Goal: Task Accomplishment & Management: Use online tool/utility

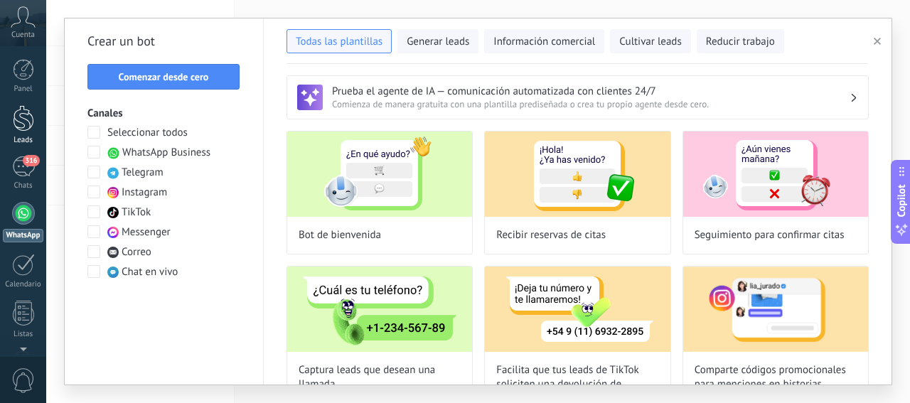
click at [21, 119] on div at bounding box center [23, 118] width 21 height 26
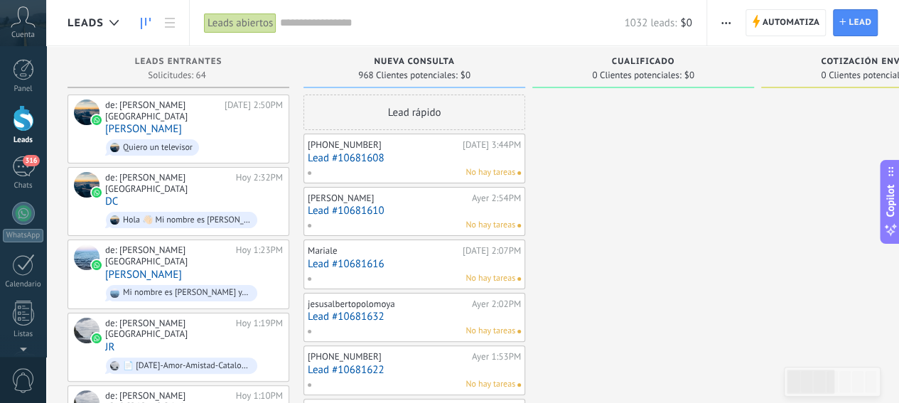
click at [630, 63] on span "Cualificado" at bounding box center [643, 62] width 63 height 10
drag, startPoint x: 651, startPoint y: 63, endPoint x: 661, endPoint y: 75, distance: 15.7
click at [661, 75] on div "Cualificado 0 Clientes potenciales: $0" at bounding box center [643, 67] width 222 height 42
click at [628, 62] on span "Cualificado" at bounding box center [643, 62] width 63 height 10
click at [111, 16] on div at bounding box center [113, 23] width 23 height 28
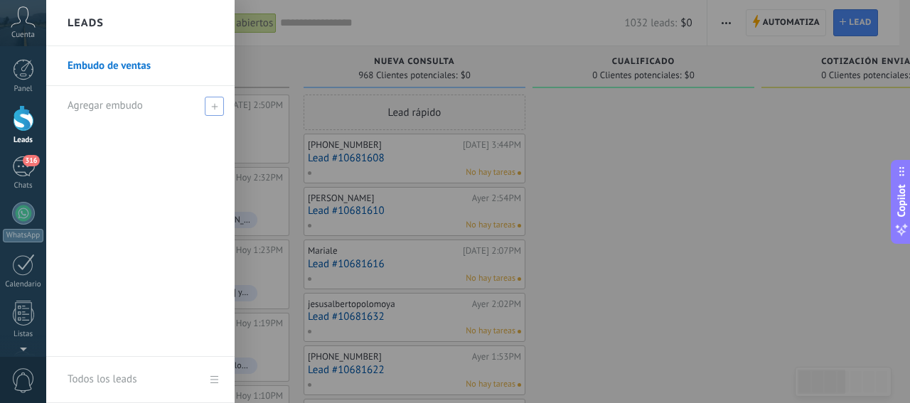
click at [214, 109] on span at bounding box center [214, 106] width 19 height 19
click at [95, 106] on span "Agregar embudo" at bounding box center [105, 106] width 75 height 14
click at [212, 106] on use at bounding box center [214, 106] width 6 height 6
click at [213, 107] on icon at bounding box center [214, 106] width 6 height 6
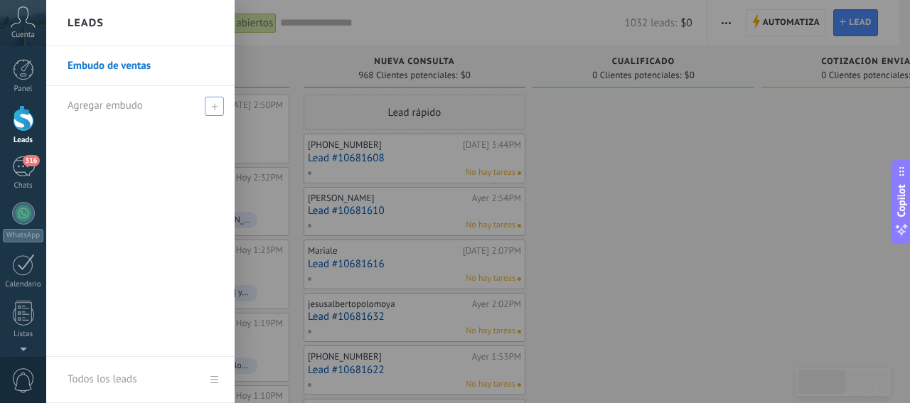
click at [121, 109] on span "Agregar embudo" at bounding box center [105, 106] width 75 height 14
click at [90, 109] on span "Agregar embudo" at bounding box center [105, 106] width 75 height 14
click at [215, 104] on icon at bounding box center [214, 106] width 6 height 6
click at [215, 107] on icon at bounding box center [214, 106] width 6 height 6
click at [112, 106] on span "Agregar embudo" at bounding box center [105, 106] width 75 height 14
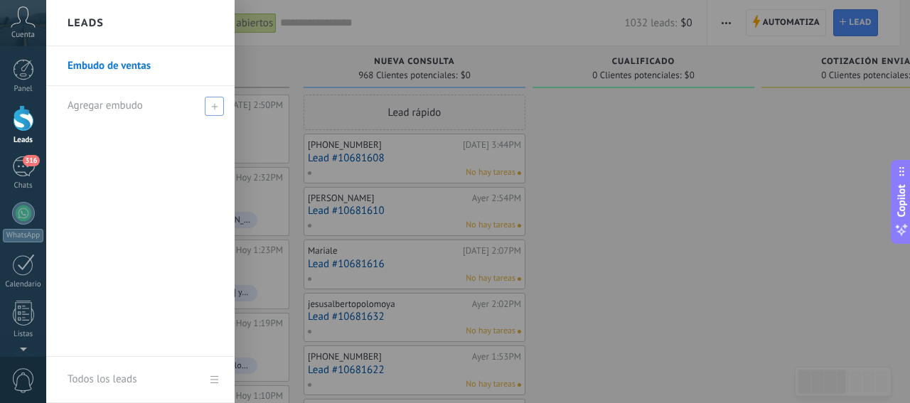
click at [81, 105] on span "Agregar embudo" at bounding box center [105, 106] width 75 height 14
click at [87, 105] on span "Agregar embudo" at bounding box center [105, 106] width 75 height 14
click at [119, 108] on span "Agregar embudo" at bounding box center [105, 106] width 75 height 14
click at [210, 112] on span at bounding box center [214, 106] width 19 height 19
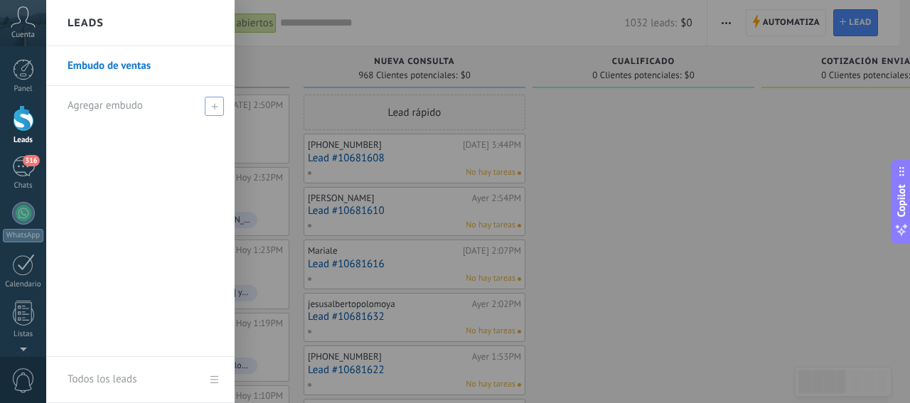
click at [97, 109] on span "Agregar embudo" at bounding box center [105, 106] width 75 height 14
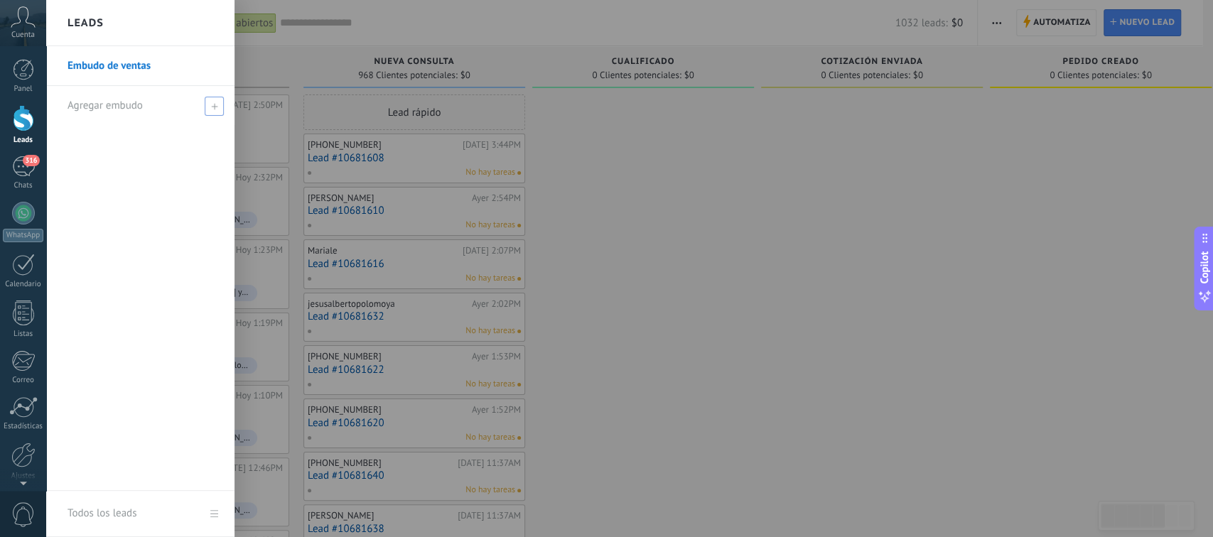
click at [92, 102] on span "Agregar embudo" at bounding box center [105, 106] width 75 height 14
click at [212, 104] on icon at bounding box center [214, 106] width 6 height 6
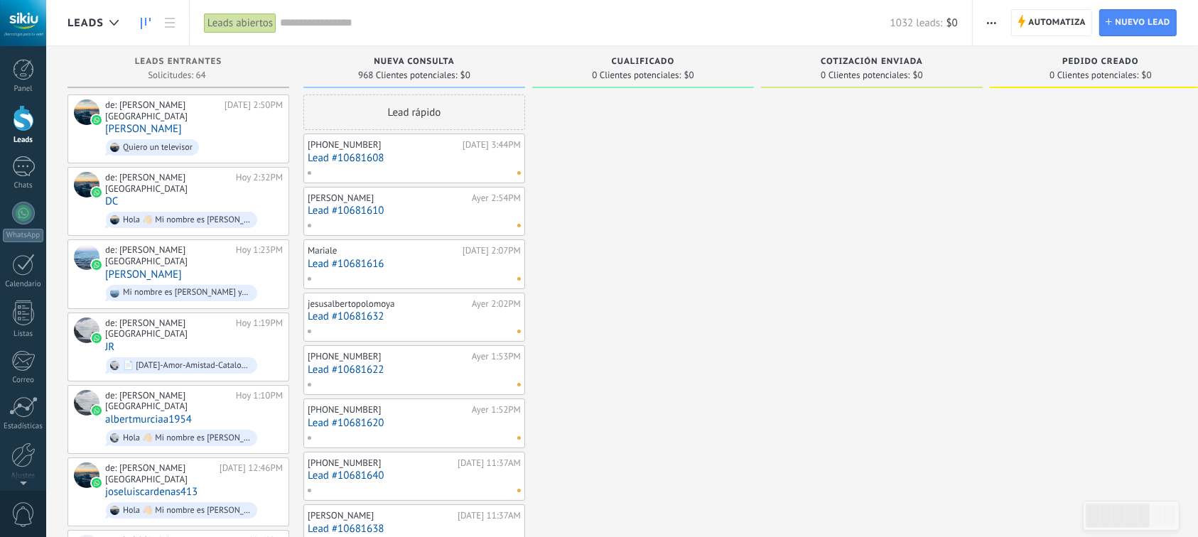
click at [85, 23] on span "Leads" at bounding box center [86, 23] width 36 height 14
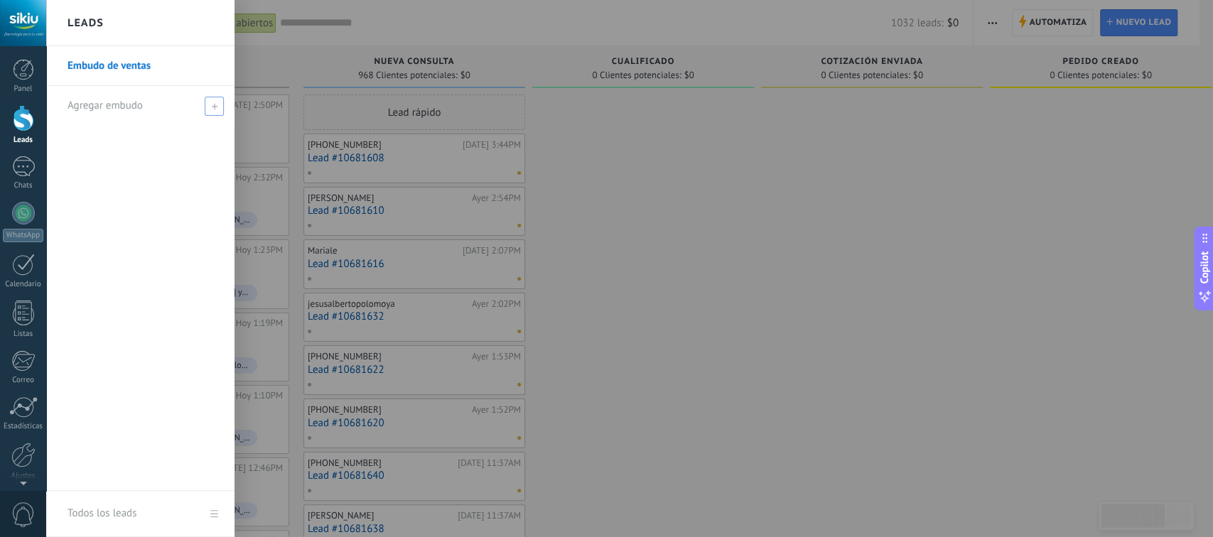
click at [211, 101] on span at bounding box center [214, 106] width 19 height 19
type input "**********"
click at [215, 106] on span at bounding box center [216, 106] width 13 height 10
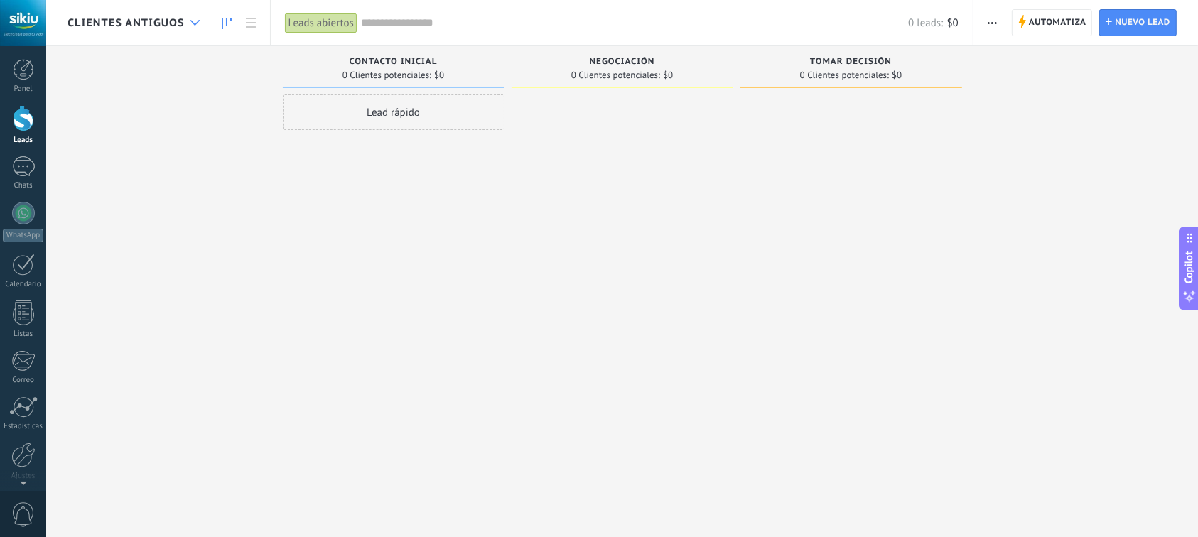
click at [205, 24] on div at bounding box center [194, 23] width 23 height 28
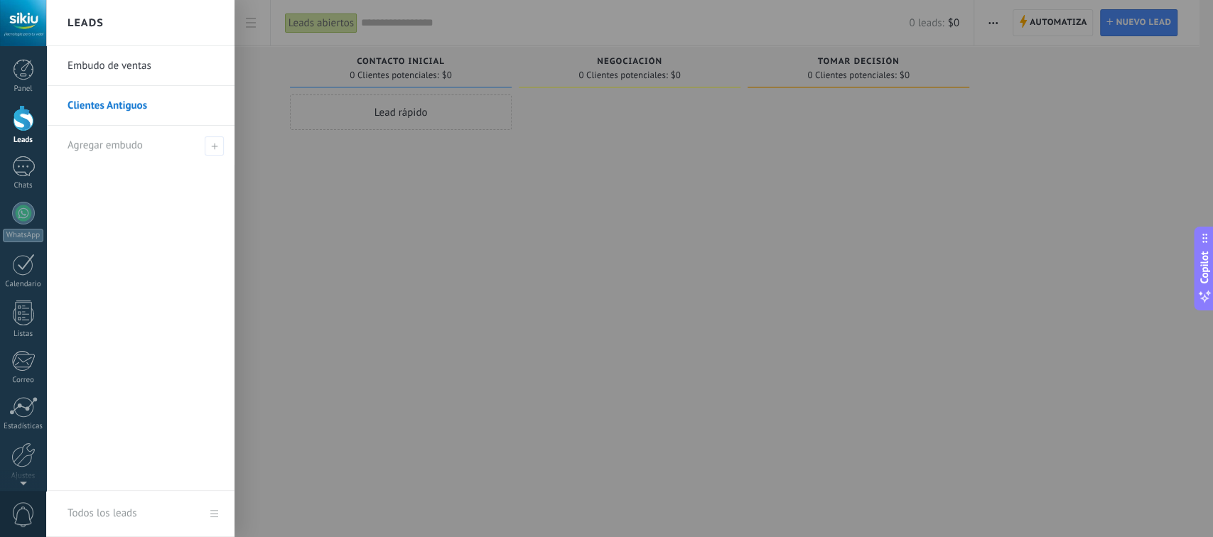
click at [126, 103] on link "Clientes Antiguos" at bounding box center [144, 106] width 153 height 40
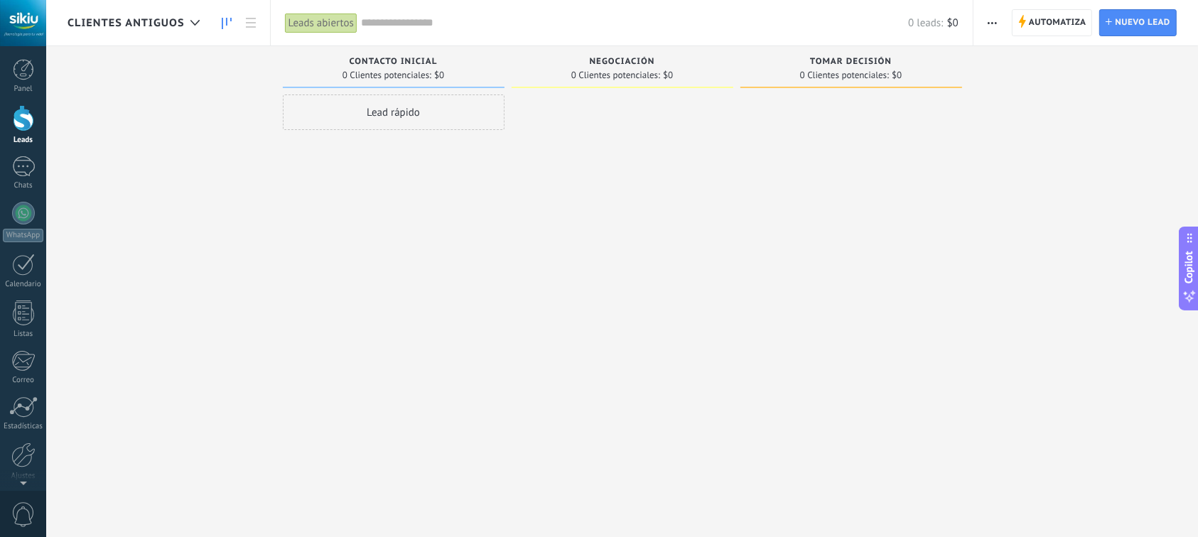
click at [992, 22] on use "button" at bounding box center [992, 23] width 9 height 2
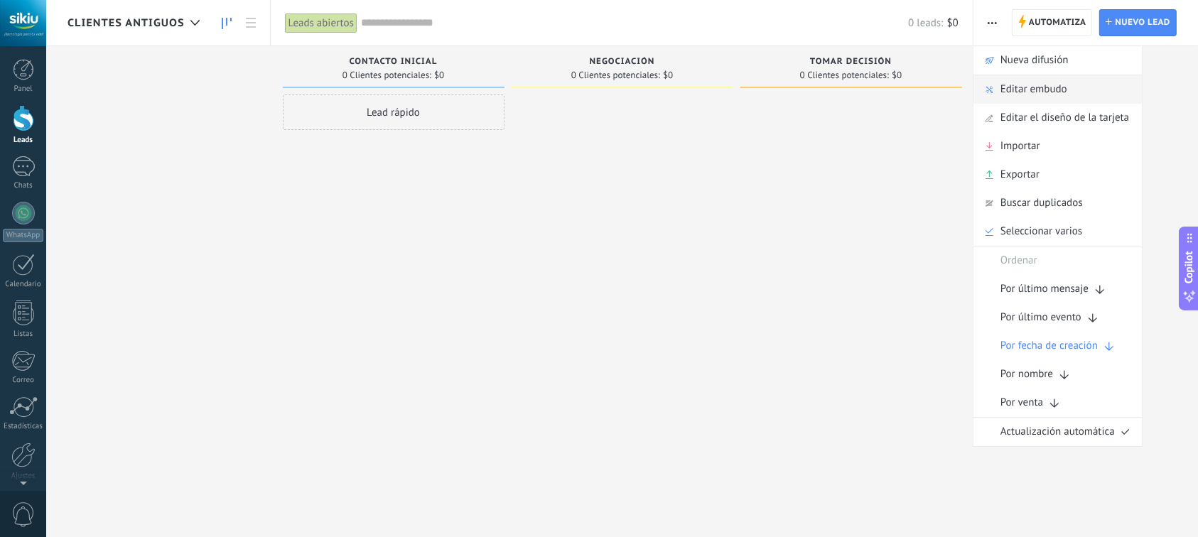
click at [1023, 95] on span "Editar embudo" at bounding box center [1034, 89] width 67 height 28
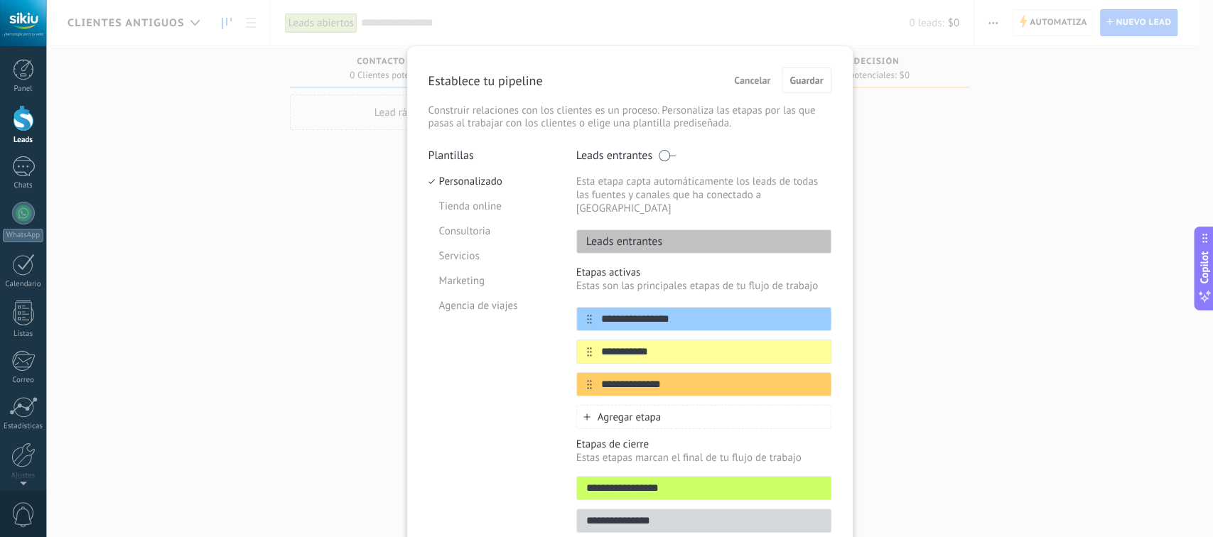
click at [759, 77] on span "Cancelar" at bounding box center [752, 80] width 36 height 10
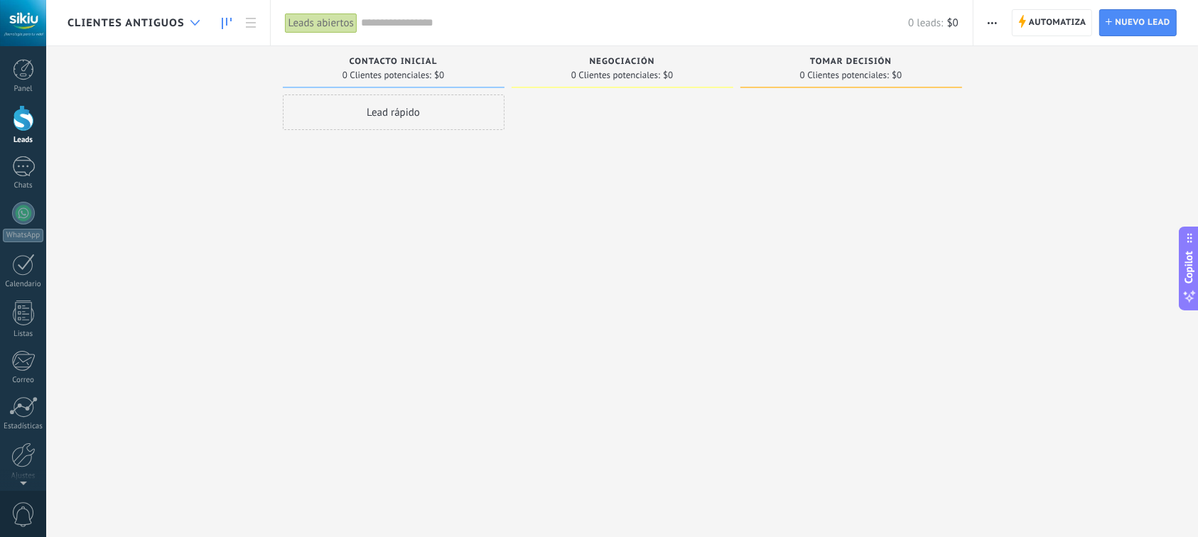
click at [188, 22] on div at bounding box center [194, 23] width 23 height 28
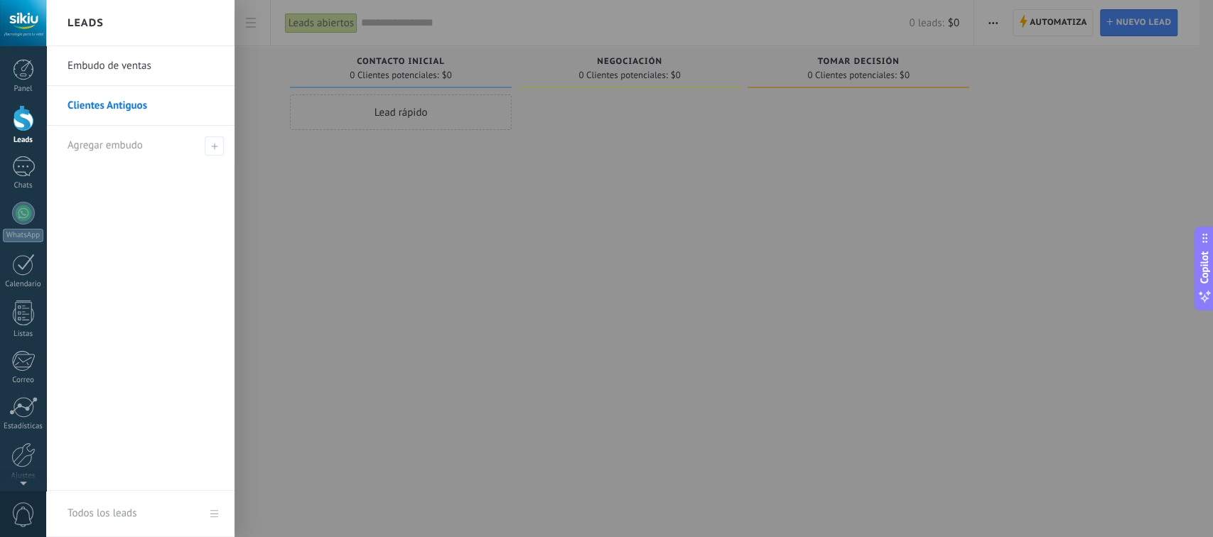
click at [94, 72] on link "Embudo de ventas" at bounding box center [144, 66] width 153 height 40
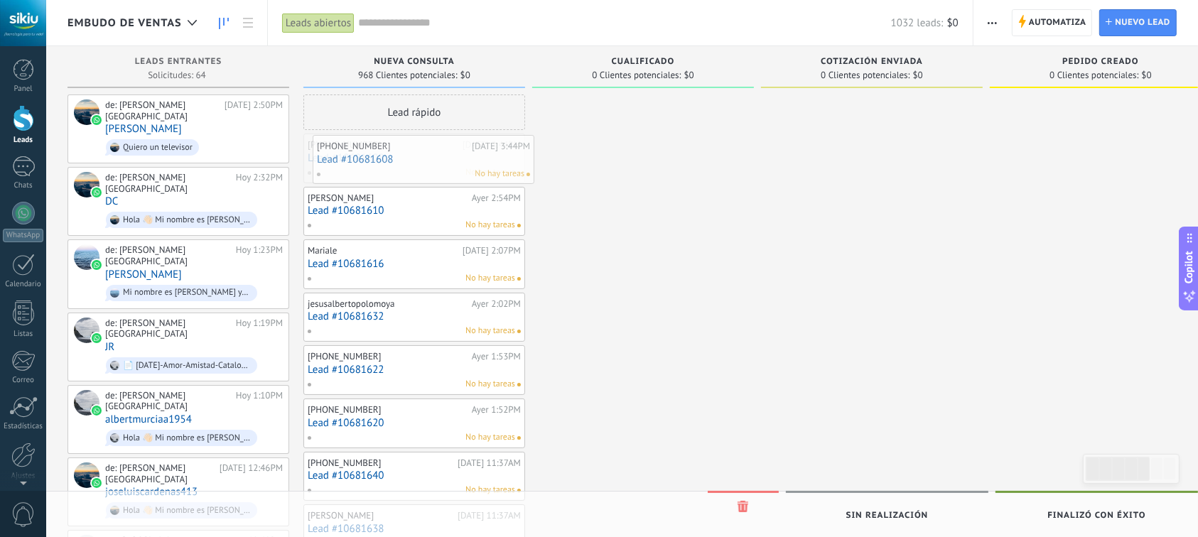
drag, startPoint x: 426, startPoint y: 161, endPoint x: 436, endPoint y: 162, distance: 9.3
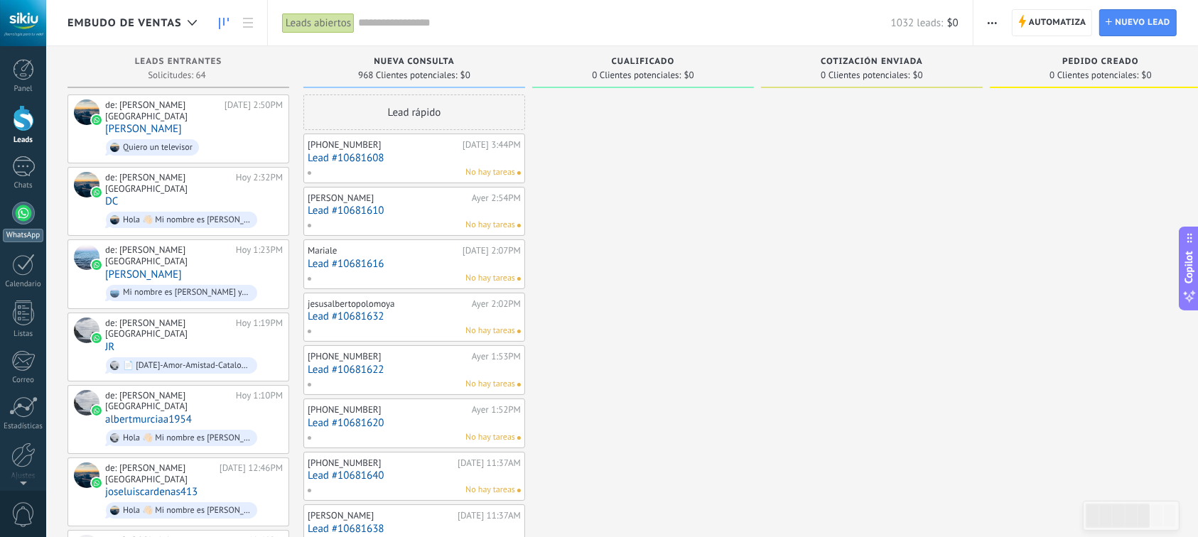
click at [23, 219] on div at bounding box center [23, 213] width 23 height 23
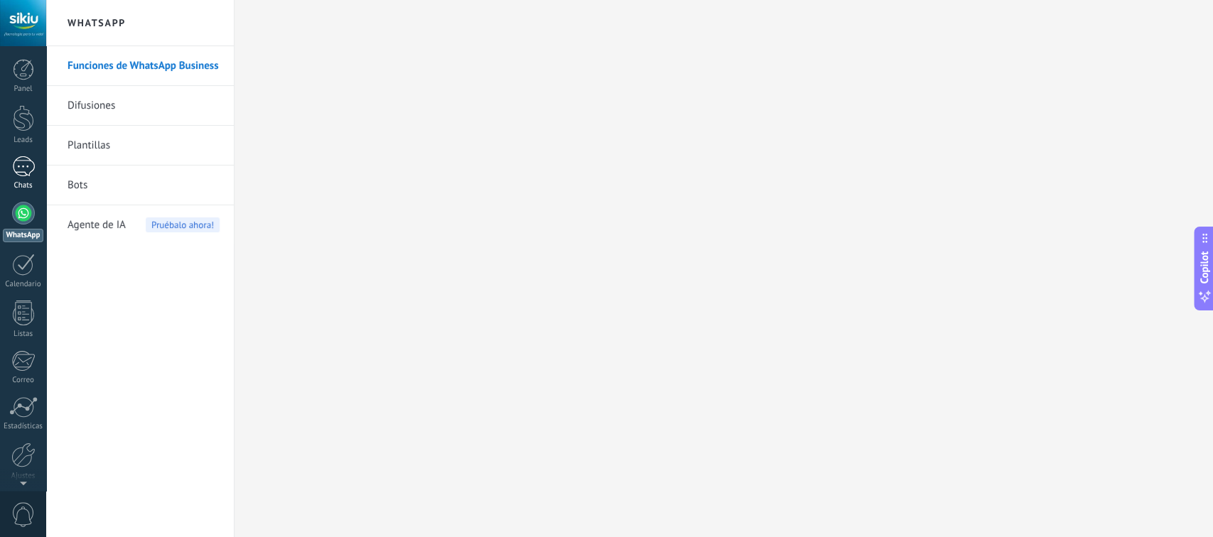
click at [19, 175] on div at bounding box center [23, 166] width 23 height 21
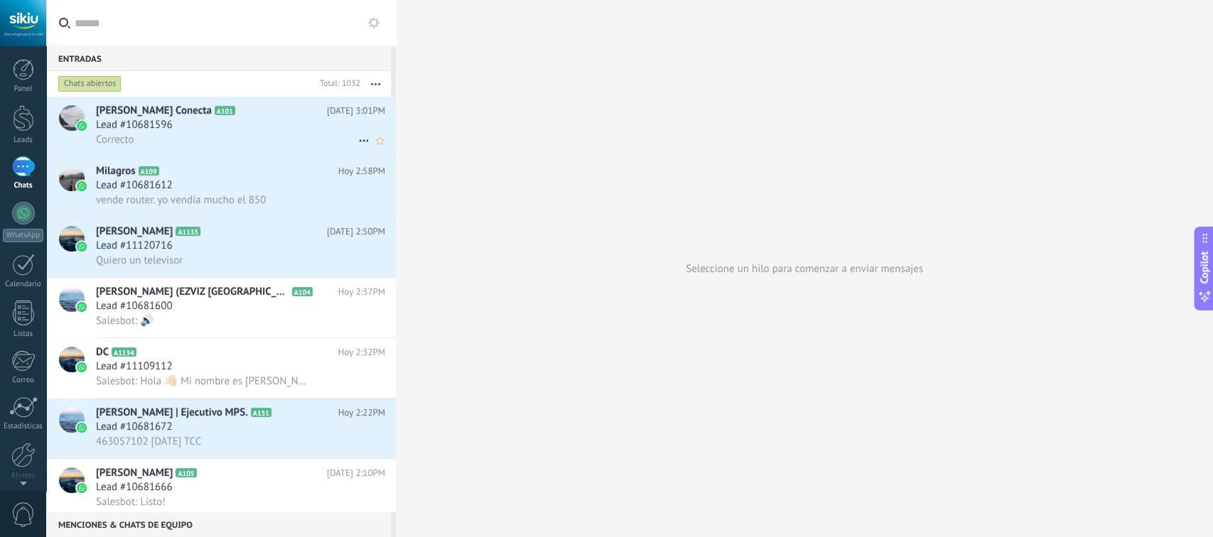
click at [205, 109] on span "[PERSON_NAME] Conecta" at bounding box center [154, 111] width 116 height 14
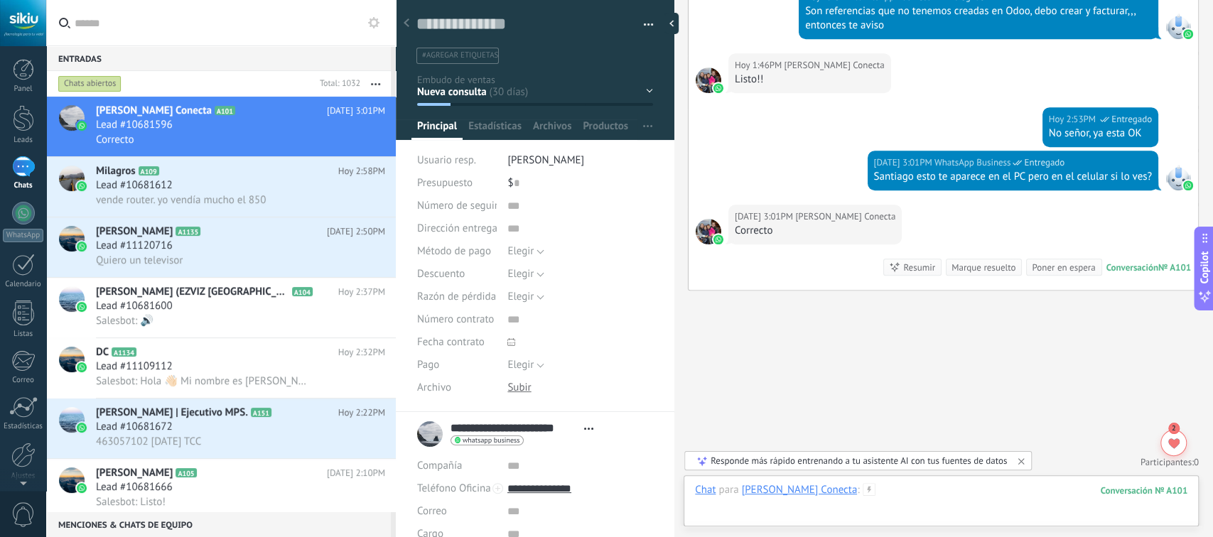
click at [961, 488] on div at bounding box center [941, 504] width 492 height 43
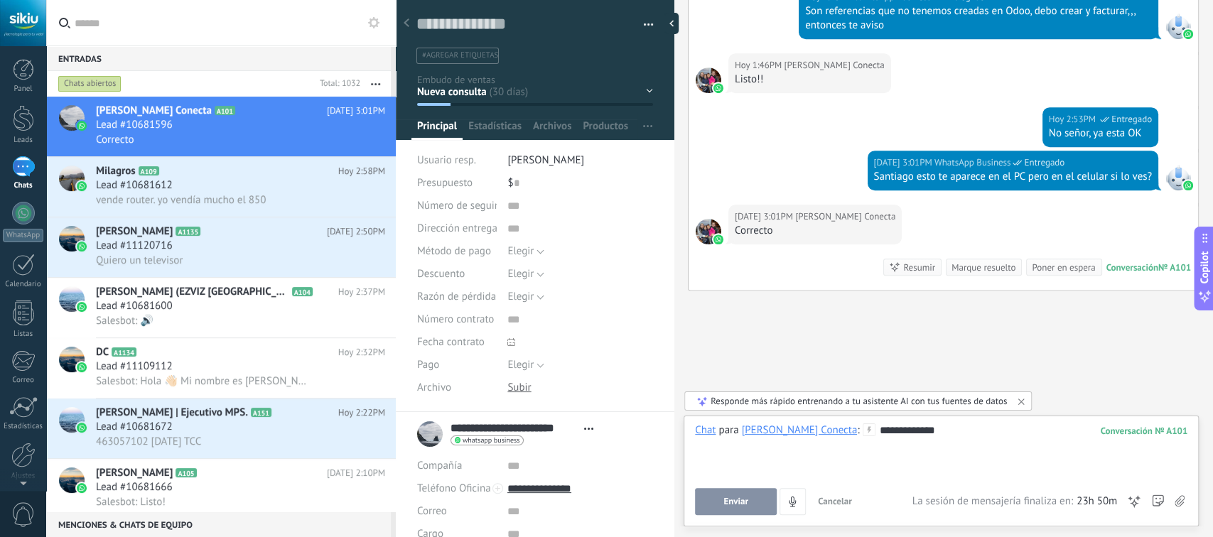
click at [742, 498] on span "Enviar" at bounding box center [735, 502] width 25 height 10
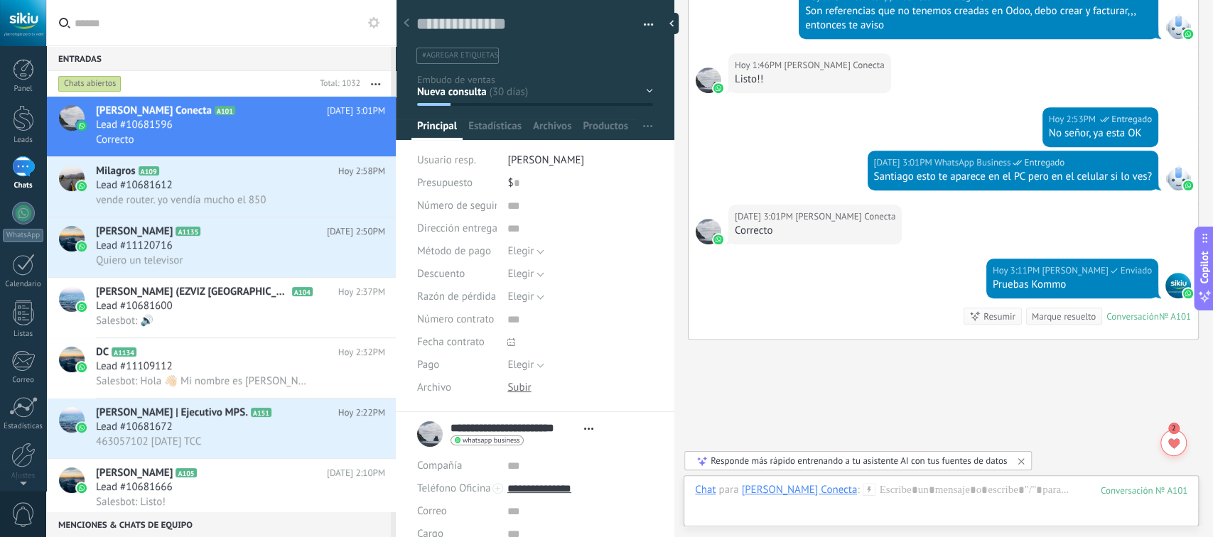
scroll to position [511, 0]
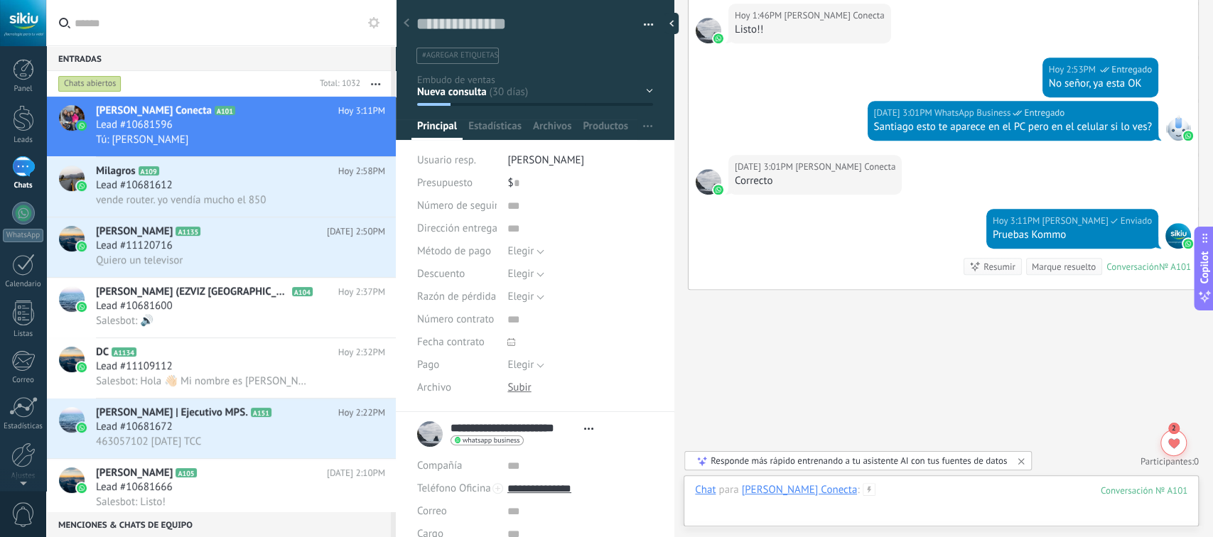
click at [932, 491] on div at bounding box center [941, 504] width 492 height 43
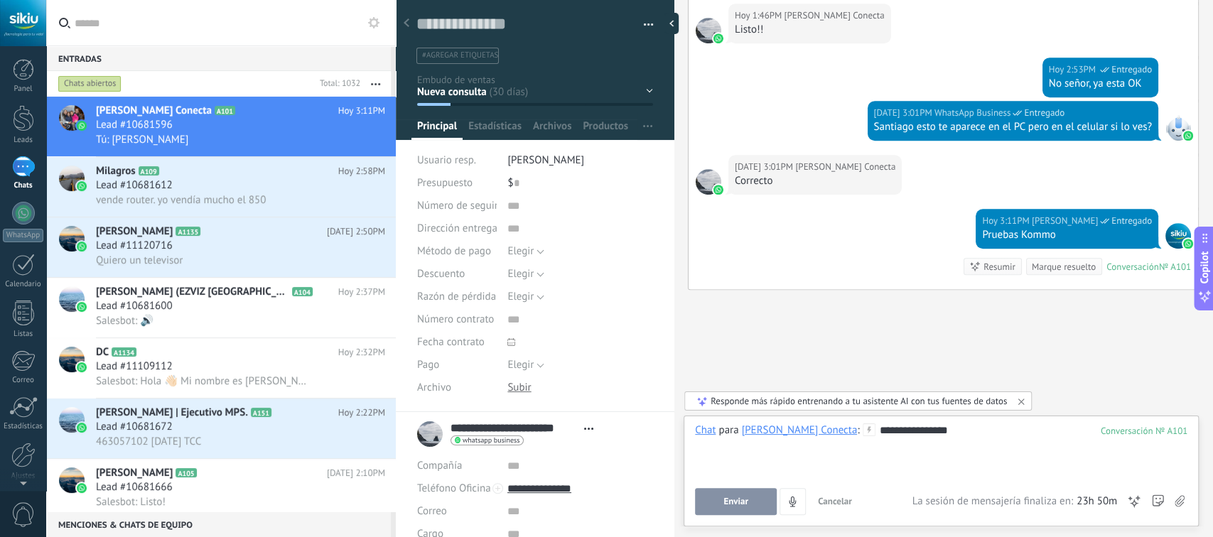
click at [749, 497] on button "Enviar" at bounding box center [736, 501] width 82 height 27
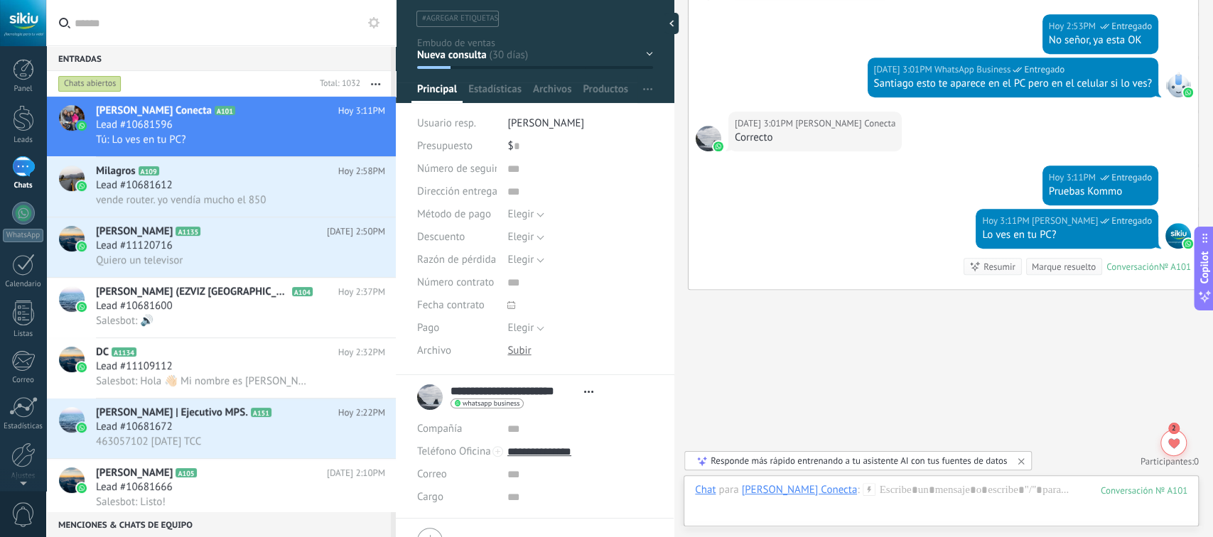
scroll to position [0, 0]
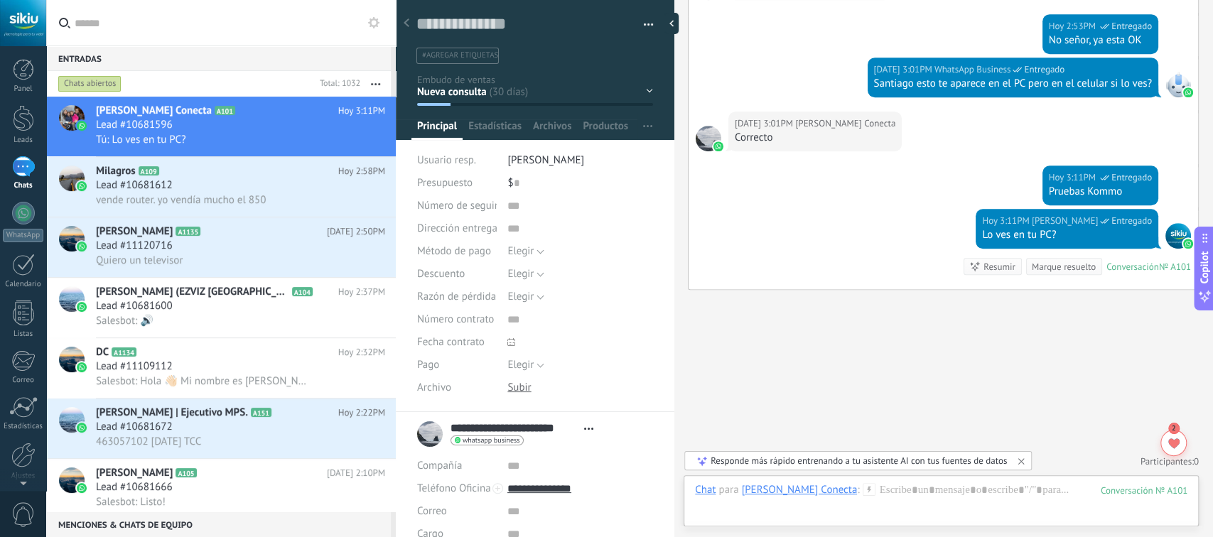
click at [404, 26] on icon at bounding box center [407, 22] width 6 height 9
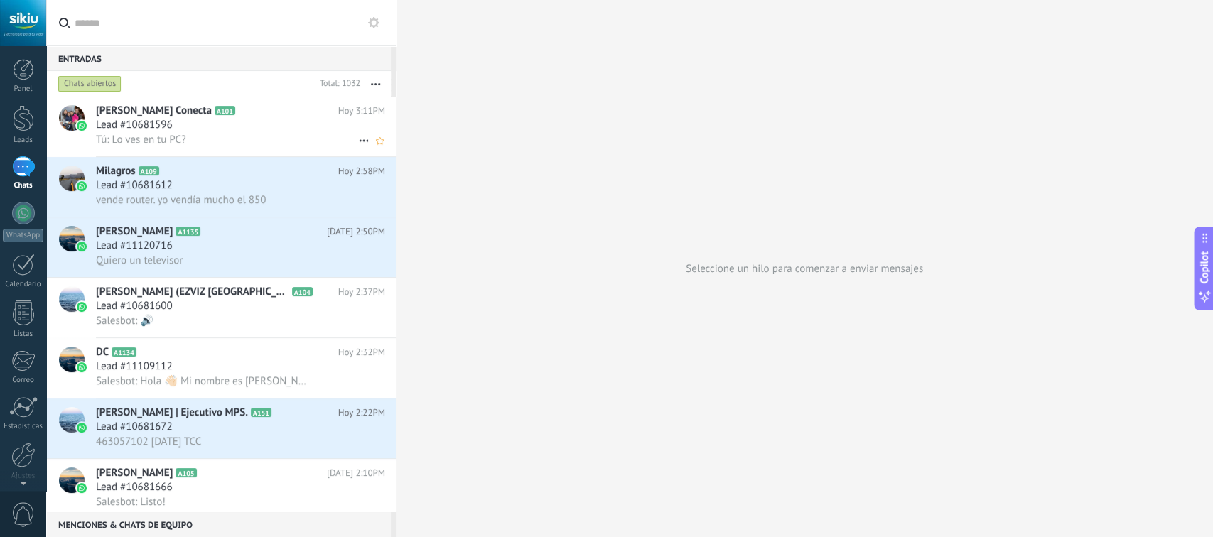
click at [148, 131] on span "Lead #10681596" at bounding box center [134, 125] width 77 height 14
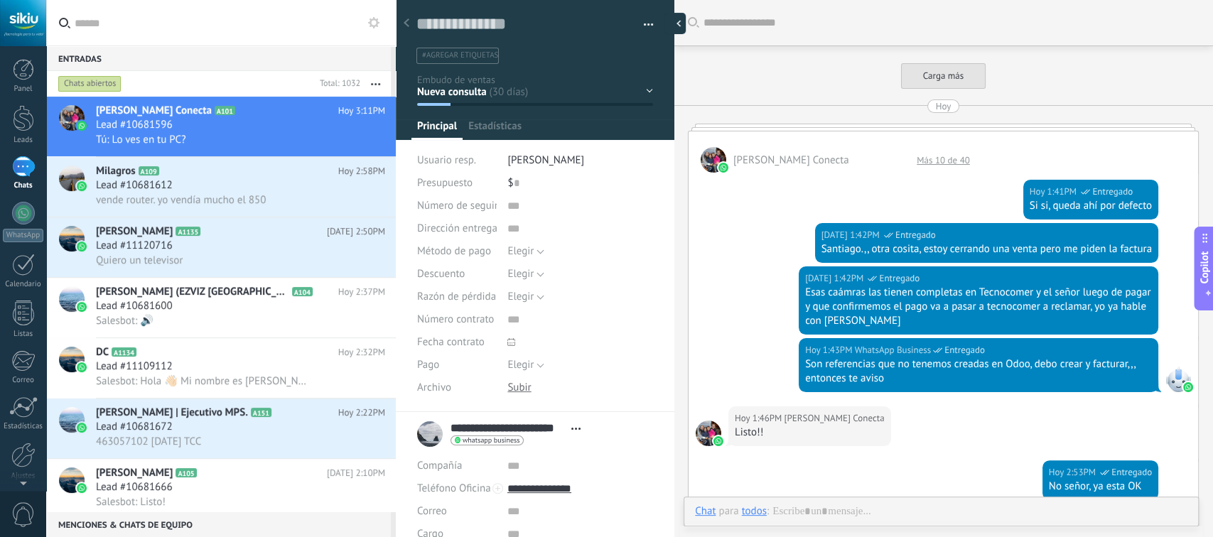
scroll to position [426, 0]
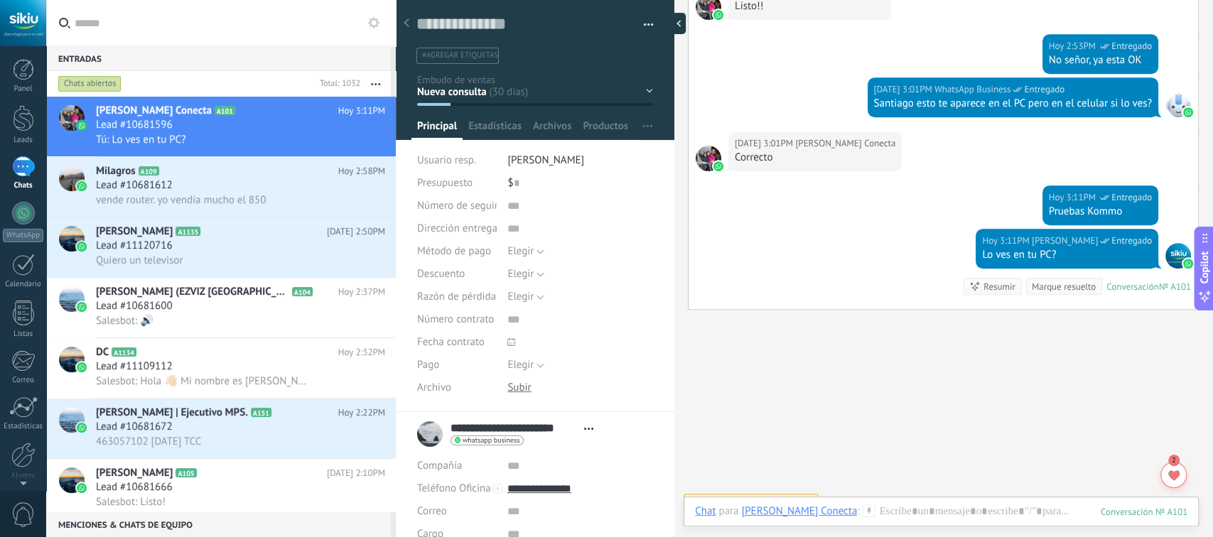
click at [677, 23] on div at bounding box center [674, 23] width 21 height 21
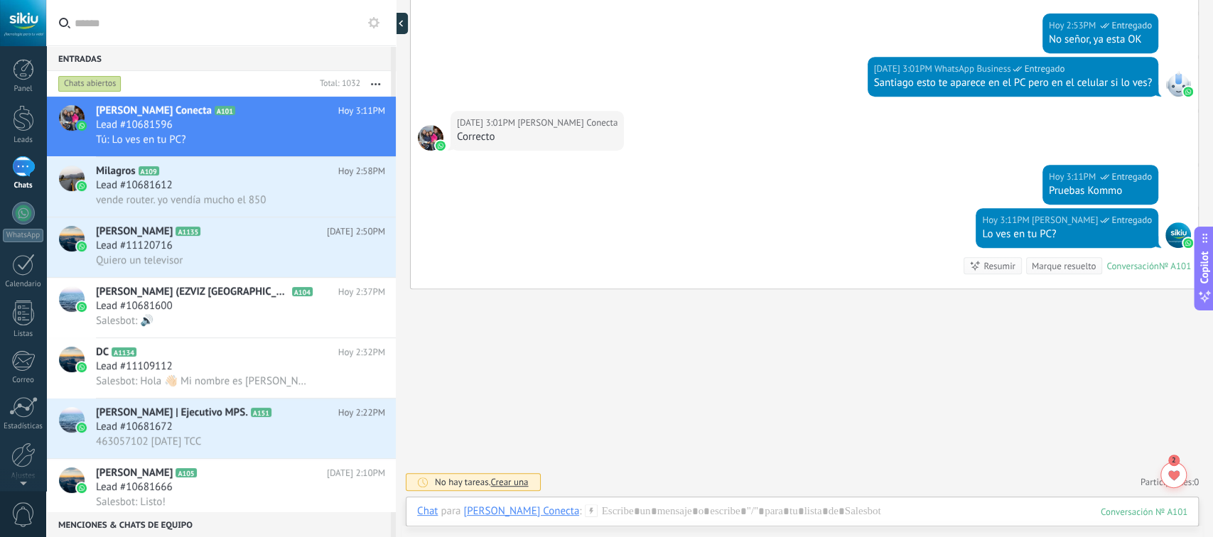
type textarea "**********"
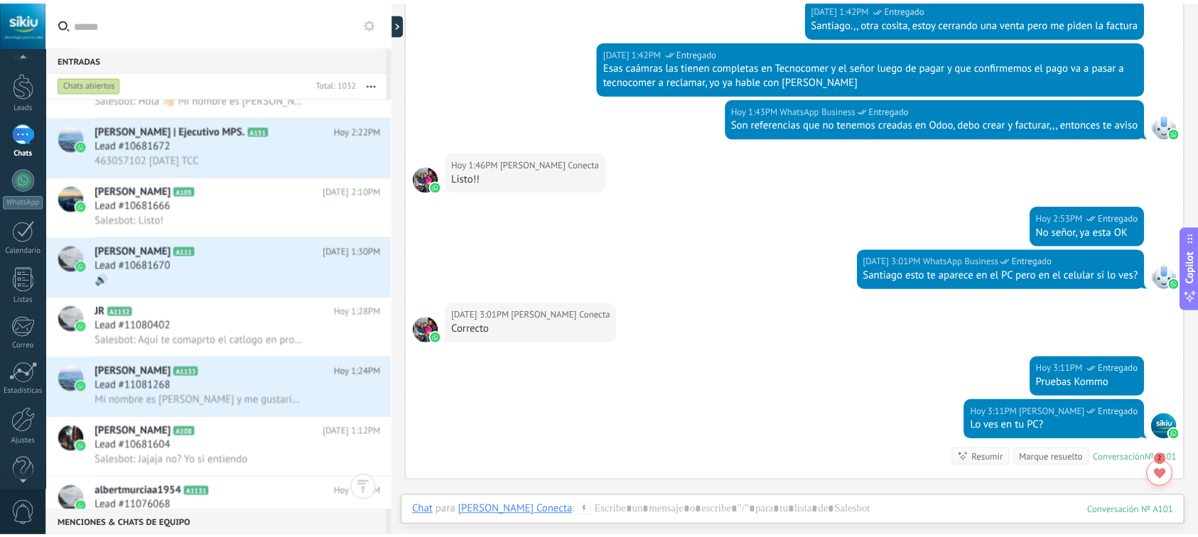
scroll to position [53, 0]
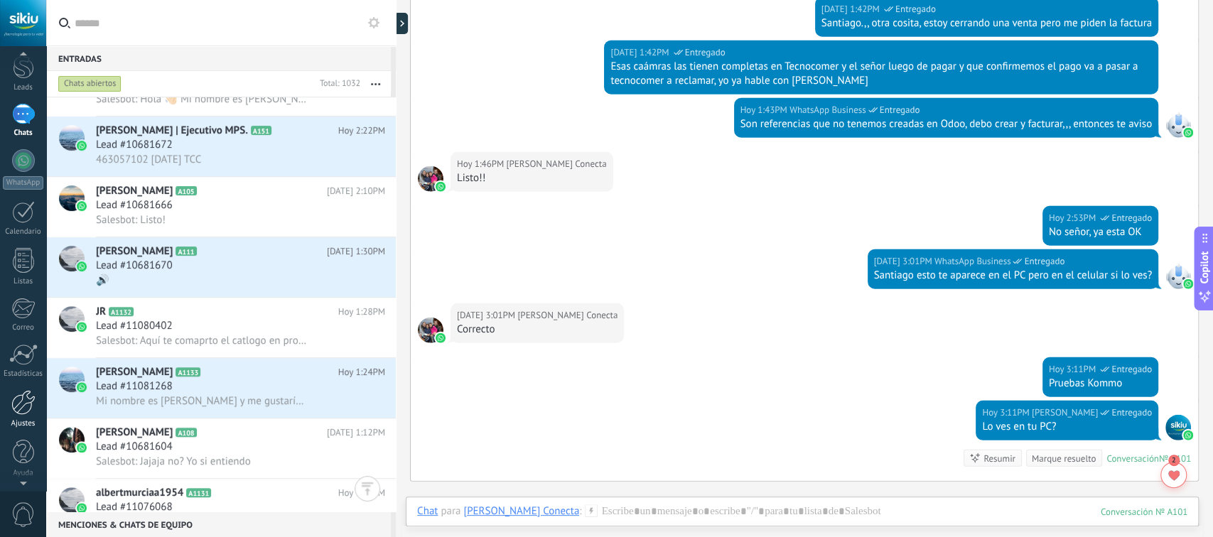
click at [20, 398] on div at bounding box center [23, 402] width 24 height 25
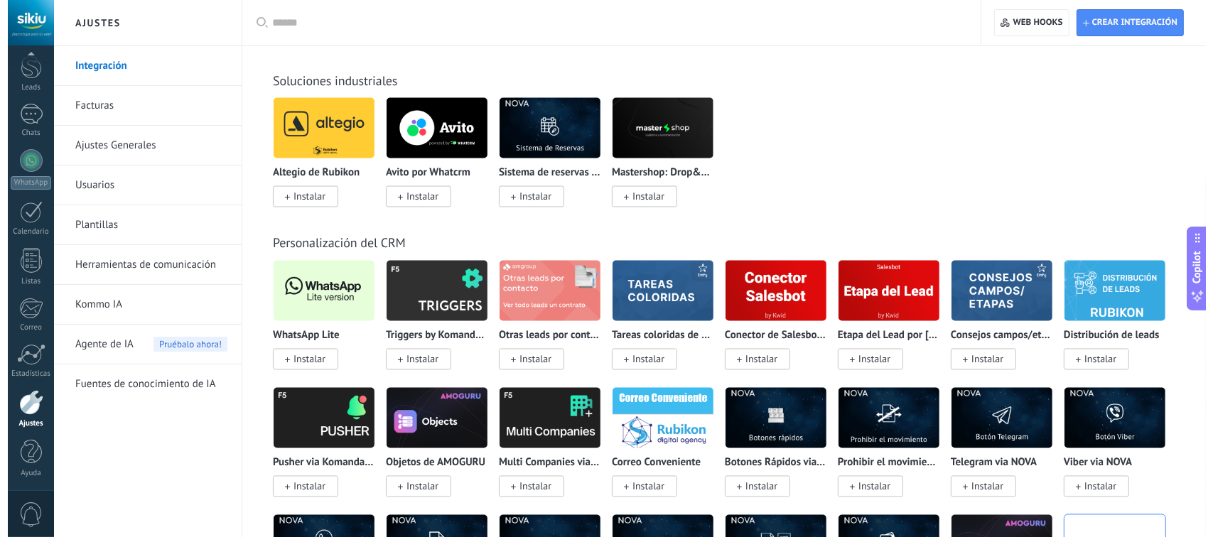
scroll to position [2558, 0]
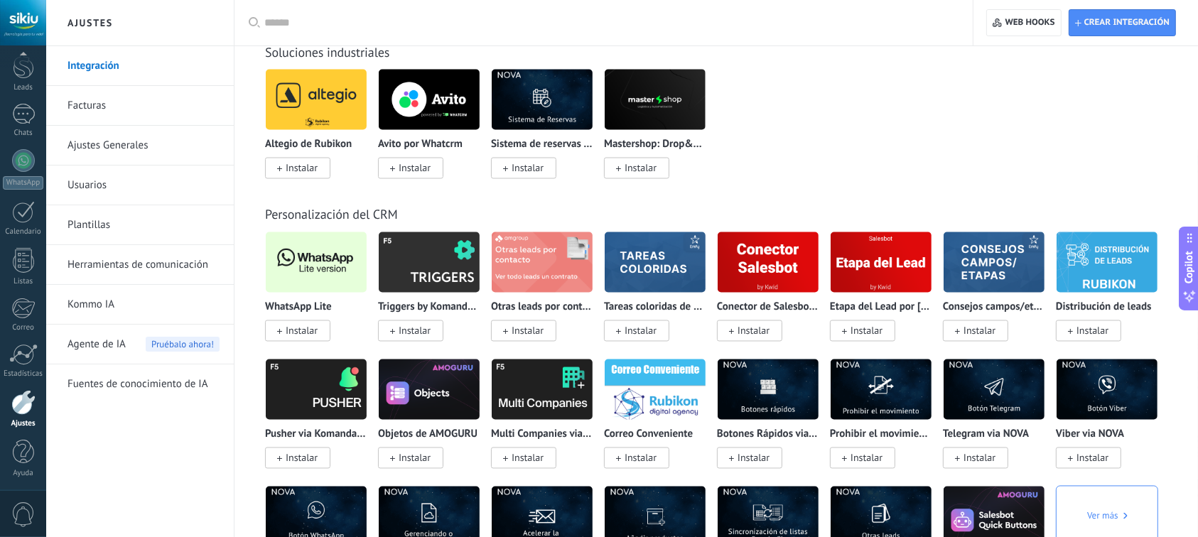
click at [325, 284] on img at bounding box center [316, 262] width 101 height 69
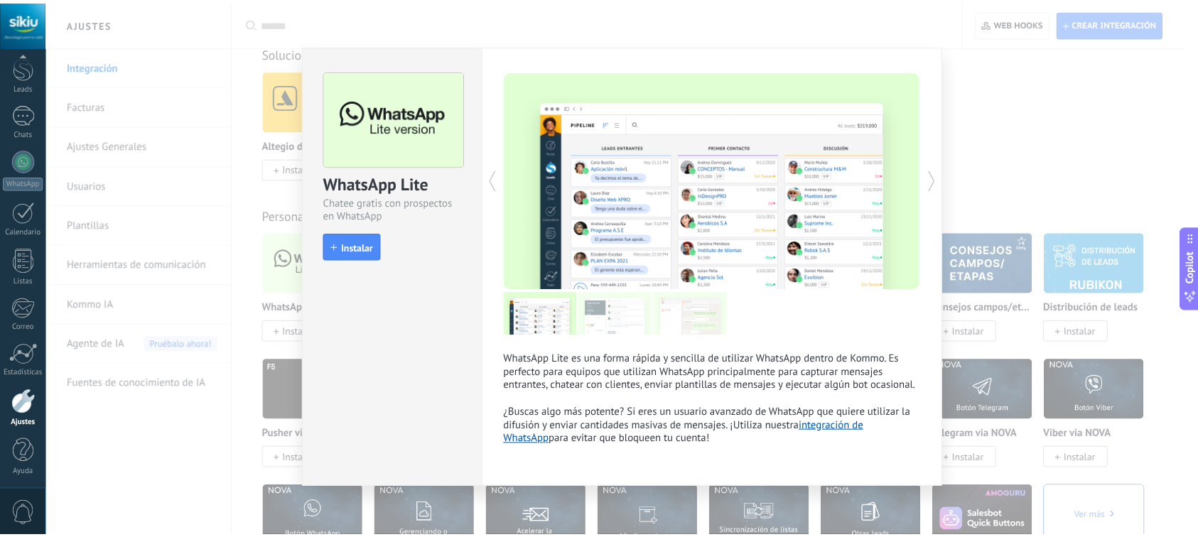
scroll to position [0, 0]
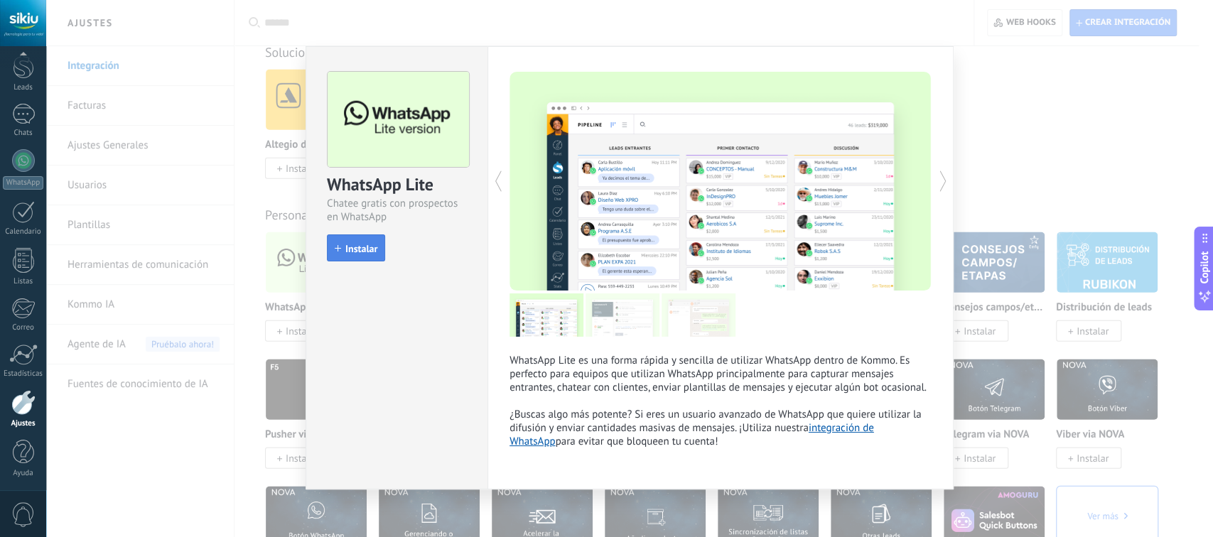
click at [348, 256] on button "Instalar" at bounding box center [356, 248] width 58 height 27
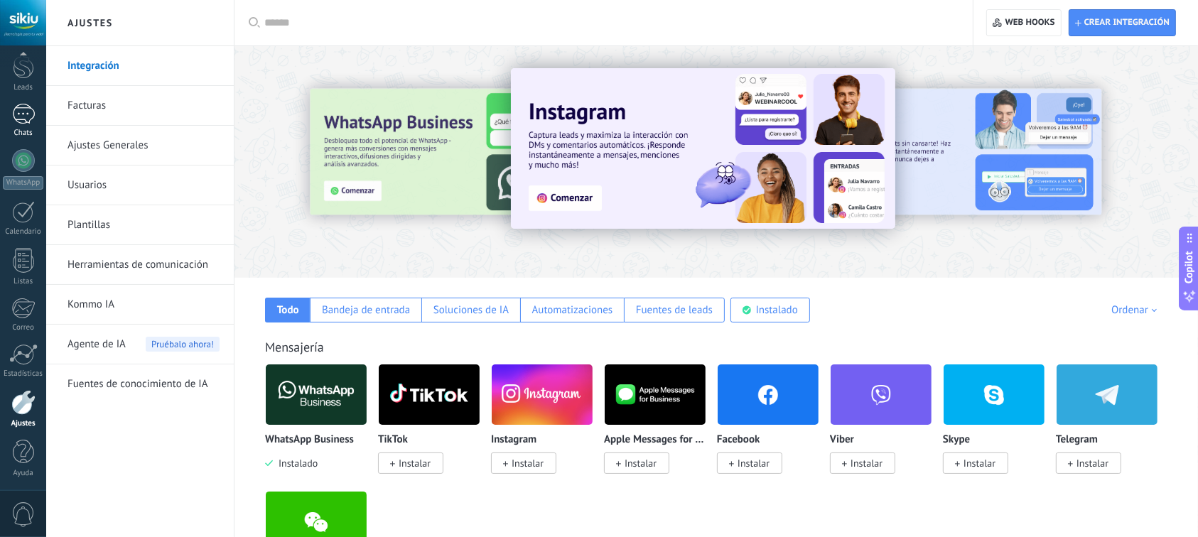
click at [21, 108] on div at bounding box center [23, 114] width 23 height 21
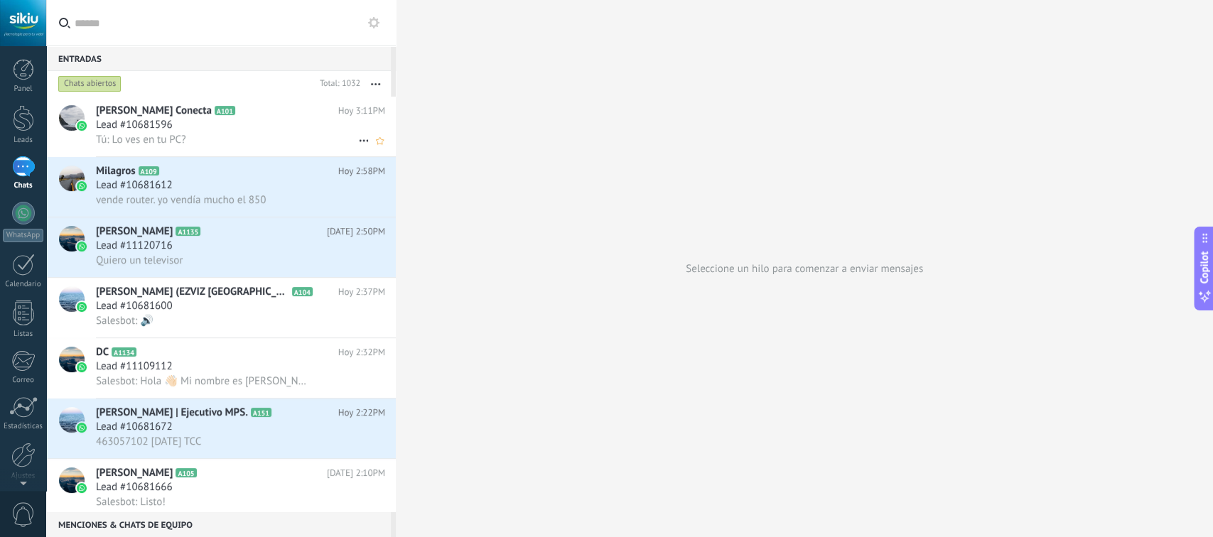
click at [175, 118] on div "Santiago Córdoba Conecta A101 Hoy 3:11PM Lead #10681596 Tú: Lo ves en tu PC?" at bounding box center [246, 127] width 300 height 60
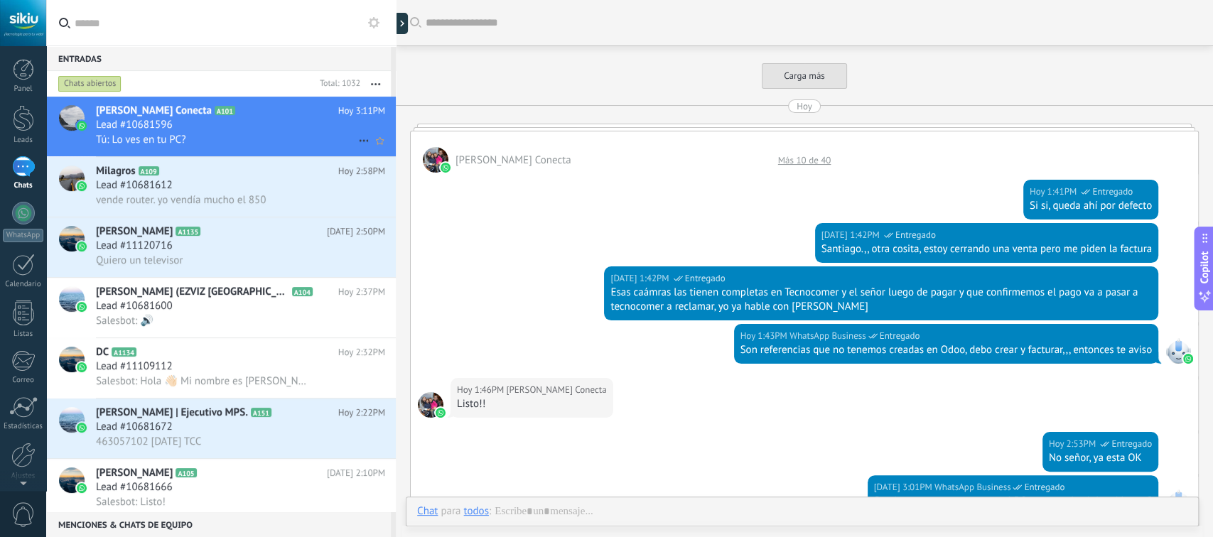
scroll to position [398, 0]
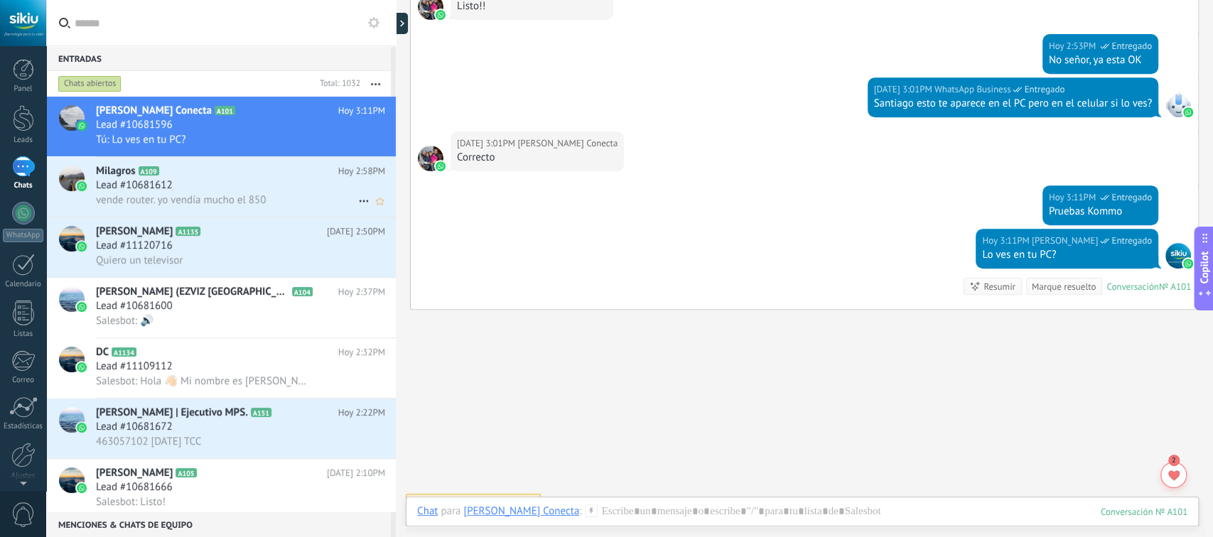
click at [230, 180] on div "Lead #10681612" at bounding box center [240, 185] width 289 height 14
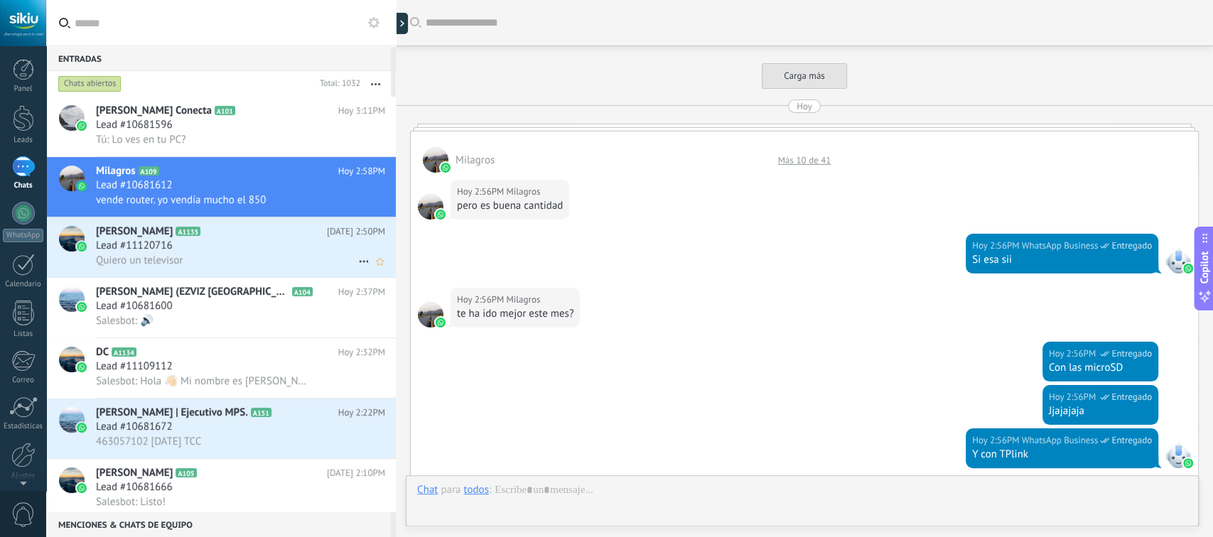
scroll to position [370, 0]
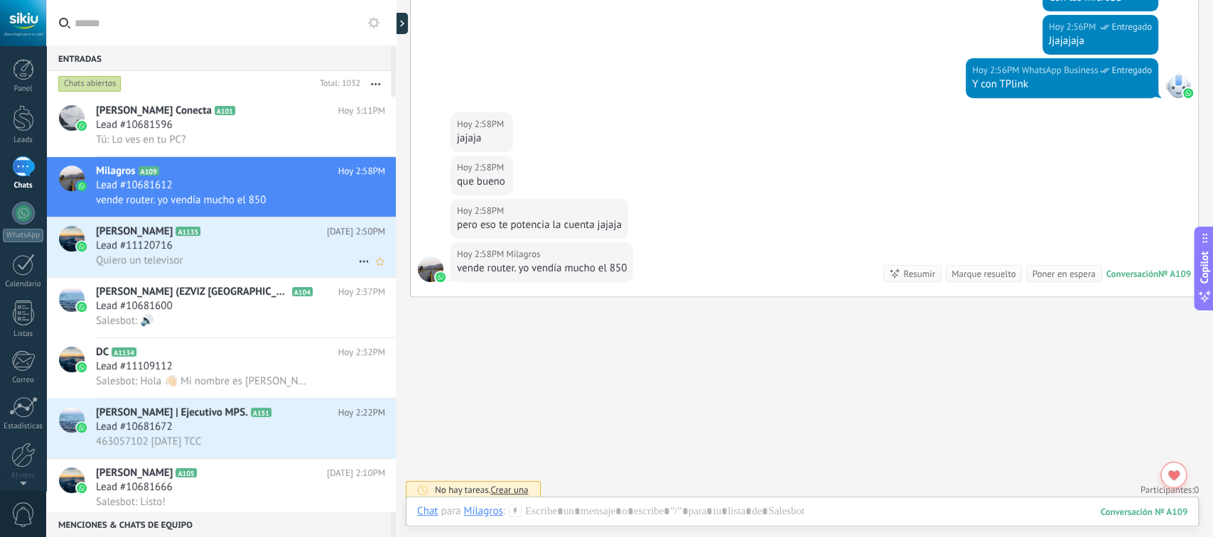
click at [230, 264] on div "Quiero un televisor" at bounding box center [240, 260] width 289 height 15
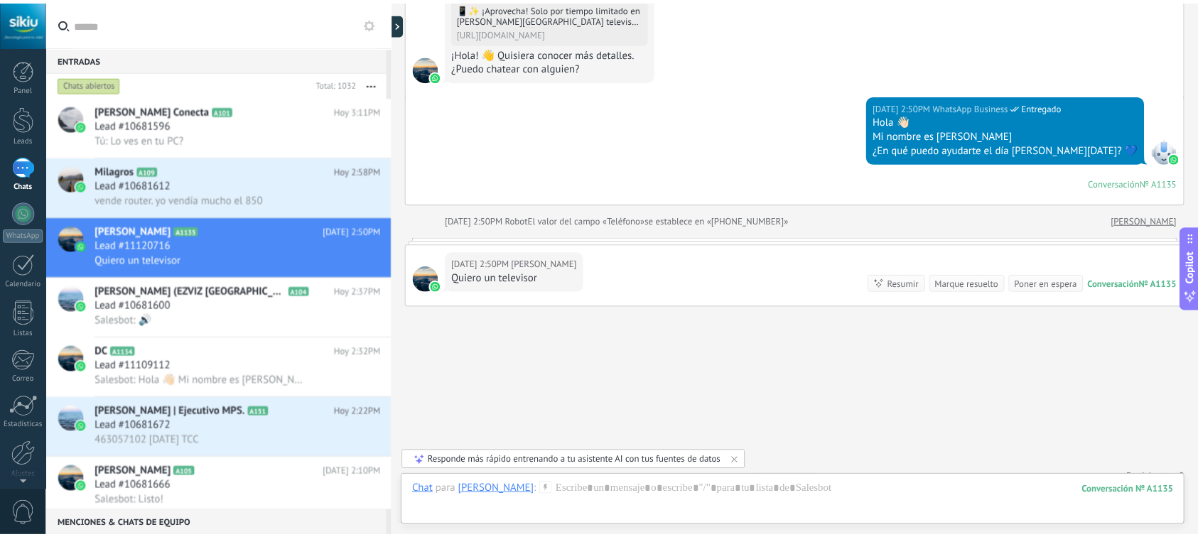
scroll to position [335, 0]
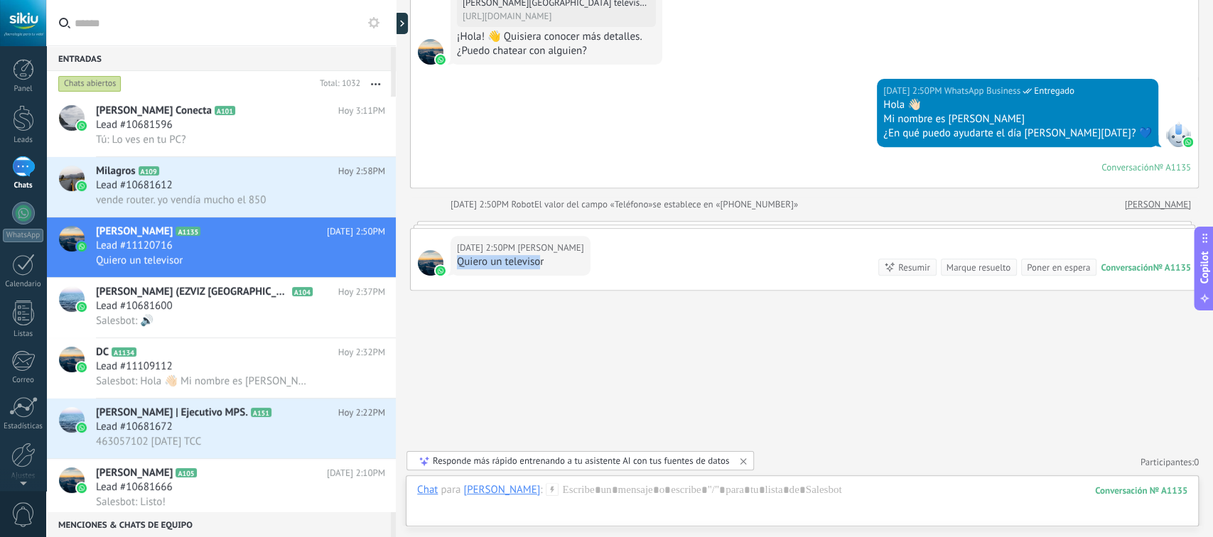
drag, startPoint x: 456, startPoint y: 264, endPoint x: 542, endPoint y: 276, distance: 86.1
click at [542, 276] on div "Hoy 2:50PM Valentina Quiero un televisor Conversación № A1135 Conversación № A1…" at bounding box center [804, 259] width 787 height 61
click at [555, 357] on div "Buscar Carga más Hoy Hoy Creación: 2 eventos Expandir Hoy 2:50PM Valentina Anun…" at bounding box center [804, 102] width 817 height 874
click at [28, 119] on div at bounding box center [23, 118] width 21 height 26
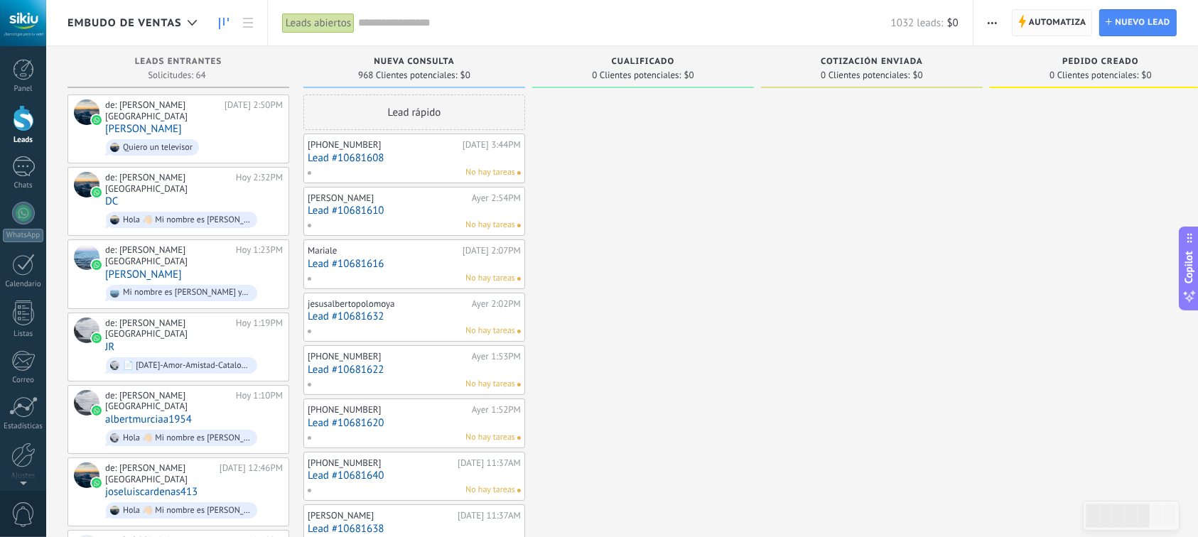
click at [1035, 18] on span "Automatiza" at bounding box center [1058, 23] width 58 height 26
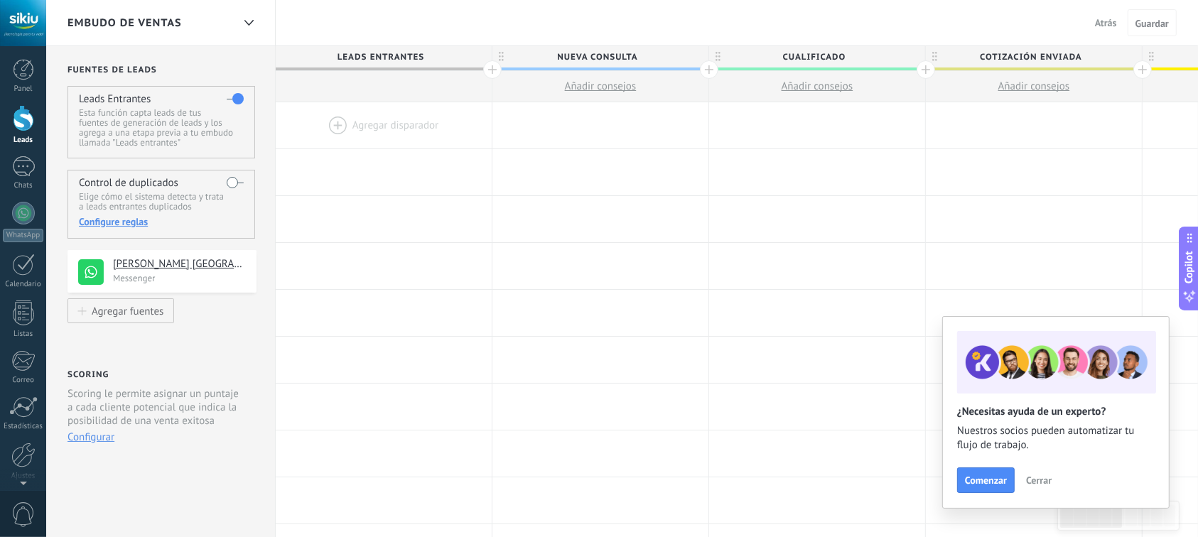
click at [1039, 480] on span "Cerrar" at bounding box center [1039, 480] width 26 height 10
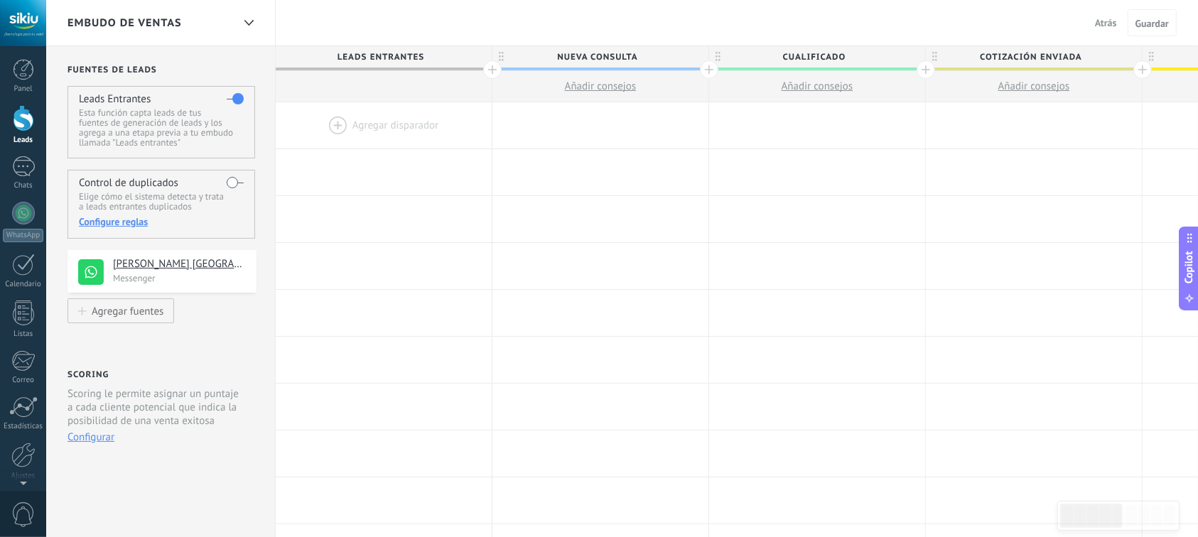
click at [335, 119] on div at bounding box center [384, 125] width 216 height 46
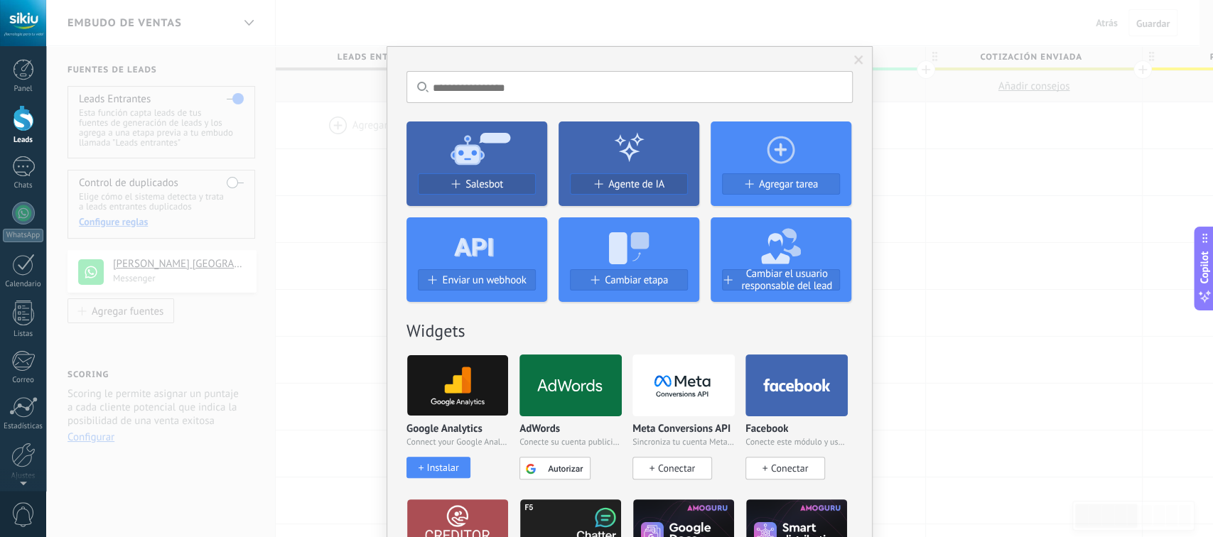
click at [490, 165] on icon at bounding box center [477, 147] width 141 height 51
click at [494, 185] on span "Salesbot" at bounding box center [484, 184] width 38 height 12
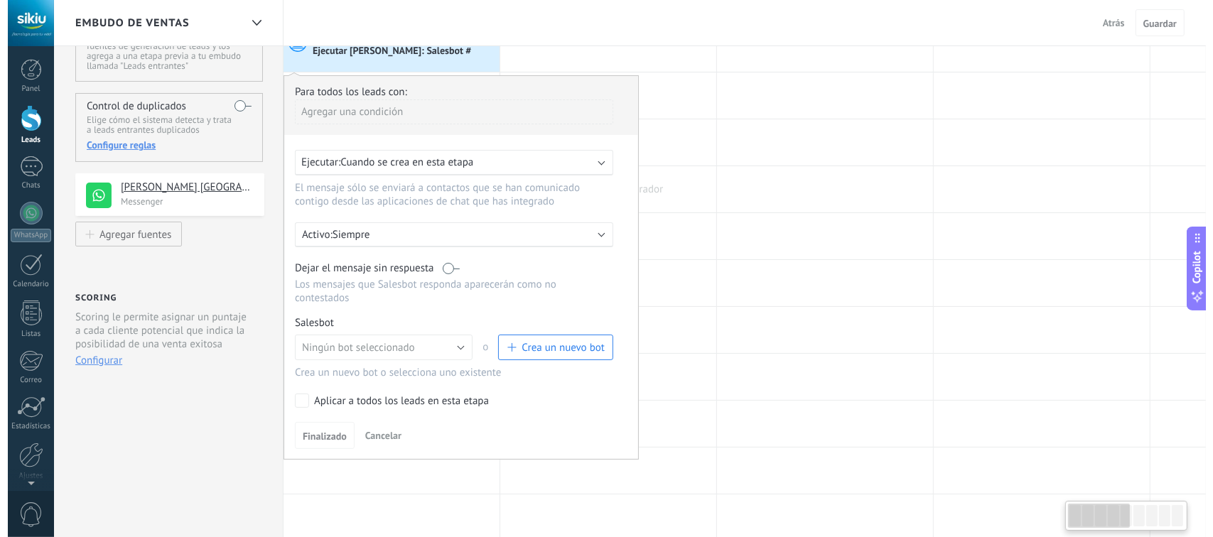
scroll to position [95, 0]
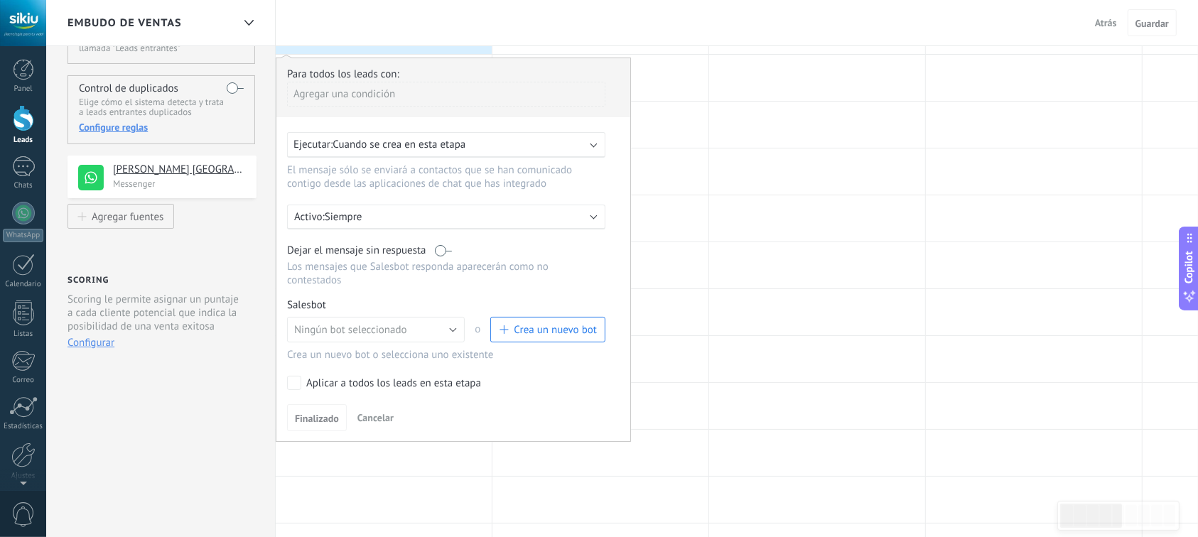
click at [409, 142] on span "Cuando se crea en esta etapa" at bounding box center [399, 145] width 133 height 14
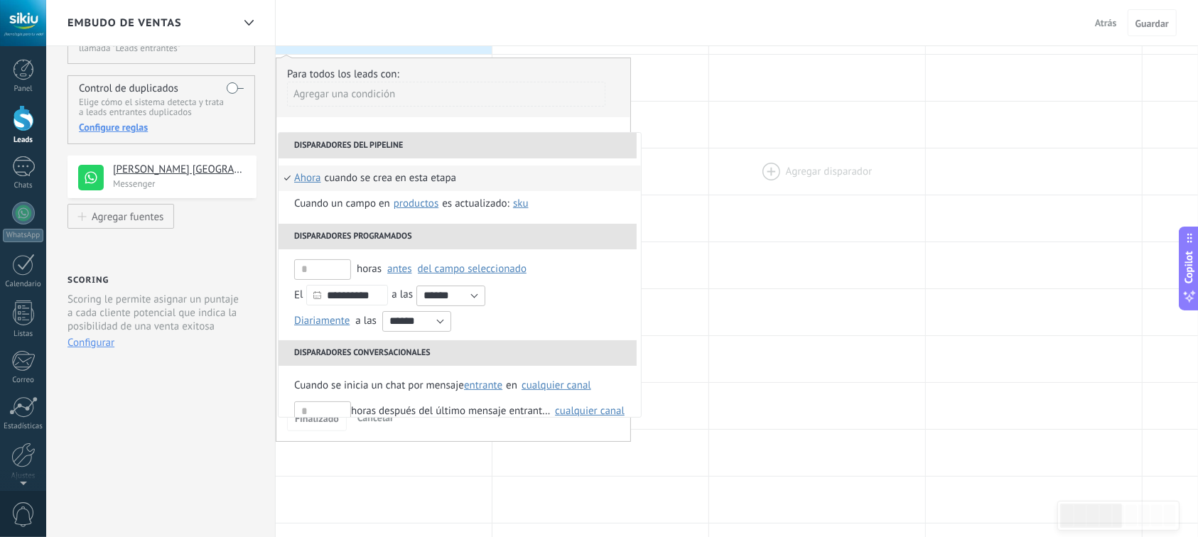
click at [772, 181] on div at bounding box center [817, 172] width 216 height 46
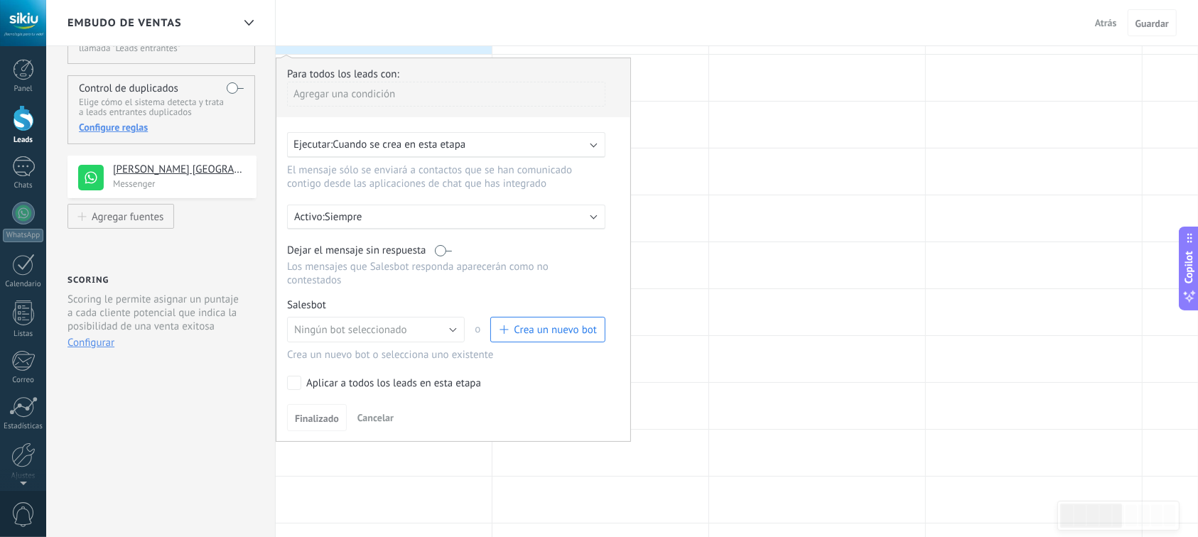
click at [592, 146] on b at bounding box center [594, 143] width 7 height 7
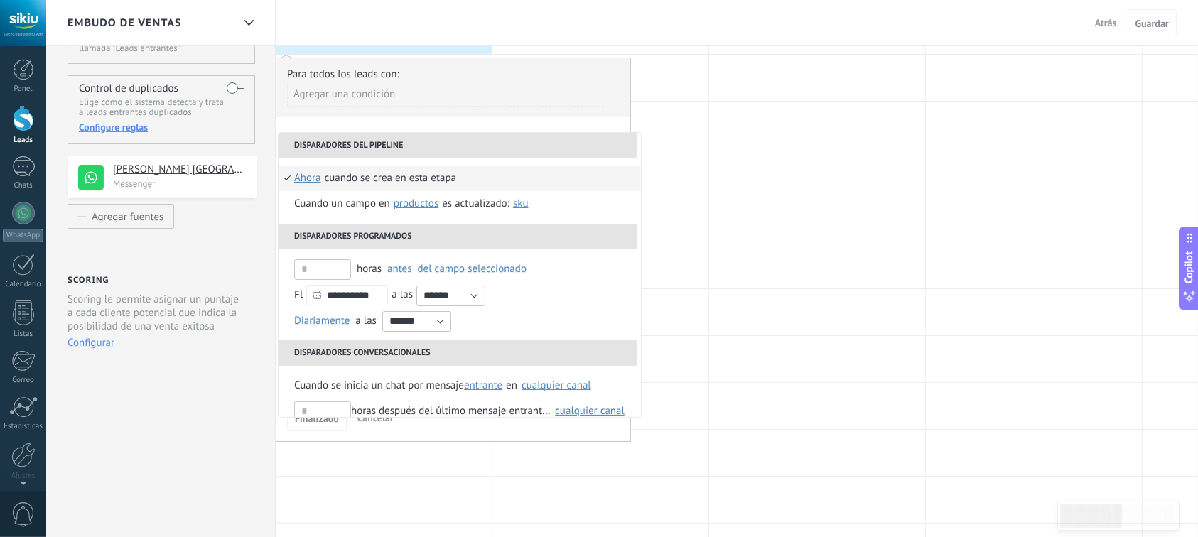
click at [419, 126] on div "**********" at bounding box center [453, 250] width 355 height 384
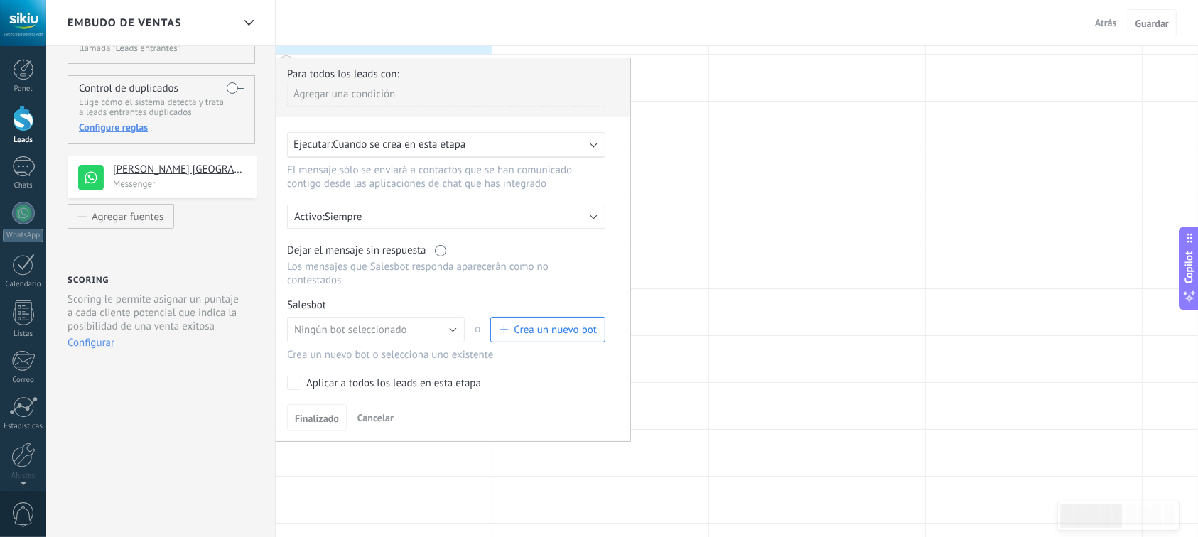
click at [540, 323] on span "Crea un nuevo bot" at bounding box center [555, 330] width 83 height 14
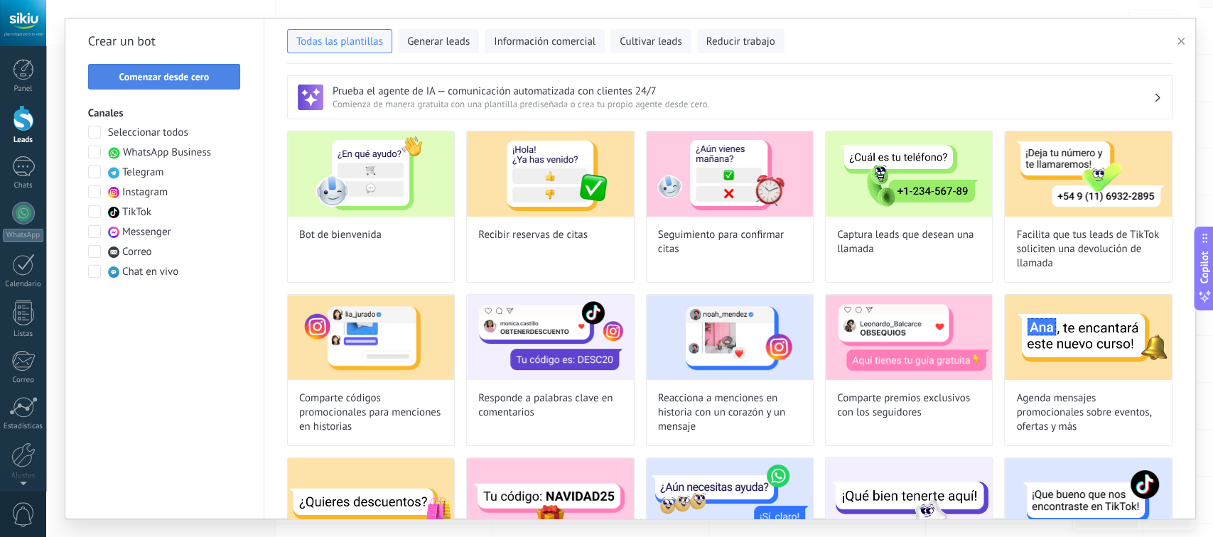
click at [161, 76] on span "Comenzar desde cero" at bounding box center [164, 77] width 90 height 10
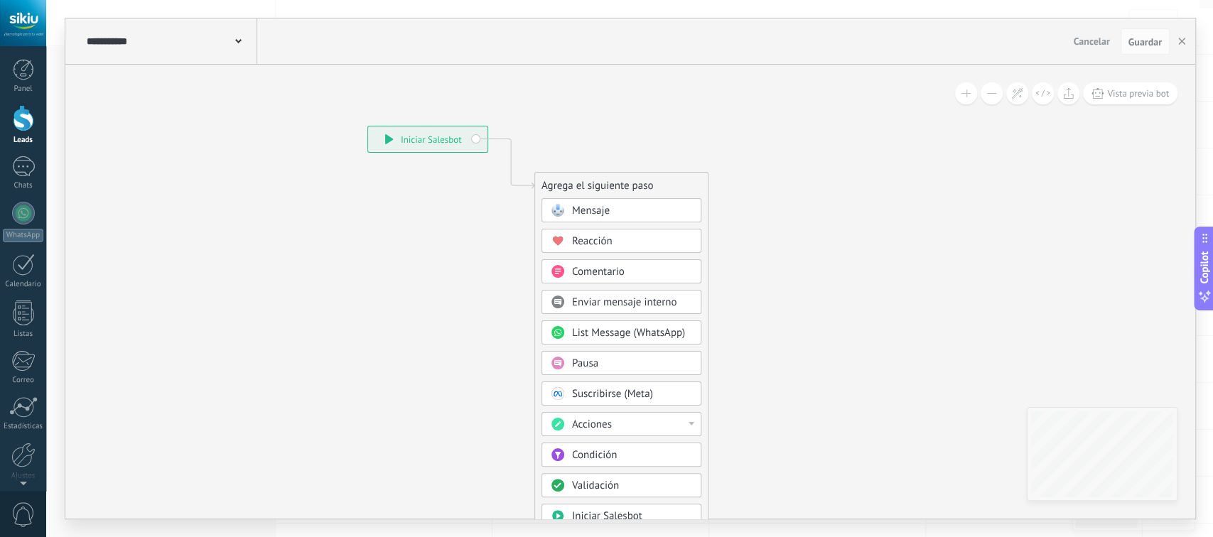
click at [586, 454] on span "Condición" at bounding box center [594, 455] width 45 height 14
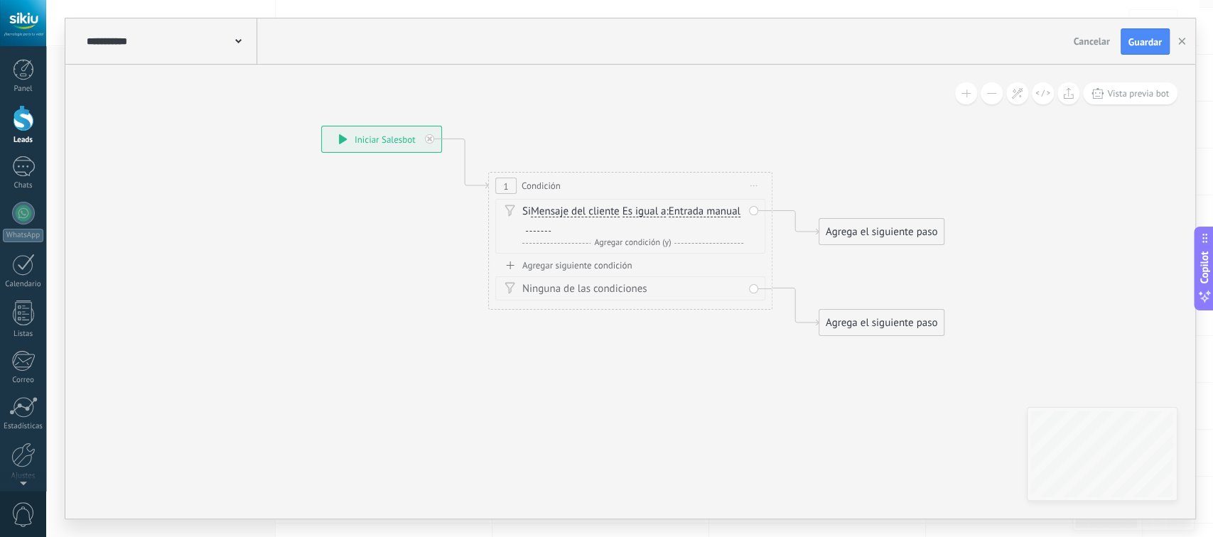
click at [676, 212] on div "Si Mensaje del cliente Mensaje del cliente Comentario del cliente El cliente Có…" at bounding box center [632, 219] width 221 height 28
click at [665, 212] on span "Es igual a" at bounding box center [645, 211] width 44 height 11
click at [665, 212] on button "Es igual a" at bounding box center [704, 212] width 178 height 26
click at [668, 216] on span "Es igual a" at bounding box center [693, 212] width 172 height 14
click at [674, 214] on div "Si Mensaje del cliente Mensaje del cliente Comentario del cliente El cliente Có…" at bounding box center [632, 219] width 221 height 28
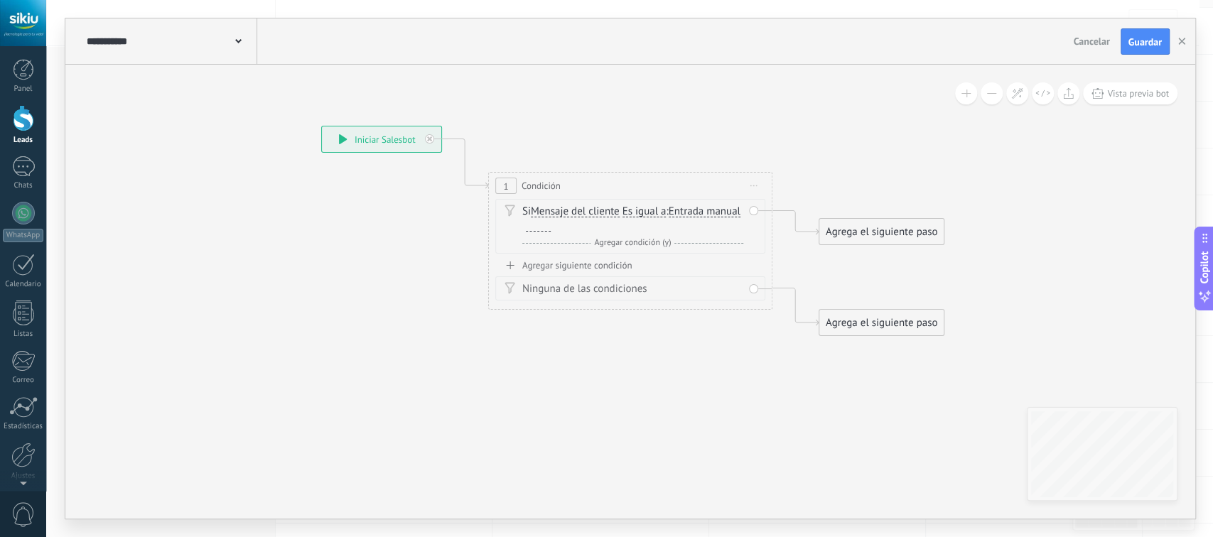
click at [669, 217] on span "Entrada manual" at bounding box center [705, 211] width 72 height 11
click at [662, 225] on button "Entrada manual" at bounding box center [751, 212] width 178 height 26
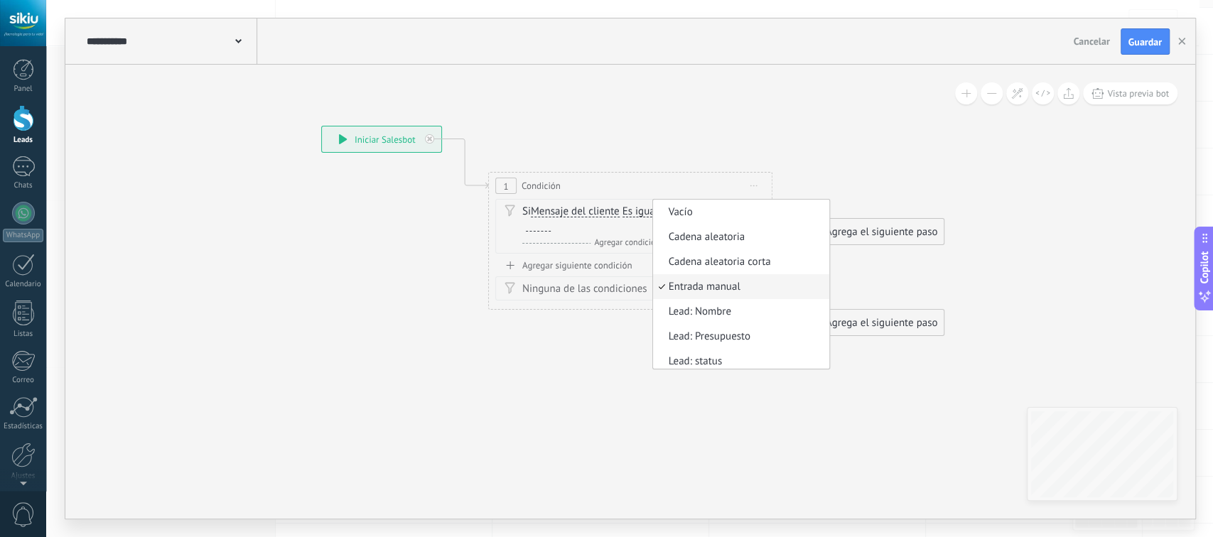
scroll to position [4, 0]
click at [687, 211] on div "Si Mensaje del cliente Mensaje del cliente Comentario del cliente El cliente Có…" at bounding box center [632, 219] width 221 height 28
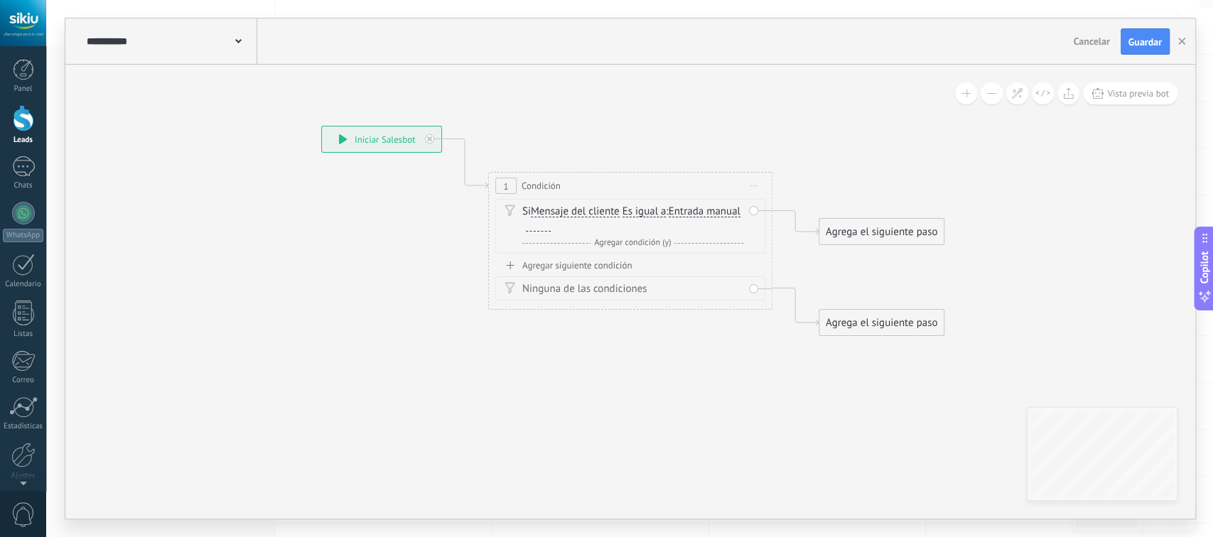
click at [651, 210] on span "Es igual a" at bounding box center [645, 211] width 44 height 11
click at [651, 210] on button "Es igual a" at bounding box center [704, 212] width 178 height 26
click at [635, 258] on span "Contiene" at bounding box center [693, 262] width 172 height 14
click at [540, 230] on div at bounding box center [538, 225] width 25 height 11
click at [878, 235] on div "Agrega el siguiente paso" at bounding box center [881, 231] width 124 height 23
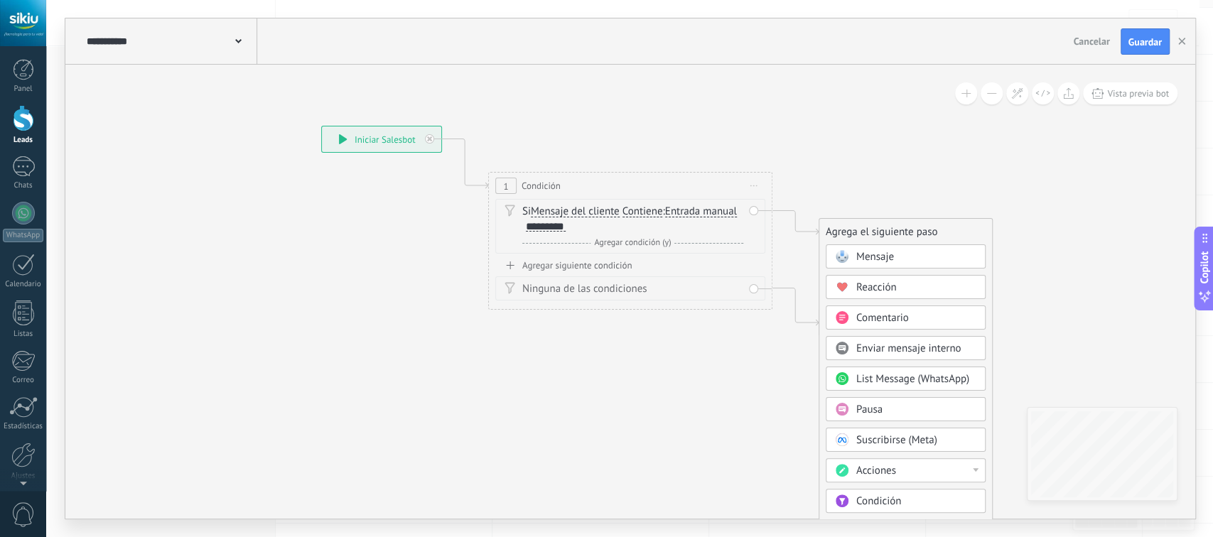
click at [882, 262] on span "Mensaje" at bounding box center [875, 257] width 38 height 14
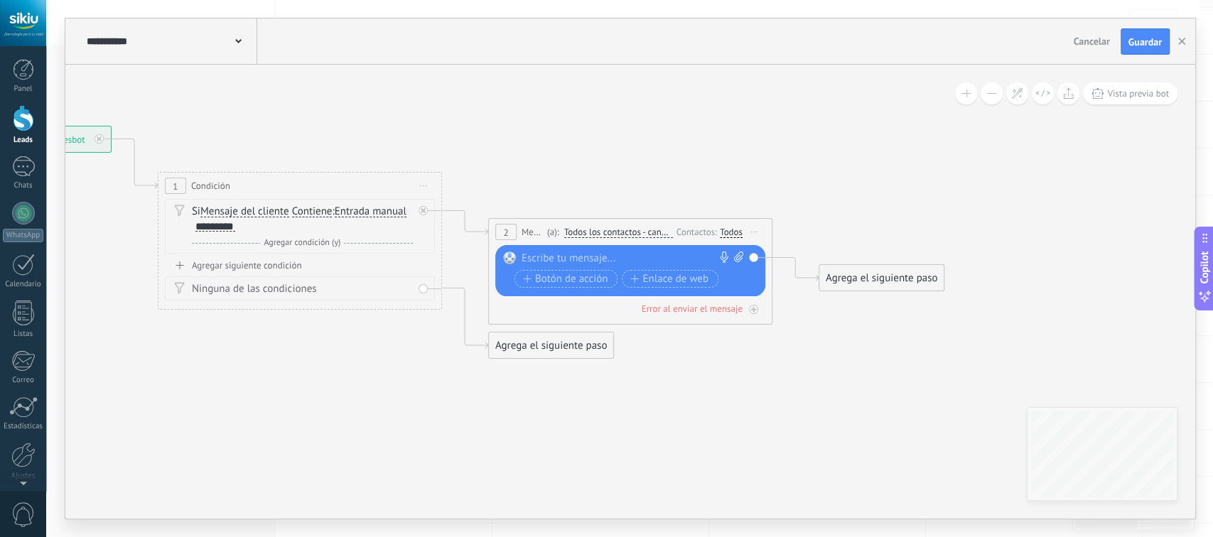
click at [556, 257] on div at bounding box center [627, 259] width 211 height 14
click at [739, 259] on icon at bounding box center [738, 257] width 9 height 11
click input "Subir" at bounding box center [0, 0] width 0 height 0
click at [551, 253] on div "****" at bounding box center [633, 259] width 222 height 14
click at [596, 262] on div "******" at bounding box center [633, 259] width 222 height 14
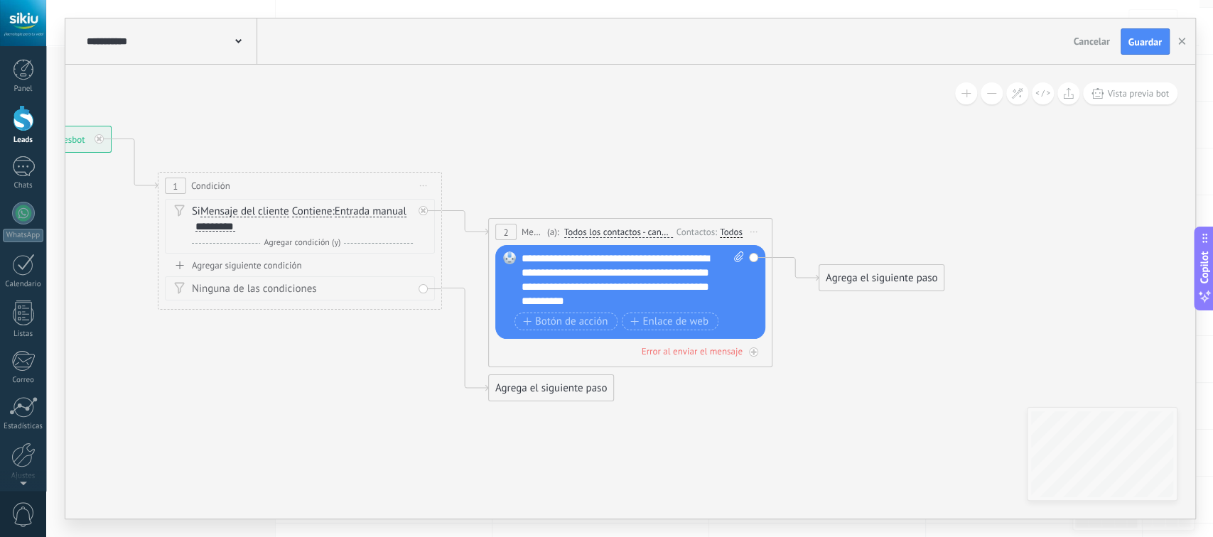
click at [716, 299] on div "**********" at bounding box center [633, 280] width 222 height 57
click at [832, 349] on icon at bounding box center [443, 230] width 1616 height 921
click at [550, 320] on span "Botón de acción" at bounding box center [565, 321] width 85 height 11
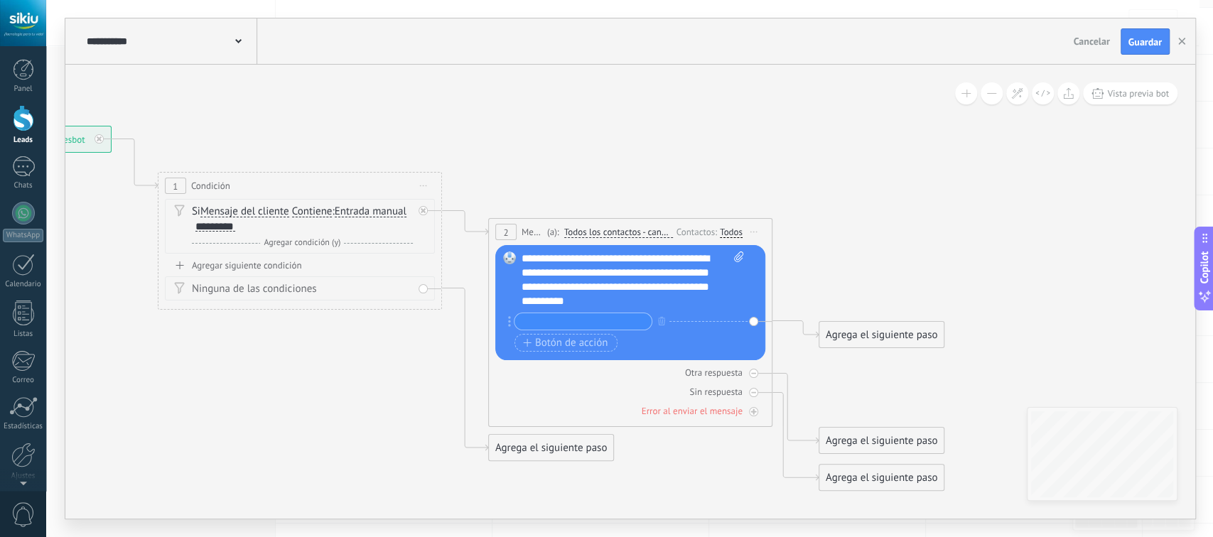
click at [508, 325] on icon at bounding box center [509, 321] width 3 height 11
click at [660, 321] on icon "button" at bounding box center [661, 321] width 7 height 9
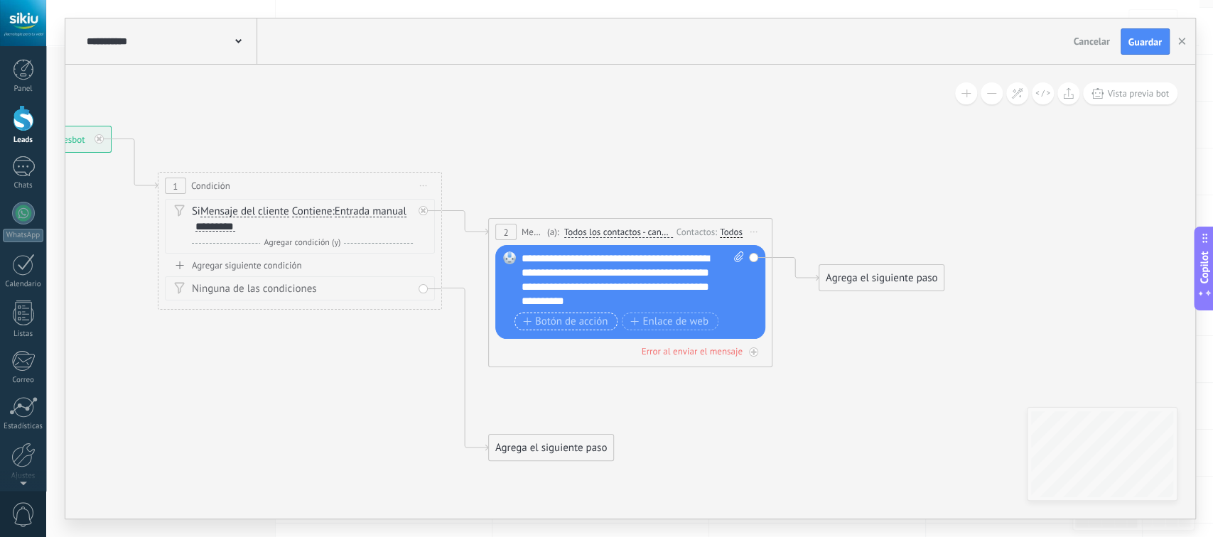
click at [576, 323] on span "Botón de acción" at bounding box center [565, 321] width 85 height 11
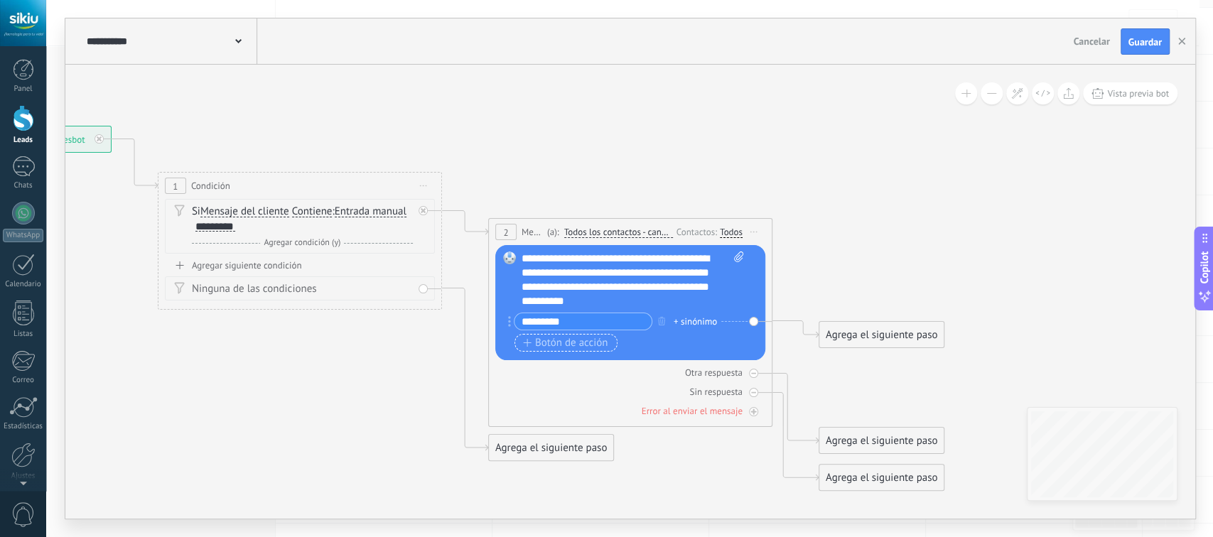
type input "*********"
click at [576, 340] on span "Botón de acción" at bounding box center [565, 343] width 85 height 11
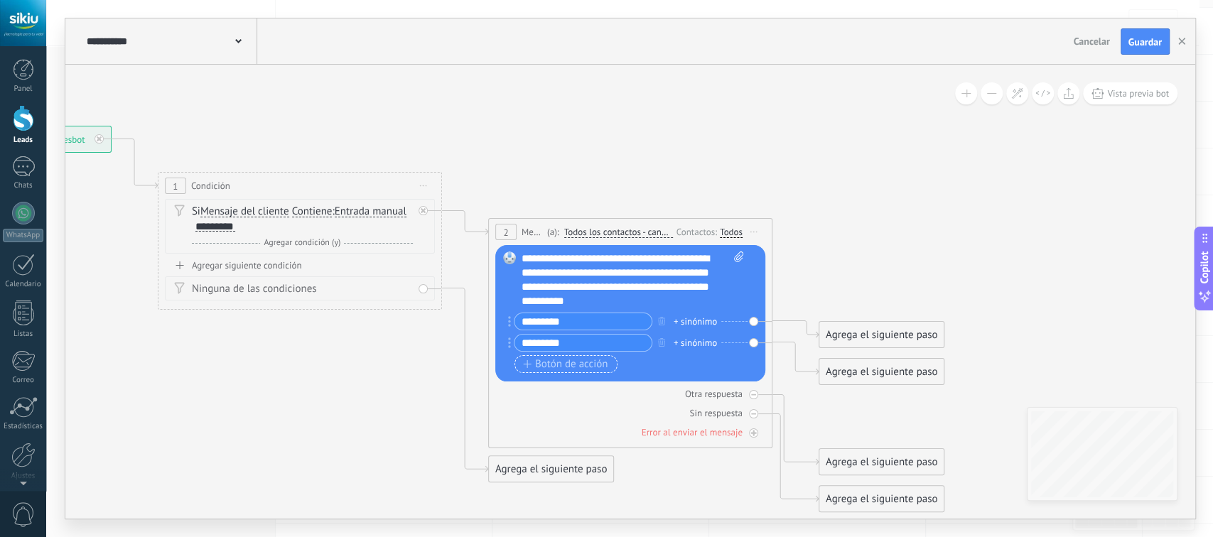
type input "*********"
click at [570, 370] on span "Botón de acción" at bounding box center [565, 364] width 85 height 11
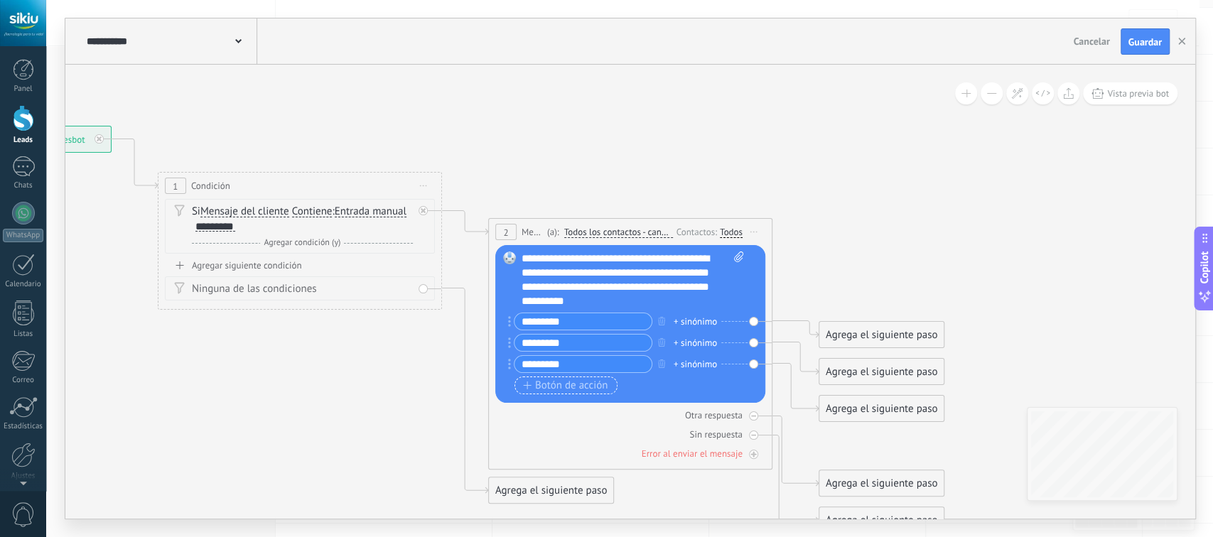
type input "*********"
click at [566, 387] on span "Botón de acción" at bounding box center [565, 385] width 85 height 11
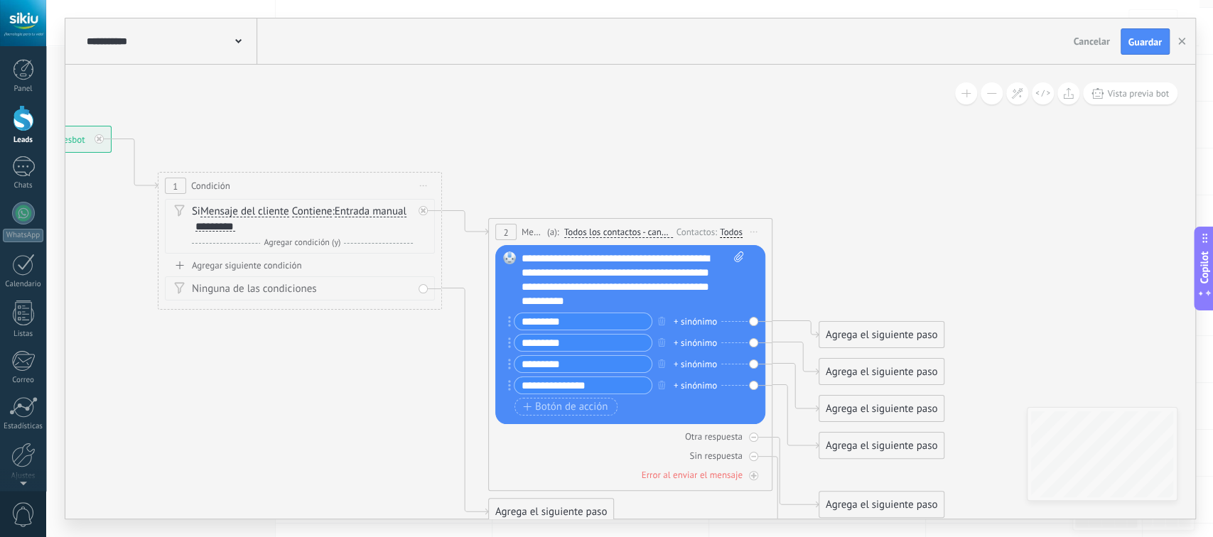
type input "**********"
click at [961, 246] on icon at bounding box center [443, 340] width 1616 height 1140
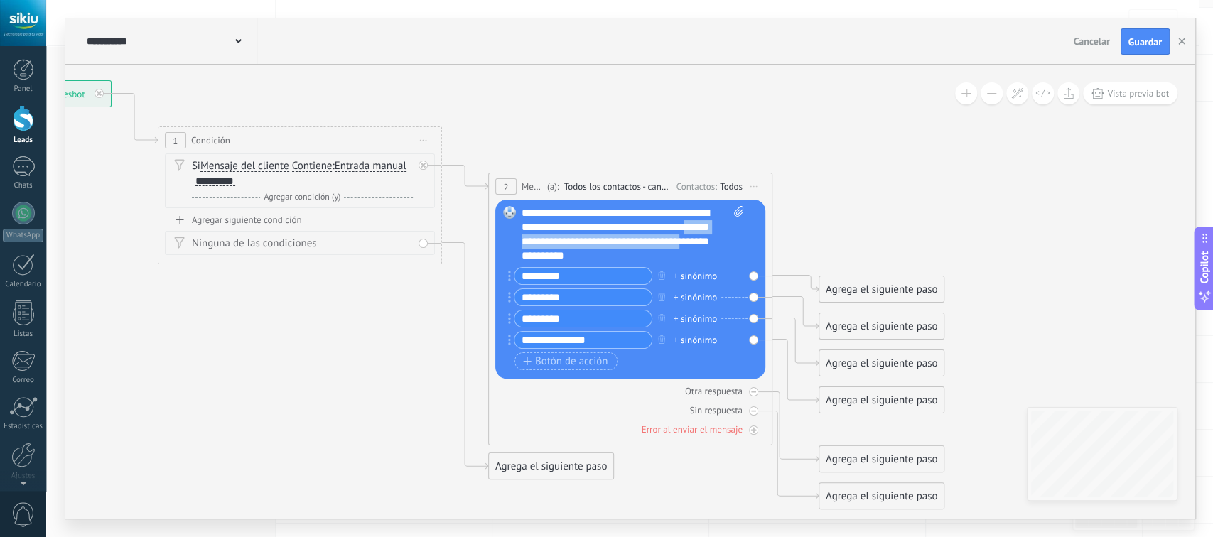
drag, startPoint x: 605, startPoint y: 257, endPoint x: 588, endPoint y: 244, distance: 20.9
click at [588, 244] on div "**********" at bounding box center [633, 234] width 222 height 57
drag, startPoint x: 598, startPoint y: 338, endPoint x: 517, endPoint y: 338, distance: 81.0
click at [517, 338] on input "**********" at bounding box center [583, 340] width 137 height 16
click at [658, 341] on icon "button" at bounding box center [661, 339] width 7 height 9
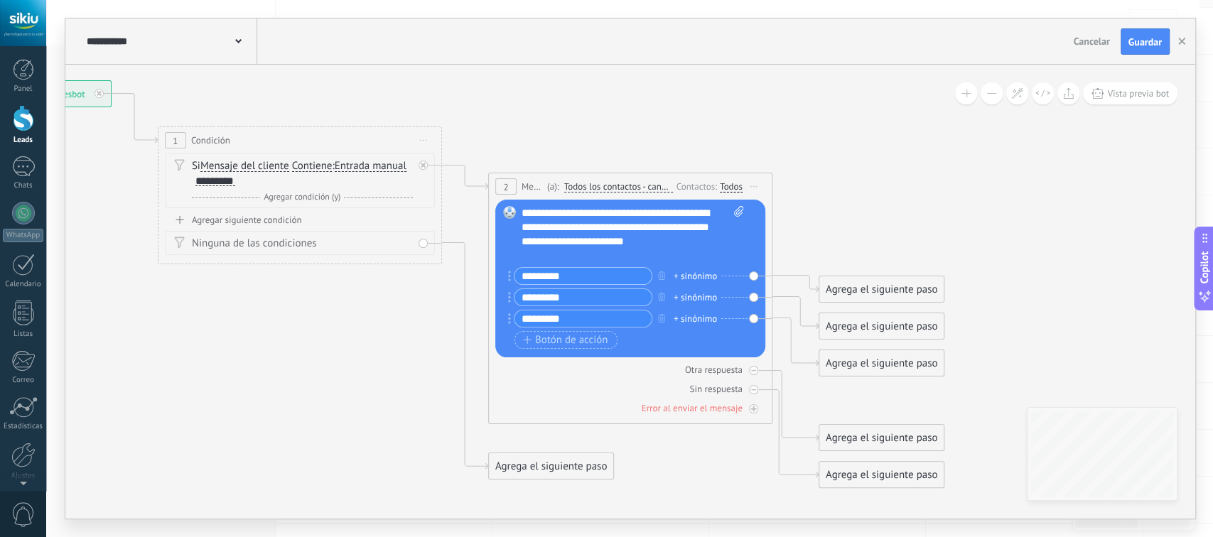
click at [554, 296] on input "*********" at bounding box center [583, 297] width 137 height 16
type input "*********"
click at [532, 318] on input "*********" at bounding box center [583, 319] width 137 height 16
click at [527, 318] on input "*********" at bounding box center [583, 319] width 137 height 16
click at [560, 318] on input "*********" at bounding box center [583, 319] width 137 height 16
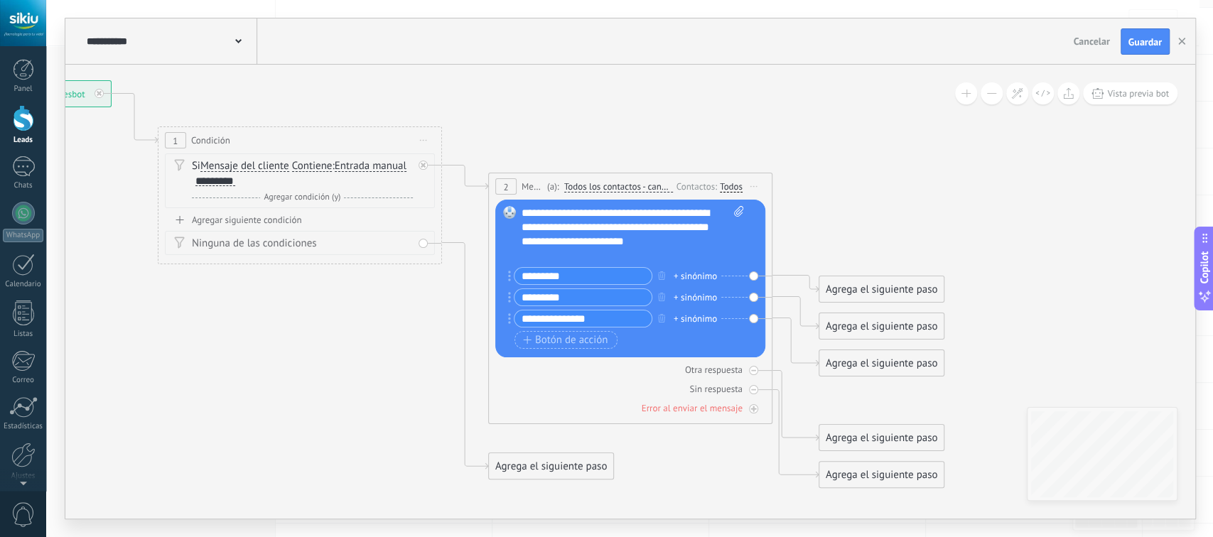
type input "**********"
click at [556, 274] on input "*********" at bounding box center [583, 276] width 137 height 16
type input "*********"
click at [532, 294] on input "*********" at bounding box center [583, 297] width 137 height 16
type input "*********"
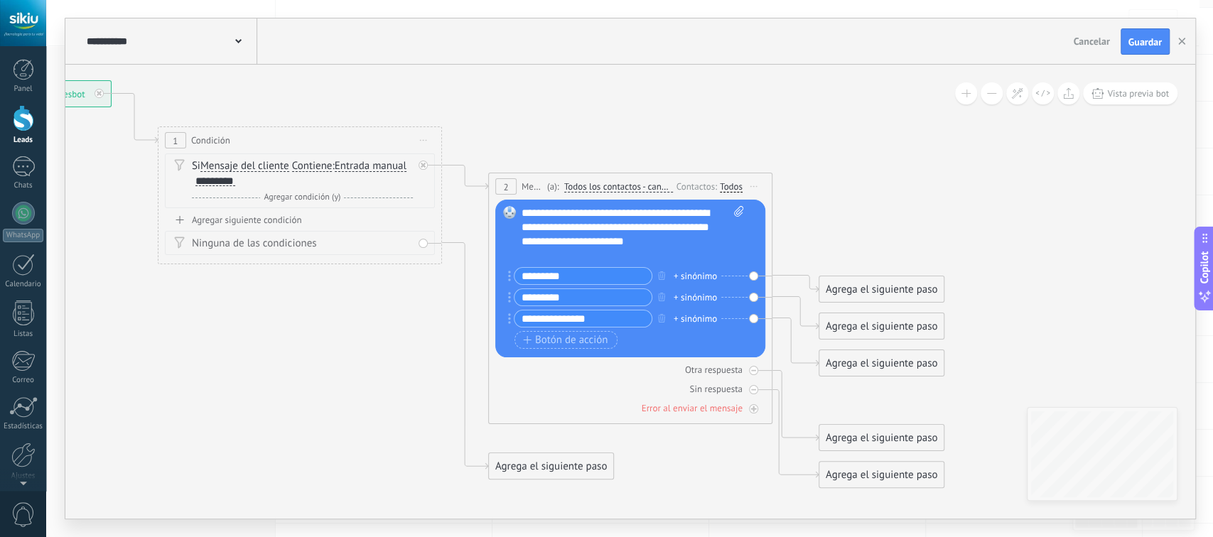
click at [897, 213] on icon at bounding box center [443, 295] width 1616 height 1140
click at [591, 240] on div "**********" at bounding box center [633, 234] width 222 height 57
click at [881, 214] on icon at bounding box center [443, 295] width 1616 height 1140
click at [887, 290] on div "Agrega el siguiente paso" at bounding box center [881, 289] width 124 height 23
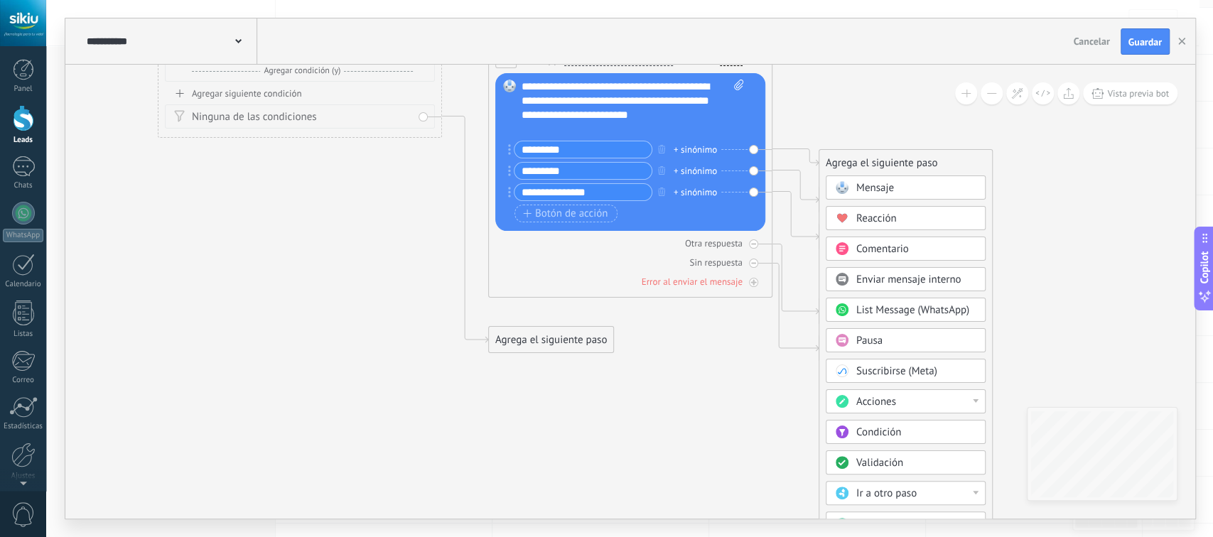
click at [974, 397] on div "Acciones" at bounding box center [915, 402] width 119 height 14
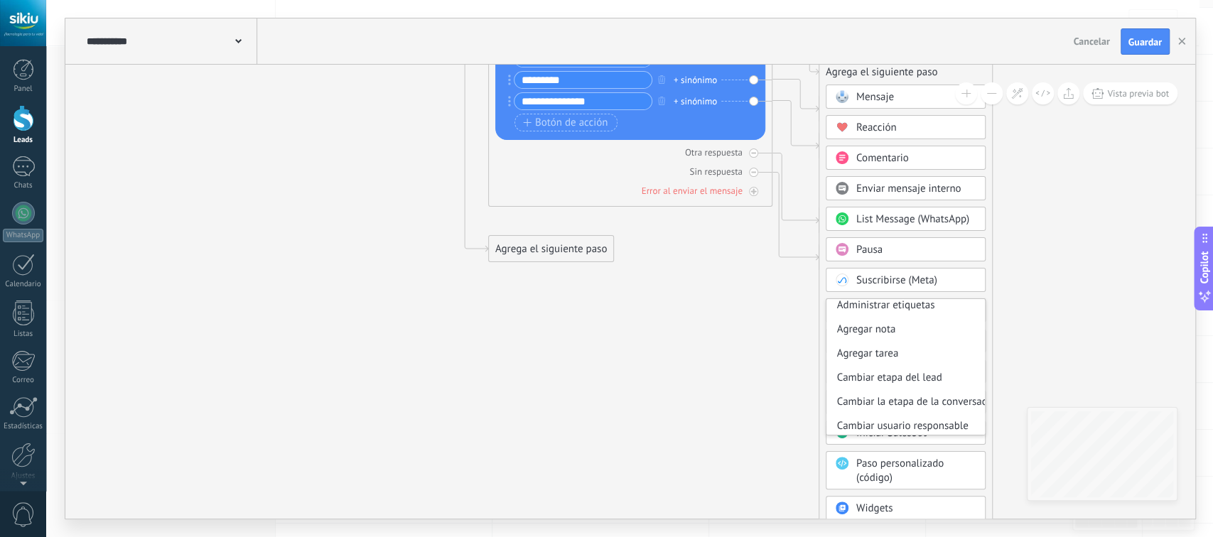
scroll to position [0, 0]
click at [867, 311] on div "Administrar etiquetas" at bounding box center [906, 311] width 158 height 24
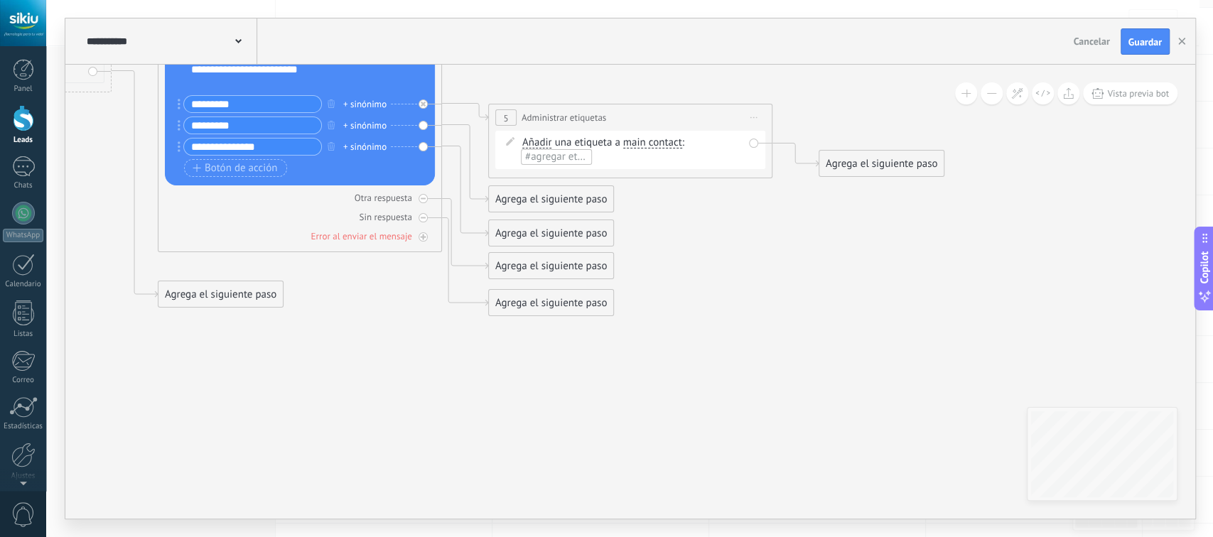
click at [660, 140] on span "main contact" at bounding box center [652, 142] width 59 height 11
click at [660, 140] on button "main contact" at bounding box center [705, 143] width 178 height 26
click at [650, 219] on span "acuerdo" at bounding box center [694, 218] width 172 height 14
click at [707, 142] on span "#agregar etiquetas" at bounding box center [710, 143] width 85 height 14
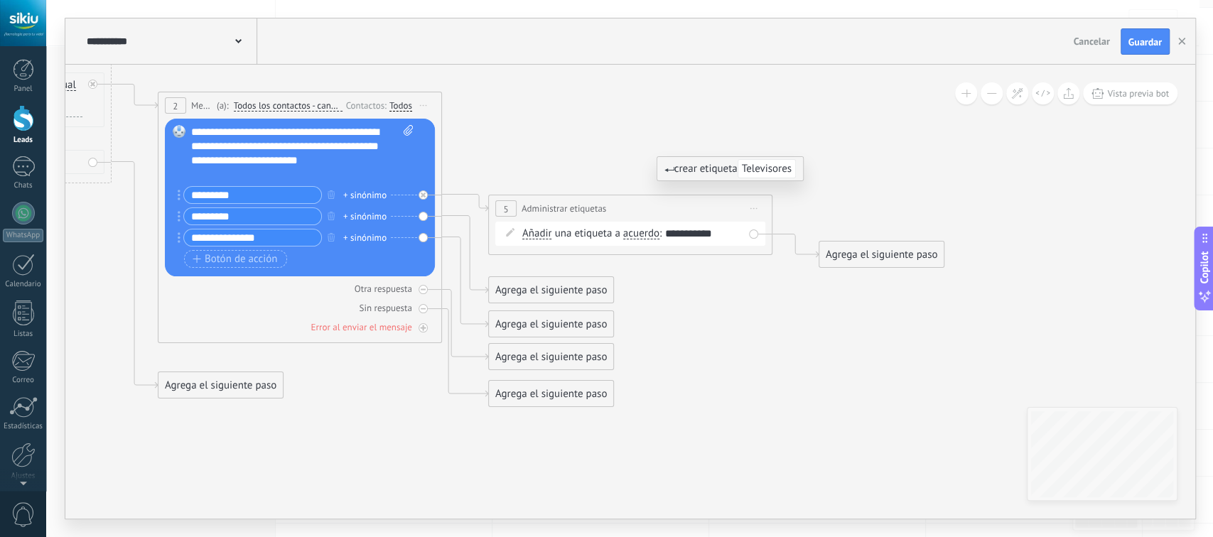
type input "**********"
click at [754, 210] on span "Iniciar vista previa aquí Cambiar nombre Duplicar Borrar" at bounding box center [754, 208] width 23 height 21
click at [780, 299] on div "Borrar" at bounding box center [818, 301] width 141 height 24
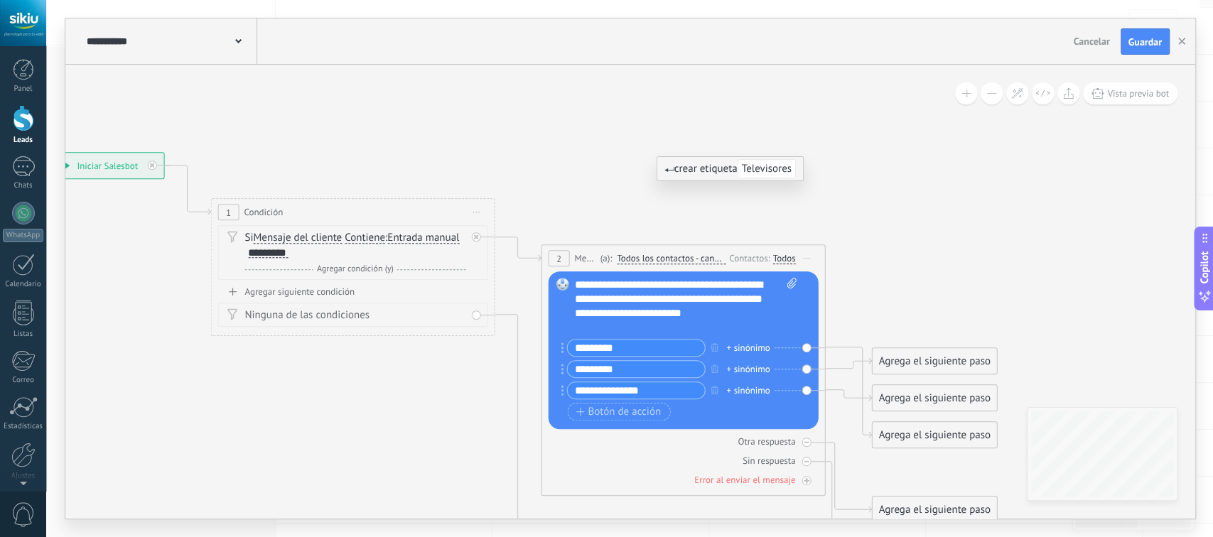
drag, startPoint x: 528, startPoint y: 211, endPoint x: 899, endPoint y: 264, distance: 374.8
click at [895, 266] on icon at bounding box center [496, 356] width 1616 height 1119
click at [477, 239] on icon at bounding box center [476, 237] width 5 height 5
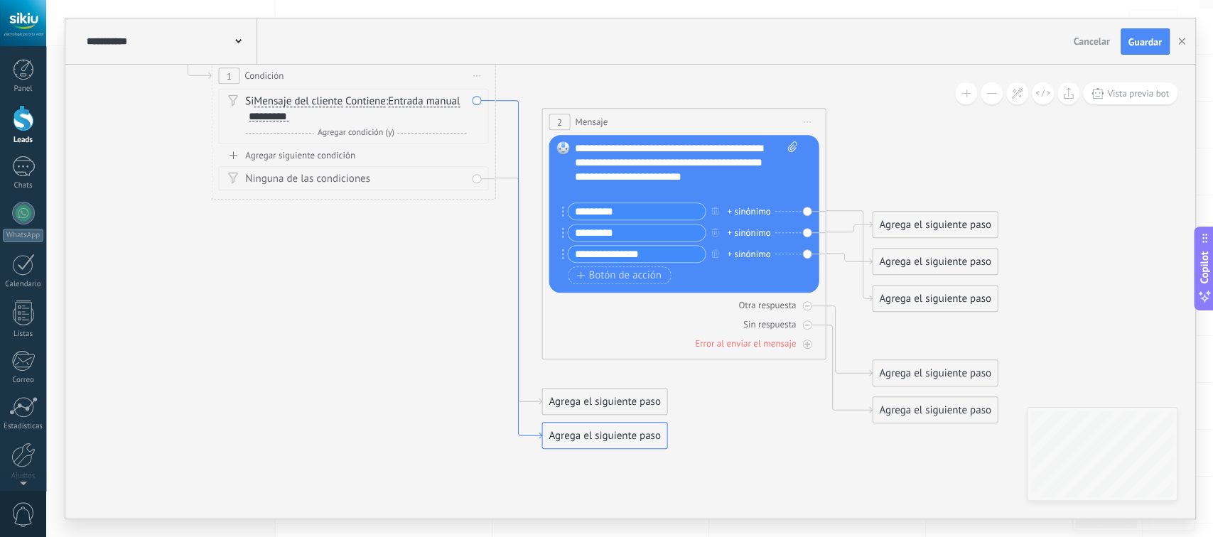
click at [519, 424] on icon at bounding box center [518, 270] width 46 height 338
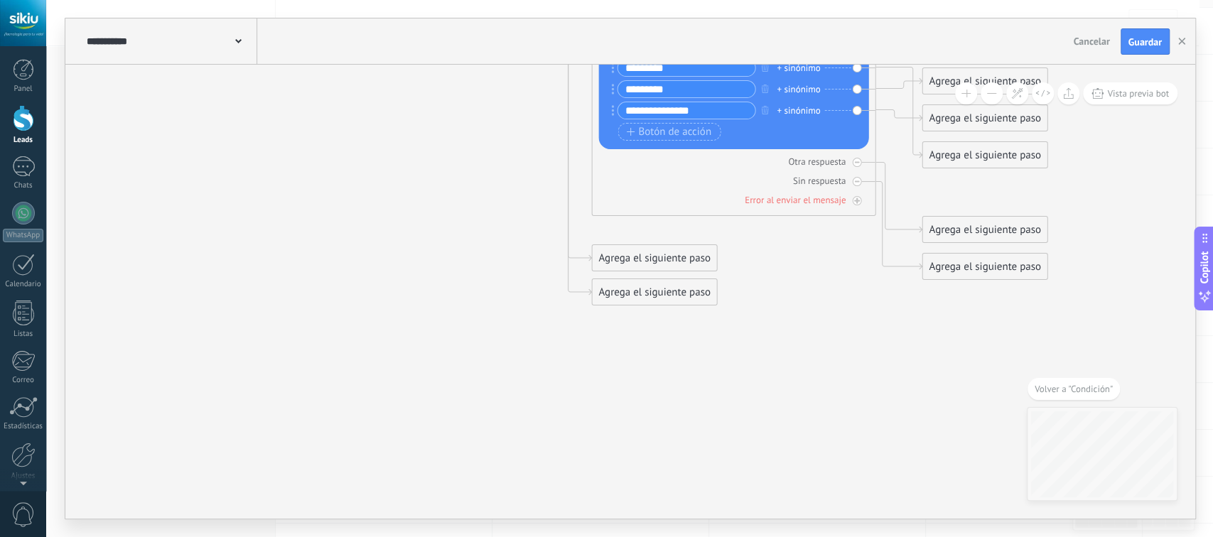
click at [624, 296] on div "Agrega el siguiente paso" at bounding box center [654, 292] width 124 height 23
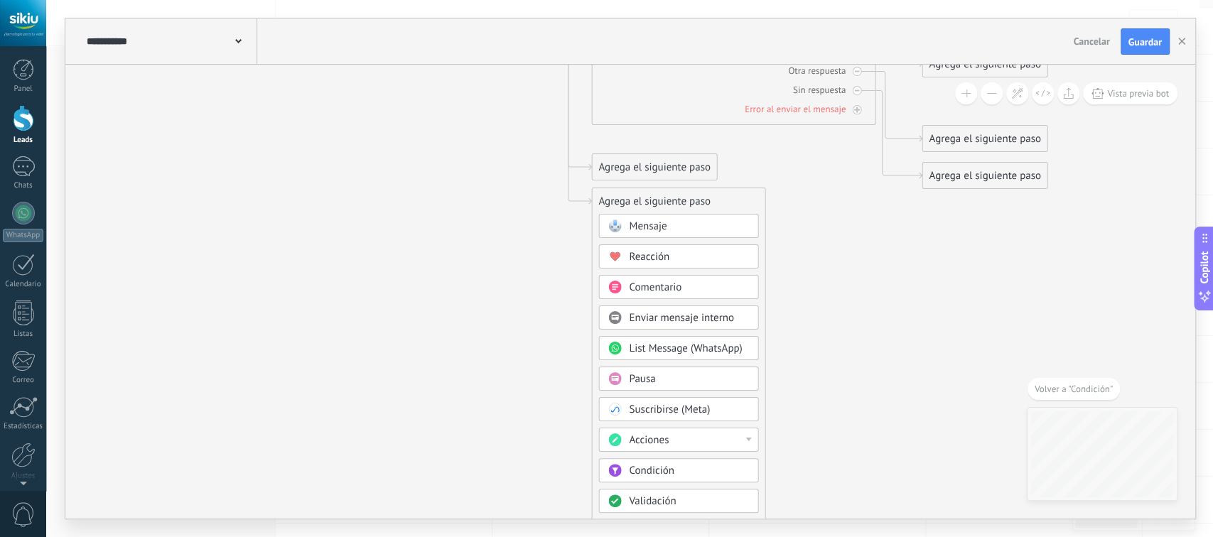
click at [747, 440] on div at bounding box center [748, 440] width 6 height 4
click at [625, 441] on div "Administrar etiquetas" at bounding box center [678, 441] width 158 height 24
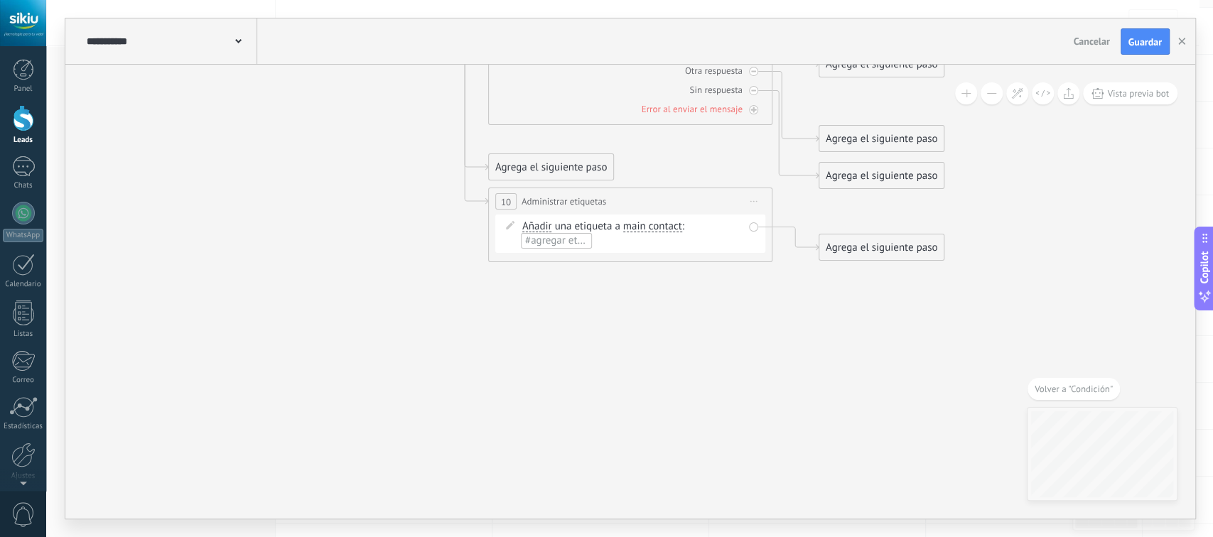
click at [657, 220] on div "Añadir Añadir Eliminar Añadir Añadir Eliminar una etiqueta a main contact main …" at bounding box center [632, 234] width 221 height 28
click at [662, 225] on span "main contact" at bounding box center [652, 226] width 59 height 11
click at [662, 225] on button "main contact" at bounding box center [705, 227] width 178 height 26
click at [644, 306] on span "acuerdo" at bounding box center [694, 302] width 172 height 14
click at [694, 225] on span "#agregar etiquetas" at bounding box center [710, 227] width 85 height 14
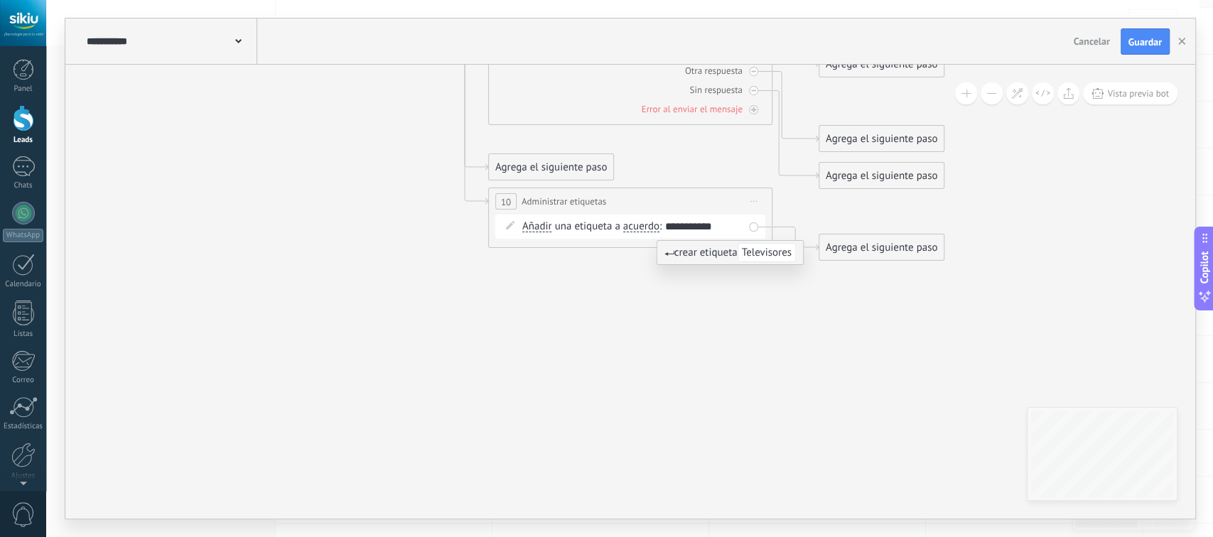
type input "**********"
click at [701, 254] on span "crear etiqueta Televisores" at bounding box center [729, 253] width 131 height 14
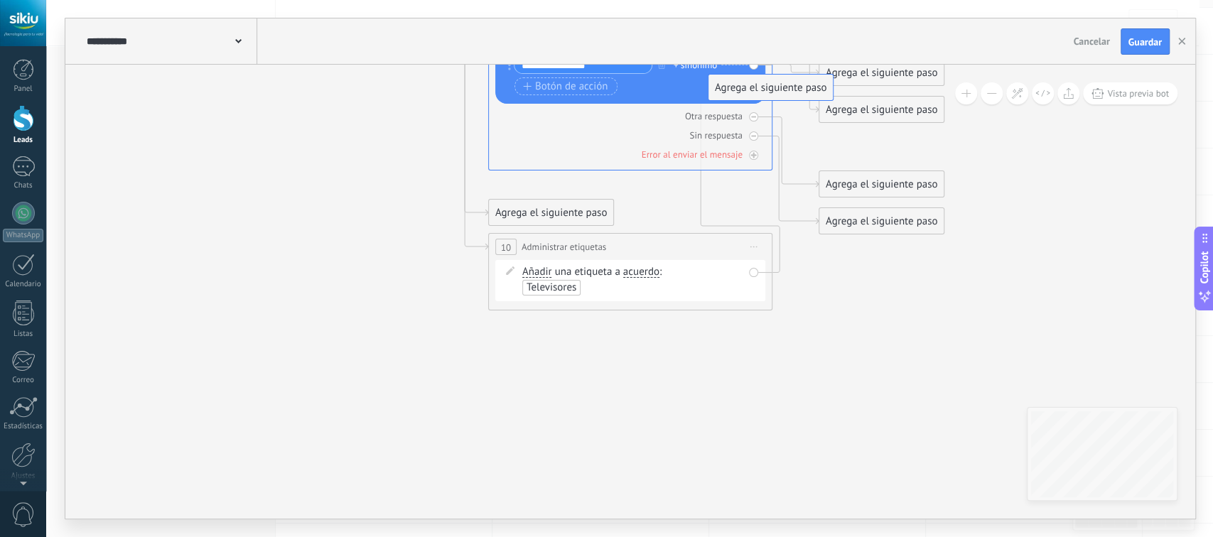
drag, startPoint x: 867, startPoint y: 295, endPoint x: 756, endPoint y: 90, distance: 233.4
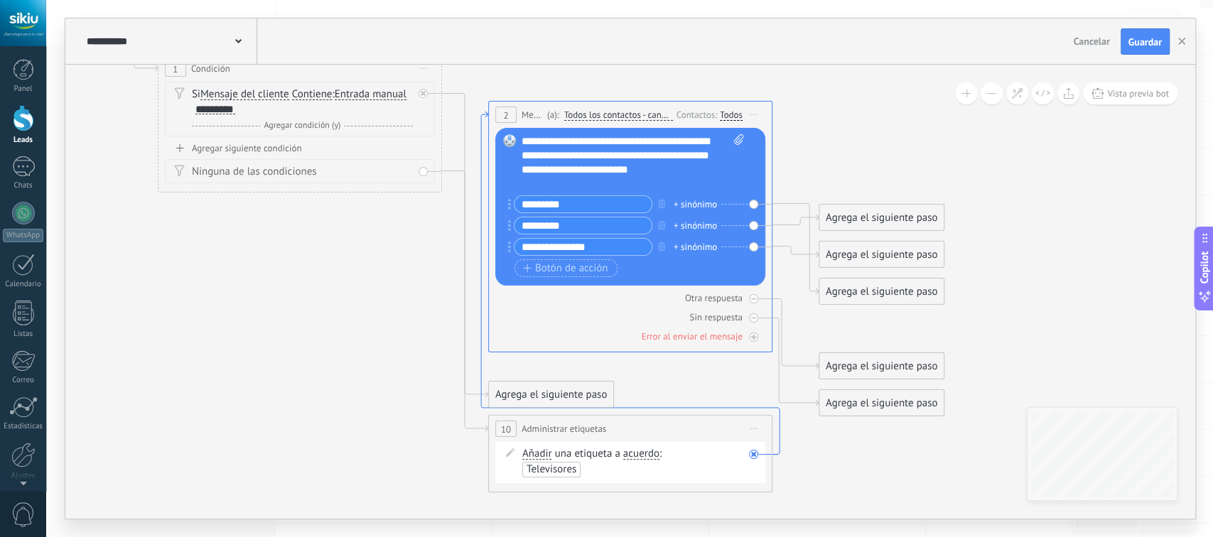
click at [780, 437] on icon at bounding box center [630, 283] width 298 height 343
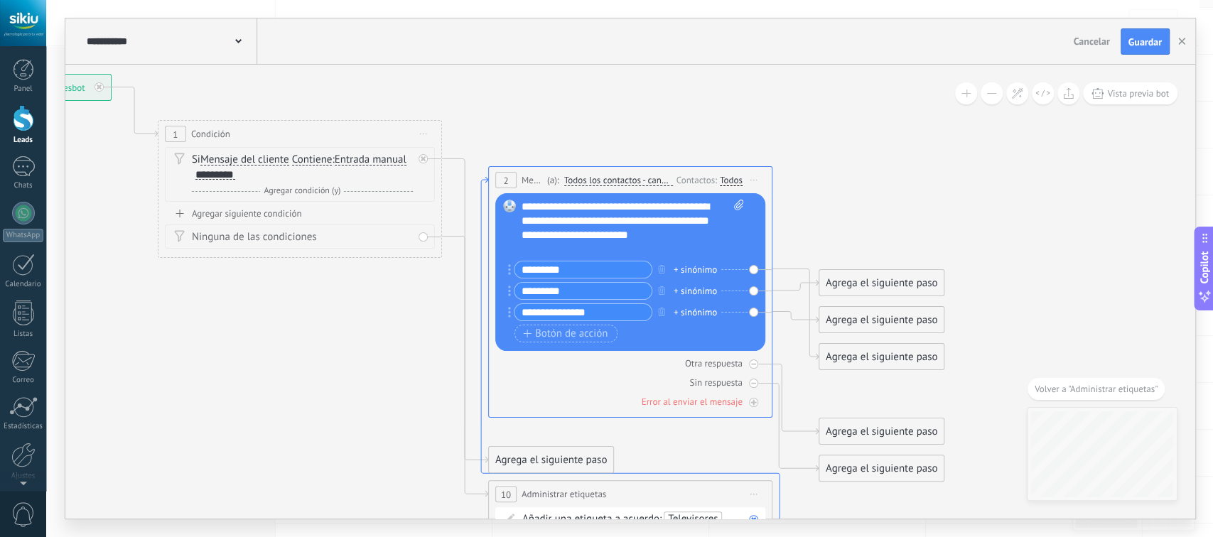
click at [780, 480] on icon at bounding box center [630, 348] width 298 height 343
click at [1018, 94] on icon at bounding box center [1017, 93] width 12 height 12
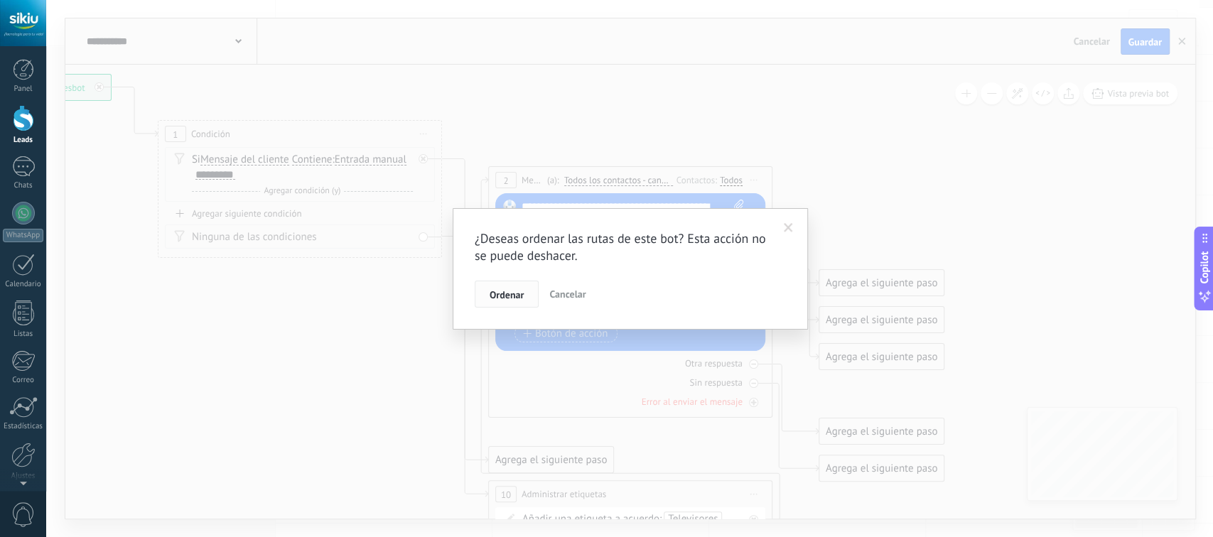
click at [516, 292] on span "Ordenar" at bounding box center [507, 295] width 34 height 10
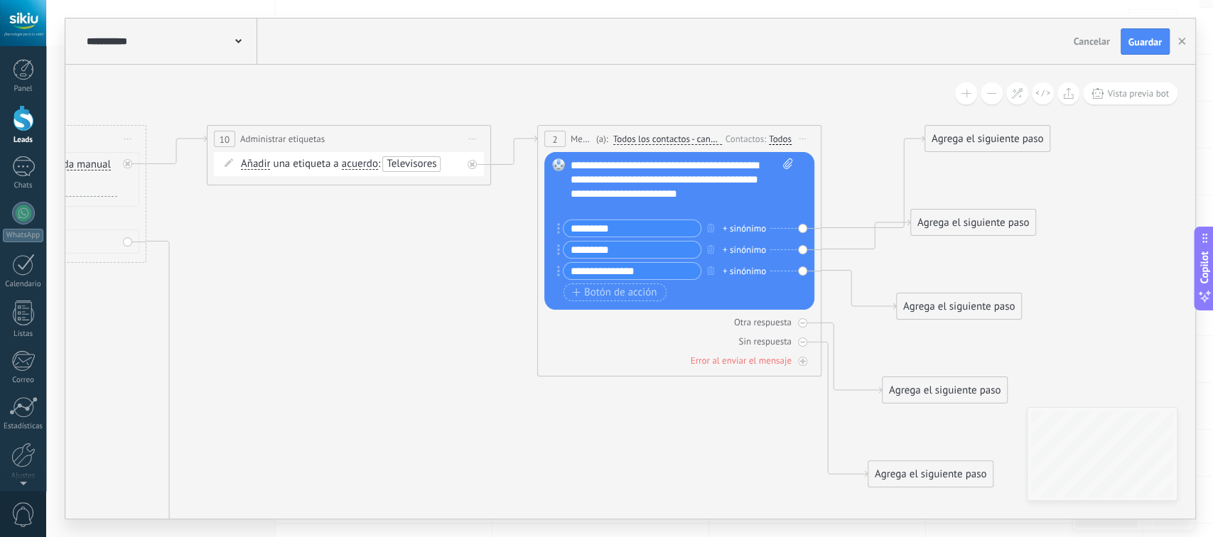
drag, startPoint x: 715, startPoint y: 373, endPoint x: 419, endPoint y: 379, distance: 295.7
click at [419, 379] on icon at bounding box center [349, 348] width 2018 height 1157
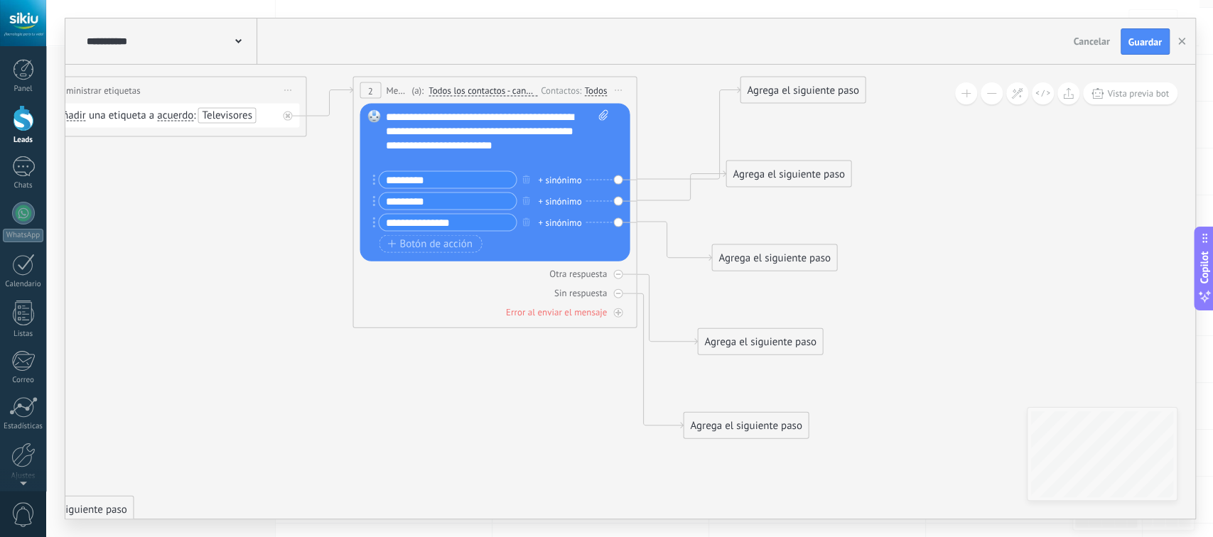
drag, startPoint x: 569, startPoint y: 446, endPoint x: 384, endPoint y: 397, distance: 191.2
click at [384, 397] on icon at bounding box center [164, 299] width 2018 height 1157
drag, startPoint x: 797, startPoint y: 183, endPoint x: 801, endPoint y: 210, distance: 27.3
click at [801, 210] on div "Agrega el siguiente paso" at bounding box center [792, 200] width 124 height 23
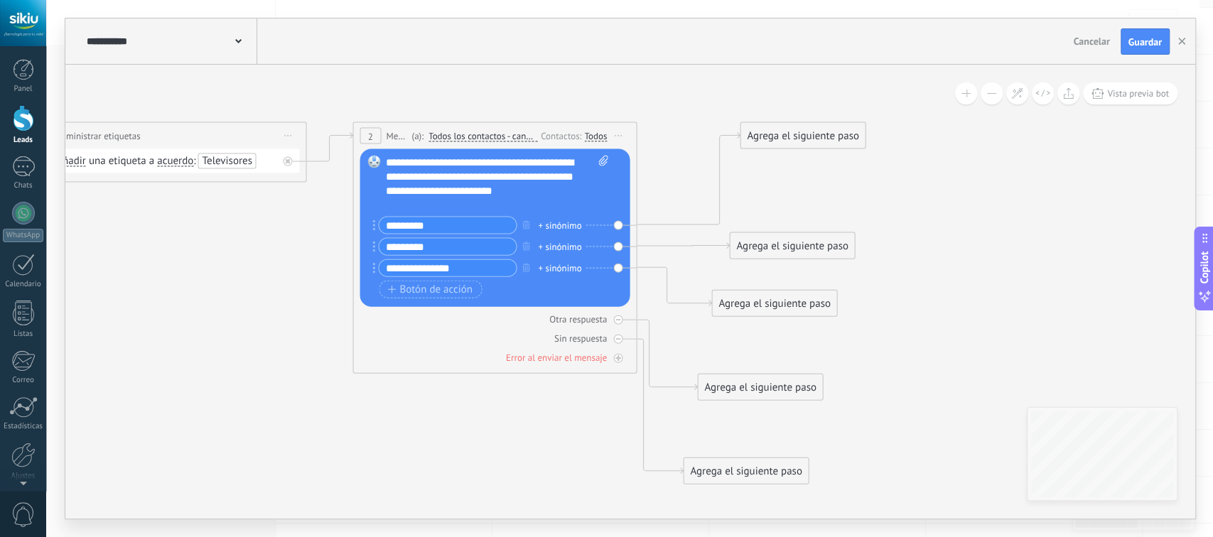
click at [770, 136] on div "Agrega el siguiente paso" at bounding box center [803, 135] width 124 height 23
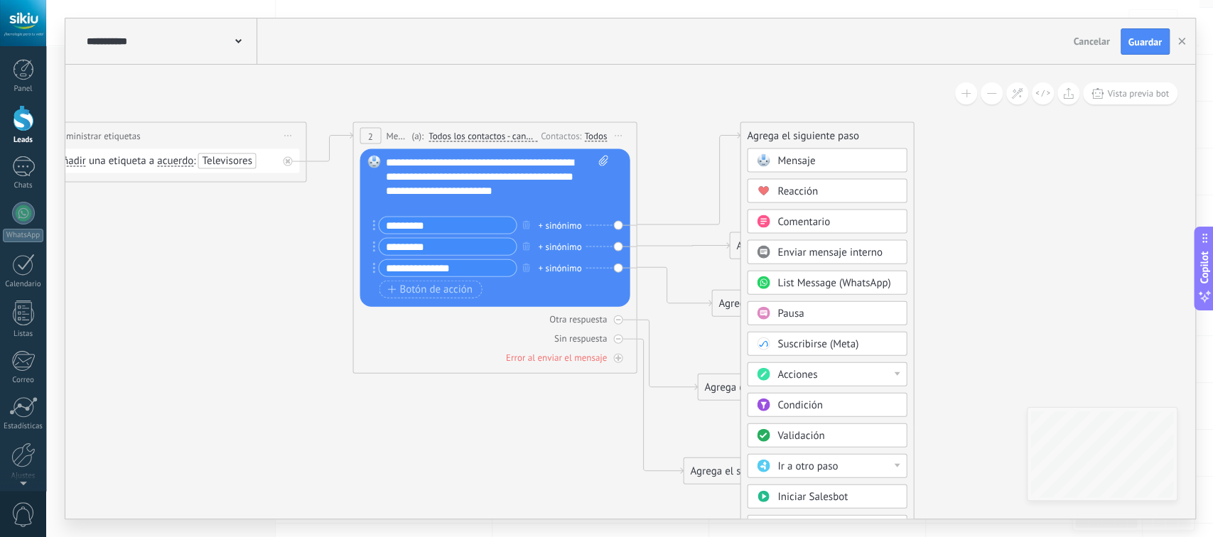
click at [802, 169] on div "Mensaje" at bounding box center [827, 161] width 160 height 24
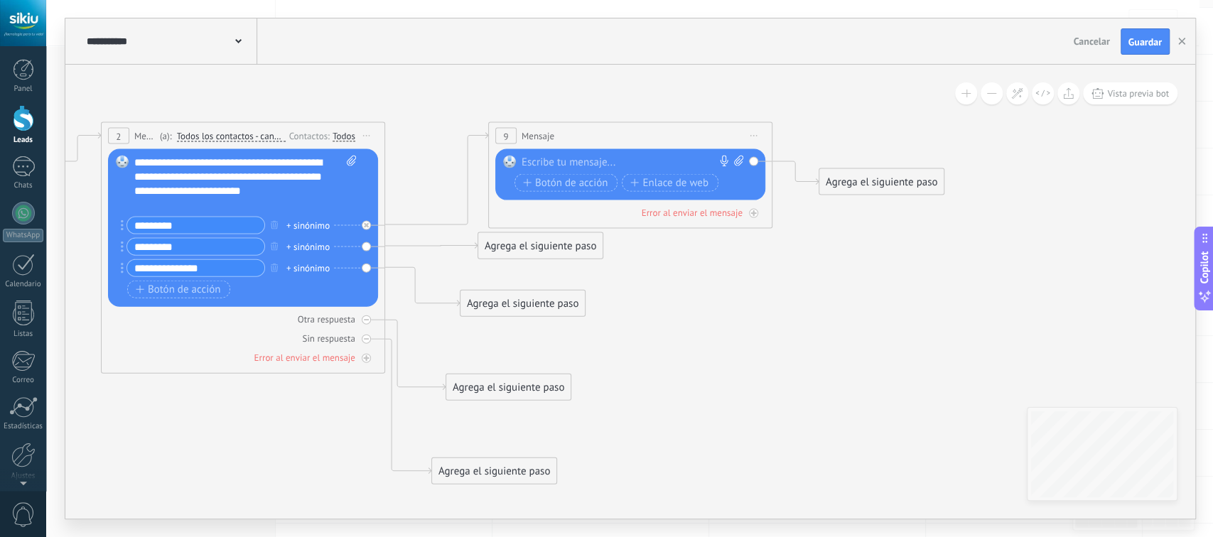
click at [594, 158] on div at bounding box center [627, 163] width 211 height 14
click at [672, 184] on span "Enlace de web" at bounding box center [668, 183] width 77 height 11
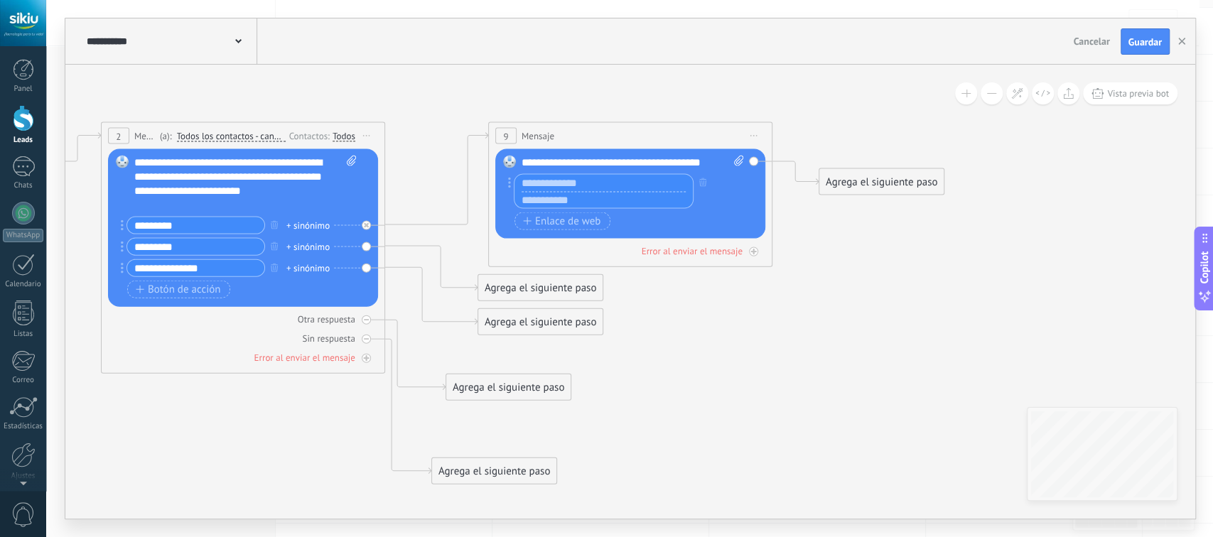
click at [565, 198] on input "text" at bounding box center [604, 200] width 178 height 17
paste input "**********"
type input "**********"
click at [564, 181] on input "text" at bounding box center [604, 183] width 178 height 16
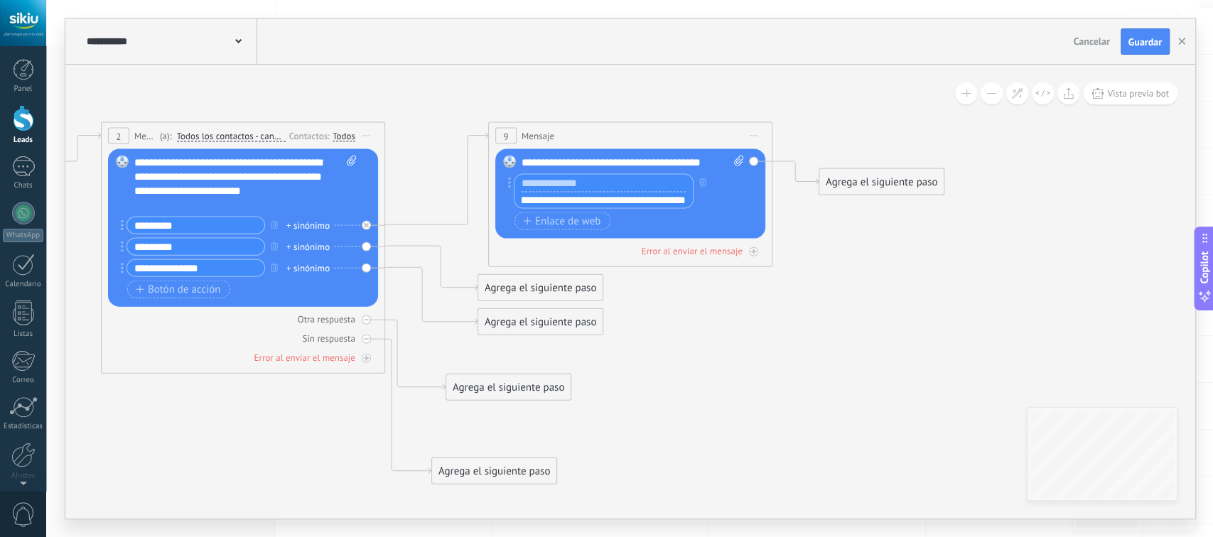
scroll to position [0, 0]
type input "**********"
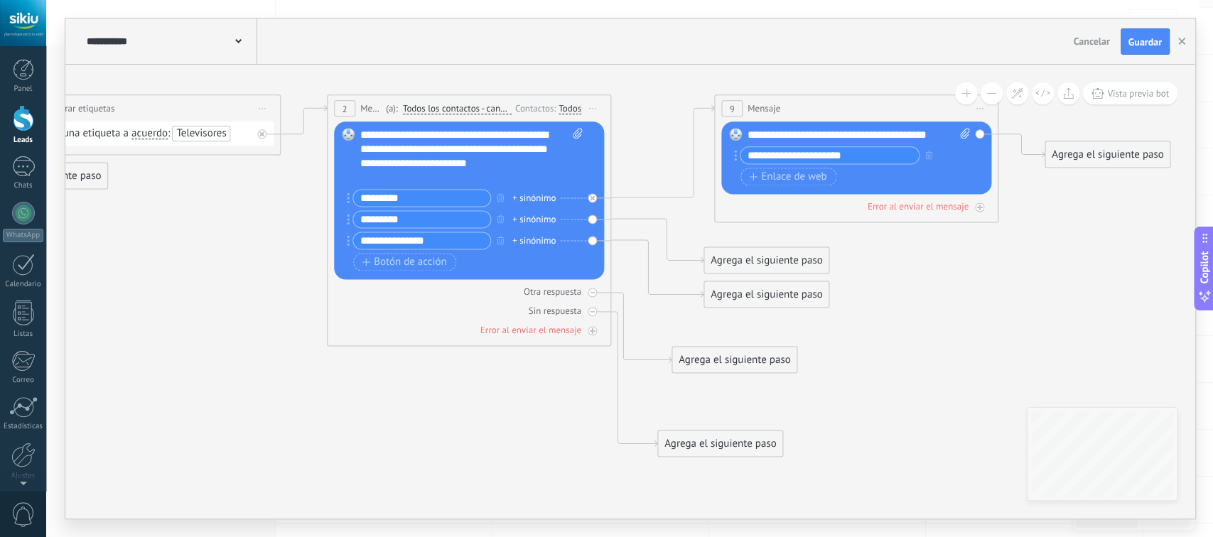
drag, startPoint x: 632, startPoint y: 411, endPoint x: 858, endPoint y: 384, distance: 227.7
click at [858, 384] on icon at bounding box center [303, 318] width 2348 height 1157
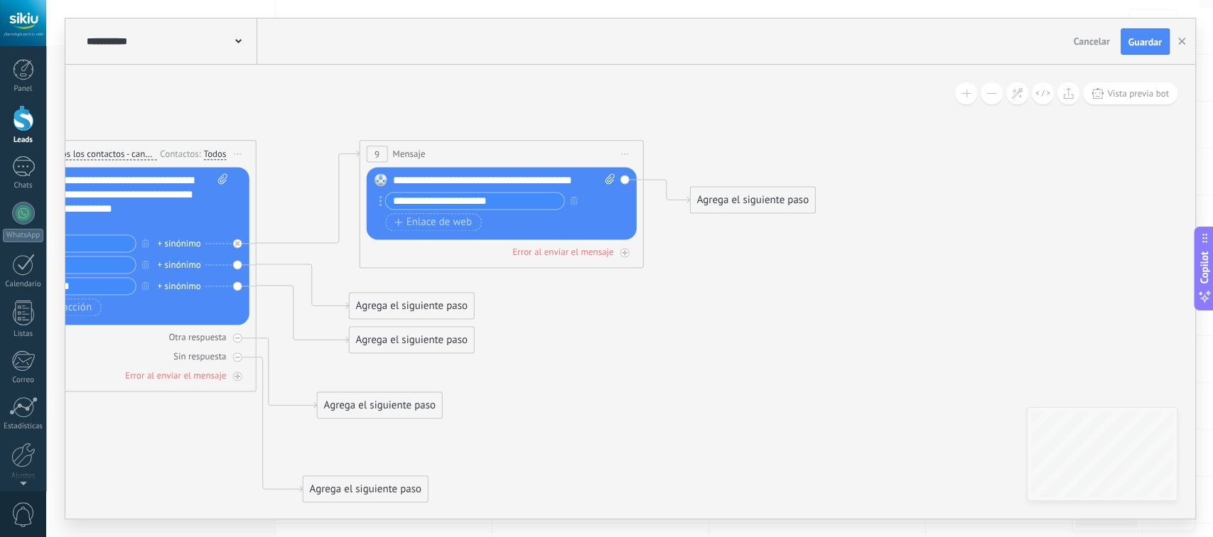
drag, startPoint x: 946, startPoint y: 362, endPoint x: 590, endPoint y: 408, distance: 358.9
click at [728, 203] on div "Agrega el siguiente paso" at bounding box center [752, 200] width 124 height 23
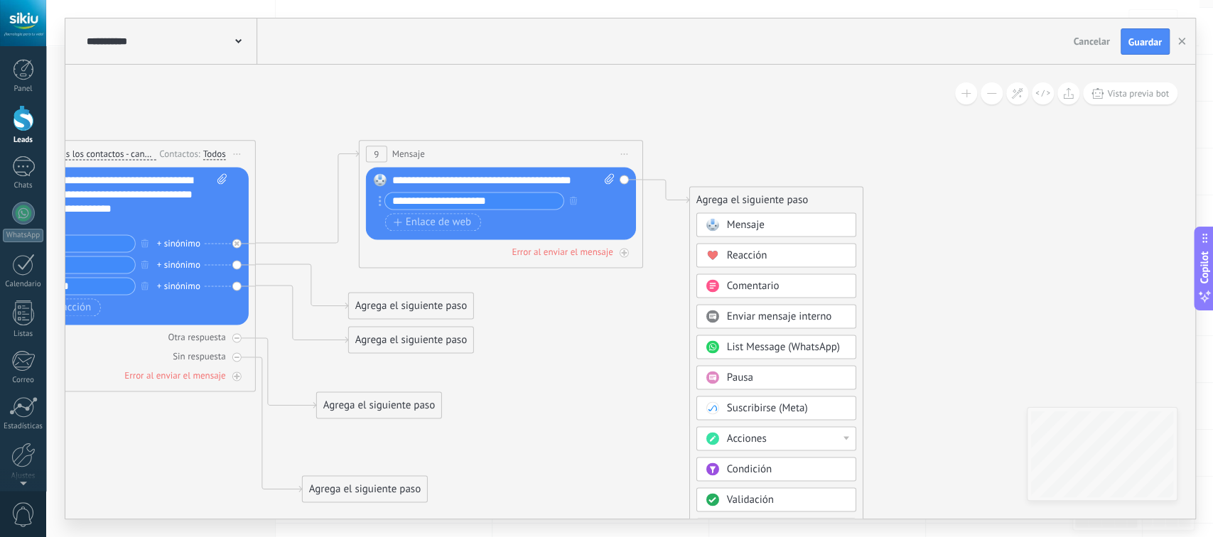
click at [737, 382] on span "Pausa" at bounding box center [740, 379] width 26 height 14
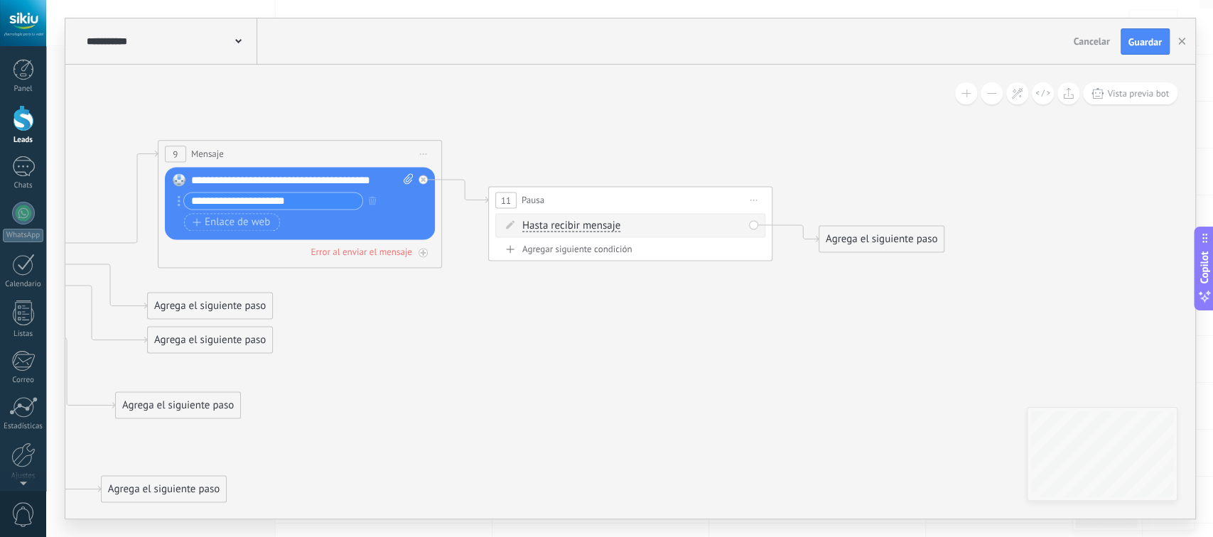
click at [883, 241] on div "Agrega el siguiente paso" at bounding box center [881, 239] width 124 height 23
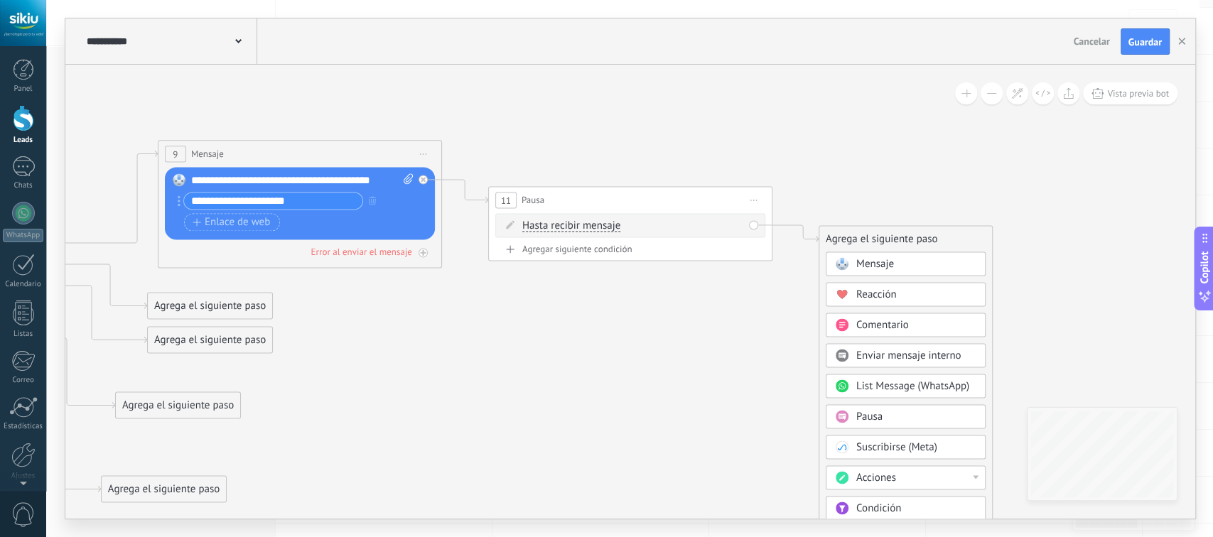
click at [868, 418] on span "Pausa" at bounding box center [869, 418] width 26 height 14
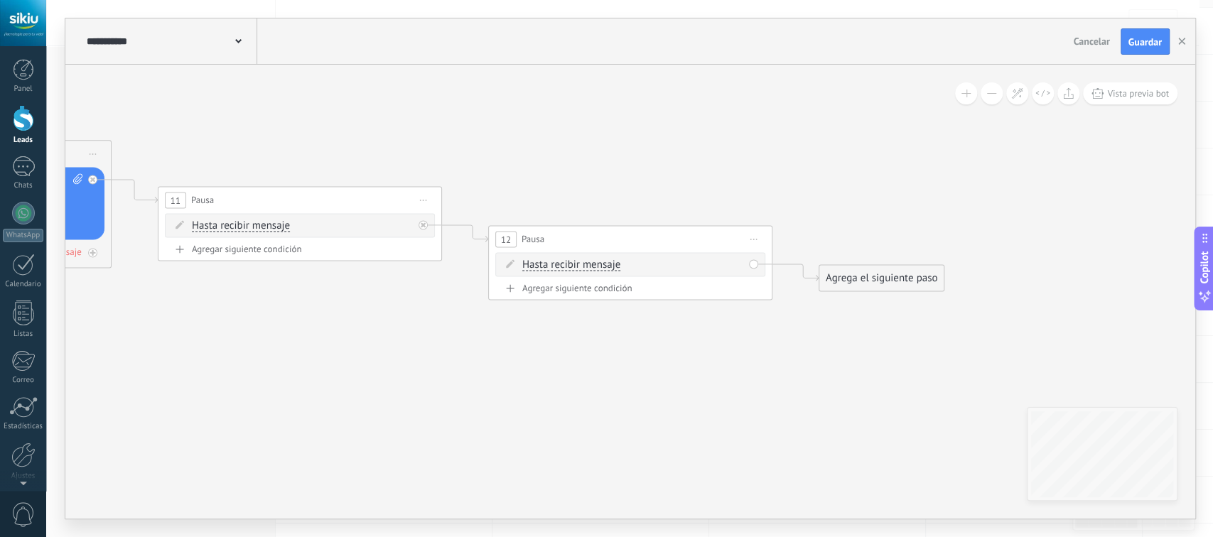
click at [561, 269] on span "Hasta recibir mensaje" at bounding box center [571, 265] width 98 height 11
click at [561, 269] on button "Hasta recibir mensaje" at bounding box center [604, 266] width 178 height 26
click at [564, 293] on span "Temporizador" at bounding box center [593, 291] width 172 height 14
click at [640, 269] on span ": * horas * min * sec" at bounding box center [628, 266] width 89 height 14
click at [631, 269] on input "*" at bounding box center [628, 265] width 6 height 11
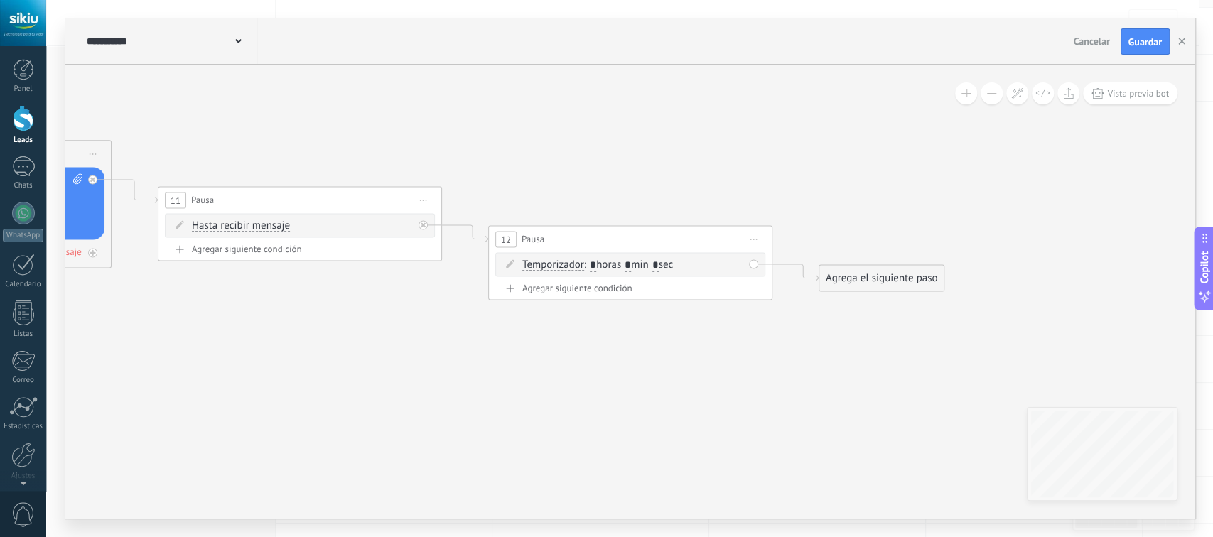
click at [631, 267] on input "*" at bounding box center [628, 265] width 6 height 11
type input "*"
click at [856, 284] on div "Agrega el siguiente paso" at bounding box center [881, 278] width 124 height 23
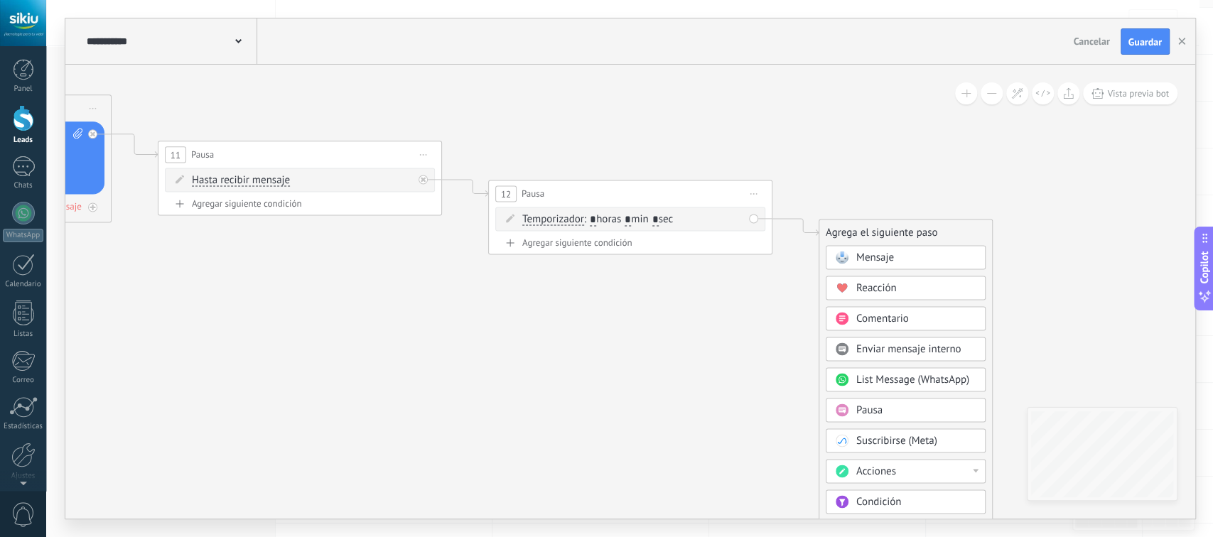
click at [874, 262] on span "Mensaje" at bounding box center [875, 259] width 38 height 14
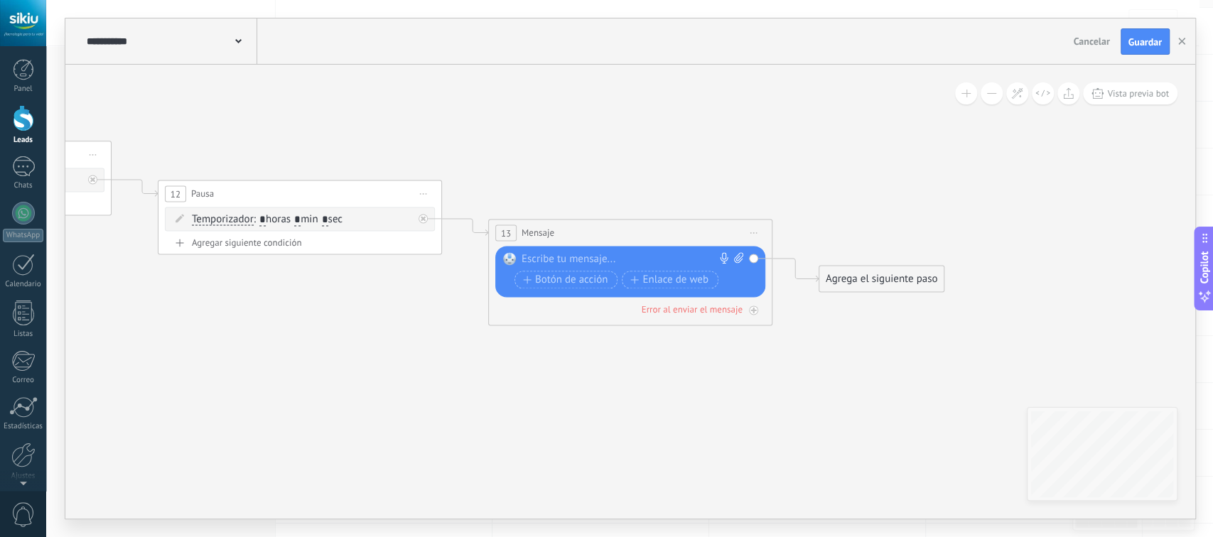
click at [581, 259] on div at bounding box center [627, 260] width 211 height 14
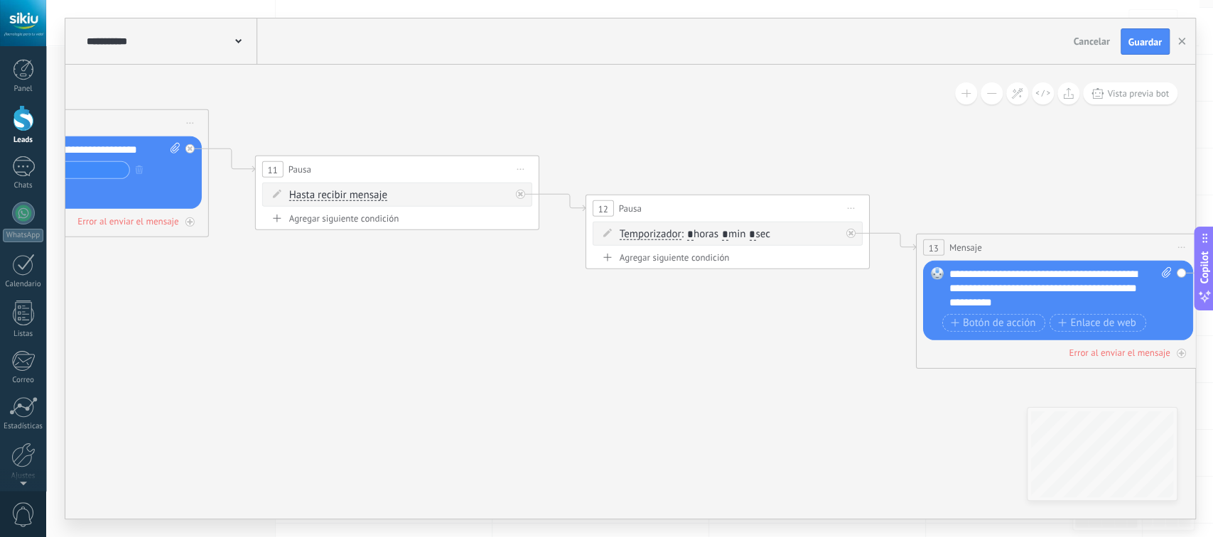
drag, startPoint x: 384, startPoint y: 426, endPoint x: 964, endPoint y: 431, distance: 580.6
click at [964, 431] on icon at bounding box center [9, 277] width 3339 height 1046
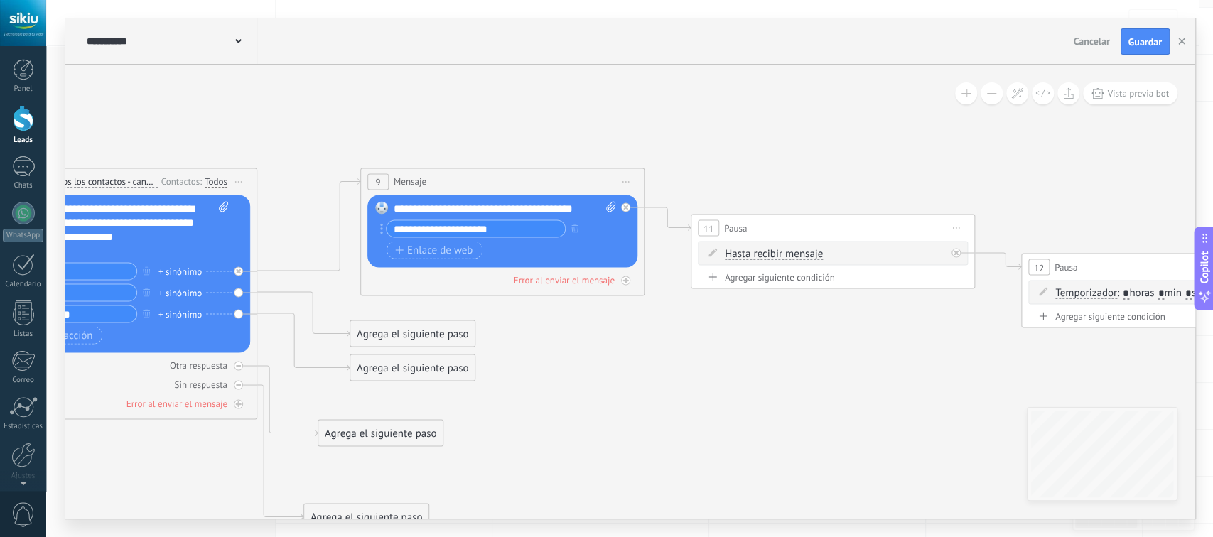
drag, startPoint x: 250, startPoint y: 340, endPoint x: 533, endPoint y: 407, distance: 290.8
click at [533, 407] on icon at bounding box center [445, 336] width 3339 height 1046
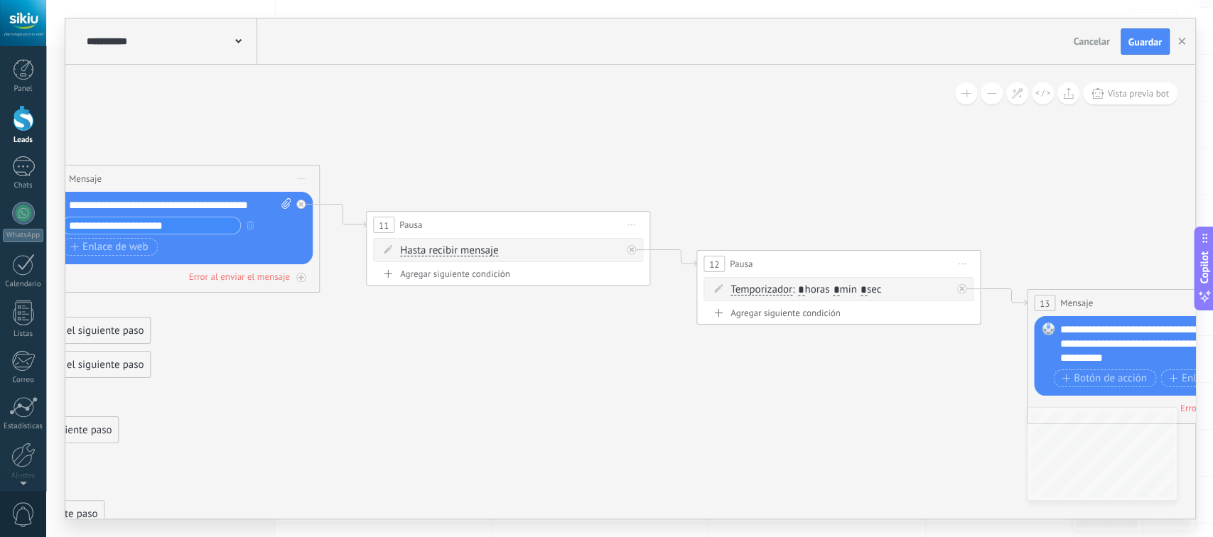
drag, startPoint x: 836, startPoint y: 378, endPoint x: 512, endPoint y: 375, distance: 324.8
click at [512, 375] on icon at bounding box center [120, 333] width 3339 height 1046
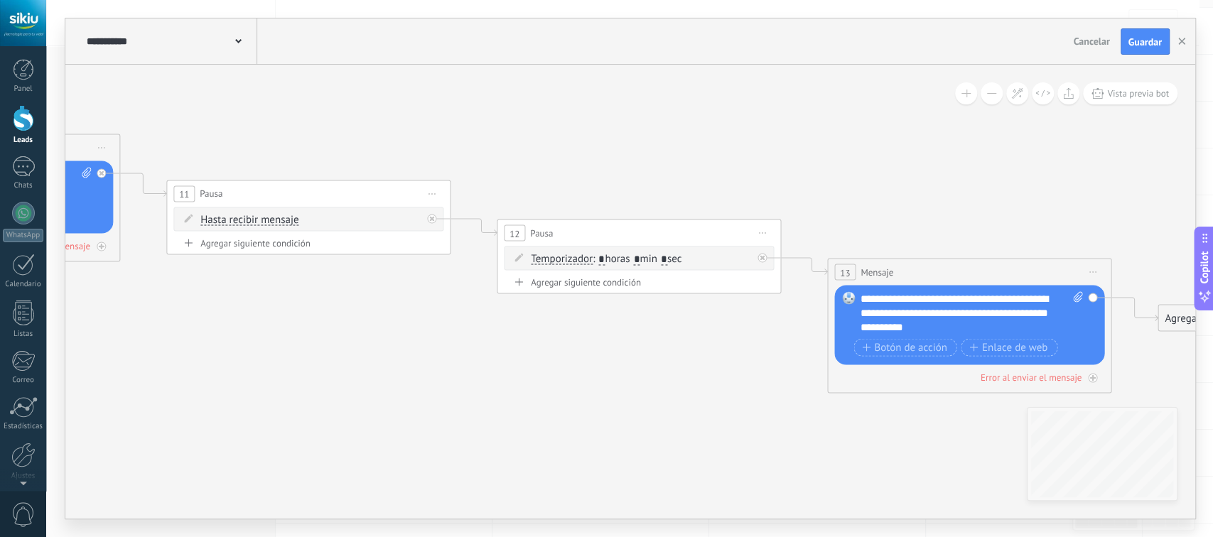
drag, startPoint x: 755, startPoint y: 389, endPoint x: 601, endPoint y: 379, distance: 155.2
click at [903, 348] on span "Botón de acción" at bounding box center [909, 347] width 85 height 11
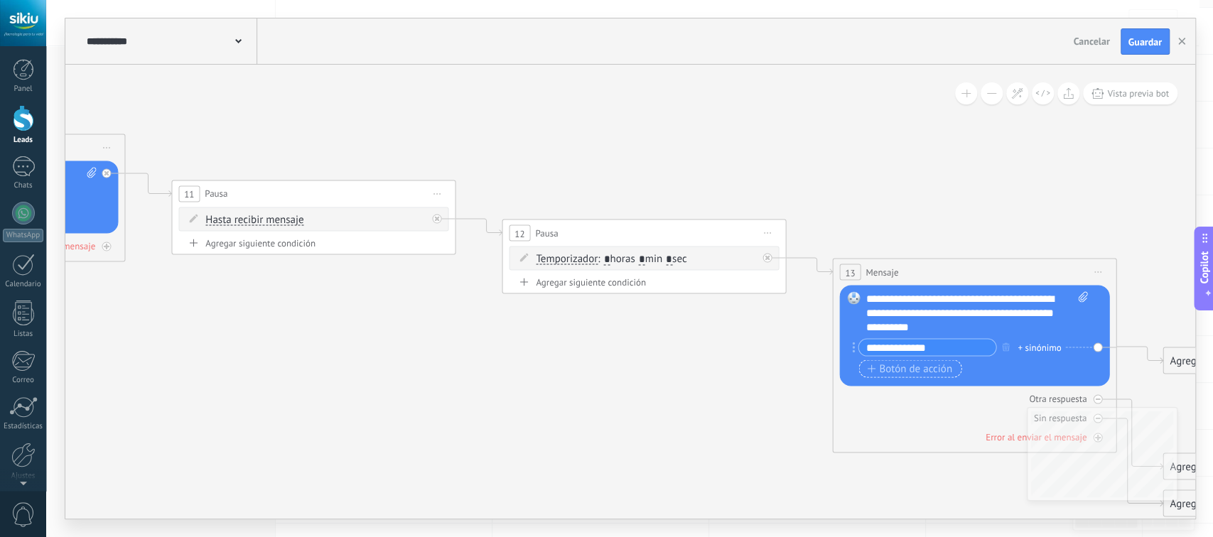
type input "**********"
click at [891, 368] on span "Botón de acción" at bounding box center [909, 368] width 85 height 11
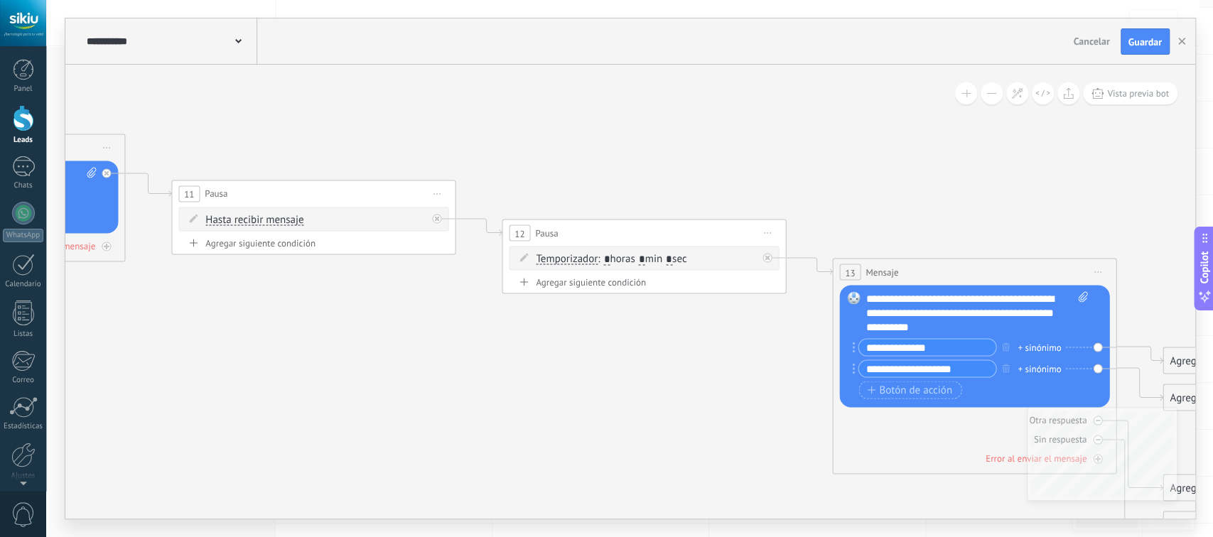
drag, startPoint x: 923, startPoint y: 370, endPoint x: 871, endPoint y: 370, distance: 51.9
click at [871, 370] on input "**********" at bounding box center [926, 369] width 137 height 16
drag, startPoint x: 932, startPoint y: 368, endPoint x: 817, endPoint y: 375, distance: 116.1
type input "********"
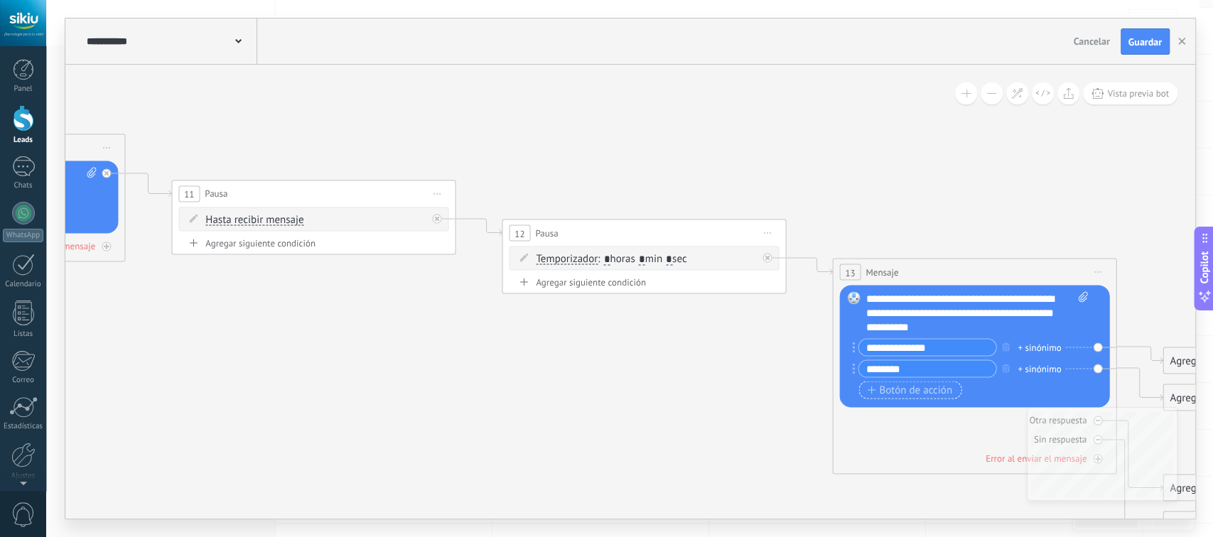
click at [876, 392] on span "Botón de acción" at bounding box center [909, 389] width 85 height 11
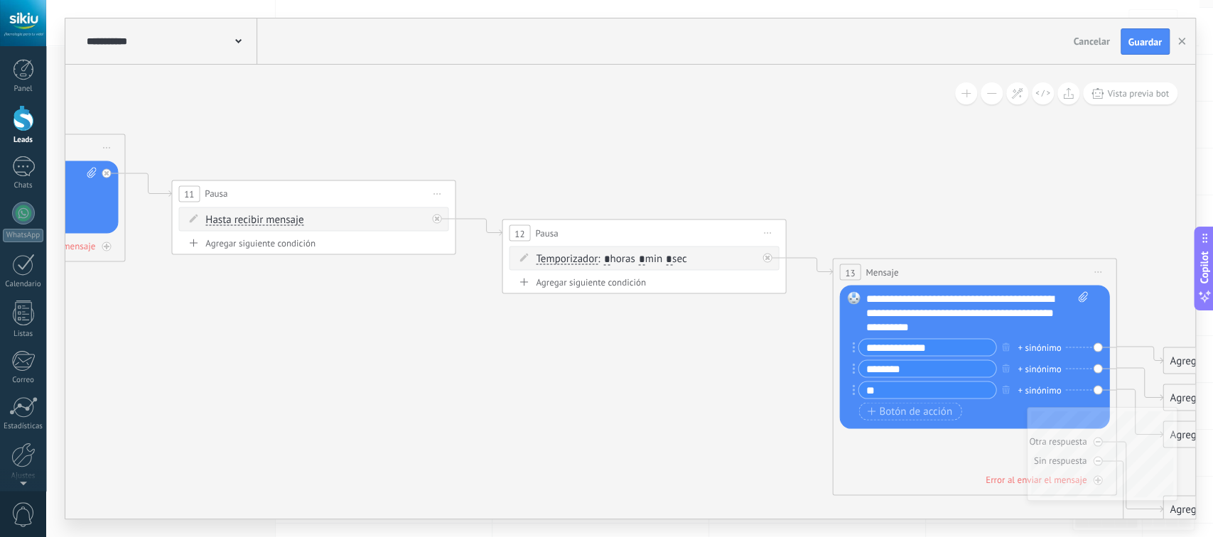
type input "**"
click at [913, 449] on div "Otra respuesta Sin respuesta Error al enviar el mensaje" at bounding box center [974, 458] width 270 height 58
click at [17, 224] on link "WhatsApp" at bounding box center [23, 222] width 46 height 41
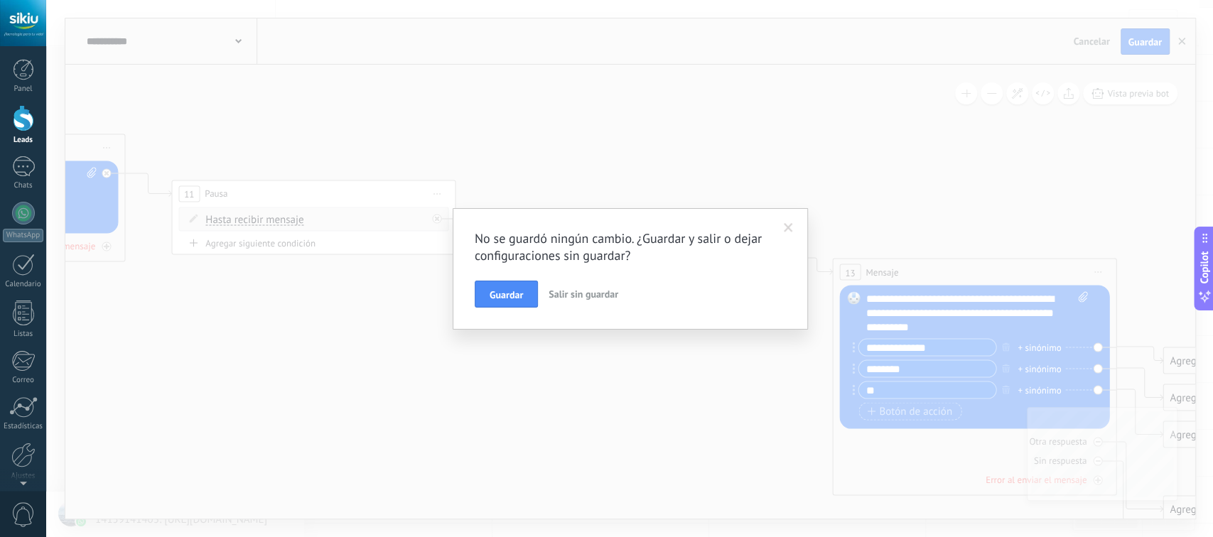
click at [785, 230] on span at bounding box center [788, 228] width 9 height 10
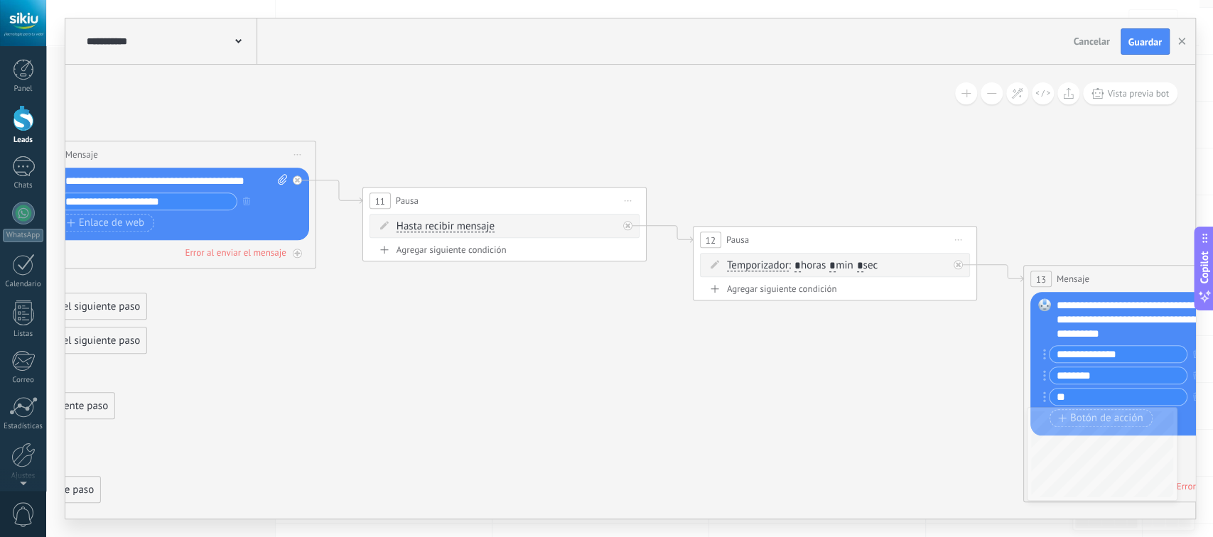
drag, startPoint x: 456, startPoint y: 377, endPoint x: 647, endPoint y: 384, distance: 191.3
click at [647, 384] on icon at bounding box center [116, 354] width 3339 height 1136
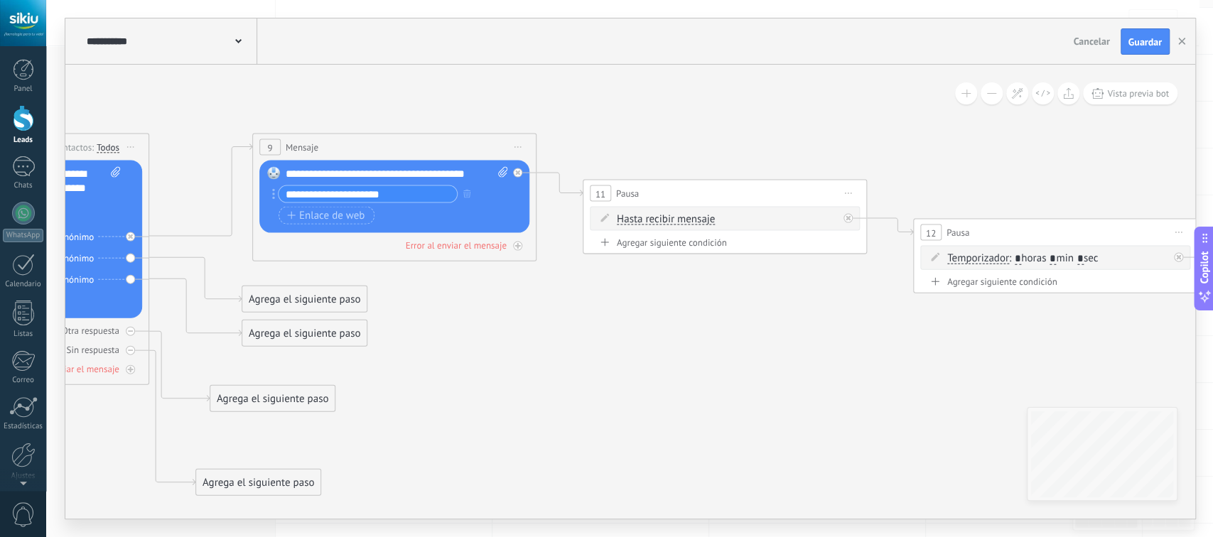
drag, startPoint x: 489, startPoint y: 371, endPoint x: 710, endPoint y: 363, distance: 221.2
click at [710, 363] on icon at bounding box center [337, 346] width 3339 height 1136
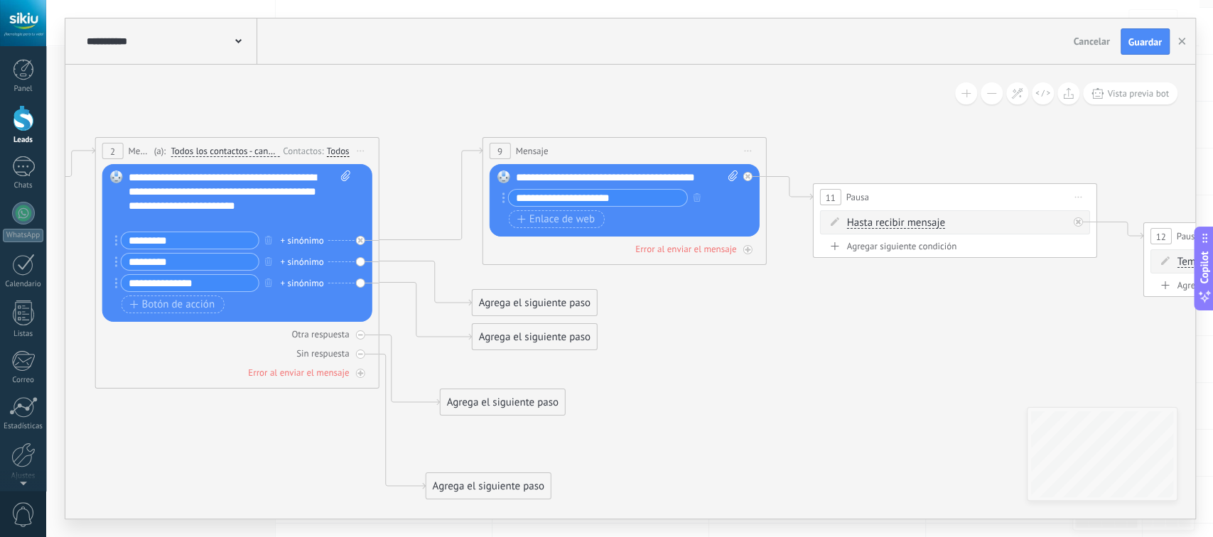
drag, startPoint x: 572, startPoint y: 353, endPoint x: 802, endPoint y: 357, distance: 230.3
click at [802, 357] on icon at bounding box center [567, 350] width 3339 height 1136
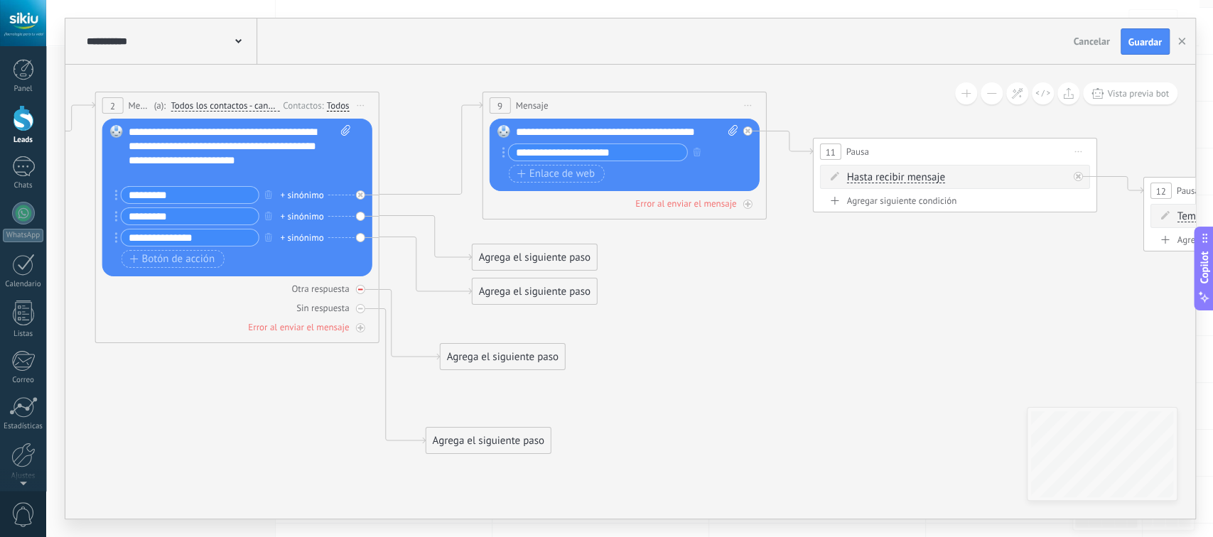
click at [311, 293] on div "Otra respuesta" at bounding box center [320, 289] width 58 height 12
click at [358, 289] on icon at bounding box center [360, 289] width 7 height 7
click at [534, 330] on div "Agrega el siguiente paso" at bounding box center [535, 325] width 124 height 23
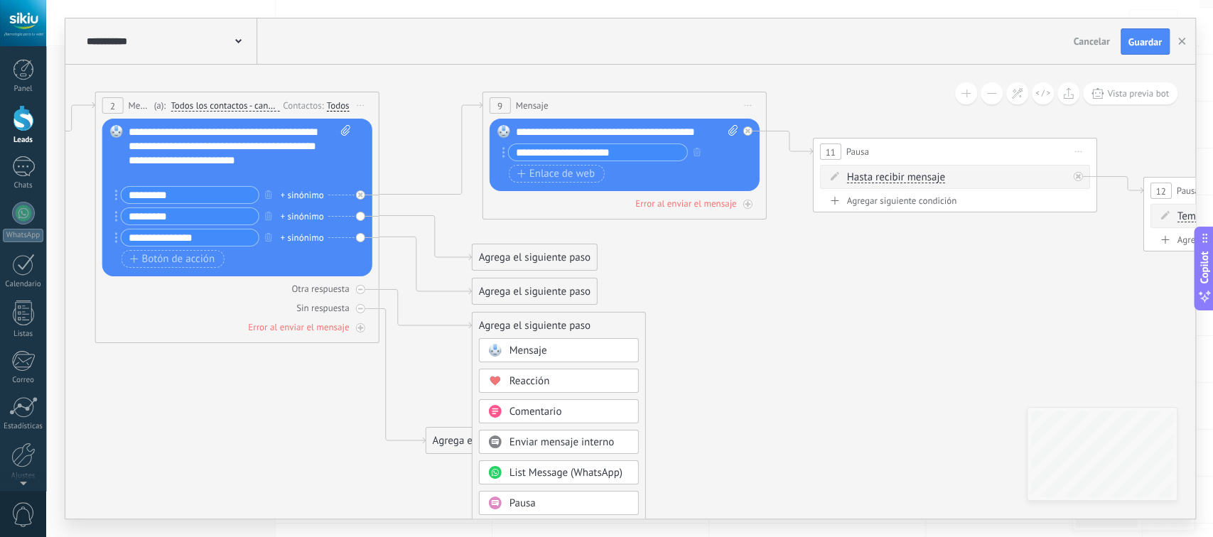
click at [527, 355] on span "Mensaje" at bounding box center [529, 351] width 38 height 14
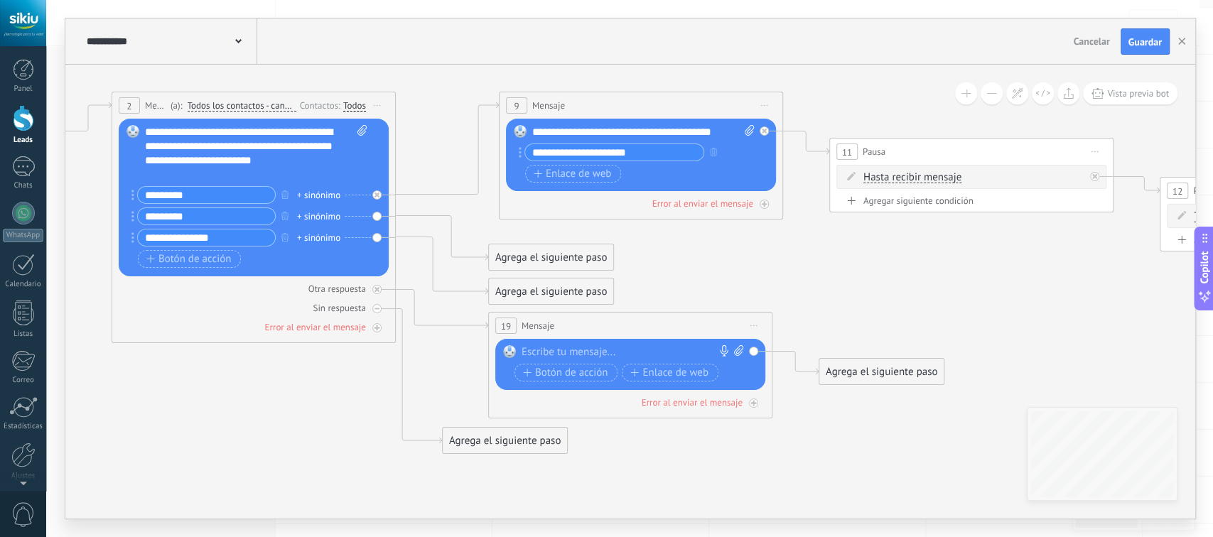
click at [540, 357] on div at bounding box center [627, 352] width 211 height 14
click at [855, 373] on div "Agrega el siguiente paso" at bounding box center [881, 371] width 124 height 23
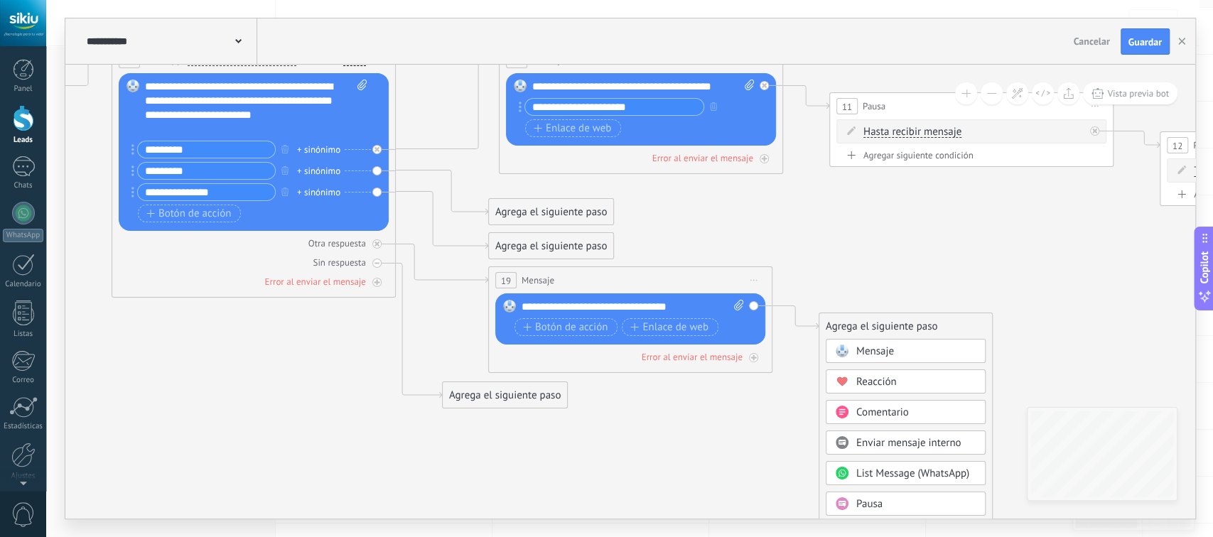
click at [881, 443] on span "Enviar mensaje interno" at bounding box center [908, 443] width 105 height 14
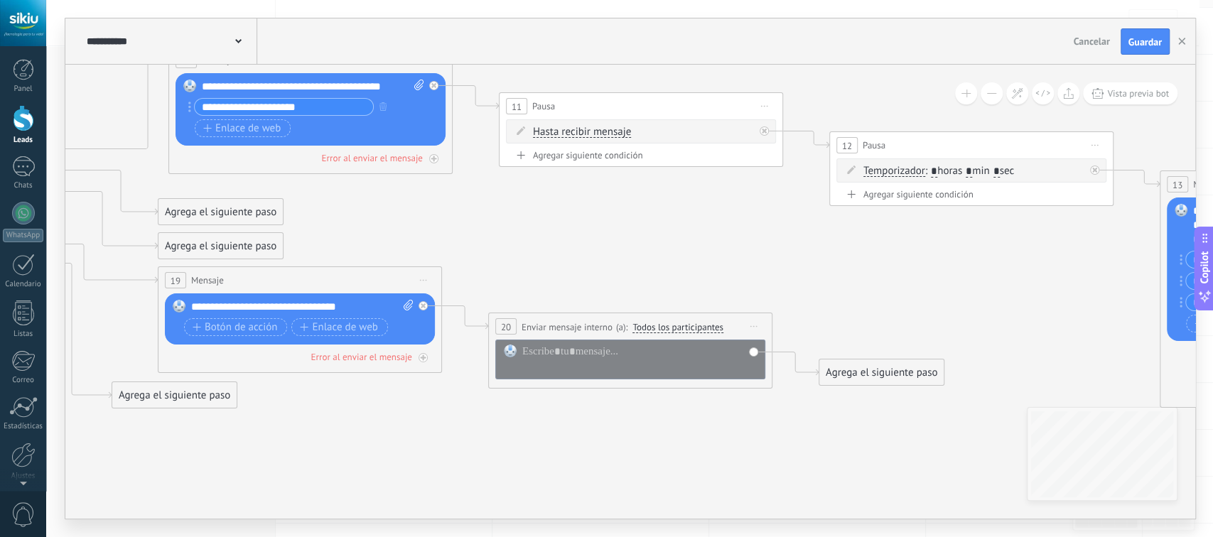
click at [657, 326] on span "Todos los participantes" at bounding box center [677, 327] width 91 height 11
click at [657, 326] on button "Todos los participantes" at bounding box center [714, 328] width 178 height 26
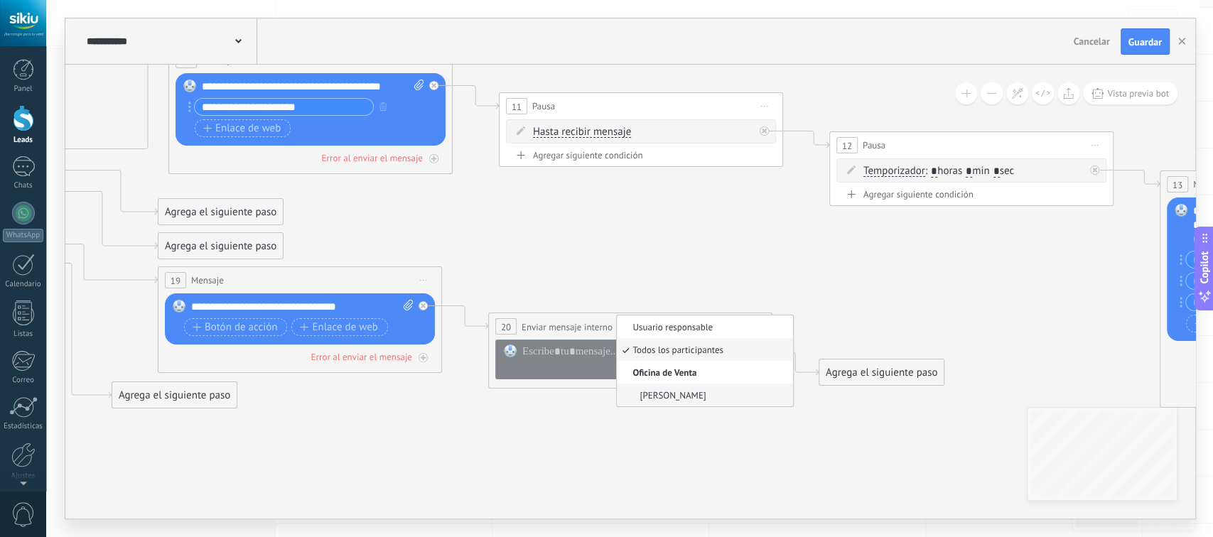
click at [664, 399] on span "[PERSON_NAME]" at bounding box center [703, 395] width 172 height 12
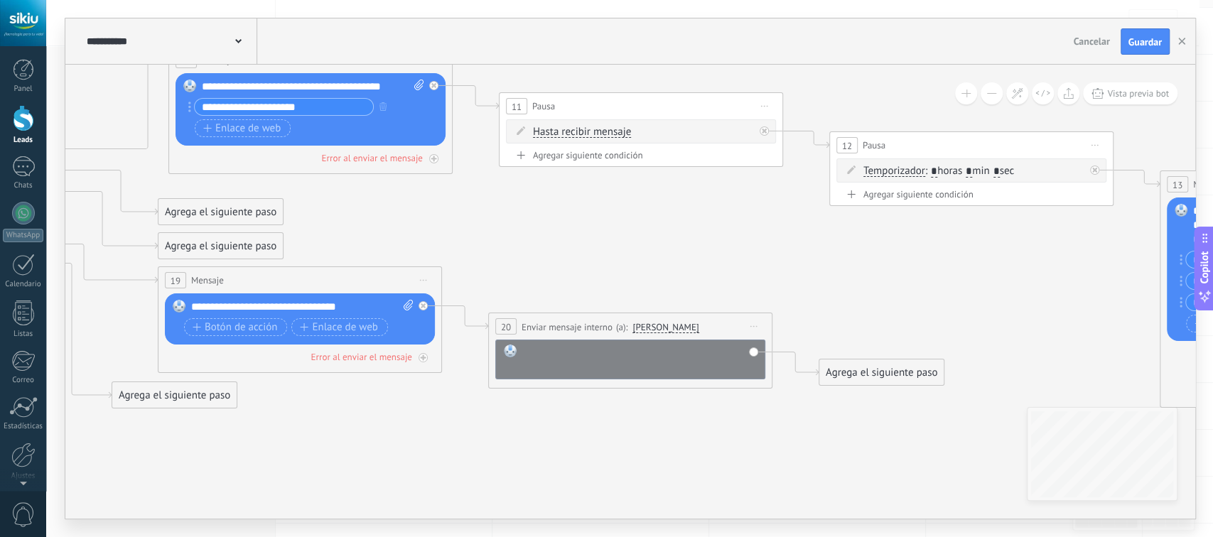
click at [622, 360] on div at bounding box center [639, 359] width 235 height 28
click at [763, 429] on icon at bounding box center [253, 245] width 3339 height 1109
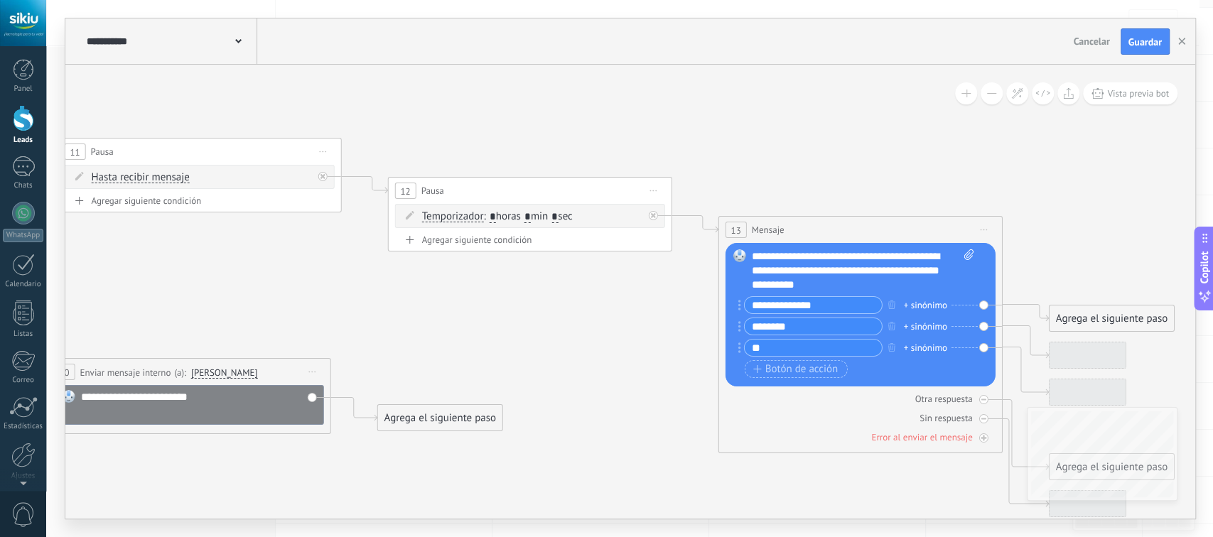
drag, startPoint x: 962, startPoint y: 236, endPoint x: 522, endPoint y: 281, distance: 443.0
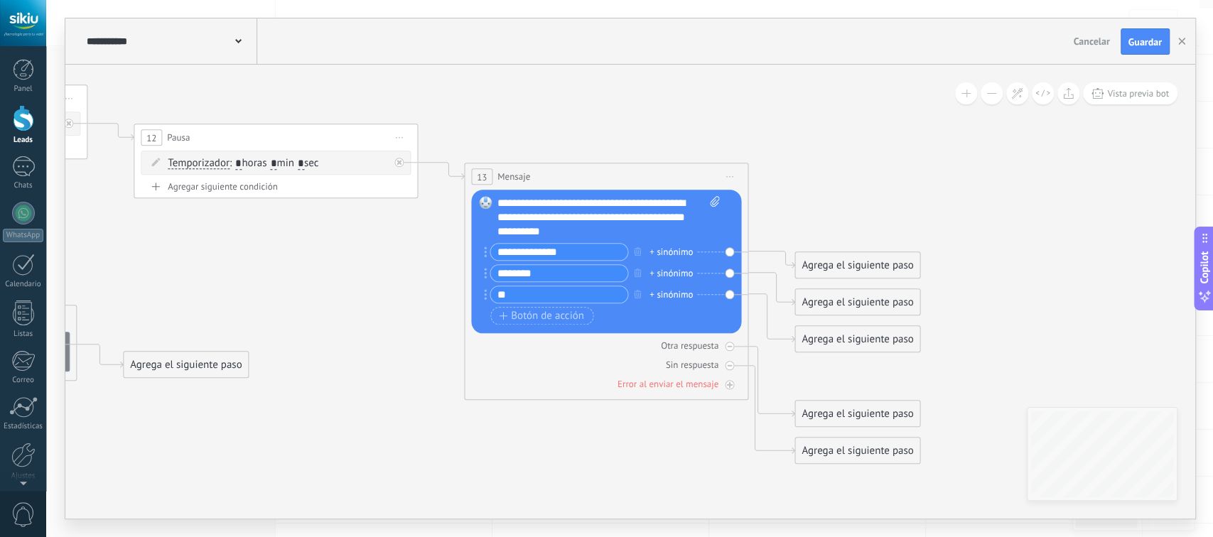
drag, startPoint x: 523, startPoint y: 333, endPoint x: 255, endPoint y: 277, distance: 273.7
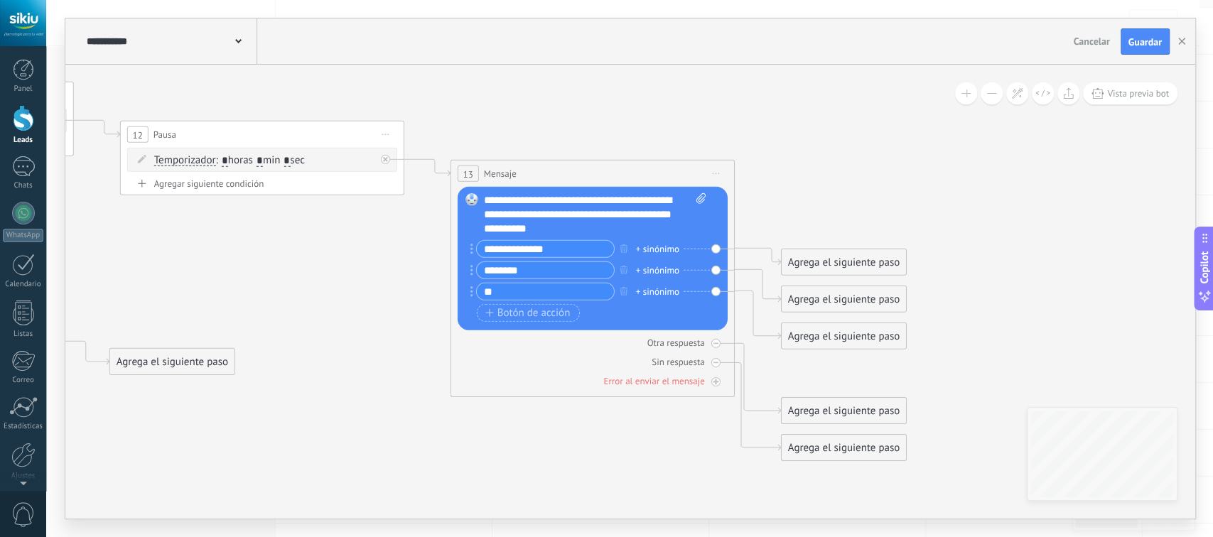
click at [527, 270] on input "********" at bounding box center [545, 270] width 137 height 16
type input "*********"
click at [817, 265] on div "Agrega el siguiente paso" at bounding box center [844, 262] width 124 height 23
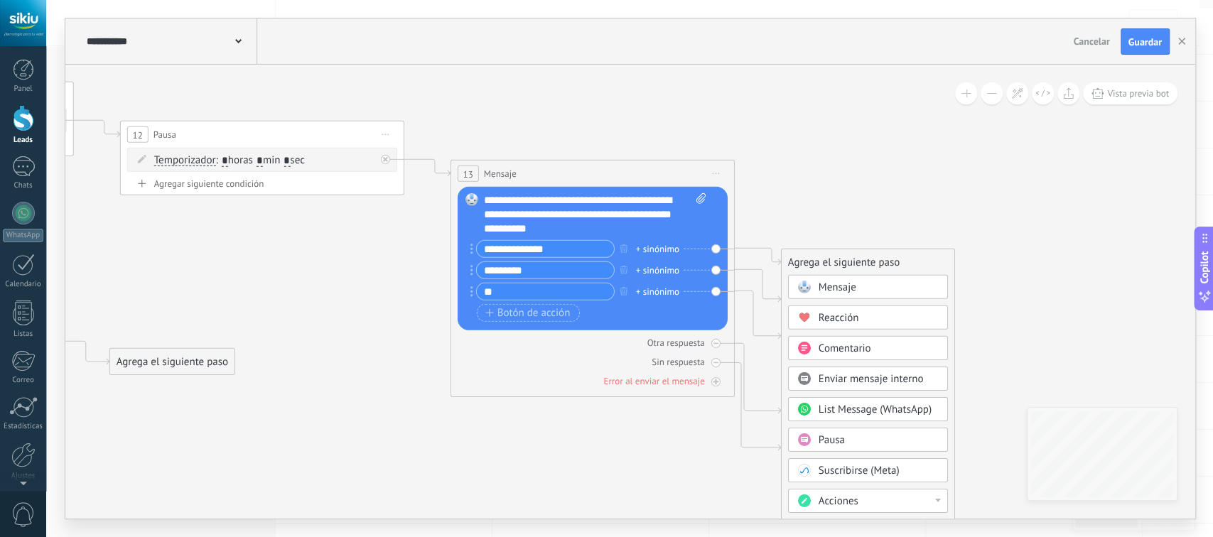
click at [832, 287] on span "Mensaje" at bounding box center [838, 288] width 38 height 14
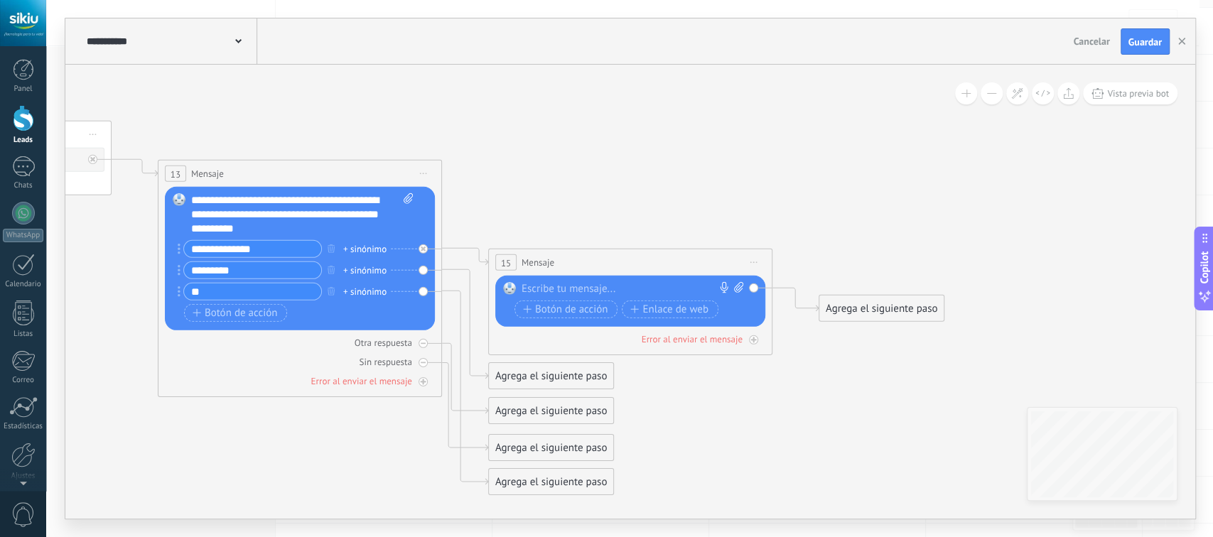
click at [755, 264] on span "Iniciar vista previa aquí Cambiar nombre Duplicar Borrar" at bounding box center [754, 262] width 23 height 21
click at [793, 350] on div "Borrar" at bounding box center [818, 355] width 141 height 24
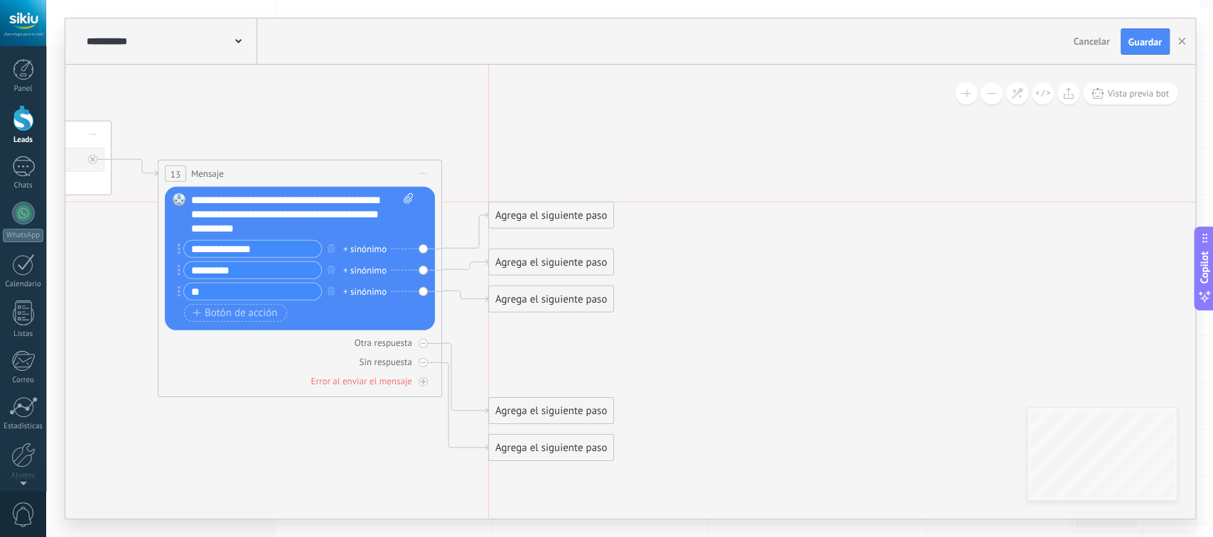
drag, startPoint x: 546, startPoint y: 335, endPoint x: 544, endPoint y: 213, distance: 121.5
click at [544, 213] on div "Agrega el siguiente paso" at bounding box center [551, 215] width 124 height 23
click at [544, 216] on div "Agrega el siguiente paso" at bounding box center [551, 215] width 124 height 23
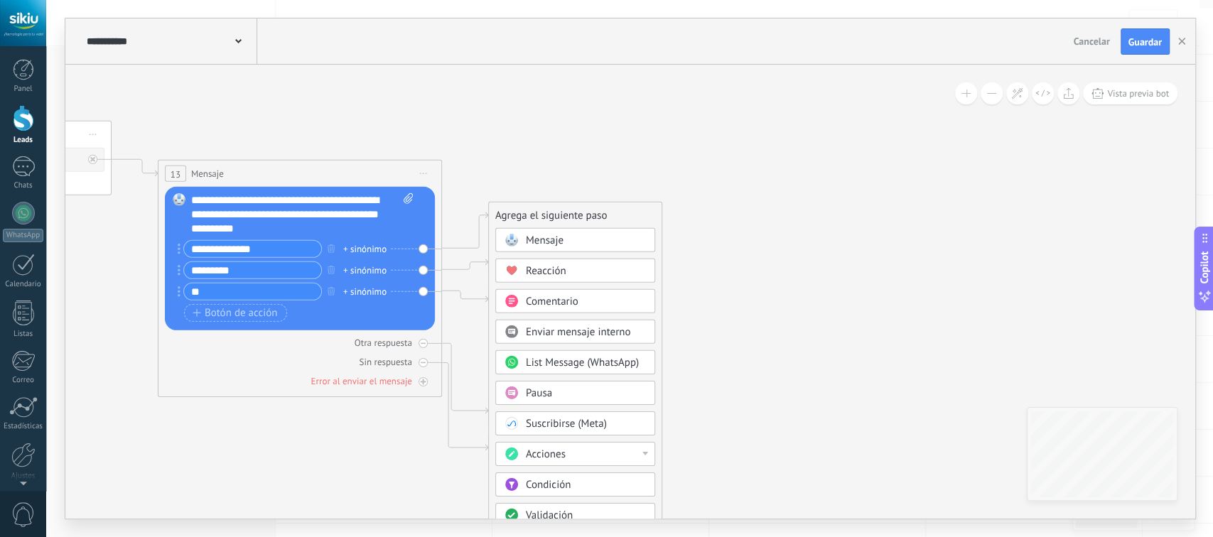
click at [564, 335] on span "Enviar mensaje interno" at bounding box center [578, 332] width 105 height 14
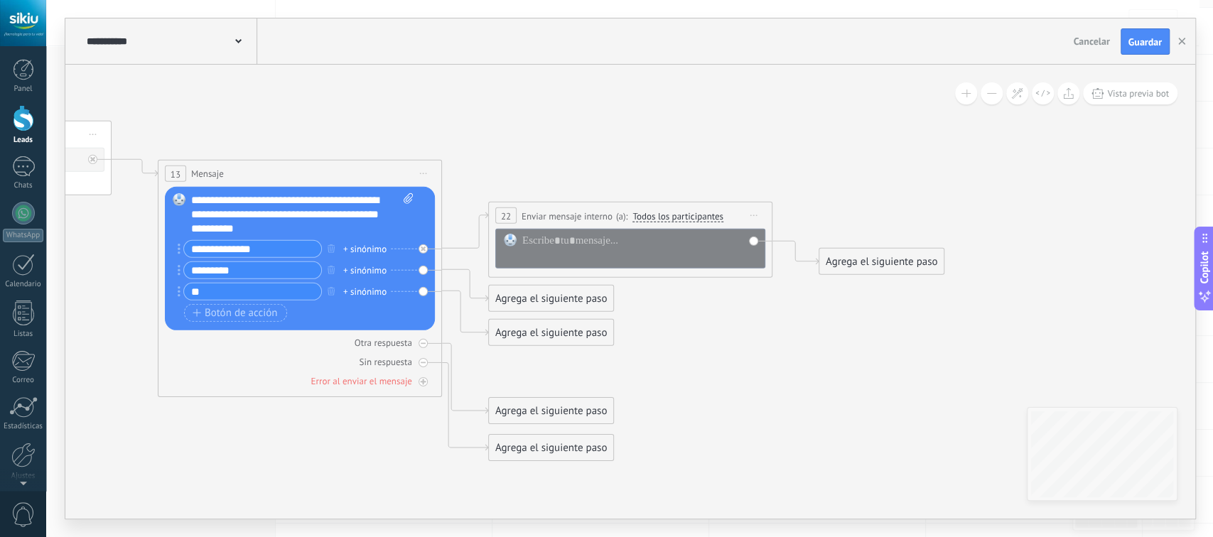
click at [680, 216] on span "Todos los participantes" at bounding box center [677, 216] width 91 height 11
click at [680, 216] on button "Todos los participantes" at bounding box center [714, 217] width 178 height 26
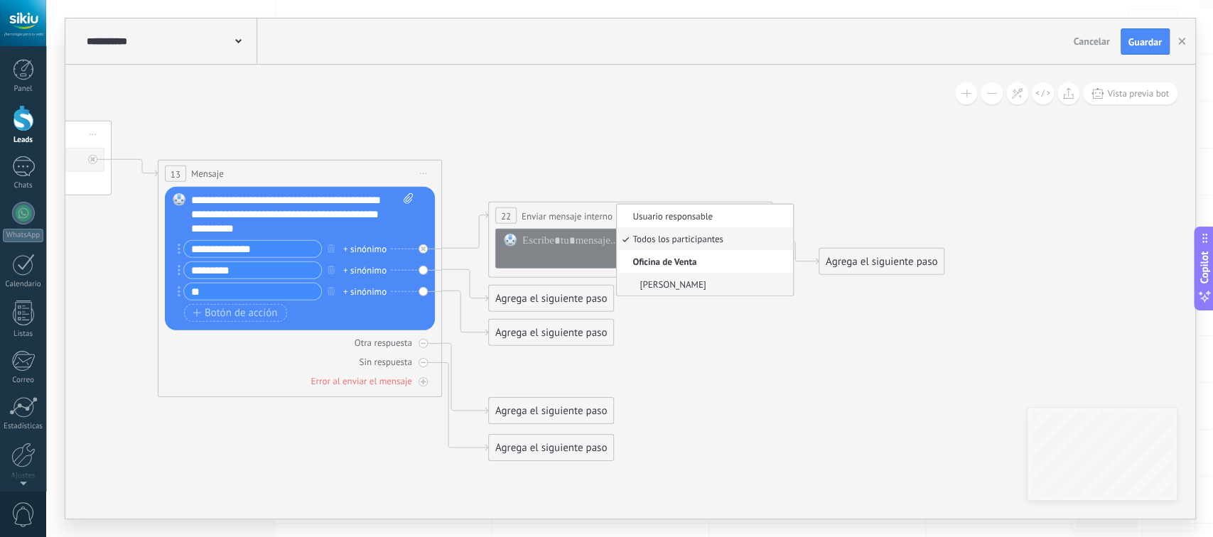
click at [665, 287] on span "[PERSON_NAME]" at bounding box center [703, 285] width 172 height 12
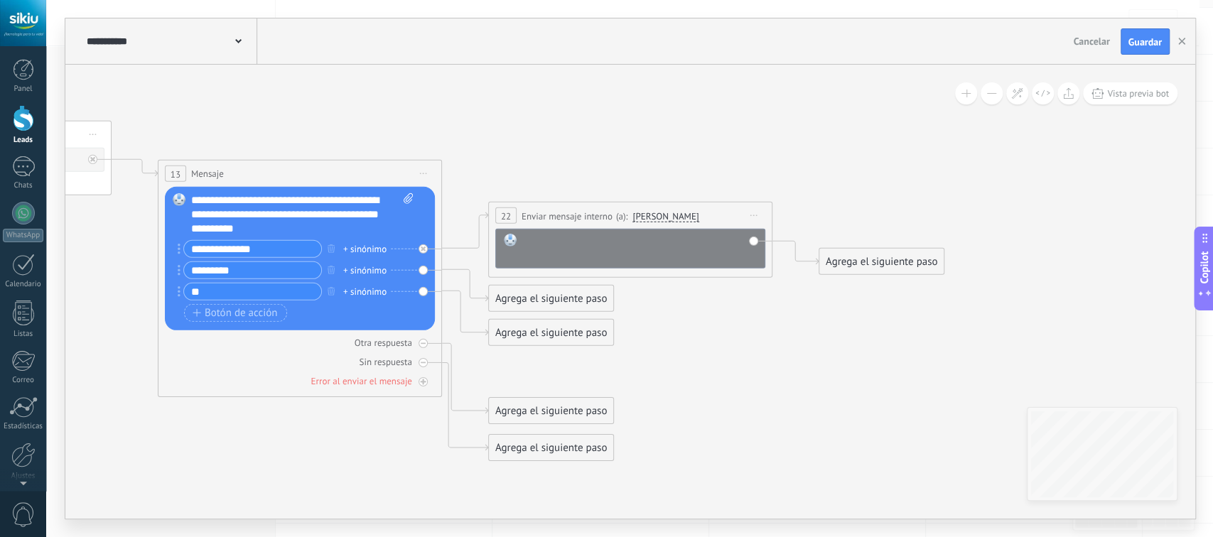
click at [549, 240] on div at bounding box center [639, 248] width 235 height 28
click at [522, 302] on div "Agrega el siguiente paso" at bounding box center [551, 298] width 124 height 23
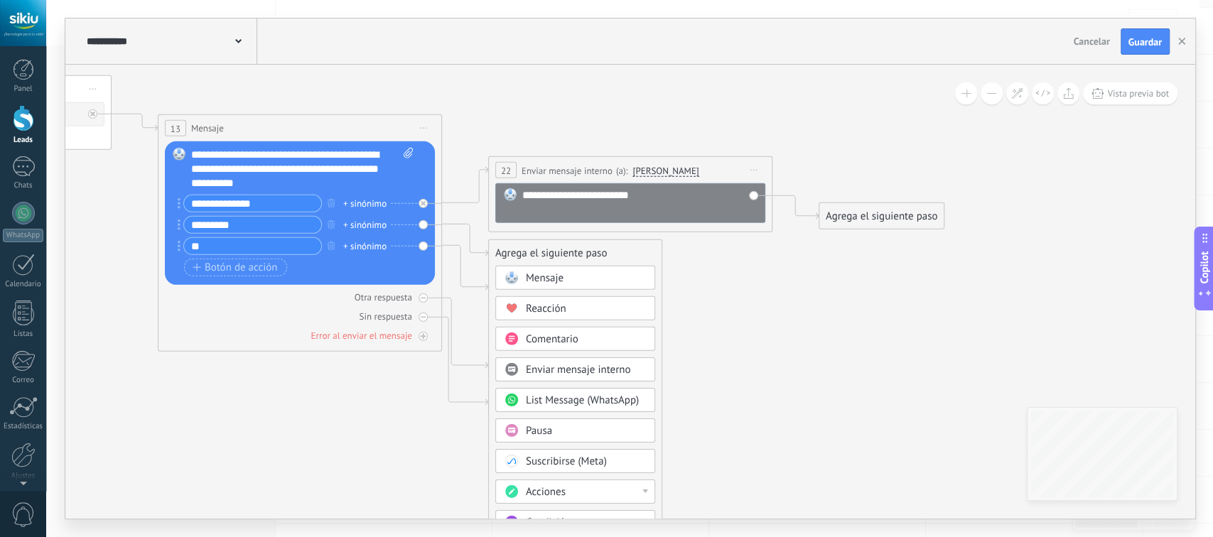
click at [561, 495] on span "Acciones" at bounding box center [546, 492] width 40 height 14
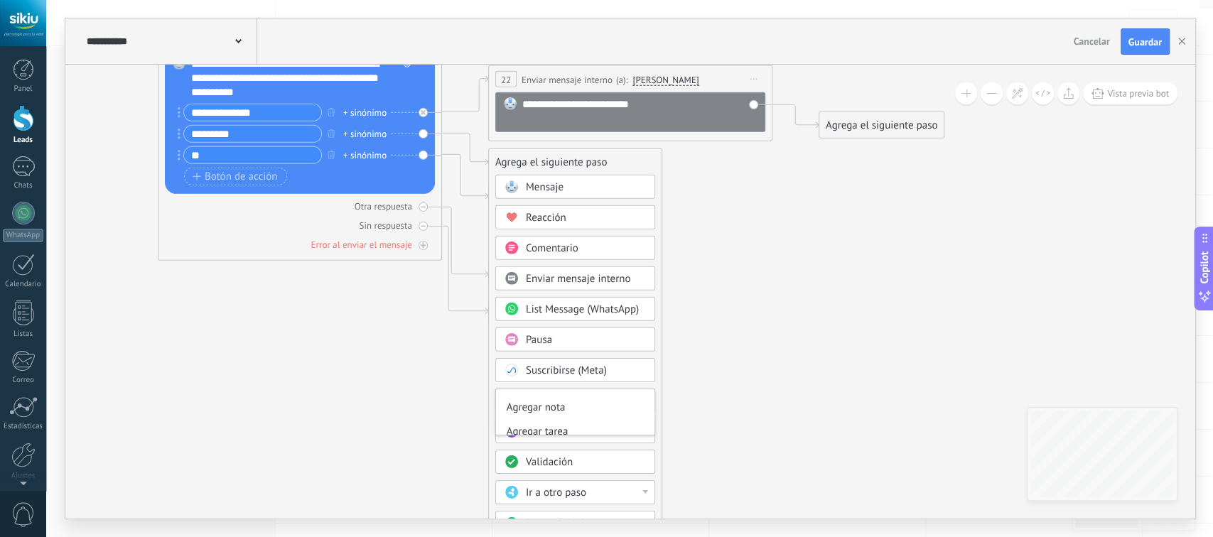
scroll to position [29, 0]
click at [537, 416] on div "Agregar tarea" at bounding box center [575, 421] width 158 height 24
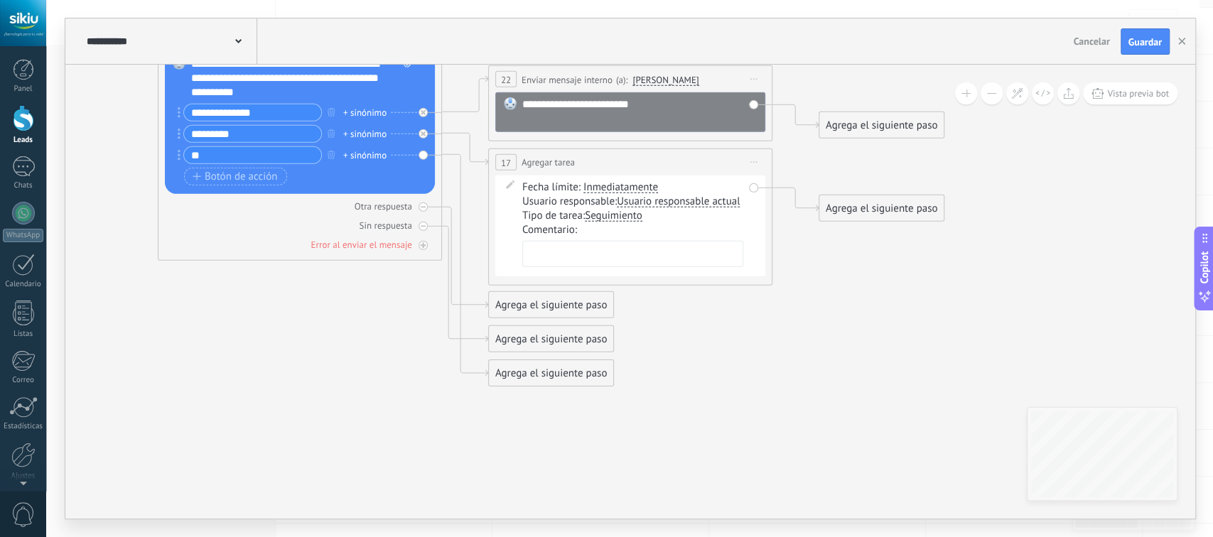
click at [613, 185] on span "Inmediatamente" at bounding box center [620, 187] width 75 height 11
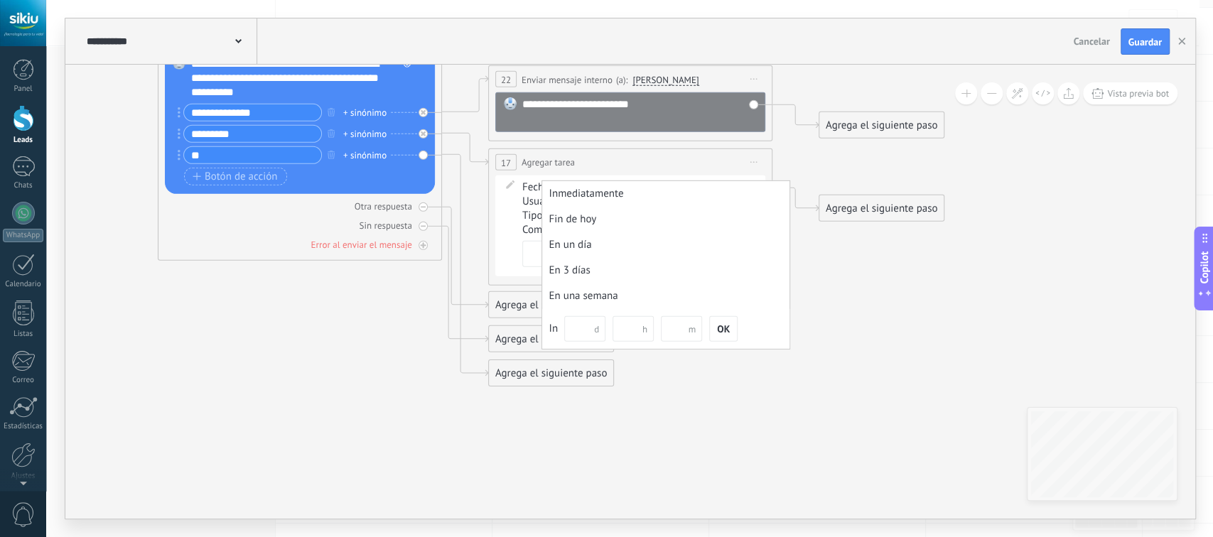
click at [643, 333] on input "h" at bounding box center [633, 329] width 41 height 26
click at [677, 336] on input "m" at bounding box center [681, 329] width 41 height 26
type input "**"
click at [730, 329] on span "OK" at bounding box center [723, 329] width 13 height 10
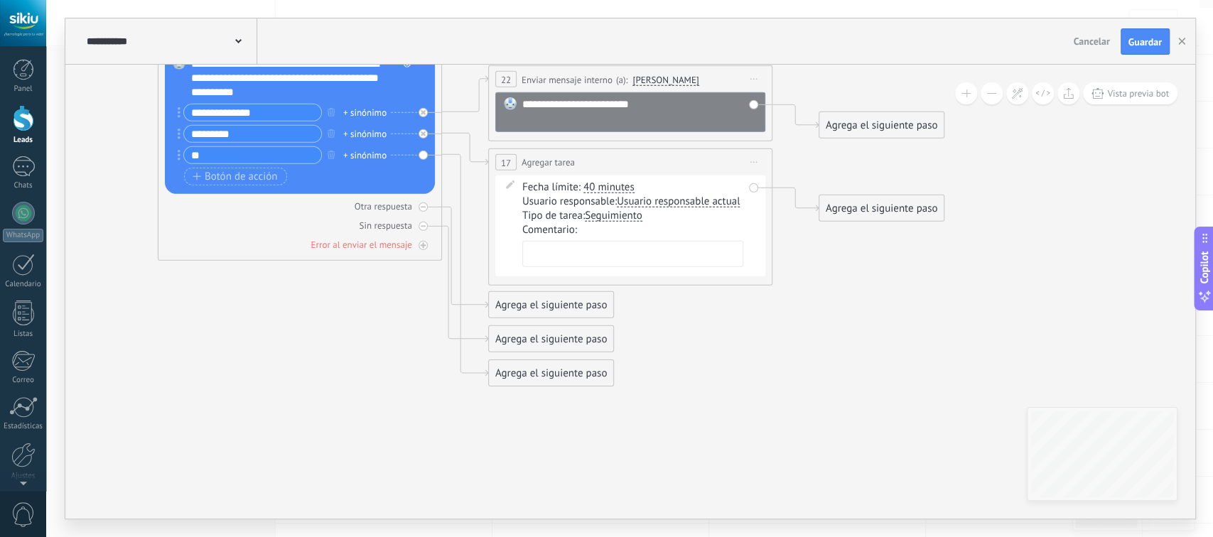
click at [578, 253] on textarea at bounding box center [632, 254] width 221 height 26
click at [669, 202] on span "Usuario responsable actual" at bounding box center [678, 201] width 123 height 11
click at [669, 202] on button "Usuario responsable actual" at bounding box center [699, 202] width 178 height 26
click at [665, 249] on span "[PERSON_NAME]" at bounding box center [687, 252] width 172 height 14
click at [565, 254] on textarea at bounding box center [632, 254] width 221 height 26
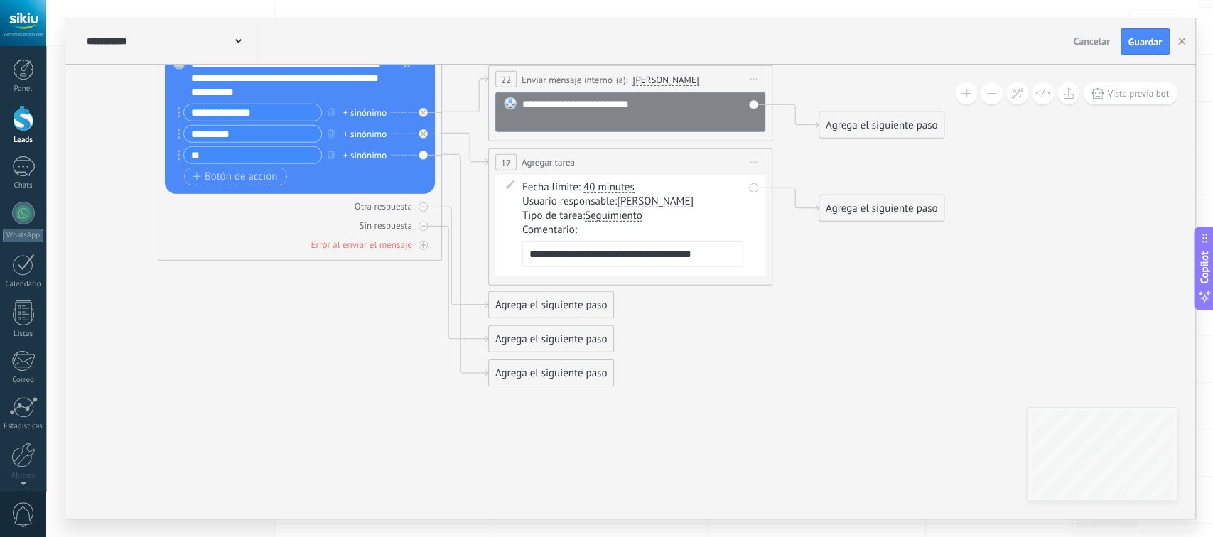
type textarea "**********"
drag, startPoint x: 548, startPoint y: 378, endPoint x: 557, endPoint y: 410, distance: 33.3
click at [557, 410] on div "Agrega el siguiente paso" at bounding box center [559, 404] width 124 height 23
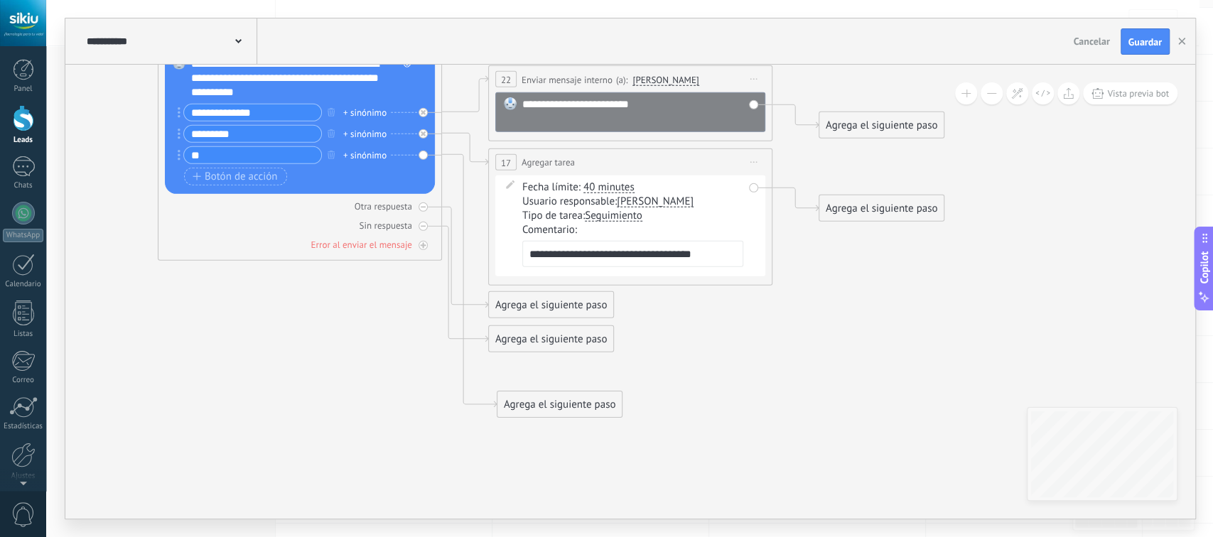
click at [561, 407] on div "Agrega el siguiente paso" at bounding box center [559, 404] width 124 height 23
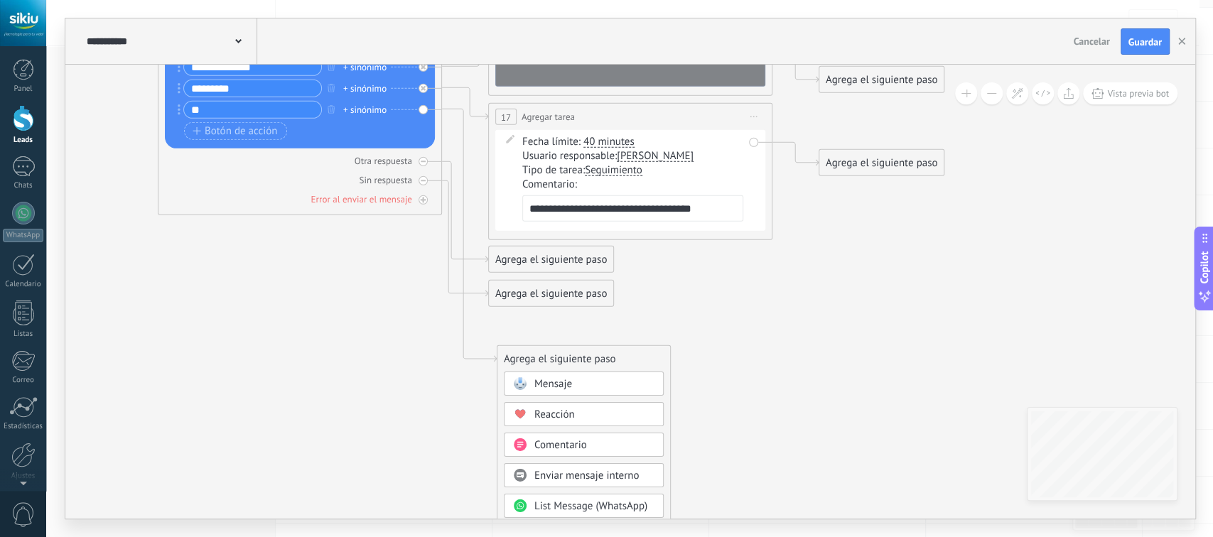
click at [558, 387] on span "Mensaje" at bounding box center [553, 384] width 38 height 14
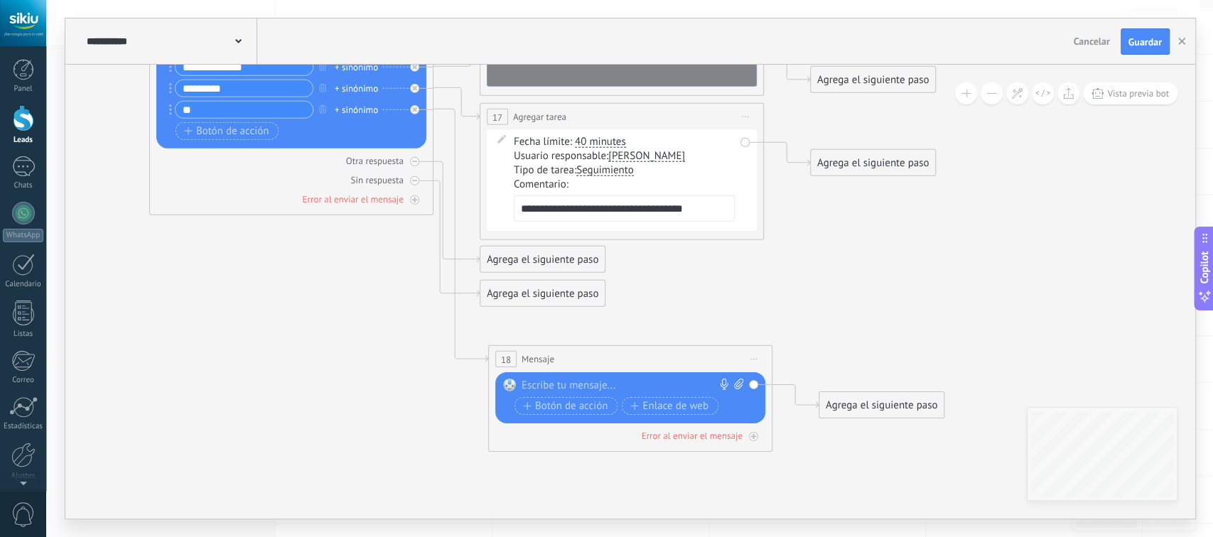
click at [558, 387] on div at bounding box center [627, 386] width 211 height 14
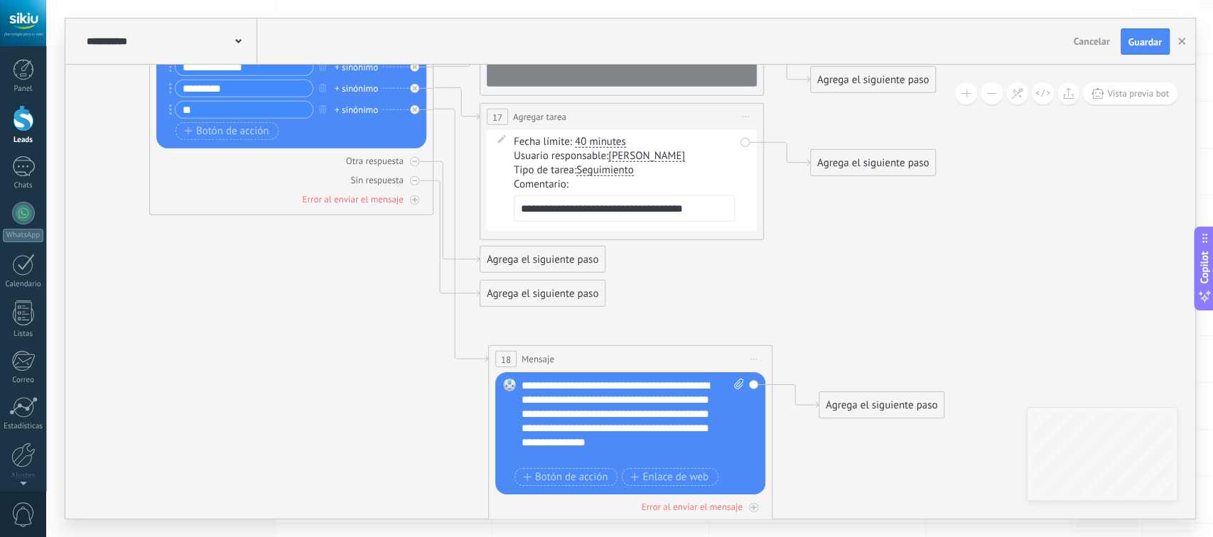
click at [644, 431] on div "**********" at bounding box center [633, 421] width 222 height 85
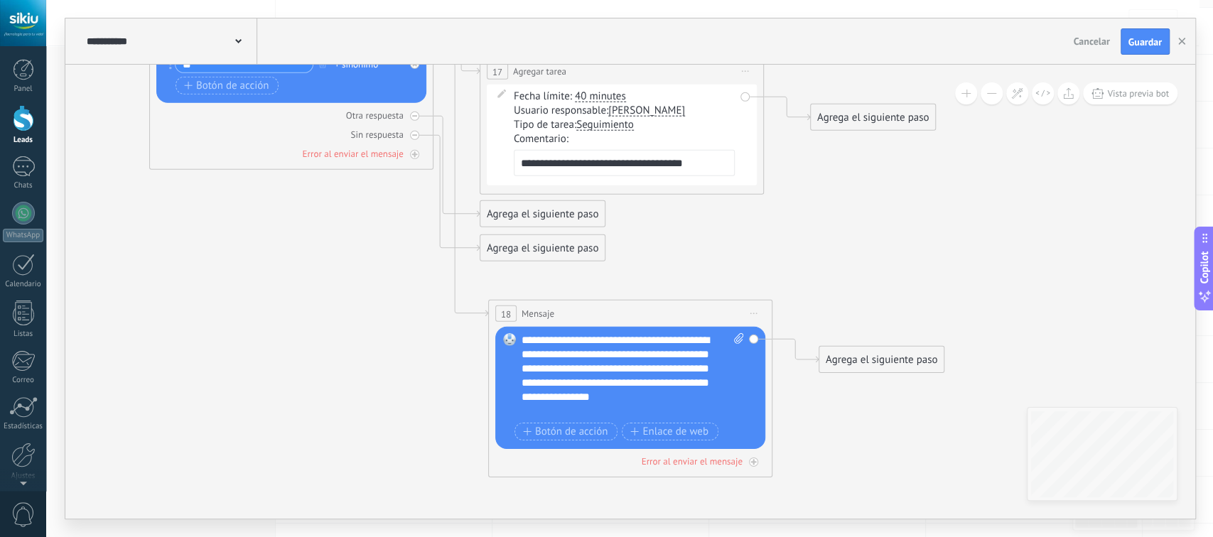
drag, startPoint x: 667, startPoint y: 391, endPoint x: 659, endPoint y: 384, distance: 10.1
click at [659, 384] on div "**********" at bounding box center [633, 375] width 222 height 85
click at [551, 430] on span "Botón de acción" at bounding box center [565, 431] width 85 height 11
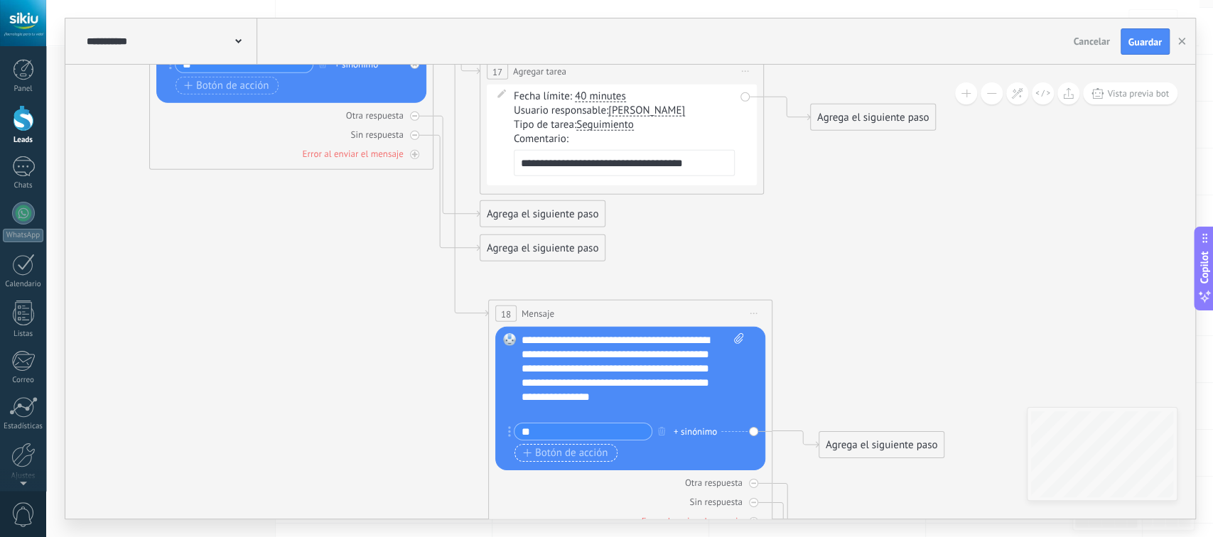
type input "**"
click at [556, 456] on span "Botón de acción" at bounding box center [565, 453] width 85 height 11
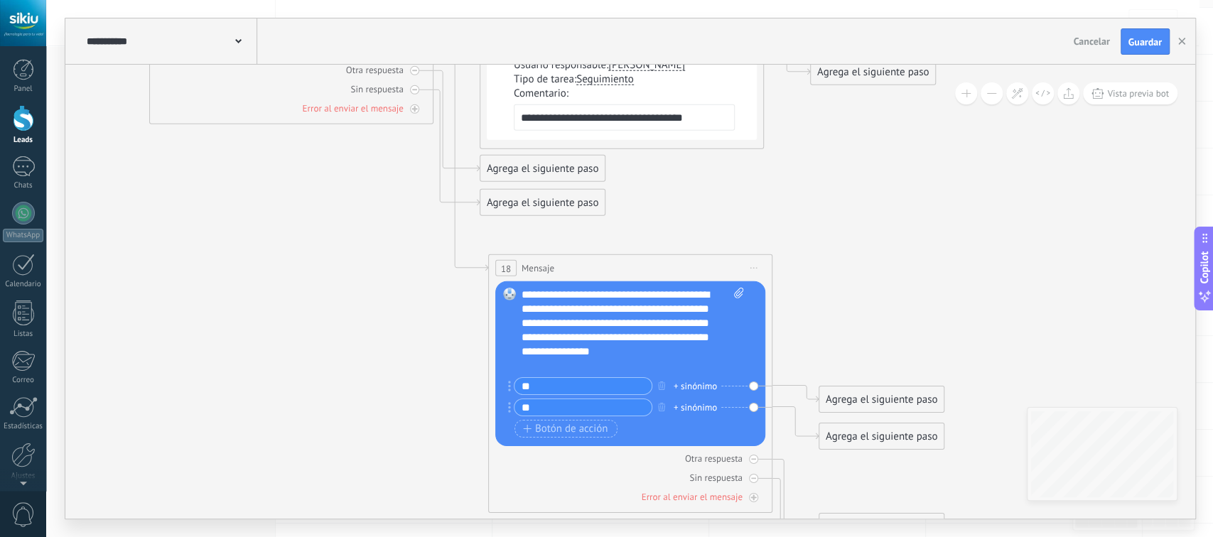
type input "**"
click at [855, 402] on div "Agrega el siguiente paso" at bounding box center [881, 399] width 124 height 23
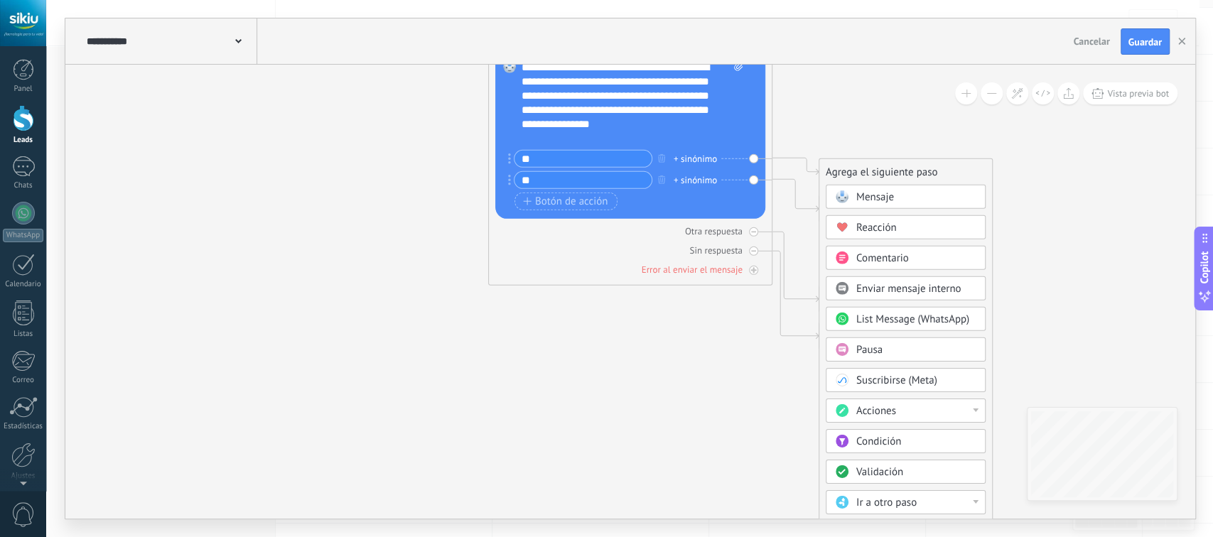
click at [974, 411] on div "Acciones" at bounding box center [915, 411] width 119 height 14
click at [899, 412] on div "Administrar etiquetas" at bounding box center [906, 411] width 158 height 24
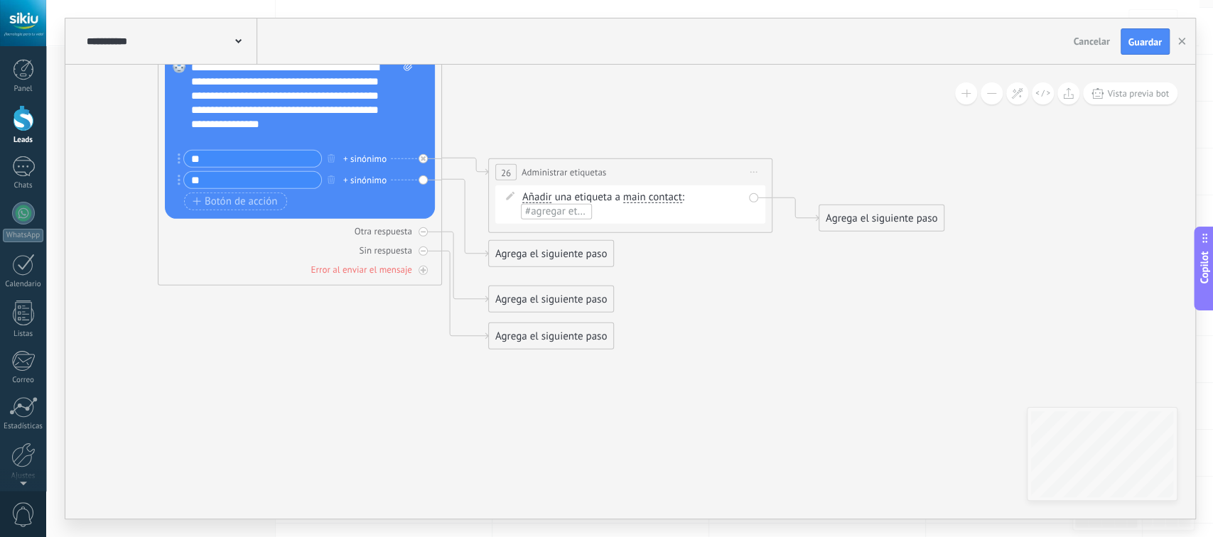
click at [657, 196] on span "main contact" at bounding box center [652, 197] width 59 height 11
click at [657, 196] on button "main contact" at bounding box center [705, 198] width 178 height 26
click at [648, 275] on span "acuerdo" at bounding box center [694, 273] width 172 height 14
click at [684, 200] on span "#agregar etiquetas" at bounding box center [710, 197] width 85 height 14
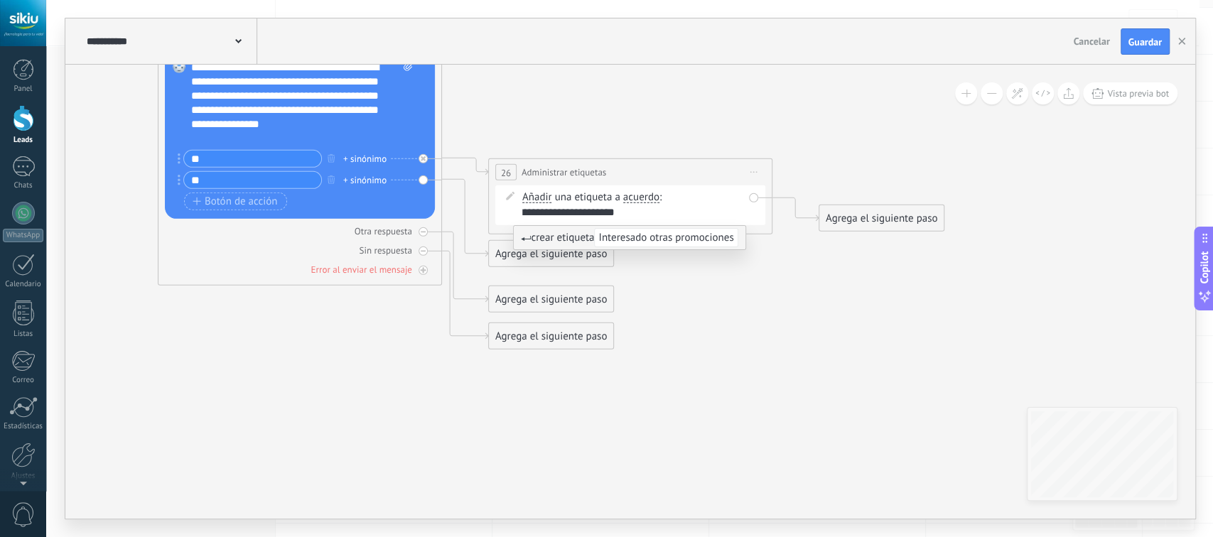
scroll to position [0, 43]
type input "**********"
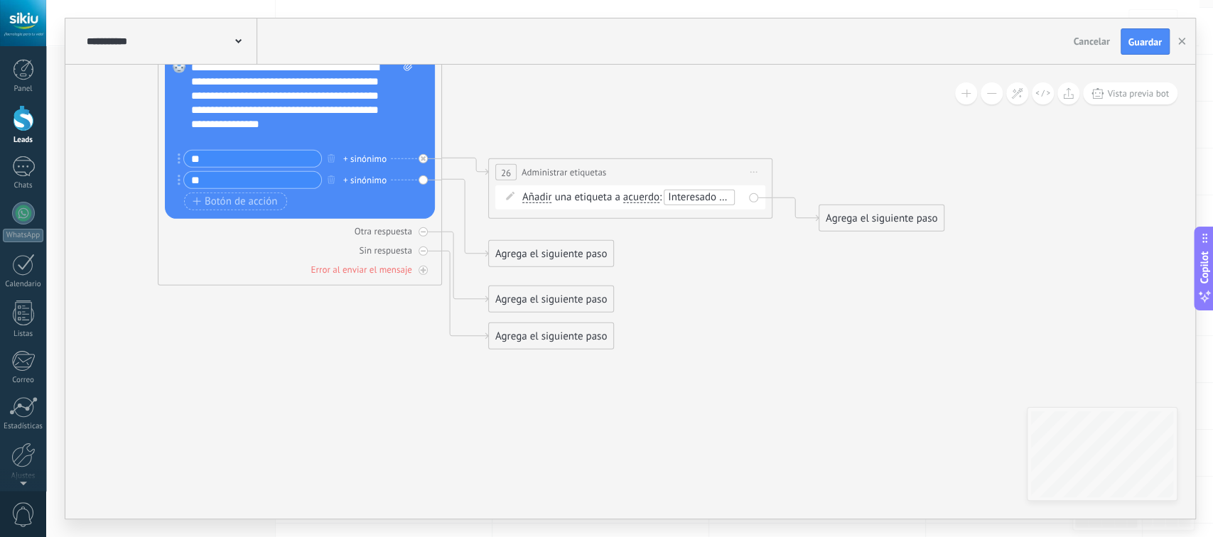
click at [569, 250] on div "Agrega el siguiente paso" at bounding box center [551, 253] width 124 height 23
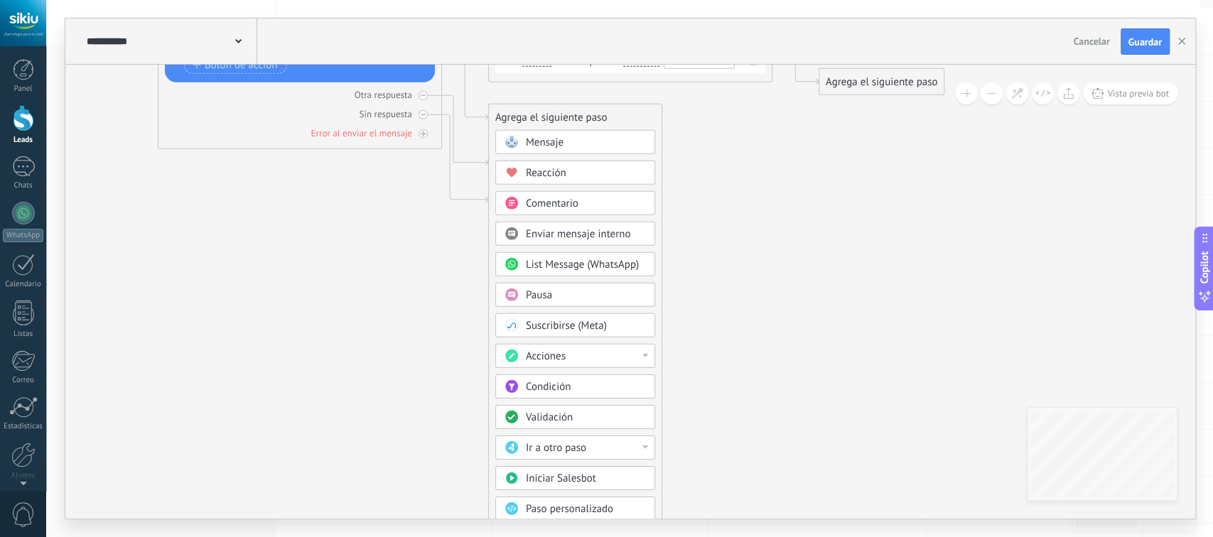
click at [586, 352] on div "Acciones" at bounding box center [585, 357] width 119 height 14
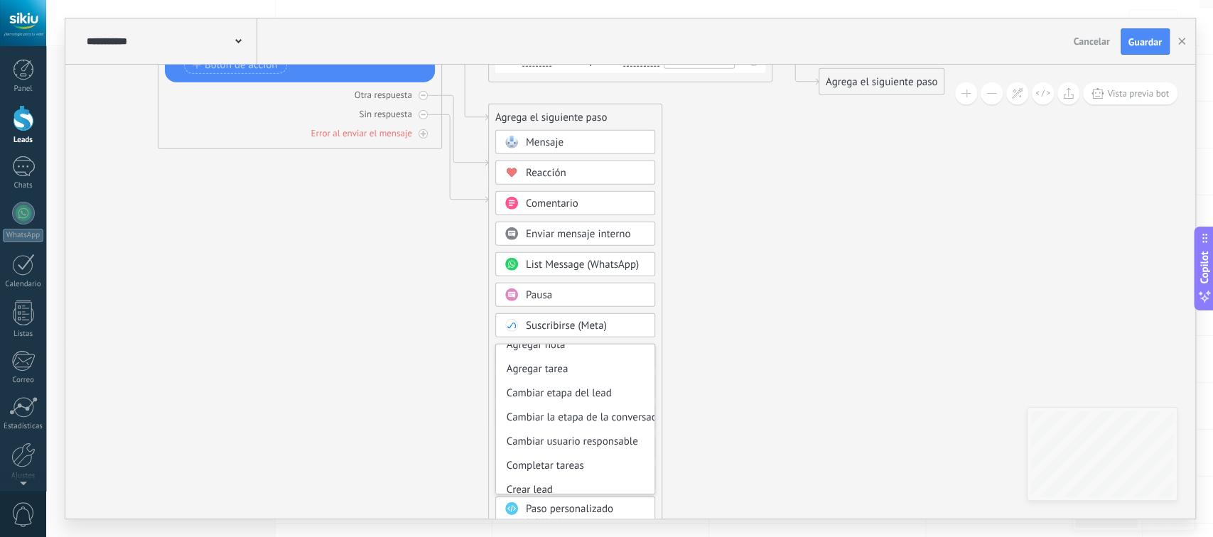
scroll to position [37, 0]
click at [578, 389] on div "Cambiar etapa del lead" at bounding box center [575, 392] width 158 height 24
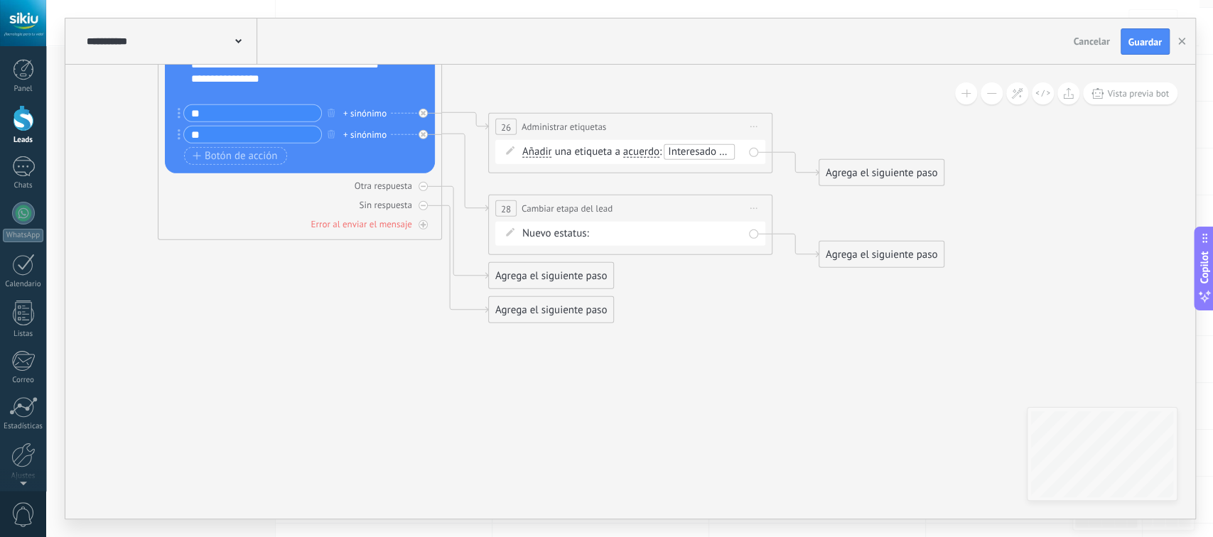
click at [0, 0] on div "Nueva consulta Cualificado Cotización enviada Pedido creado [PERSON_NAME] compl…" at bounding box center [0, 0] width 0 height 0
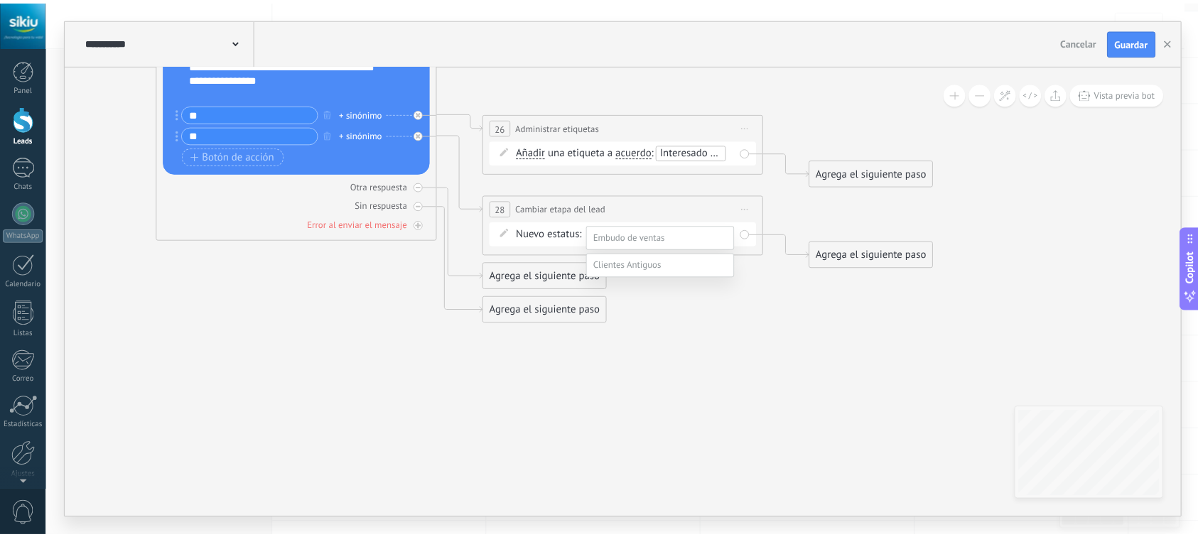
scroll to position [95, 0]
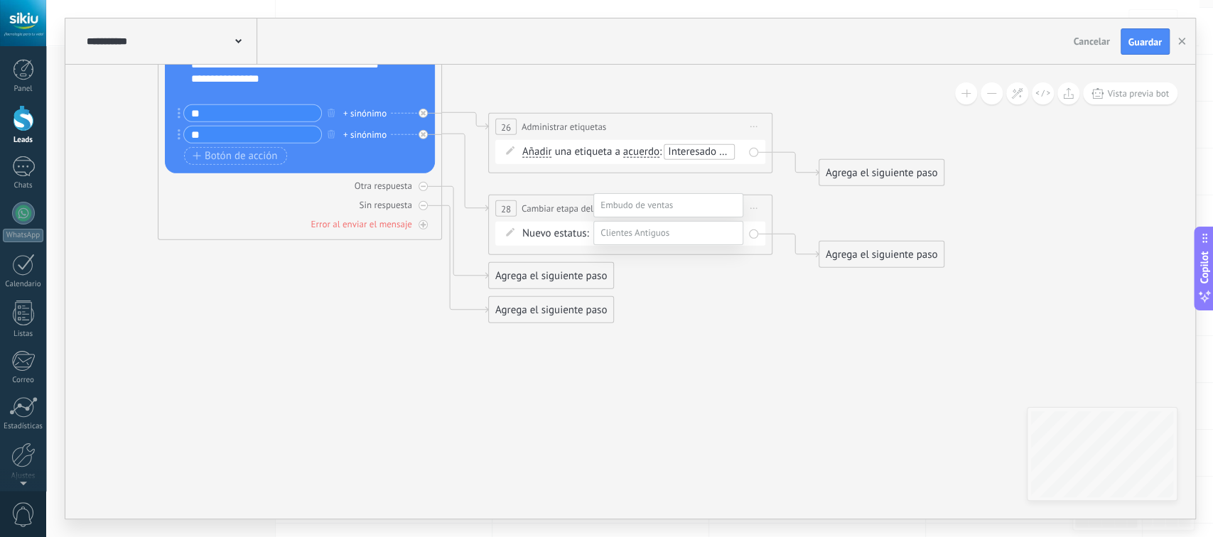
click at [0, 0] on label "Pedido cancelado – perdido" at bounding box center [0, 0] width 0 height 0
click at [859, 255] on div "Agrega el siguiente paso" at bounding box center [881, 254] width 124 height 23
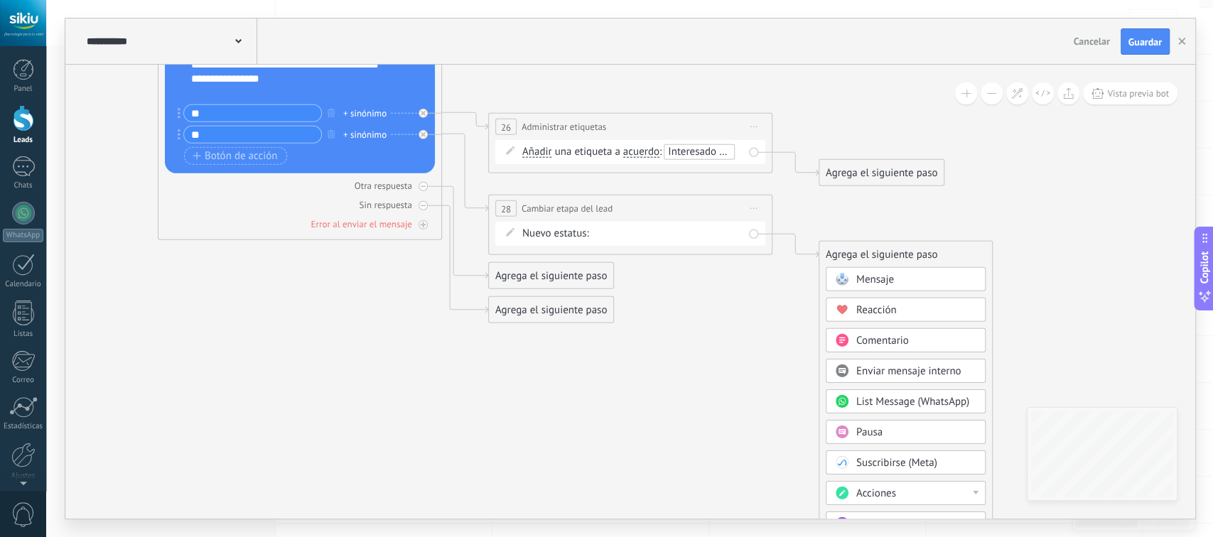
click at [873, 281] on span "Mensaje" at bounding box center [875, 280] width 38 height 14
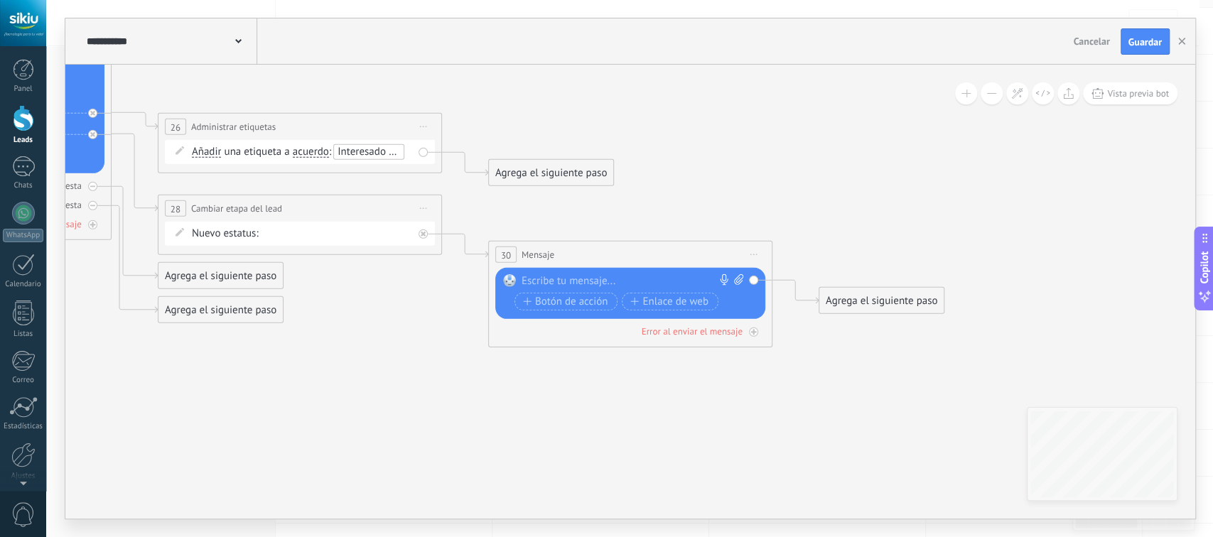
click at [637, 285] on div at bounding box center [627, 281] width 211 height 14
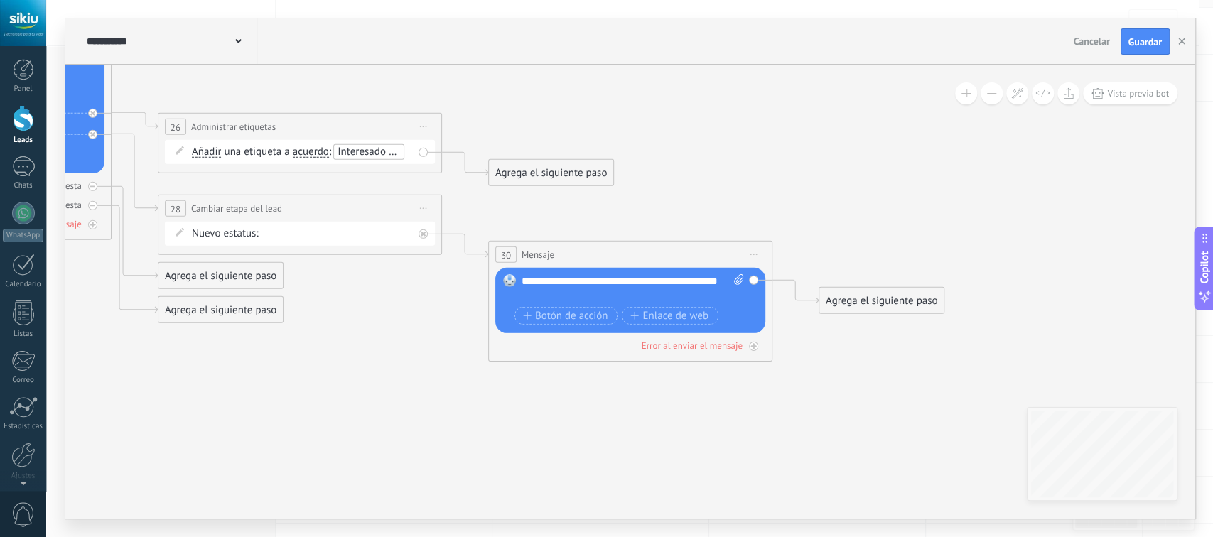
click at [637, 285] on div "**********" at bounding box center [633, 288] width 222 height 28
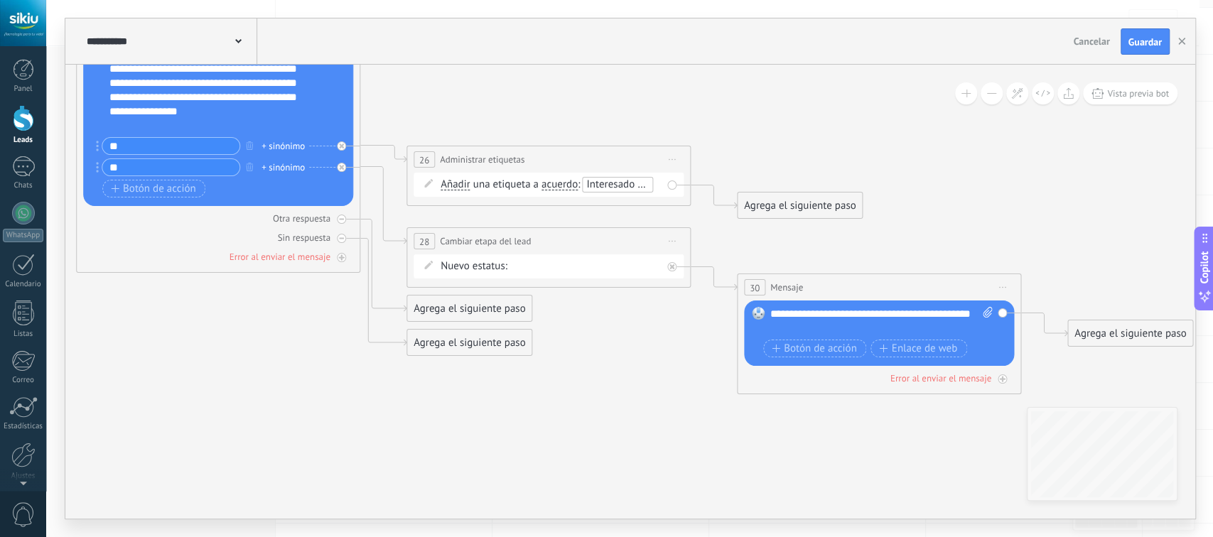
drag, startPoint x: 481, startPoint y: 391, endPoint x: 730, endPoint y: 424, distance: 250.9
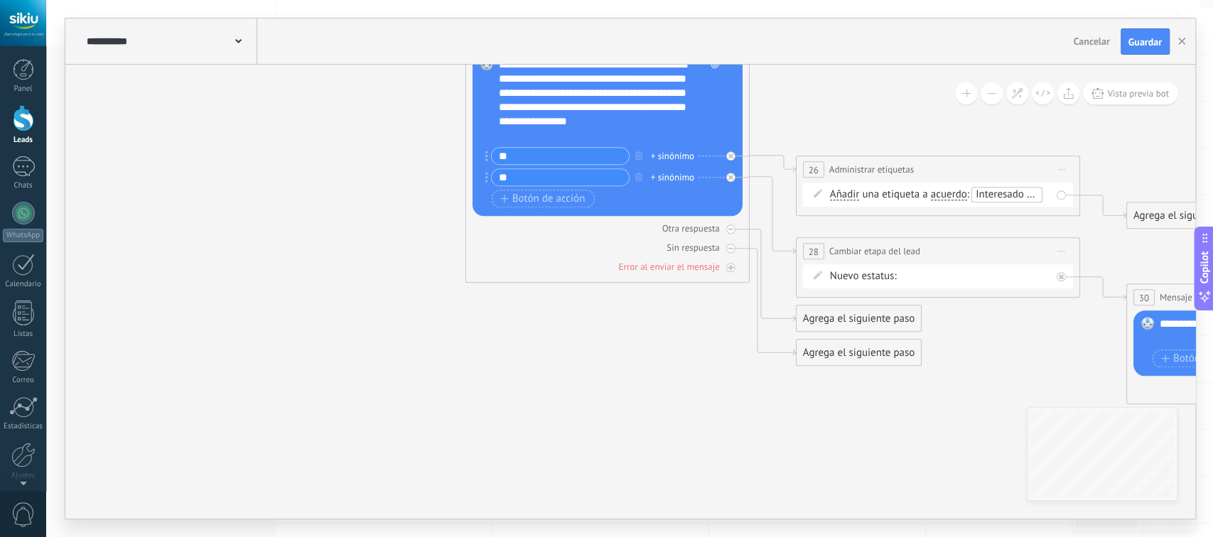
drag, startPoint x: 323, startPoint y: 409, endPoint x: 712, endPoint y: 419, distance: 388.9
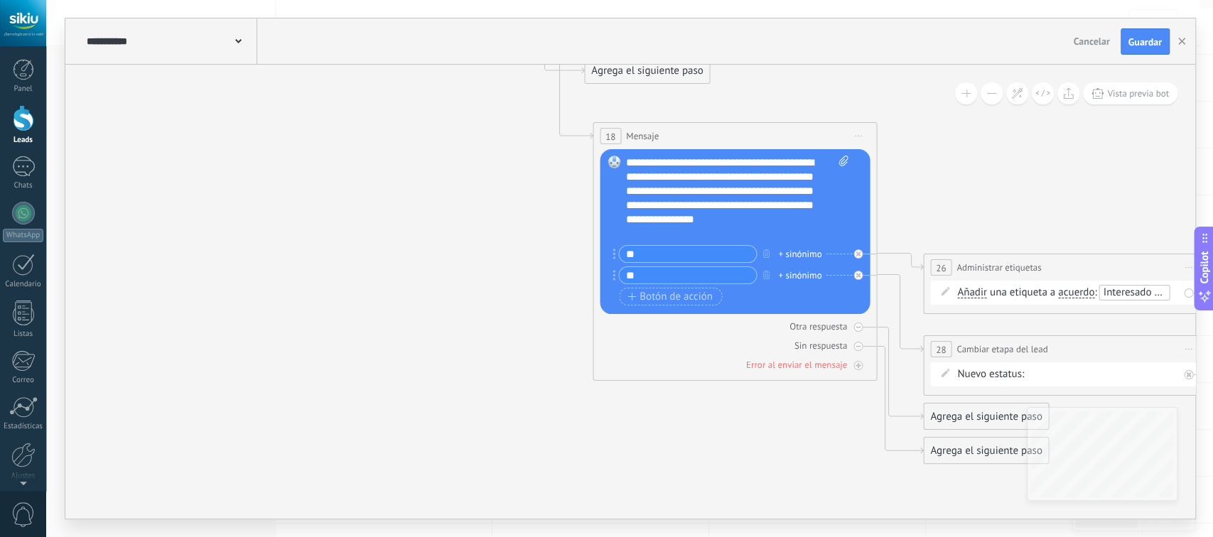
drag, startPoint x: 458, startPoint y: 367, endPoint x: 588, endPoint y: 465, distance: 162.7
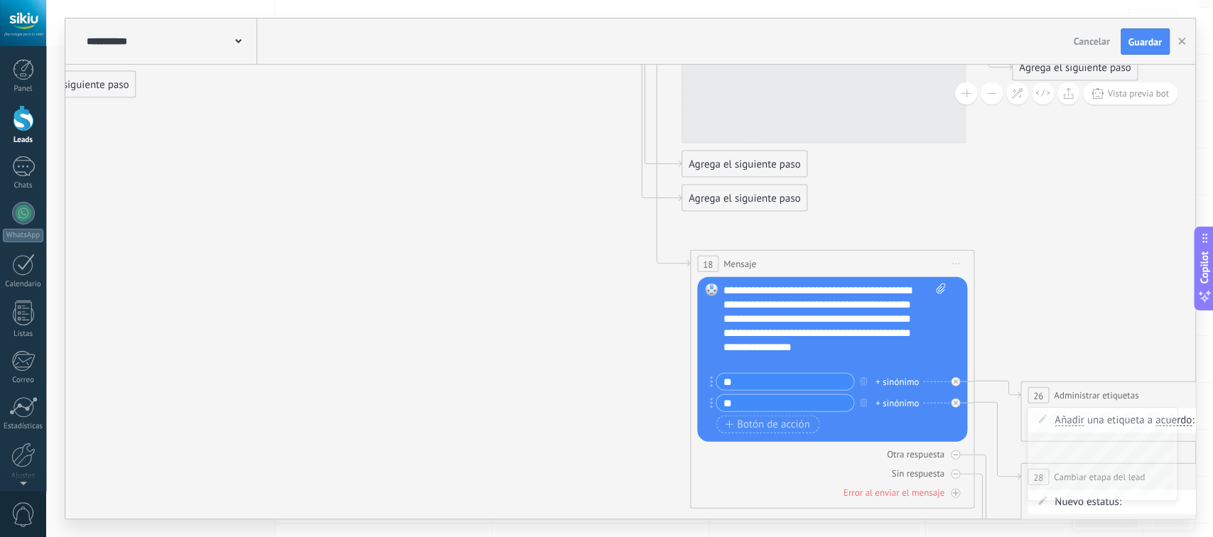
drag, startPoint x: 360, startPoint y: 321, endPoint x: 455, endPoint y: 447, distance: 158.3
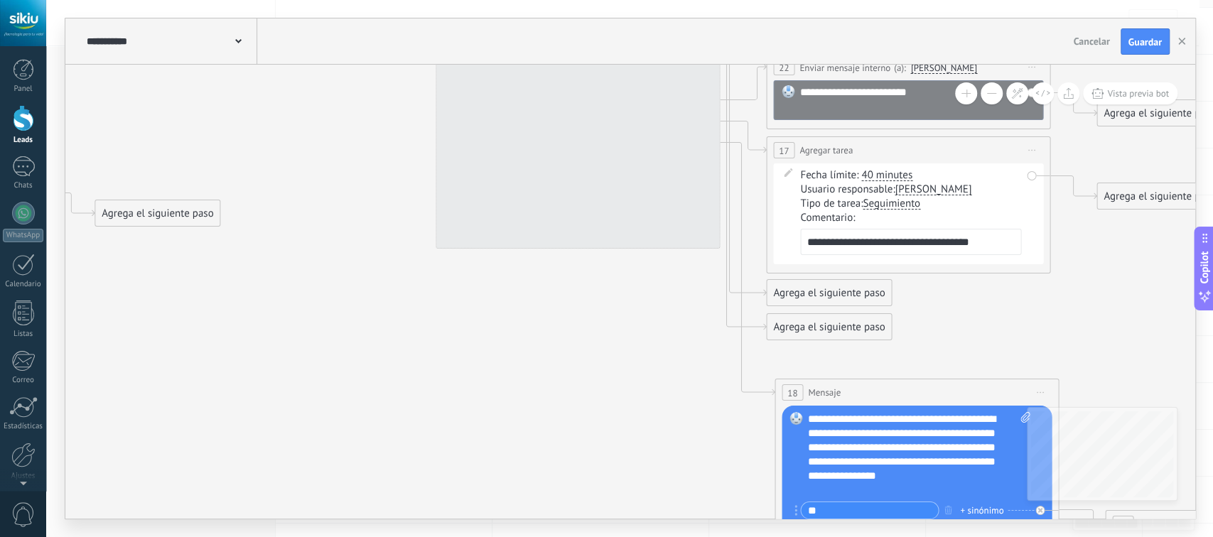
drag, startPoint x: 344, startPoint y: 316, endPoint x: 429, endPoint y: 446, distance: 154.5
click at [429, 446] on icon at bounding box center [28, 316] width 4339 height 1568
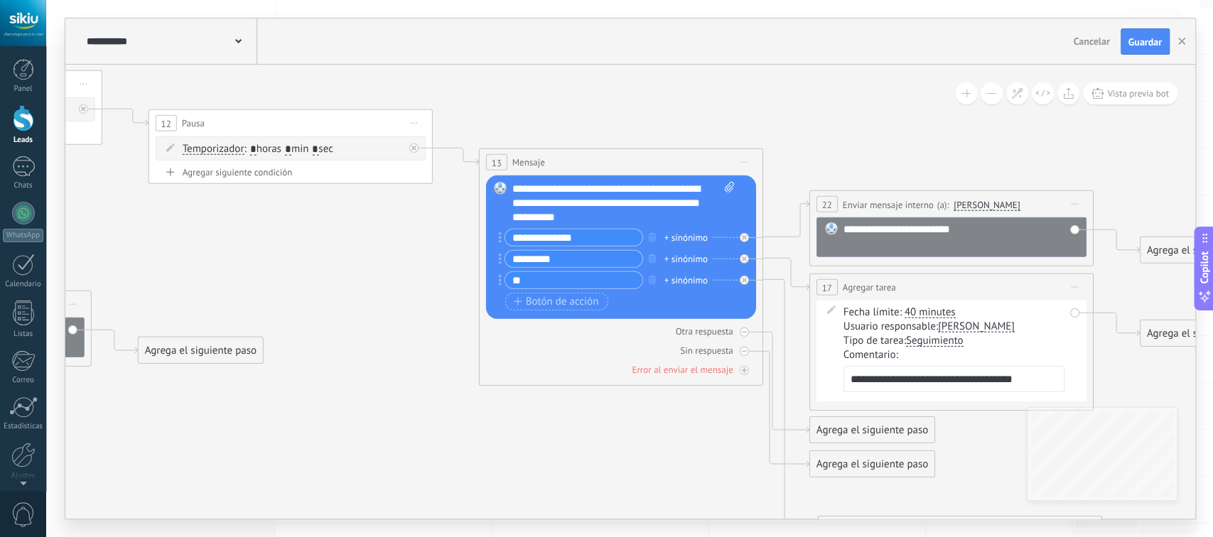
drag, startPoint x: 391, startPoint y: 355, endPoint x: 434, endPoint y: 493, distance: 144.3
click at [434, 493] on icon at bounding box center [72, 453] width 4339 height 1568
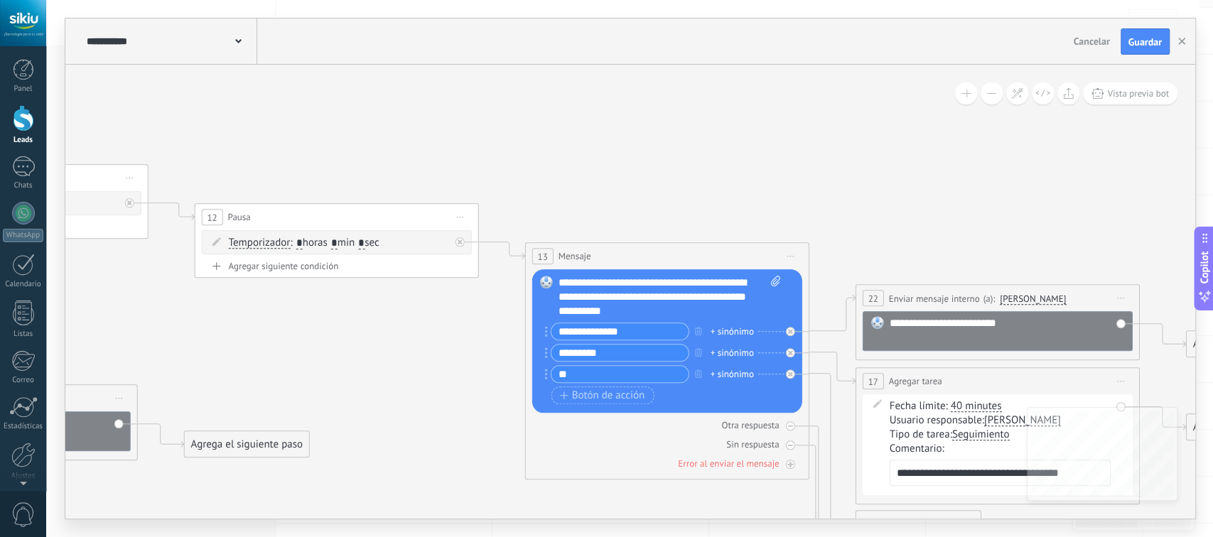
drag, startPoint x: 346, startPoint y: 343, endPoint x: 392, endPoint y: 436, distance: 103.9
click at [1138, 45] on span "Guardar" at bounding box center [1145, 42] width 33 height 10
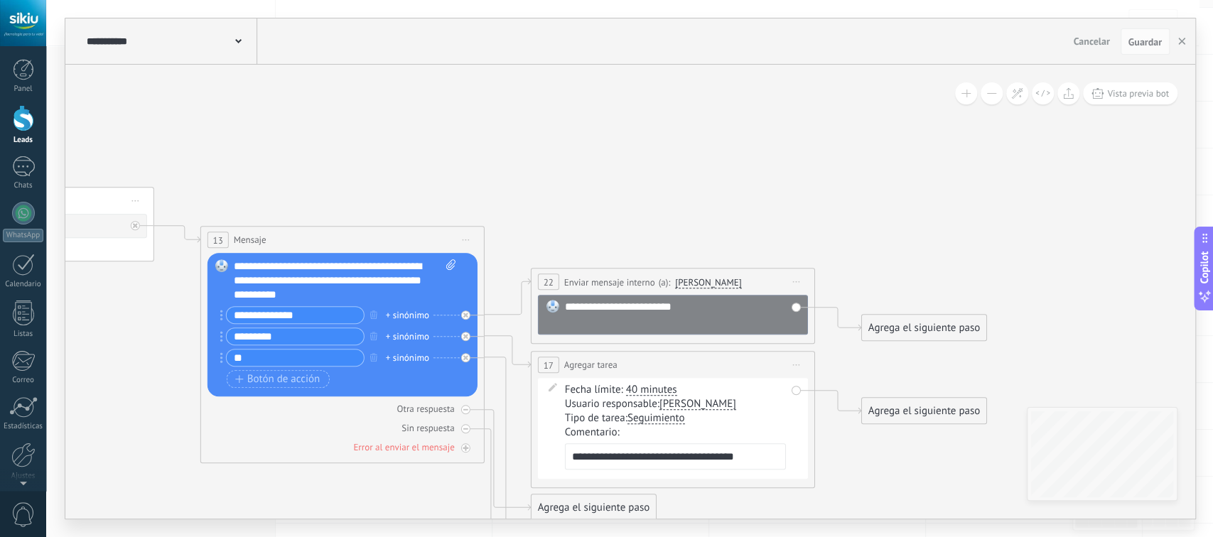
drag, startPoint x: 793, startPoint y: 139, endPoint x: 487, endPoint y: 128, distance: 306.5
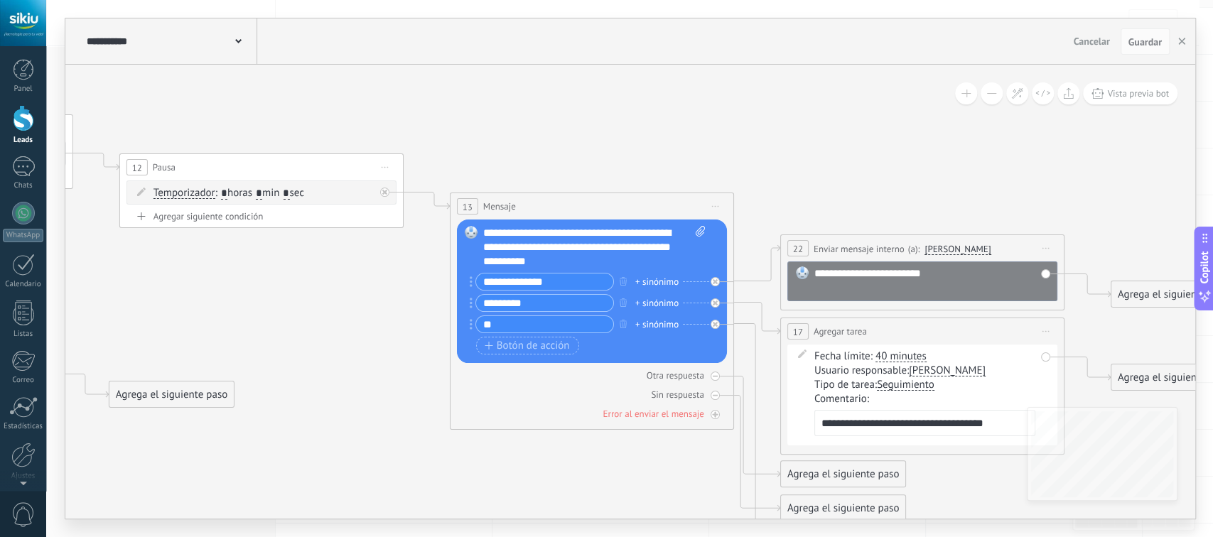
drag, startPoint x: 415, startPoint y: 134, endPoint x: 665, endPoint y: 99, distance: 252.5
click at [665, 99] on icon at bounding box center [43, 497] width 4339 height 1568
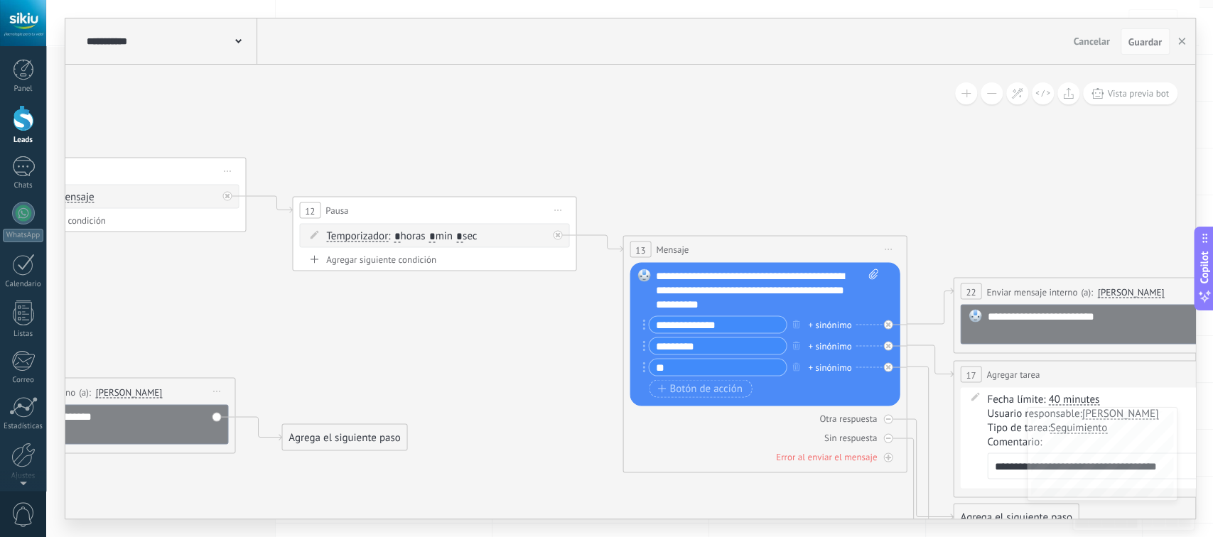
drag, startPoint x: 389, startPoint y: 95, endPoint x: 645, endPoint y: 151, distance: 261.2
click at [645, 151] on icon at bounding box center [215, 540] width 4339 height 1568
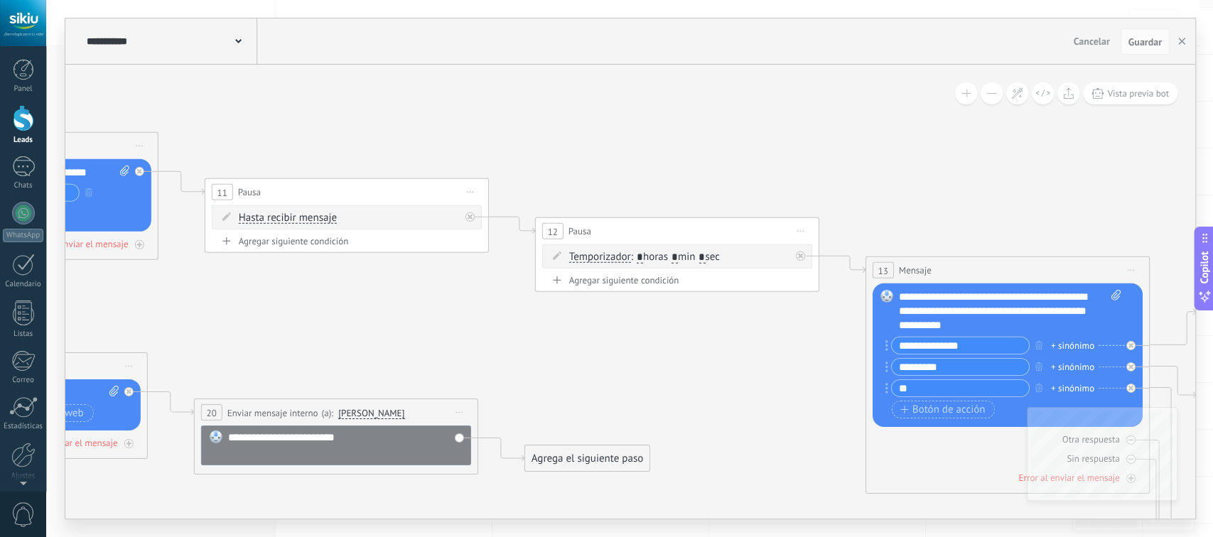
drag, startPoint x: 462, startPoint y: 128, endPoint x: 688, endPoint y: 134, distance: 226.1
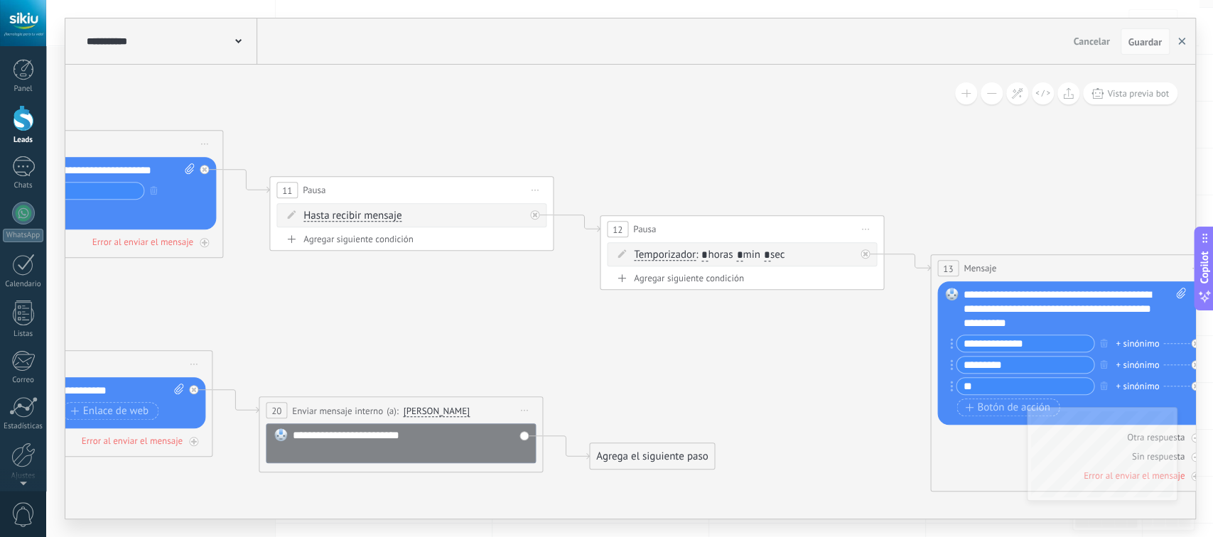
click at [1180, 43] on use "button" at bounding box center [1181, 41] width 7 height 7
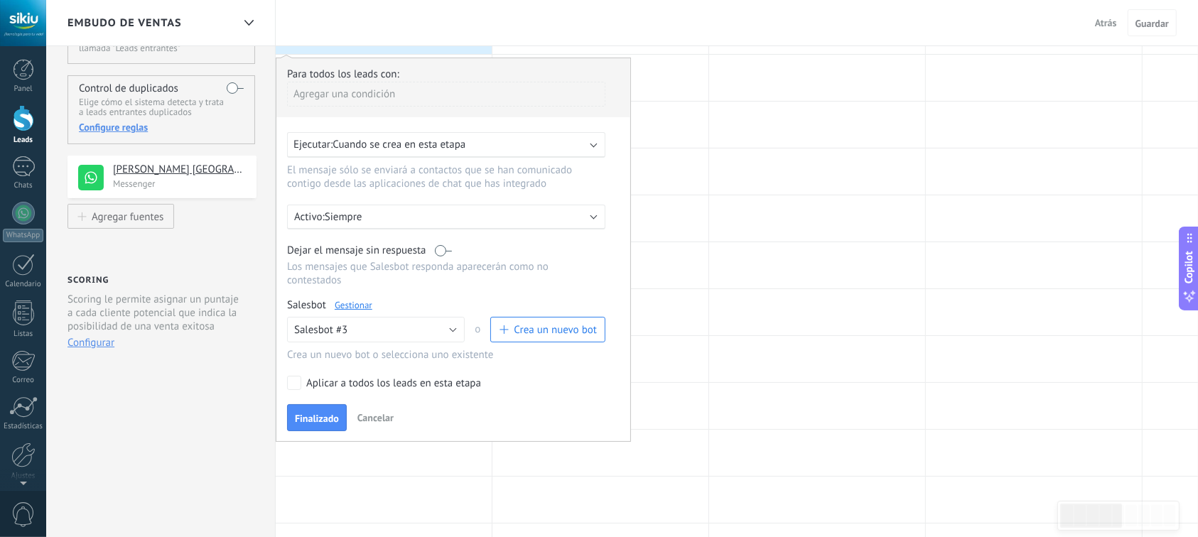
click at [387, 411] on span "Cancelar" at bounding box center [375, 417] width 36 height 13
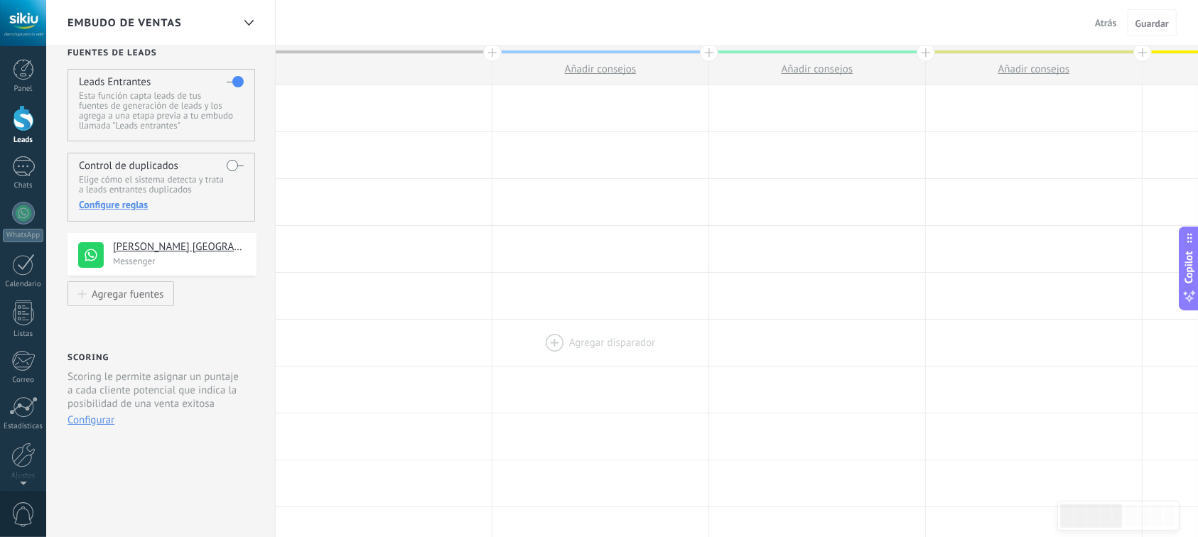
scroll to position [0, 0]
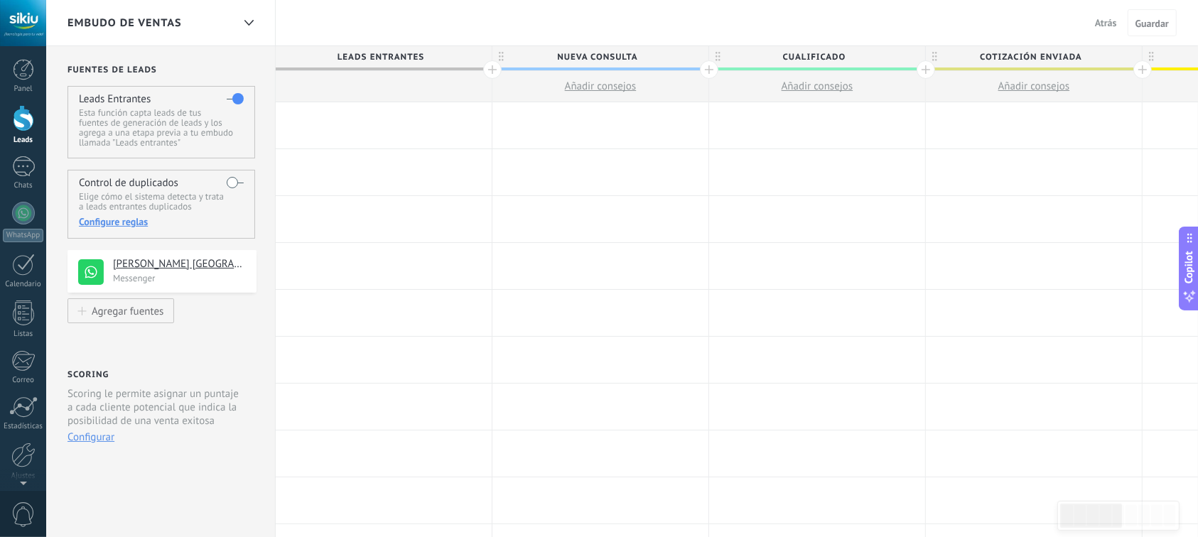
click at [373, 118] on div at bounding box center [384, 125] width 216 height 46
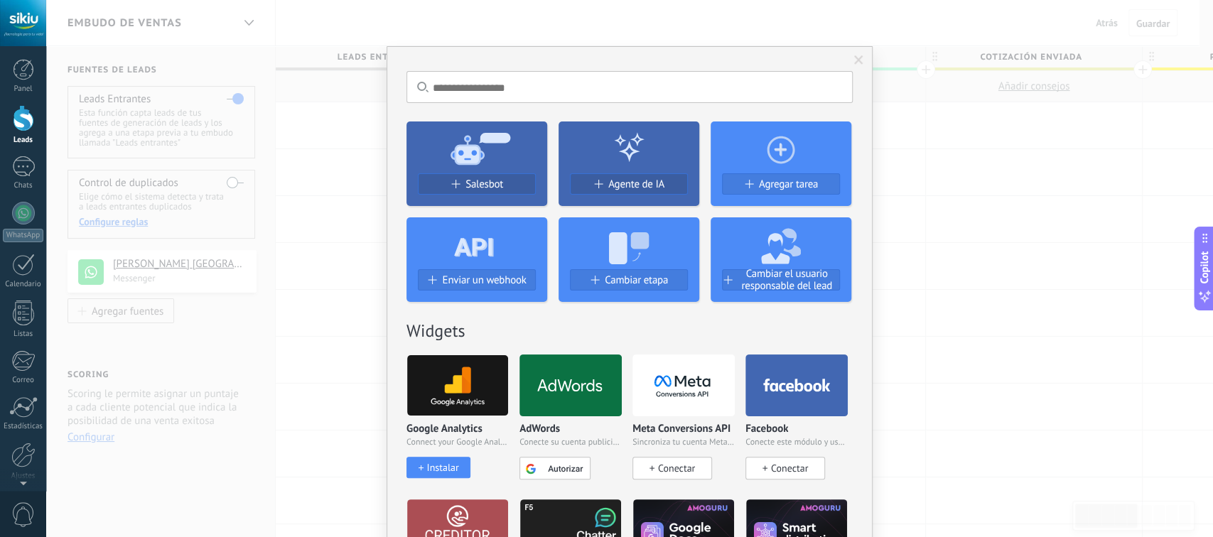
click at [854, 56] on span at bounding box center [858, 60] width 9 height 10
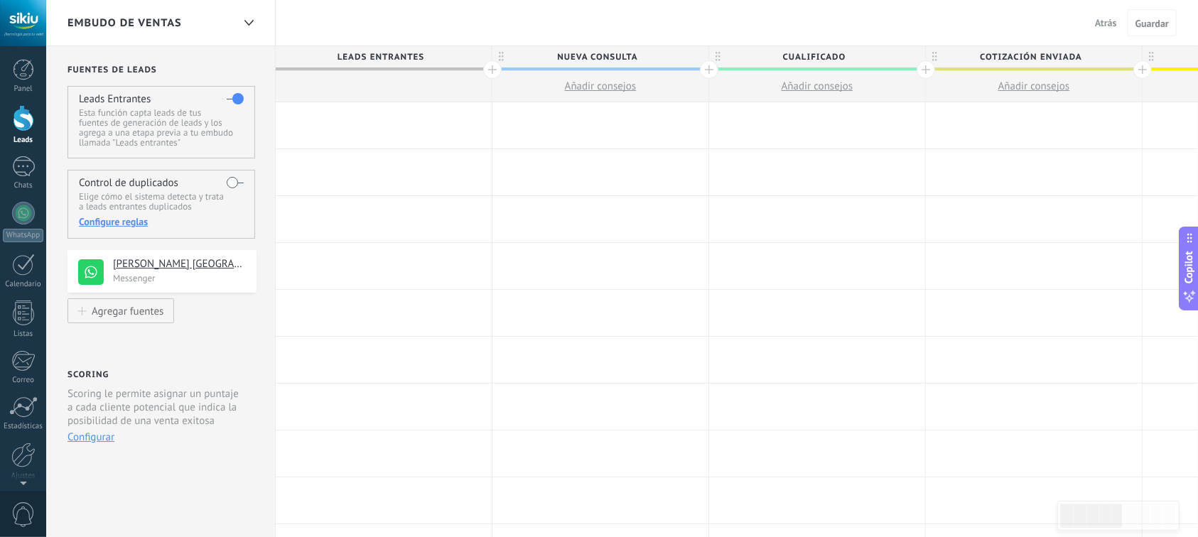
click at [365, 55] on span "Leads Entrantes" at bounding box center [380, 57] width 209 height 22
click at [371, 126] on div at bounding box center [384, 125] width 216 height 46
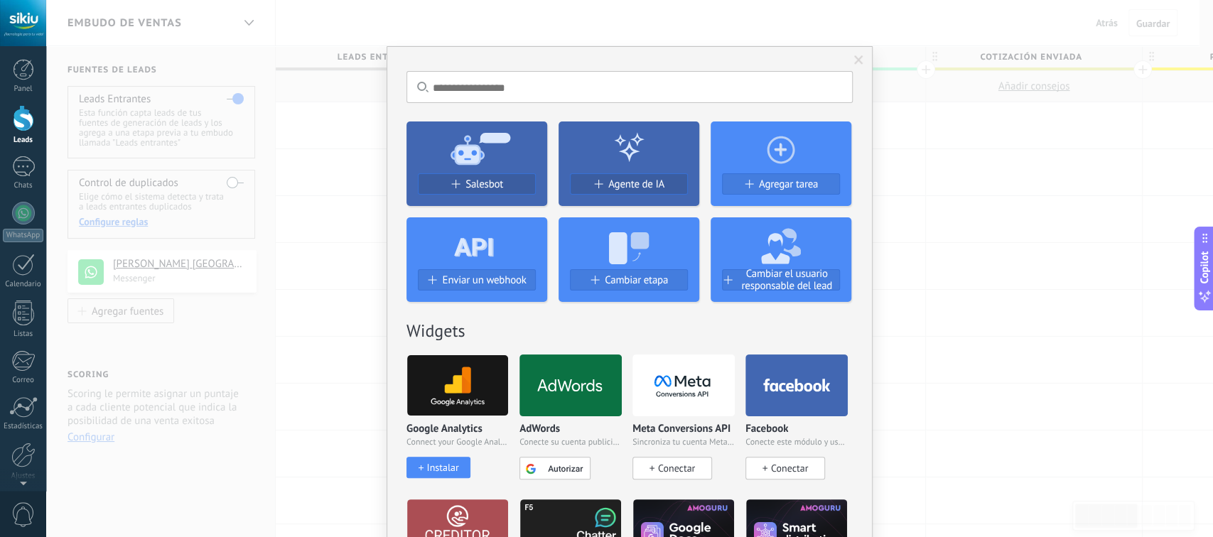
click at [459, 151] on use at bounding box center [481, 148] width 60 height 32
click at [475, 182] on span "Salesbot" at bounding box center [484, 184] width 38 height 12
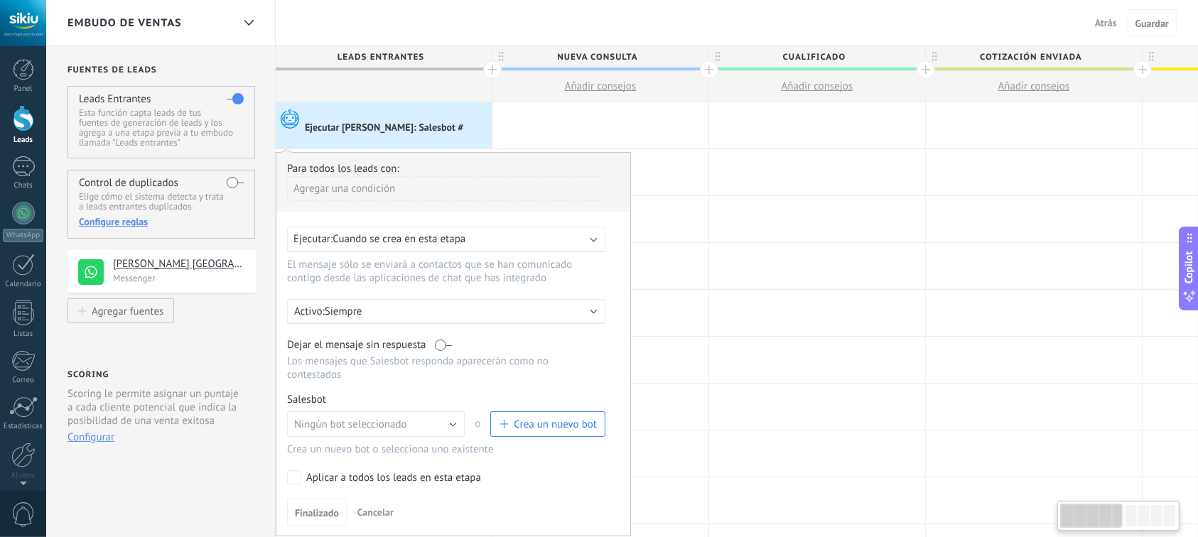
scroll to position [95, 0]
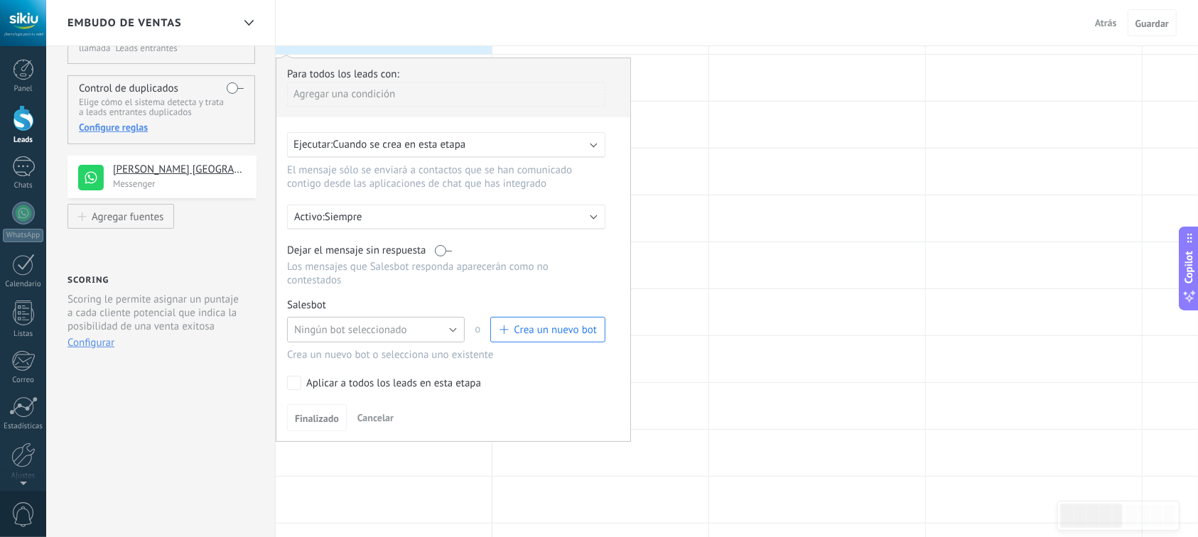
click at [454, 317] on button "Ningún bot seleccionado" at bounding box center [376, 330] width 178 height 26
click at [330, 348] on span "Salesbot #3" at bounding box center [369, 355] width 181 height 14
click at [311, 414] on span "Finalizado" at bounding box center [317, 419] width 44 height 10
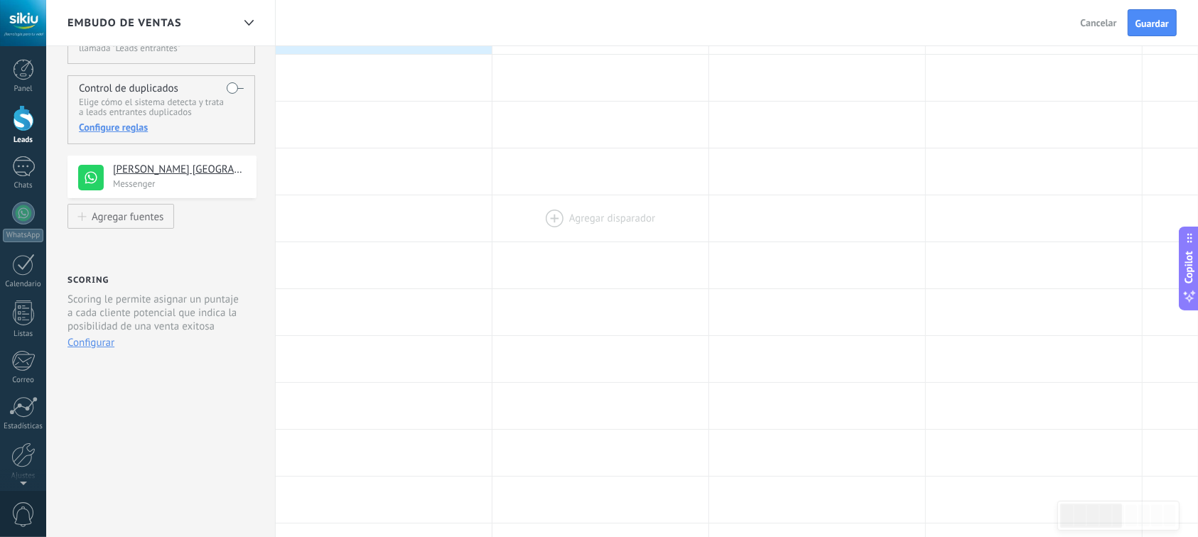
scroll to position [0, 0]
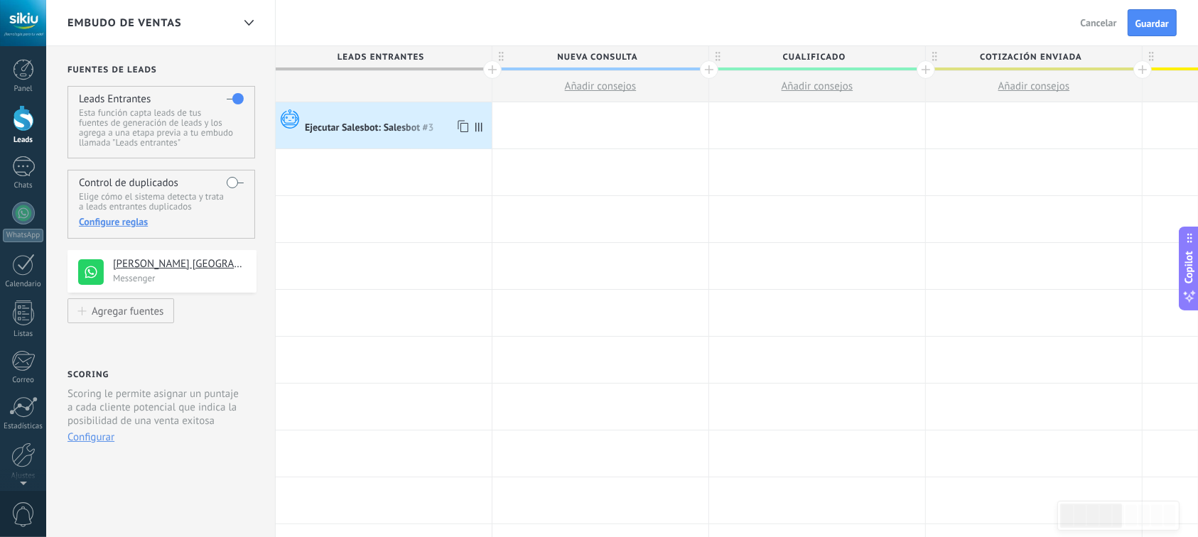
click at [336, 125] on div "Ejecutar Salesbot: Salesbot #3" at bounding box center [370, 128] width 131 height 13
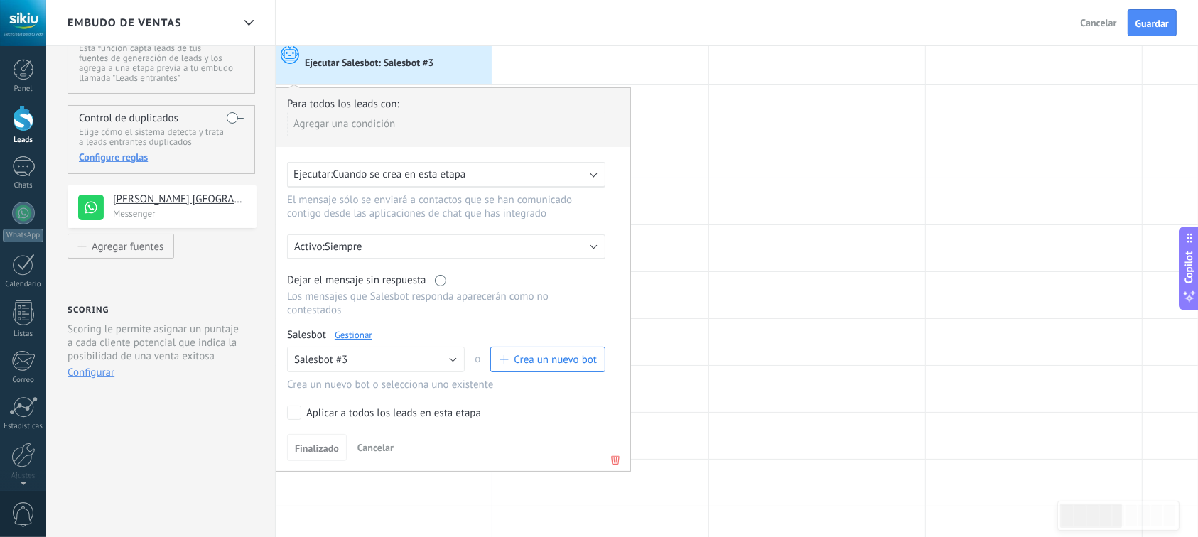
scroll to position [95, 0]
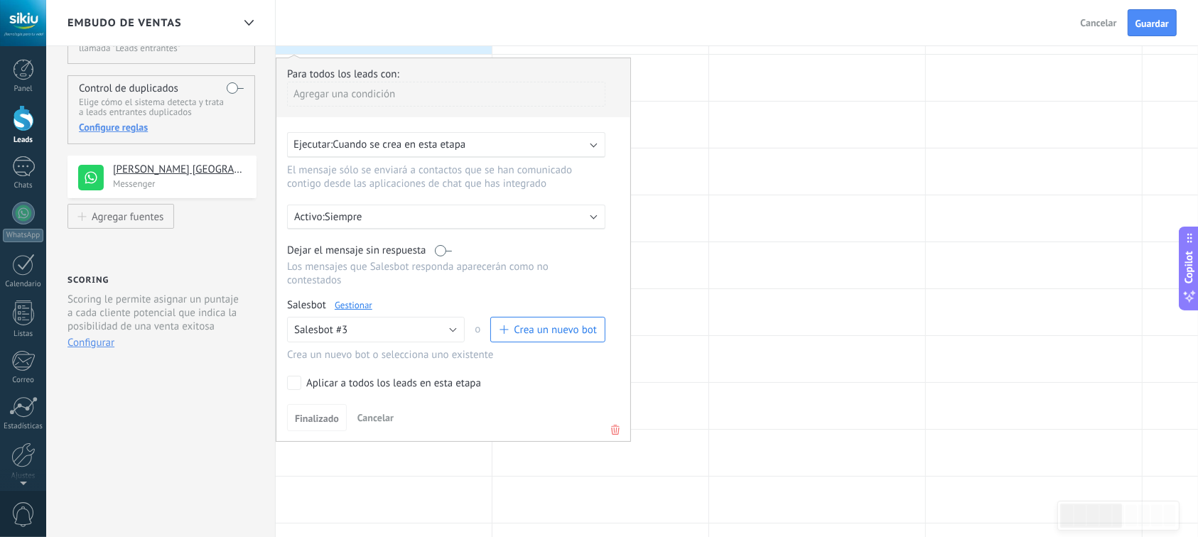
click at [351, 299] on link "Gestionar" at bounding box center [354, 305] width 38 height 12
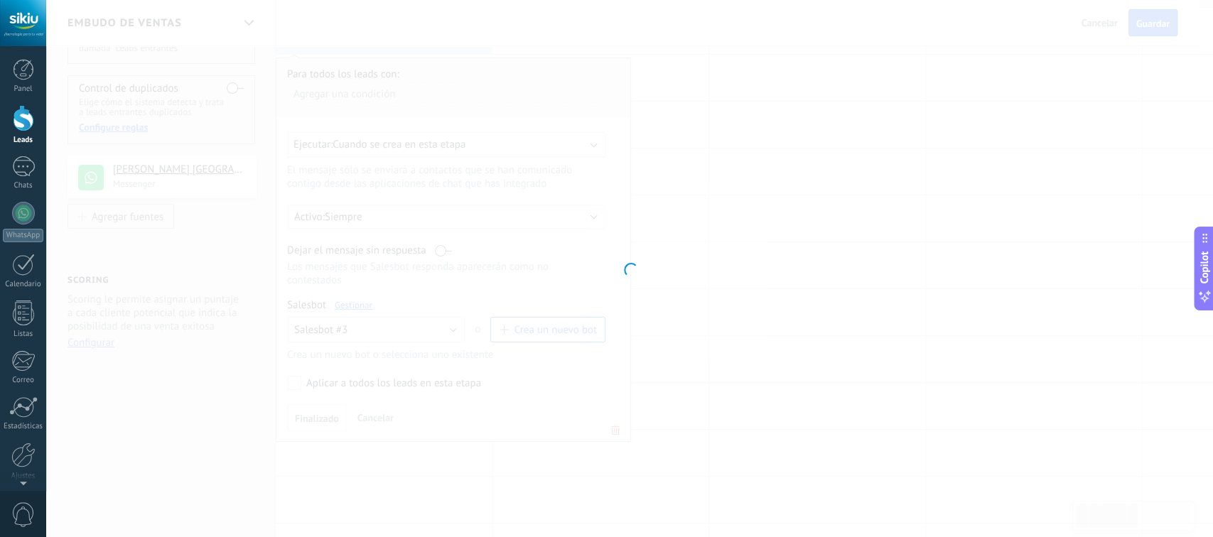
type input "**********"
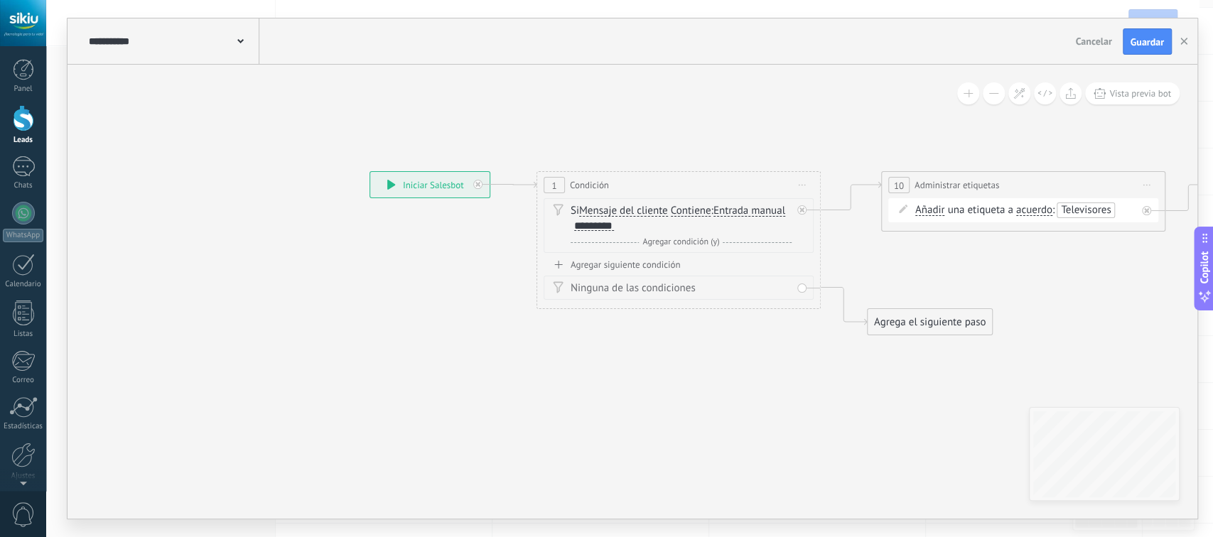
click at [238, 44] on span at bounding box center [240, 40] width 6 height 14
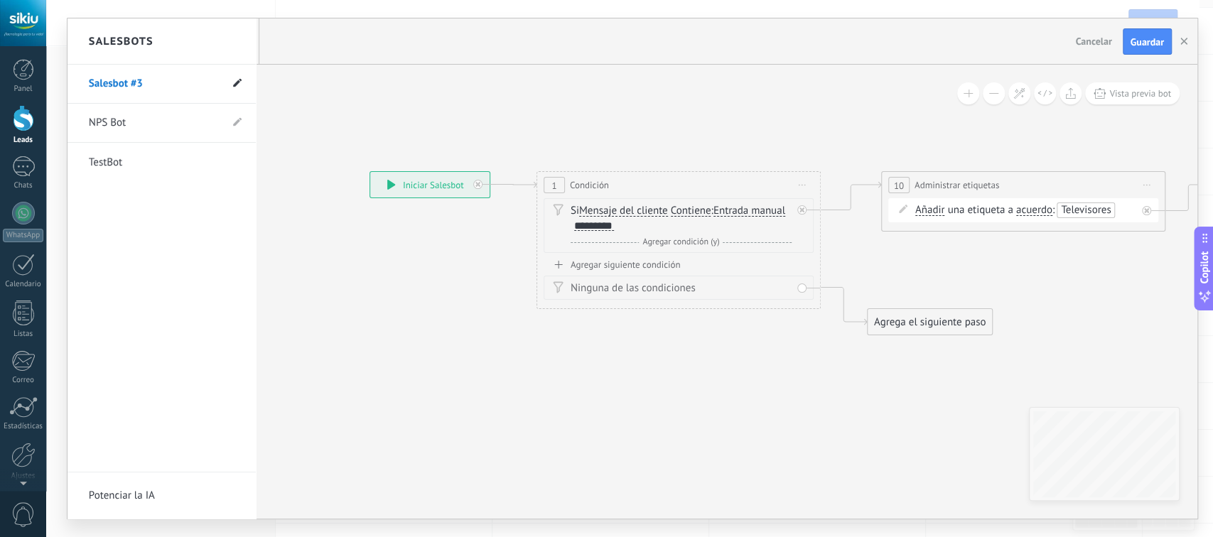
click at [239, 78] on span at bounding box center [237, 84] width 9 height 14
drag, startPoint x: 142, startPoint y: 88, endPoint x: 133, endPoint y: 87, distance: 9.3
click at [133, 87] on input "**********" at bounding box center [140, 84] width 102 height 23
type input "**********"
click at [236, 86] on use at bounding box center [236, 84] width 10 height 8
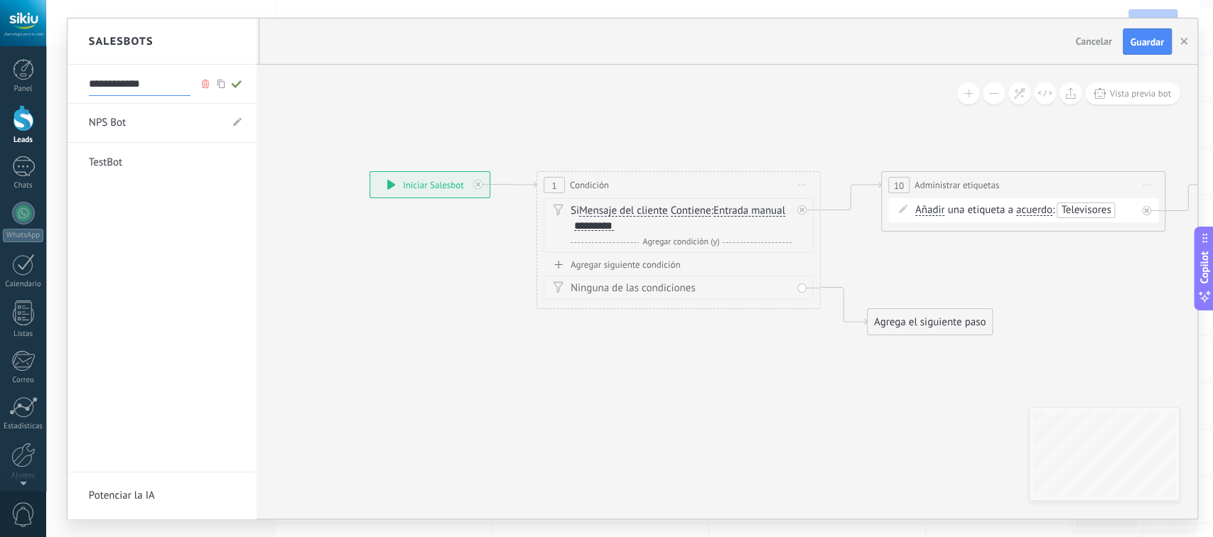
type input "**********"
click at [328, 101] on div at bounding box center [633, 268] width 1130 height 500
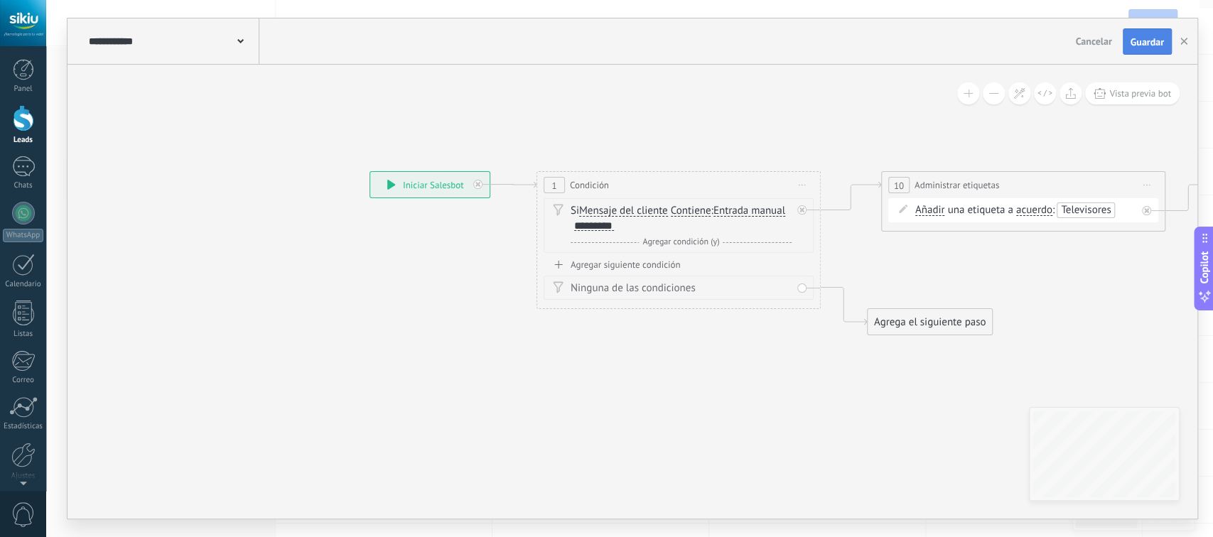
click at [1147, 46] on span "Guardar" at bounding box center [1147, 42] width 33 height 10
click at [578, 228] on div "*********" at bounding box center [594, 225] width 40 height 11
click at [1140, 39] on span "Guardar" at bounding box center [1147, 42] width 33 height 10
click at [1185, 41] on icon "button" at bounding box center [1183, 41] width 7 height 7
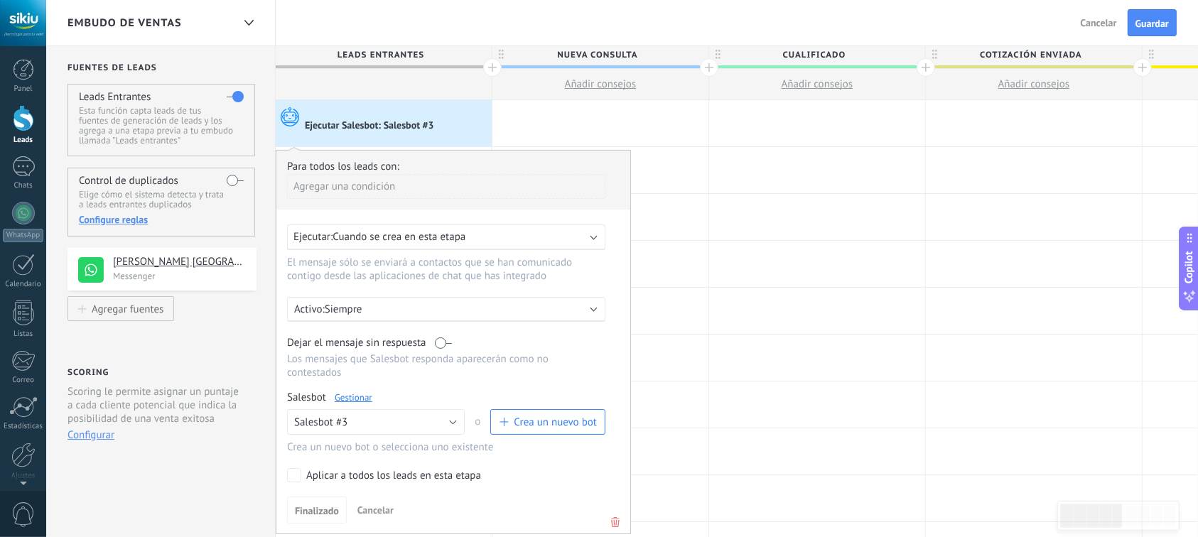
scroll to position [0, 0]
click at [1162, 31] on button "Guardar" at bounding box center [1152, 22] width 49 height 27
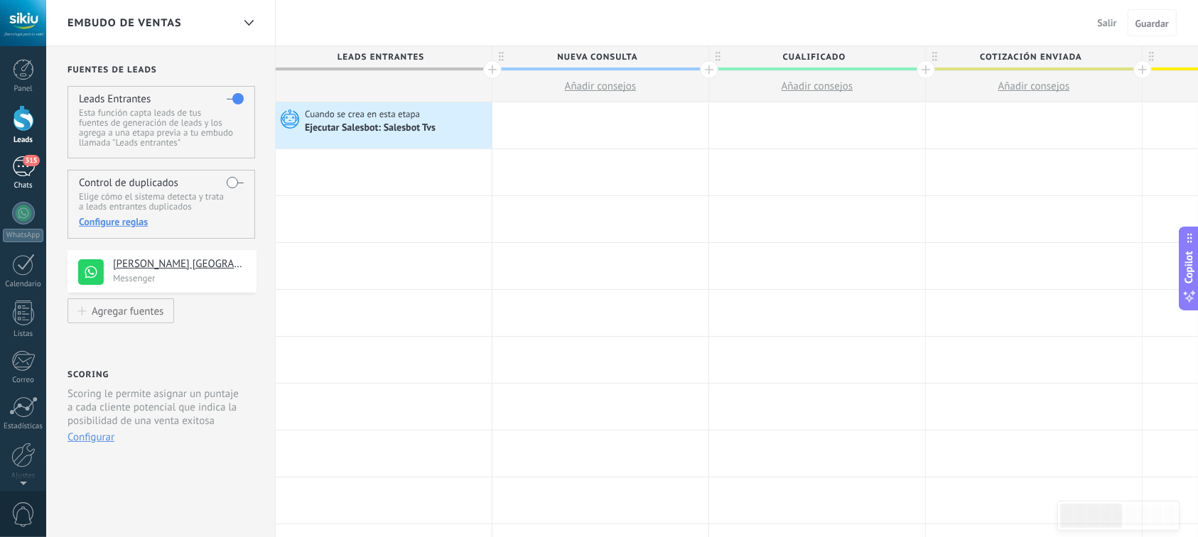
click at [18, 168] on div "315" at bounding box center [23, 166] width 23 height 21
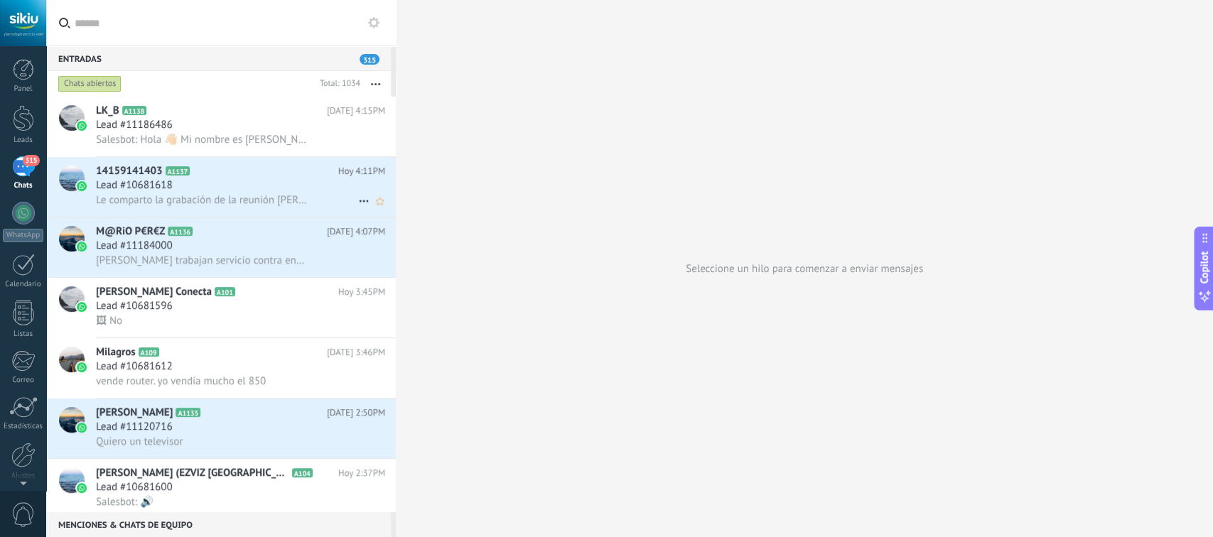
click at [193, 208] on h3 "Le comparto la grabación de la reunión [PERSON_NAME][DATE] [URL][DOMAIN_NAME].." at bounding box center [205, 200] width 218 height 14
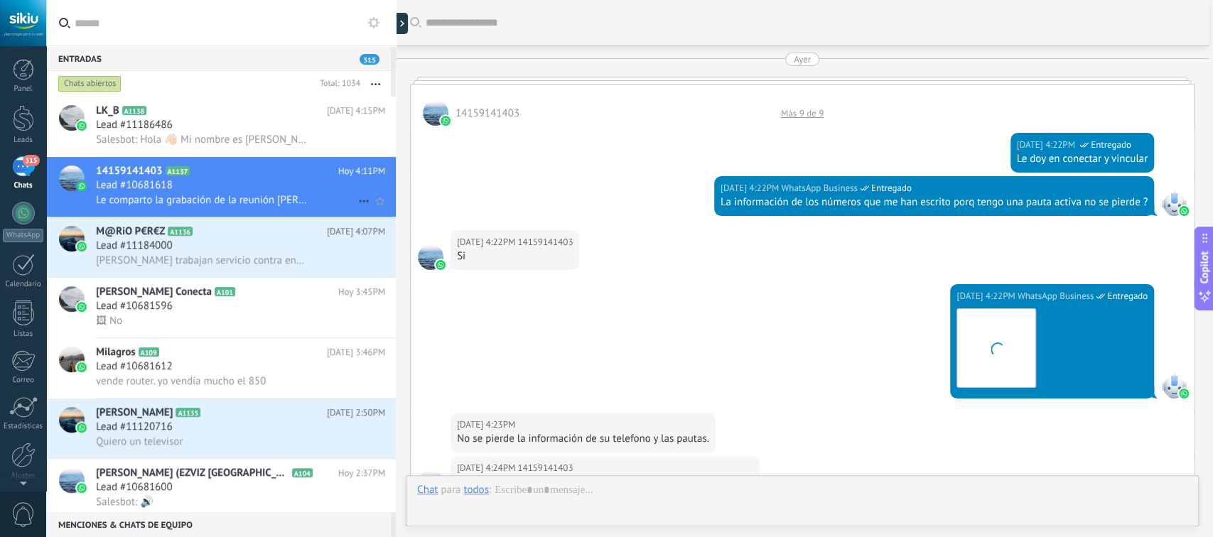
scroll to position [1600, 0]
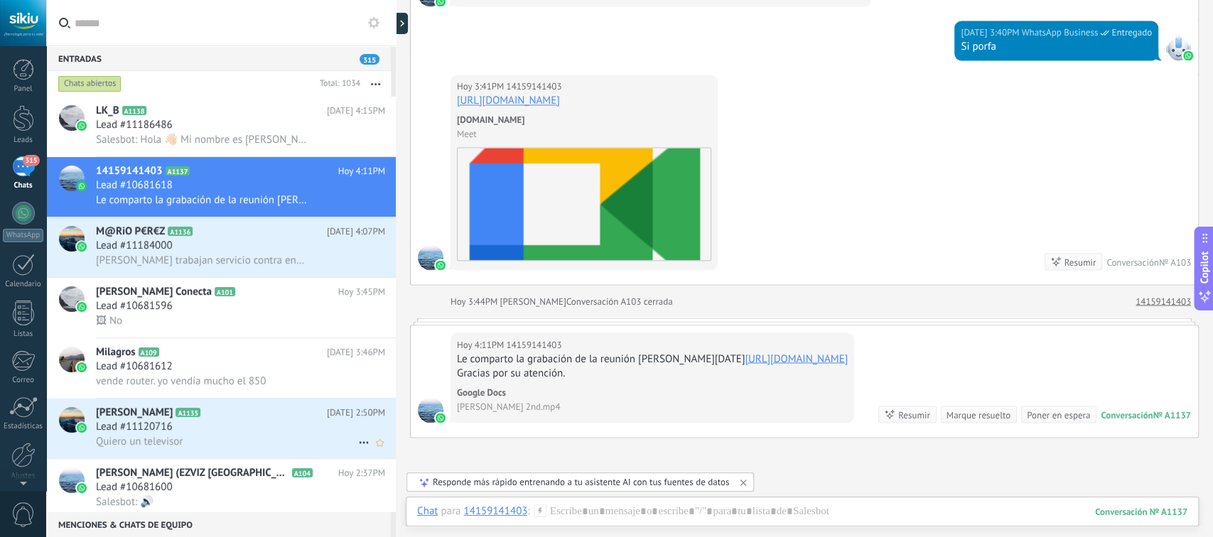
click at [182, 441] on span "Quiero un televisor" at bounding box center [139, 442] width 87 height 14
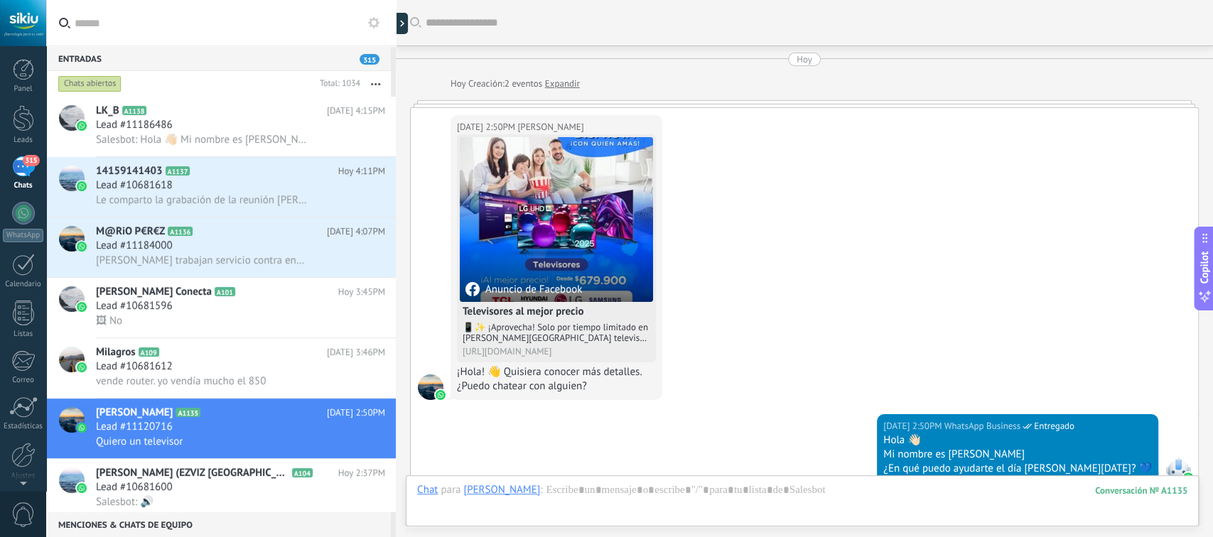
scroll to position [335, 0]
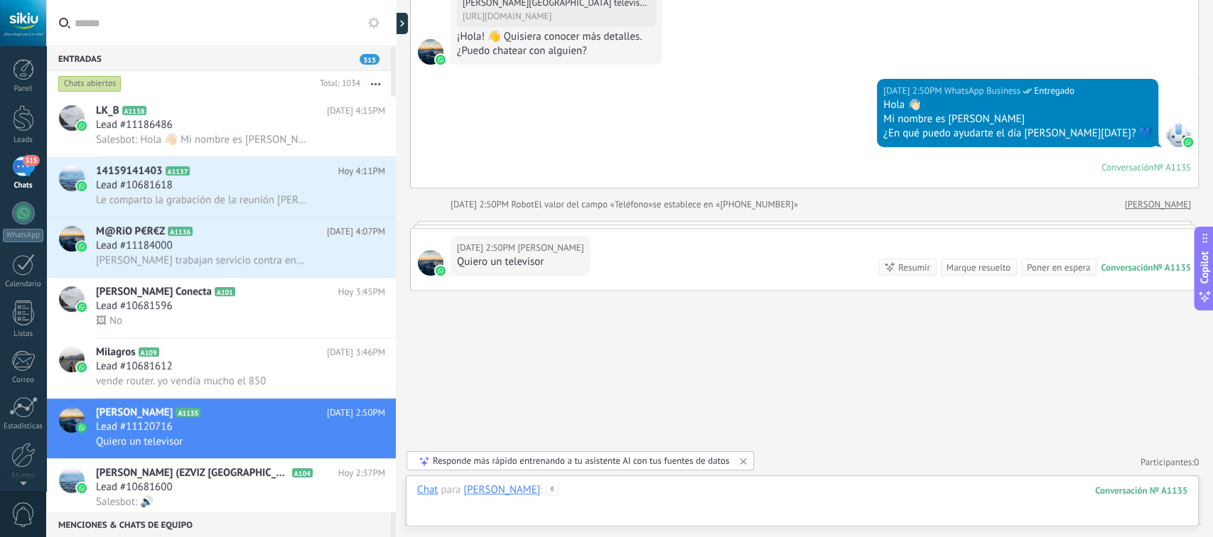
click at [784, 488] on div at bounding box center [802, 504] width 770 height 43
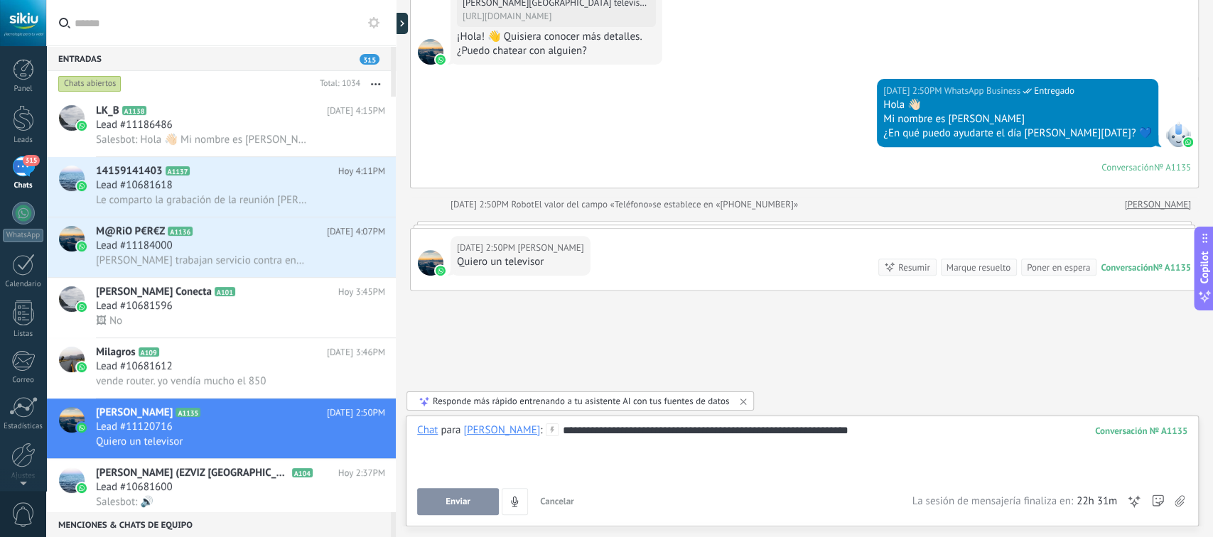
click at [472, 497] on button "Enviar" at bounding box center [458, 501] width 82 height 27
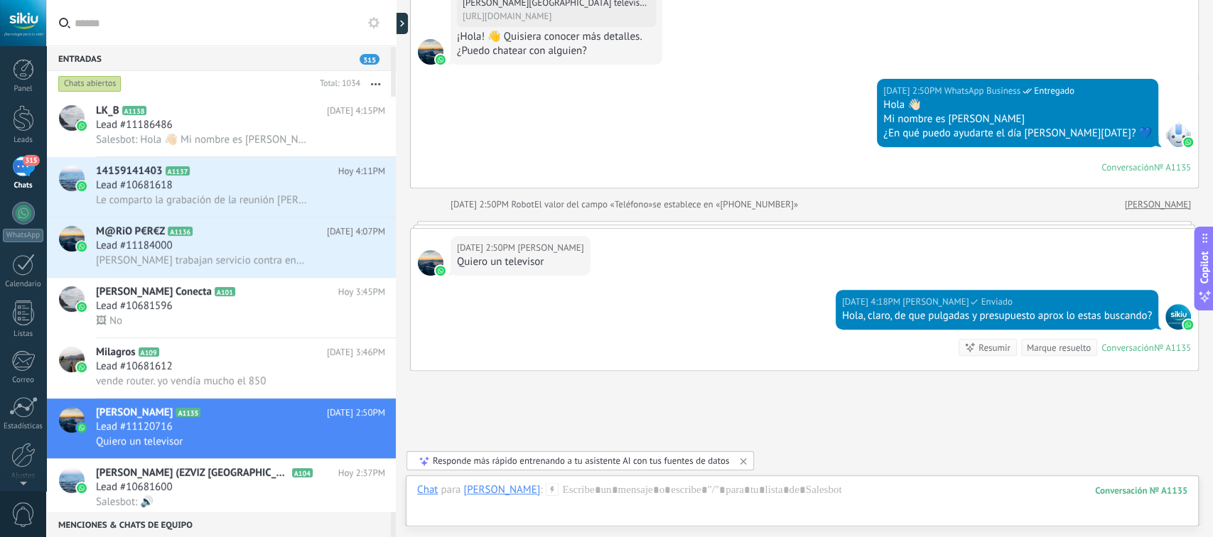
scroll to position [416, 0]
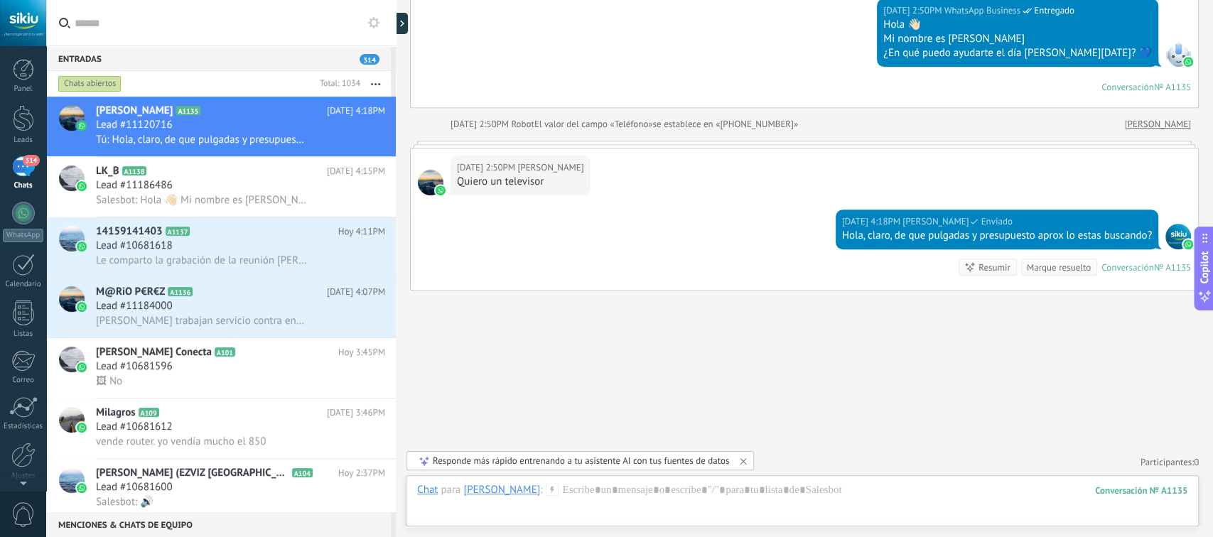
click at [170, 58] on div "Entradas 314" at bounding box center [218, 58] width 345 height 26
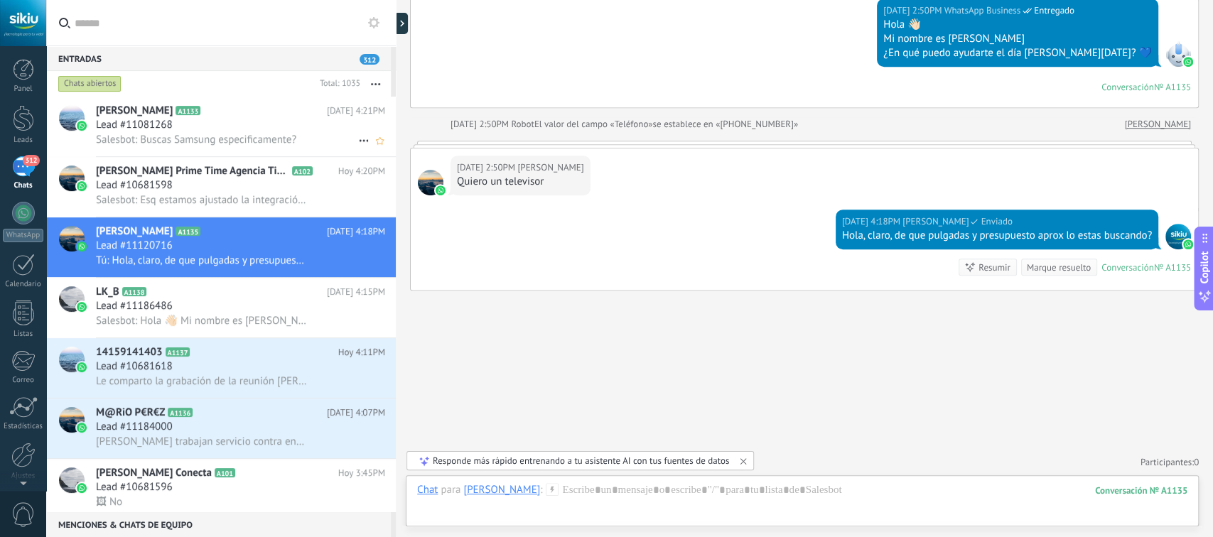
click at [167, 141] on span "Salesbot: Buscas Samsung especificamente?" at bounding box center [196, 140] width 200 height 14
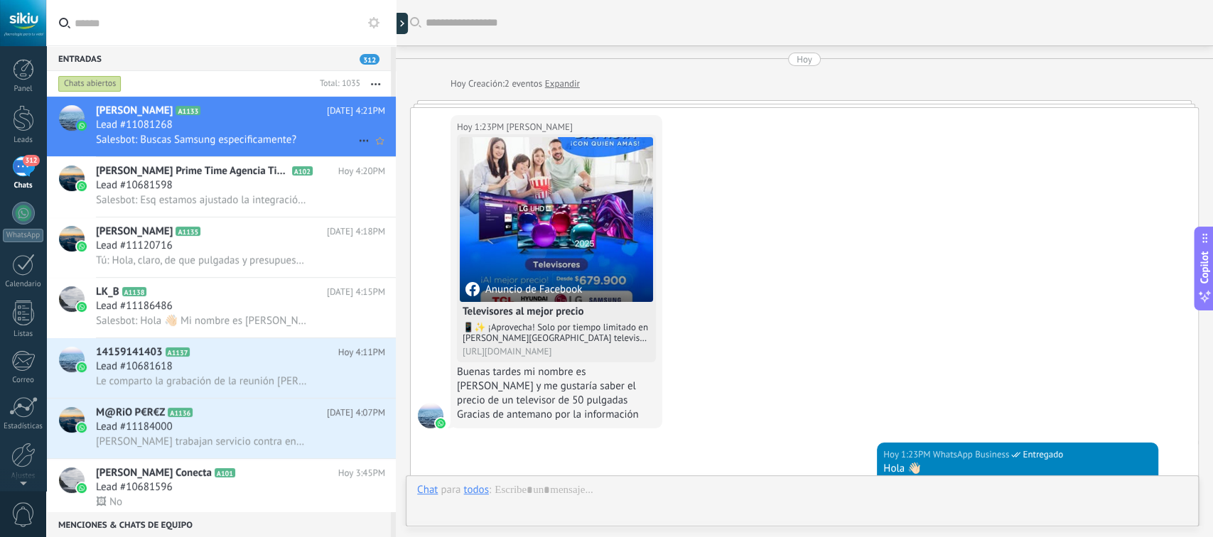
scroll to position [546, 0]
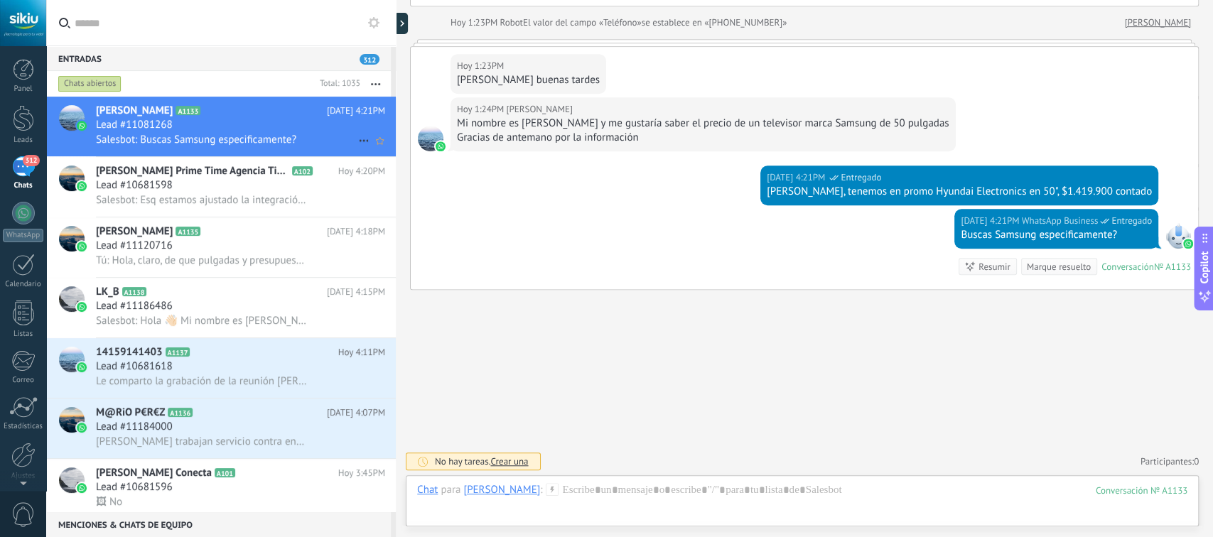
click at [360, 140] on icon at bounding box center [363, 140] width 17 height 17
click at [306, 131] on div at bounding box center [606, 268] width 1213 height 537
click at [178, 357] on span "A1137" at bounding box center [178, 352] width 25 height 9
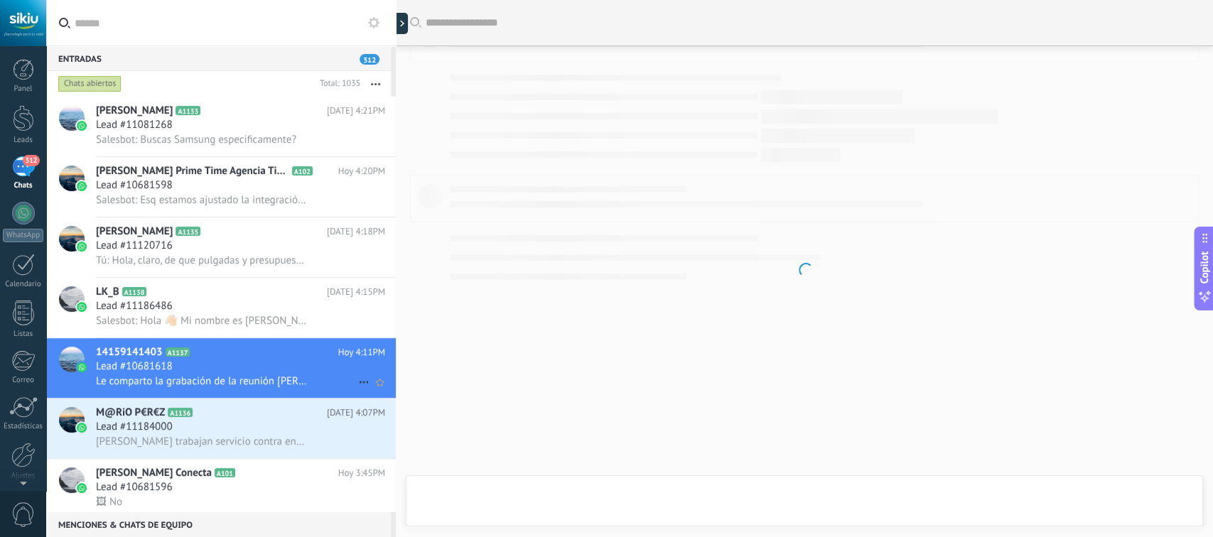
scroll to position [1557, 0]
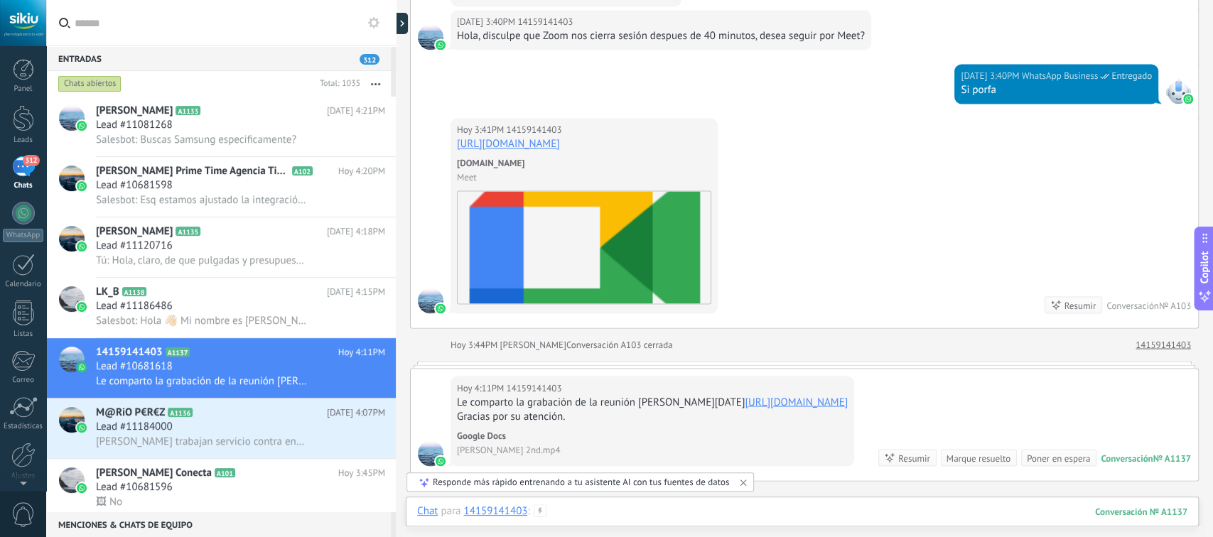
click at [836, 512] on div at bounding box center [802, 526] width 770 height 43
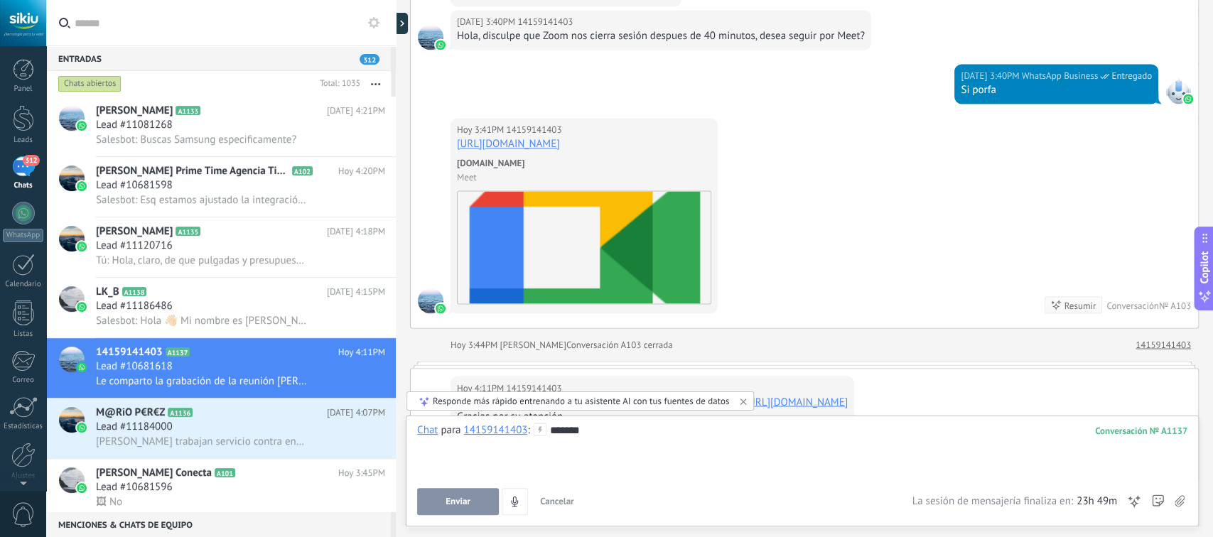
click at [455, 499] on span "Enviar" at bounding box center [458, 502] width 25 height 10
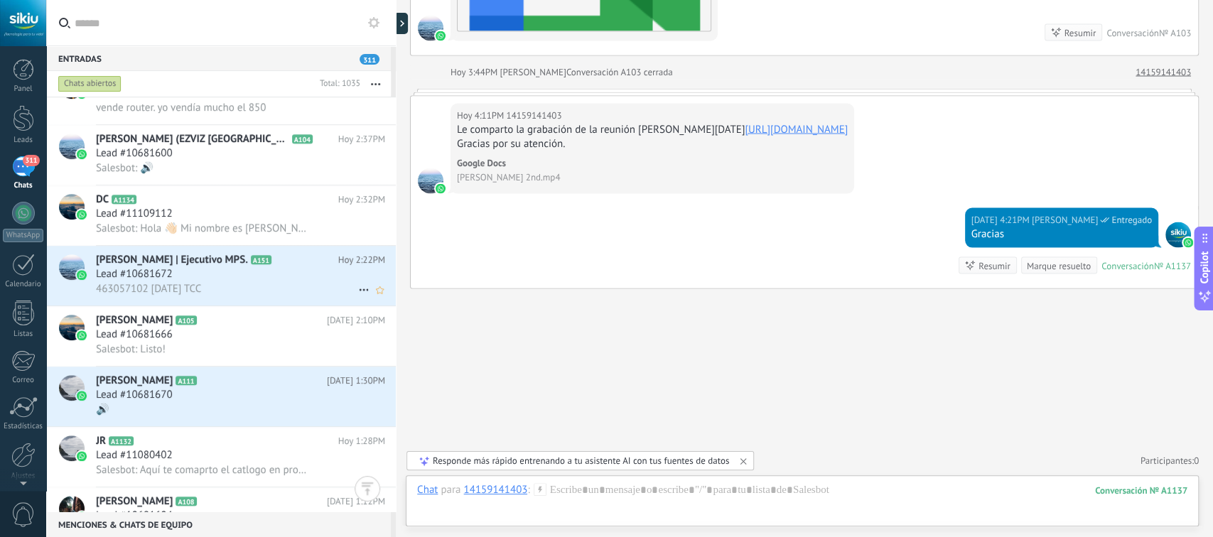
scroll to position [474, 0]
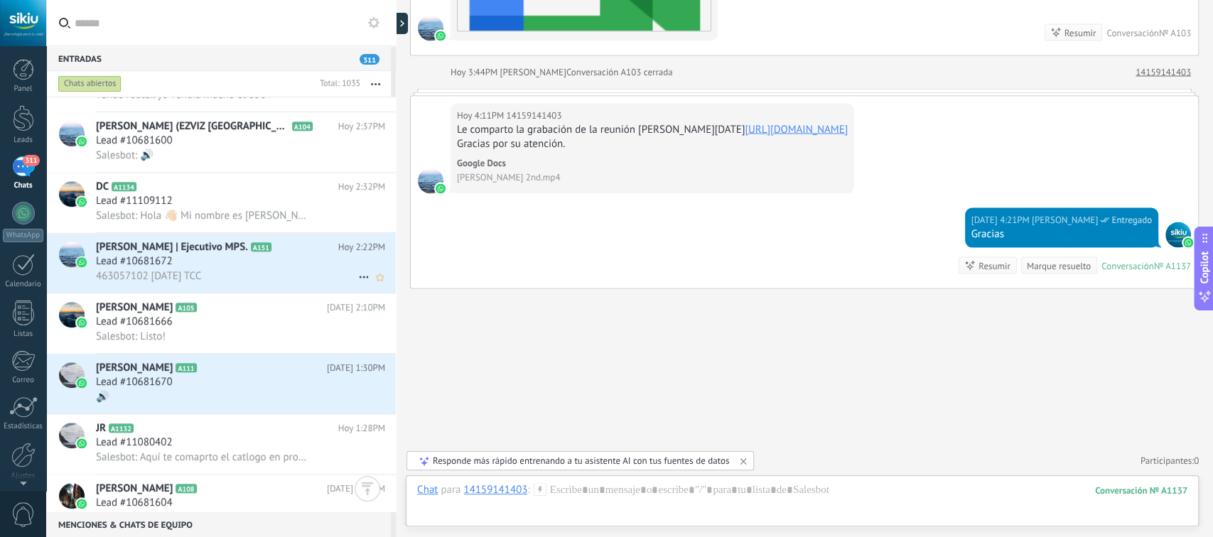
click at [175, 264] on h3 "Lead #10681672" at bounding box center [138, 261] width 84 height 14
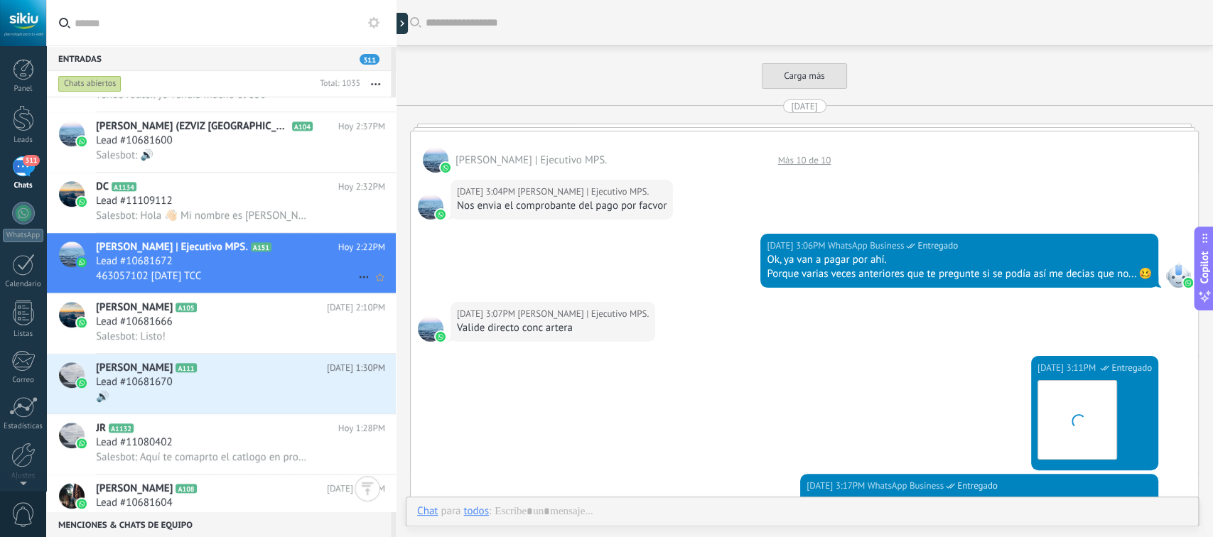
scroll to position [2106, 0]
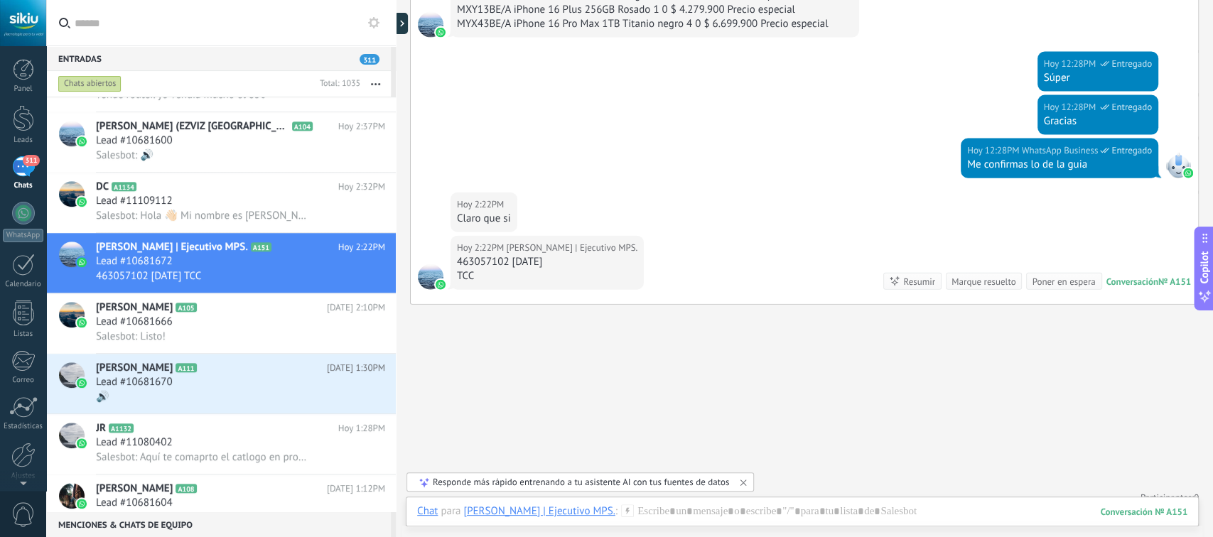
click at [971, 276] on div "Marque resuelto" at bounding box center [984, 282] width 64 height 14
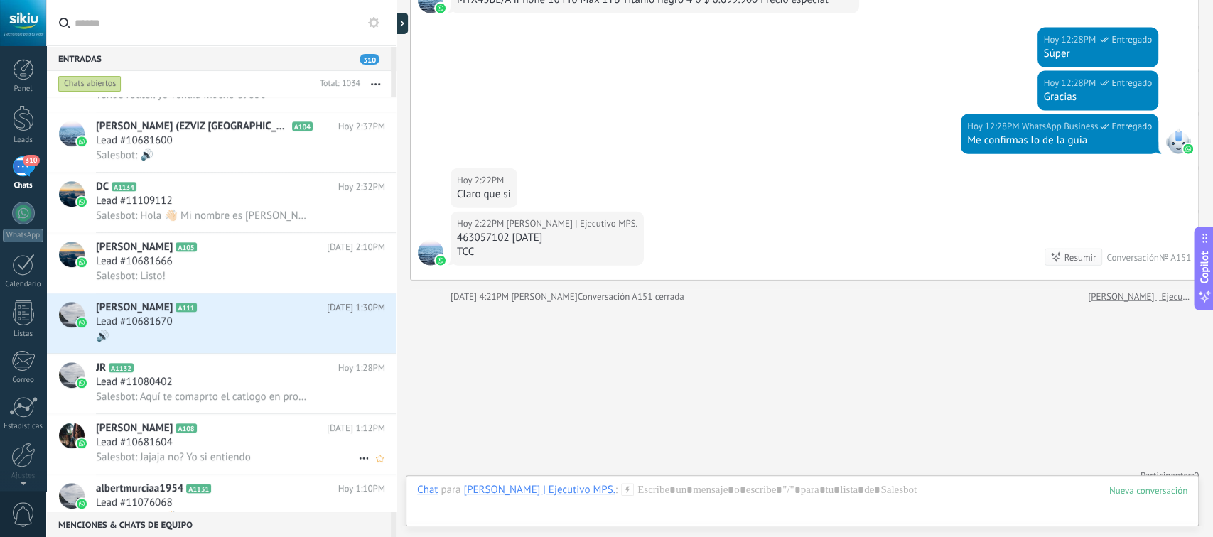
scroll to position [569, 0]
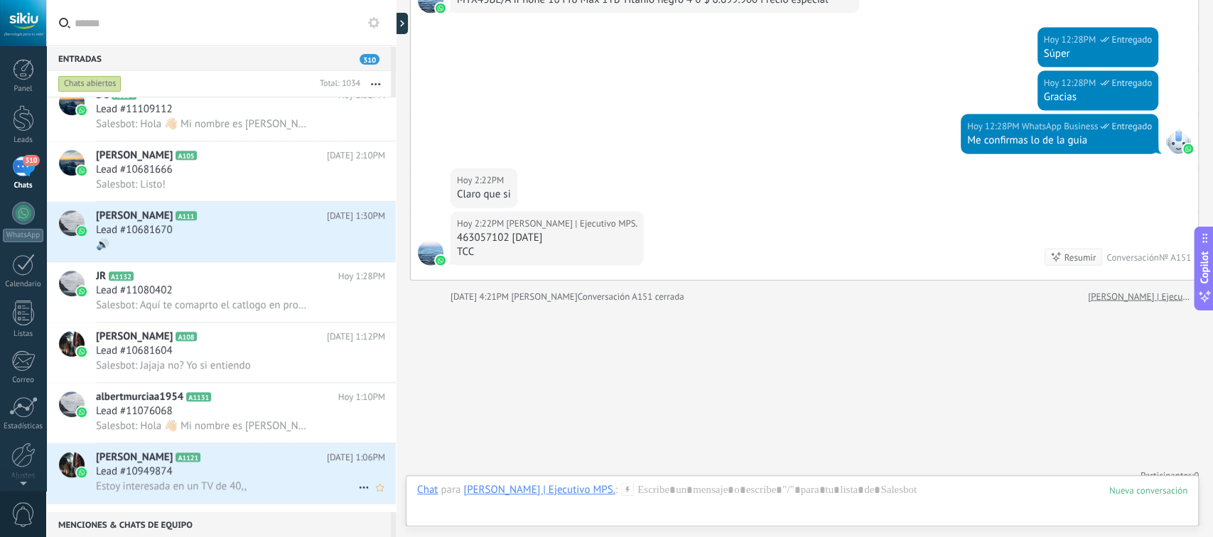
click at [200, 465] on h2 "[PERSON_NAME] A1121" at bounding box center [211, 458] width 231 height 14
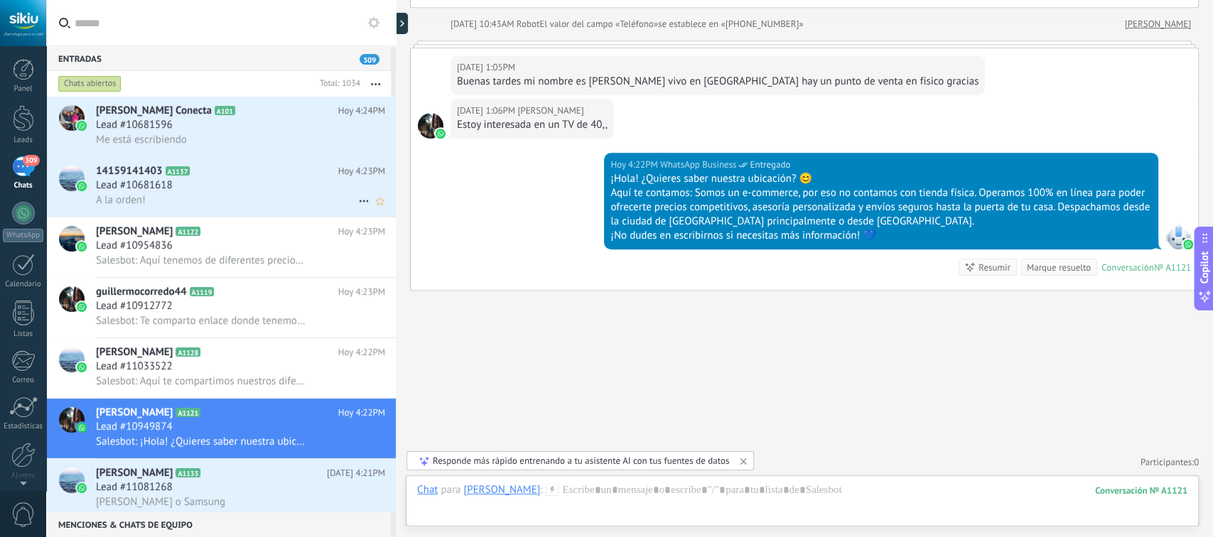
click at [205, 193] on div "Lead #10681618" at bounding box center [240, 185] width 289 height 14
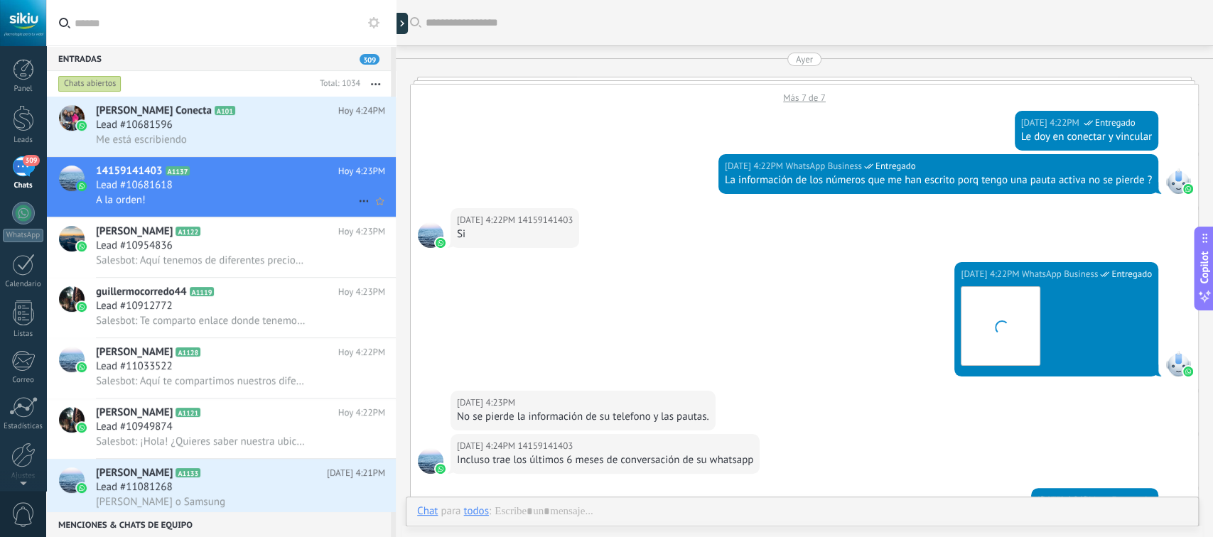
scroll to position [1649, 0]
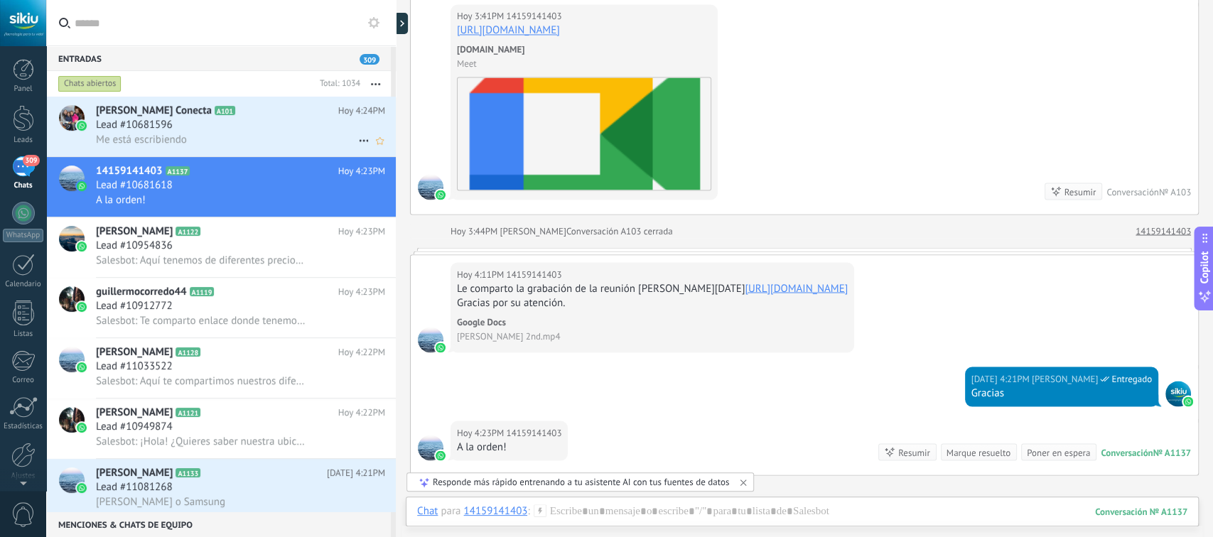
click at [146, 128] on span "Lead #10681596" at bounding box center [134, 125] width 77 height 14
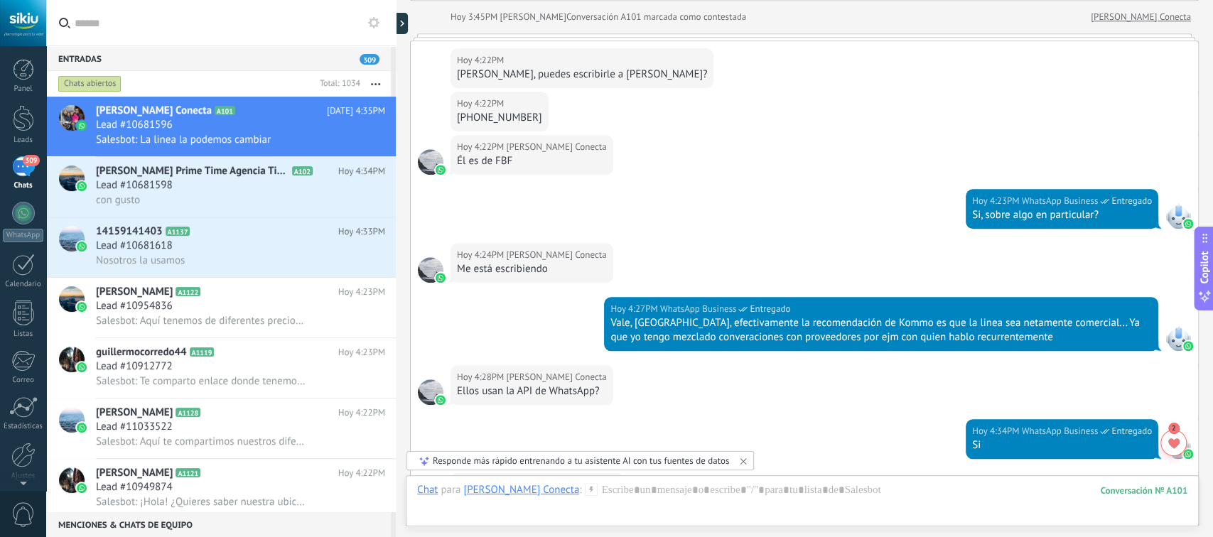
scroll to position [1185, 0]
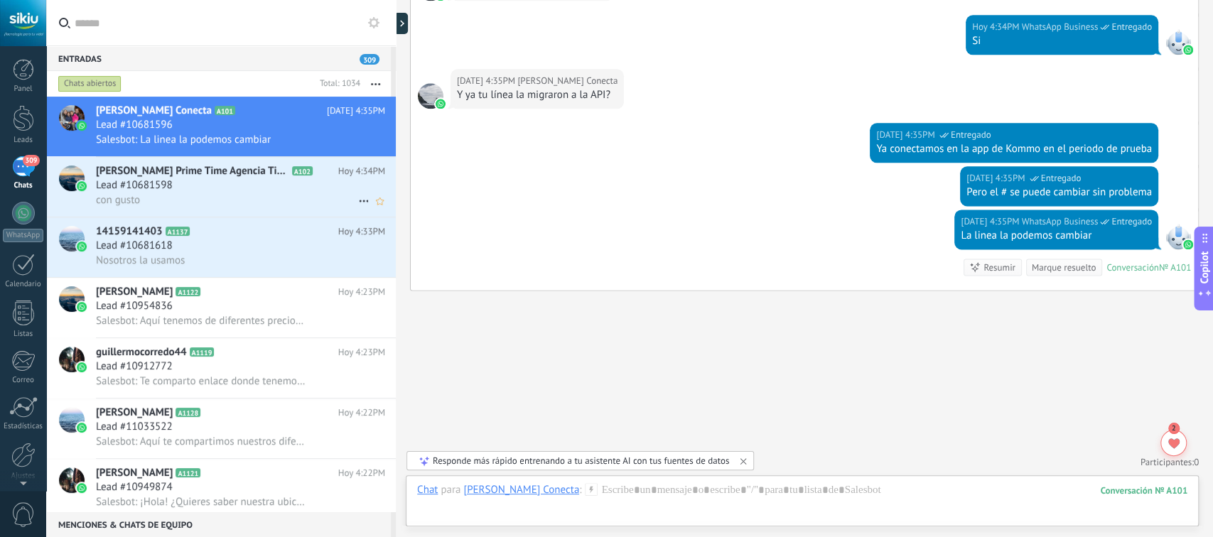
click at [156, 195] on div "con gusto" at bounding box center [240, 200] width 289 height 15
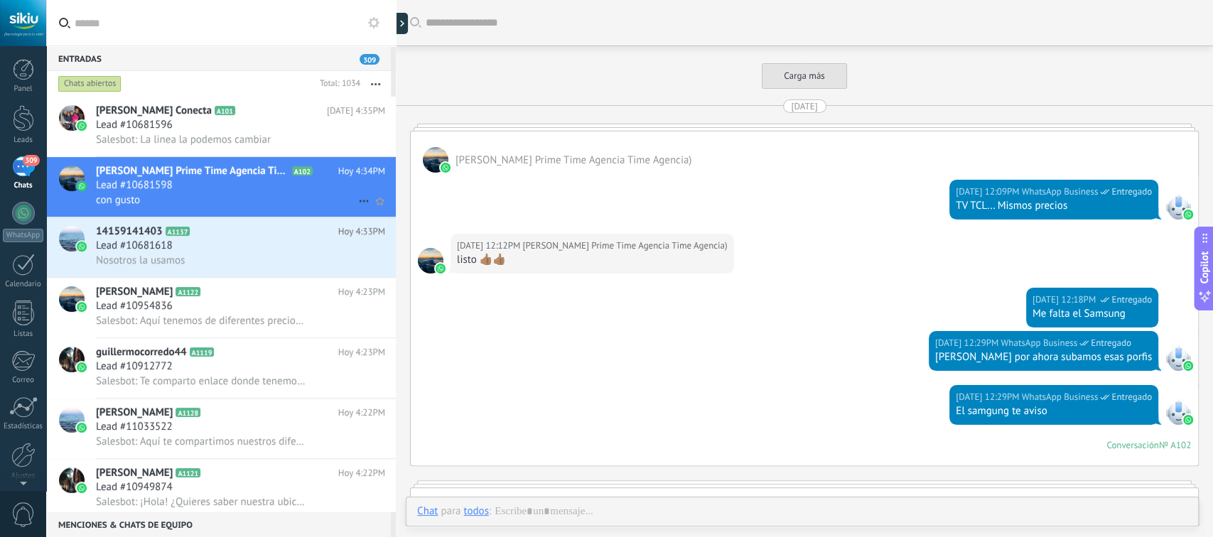
scroll to position [2926, 0]
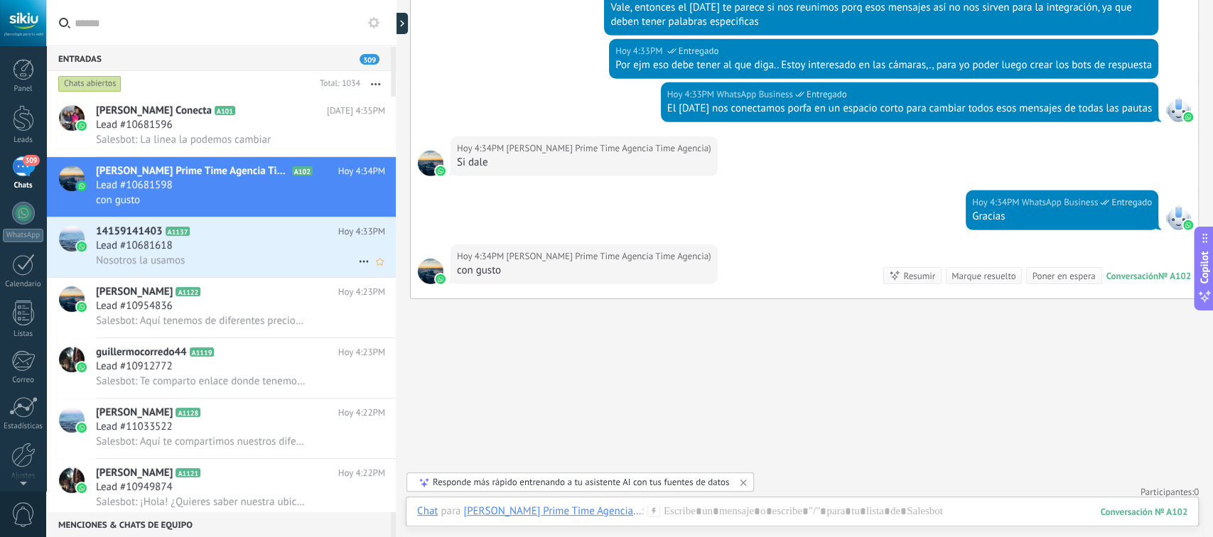
click at [222, 264] on div "Nosotros la usamos" at bounding box center [240, 260] width 289 height 15
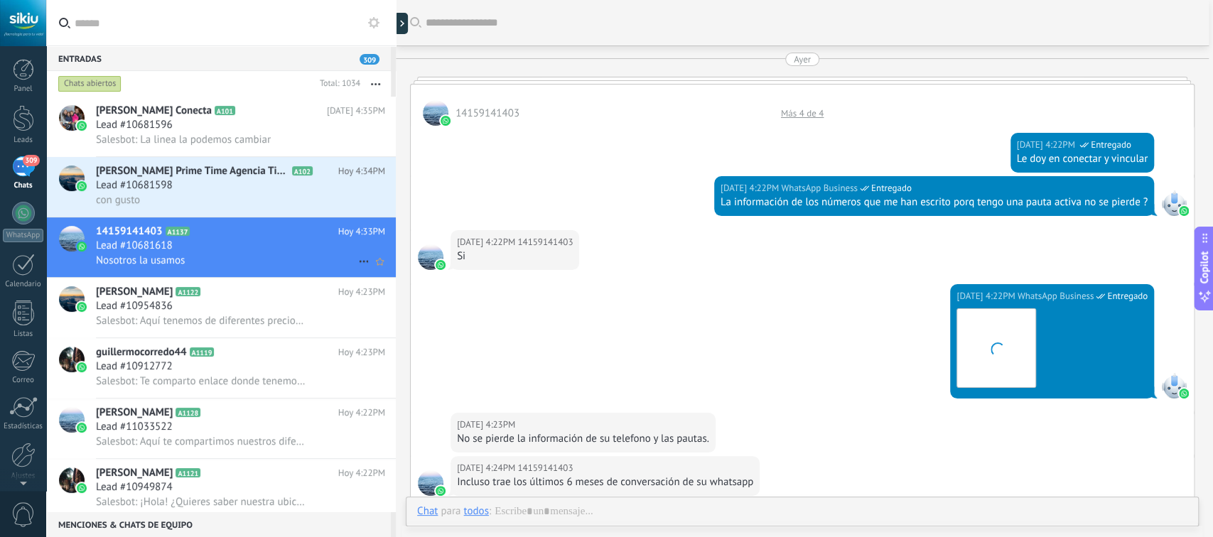
scroll to position [2013, 0]
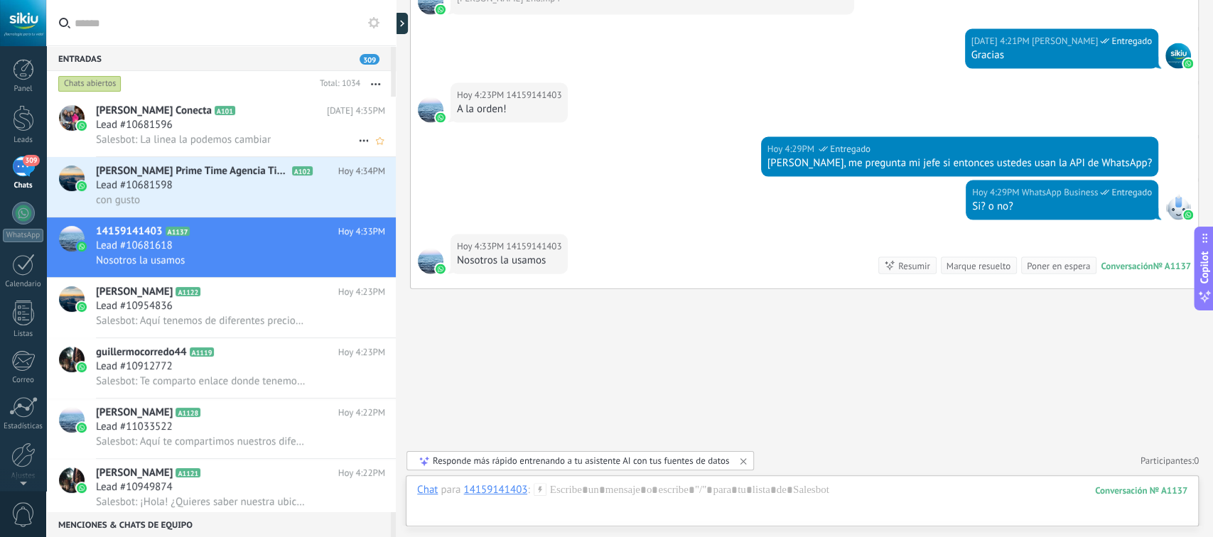
click at [251, 124] on div "Lead #10681596" at bounding box center [240, 125] width 289 height 14
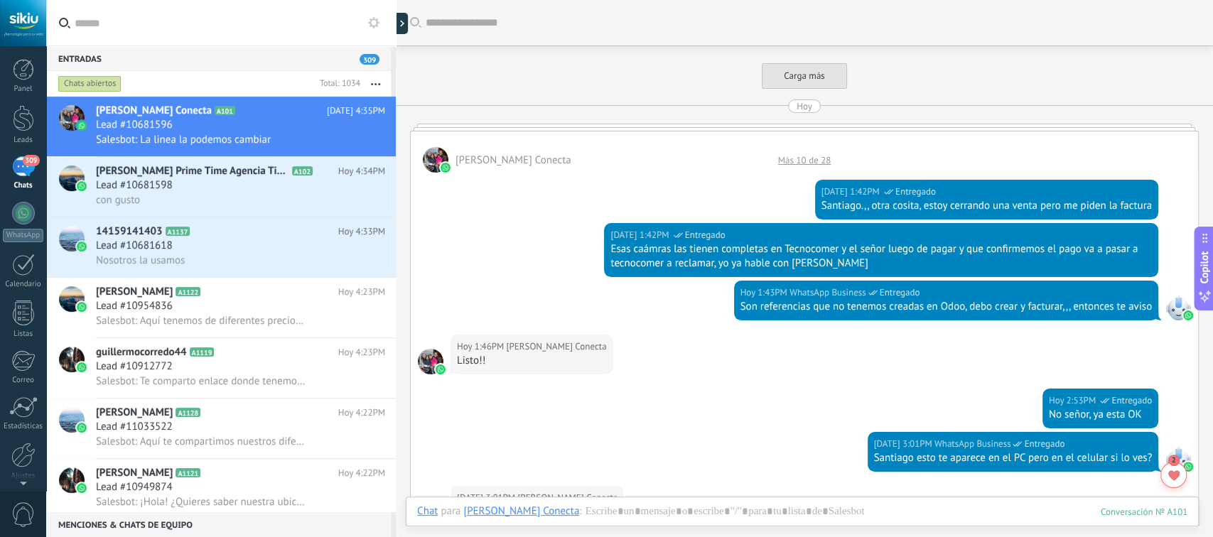
scroll to position [1097, 0]
